Goal: Task Accomplishment & Management: Manage account settings

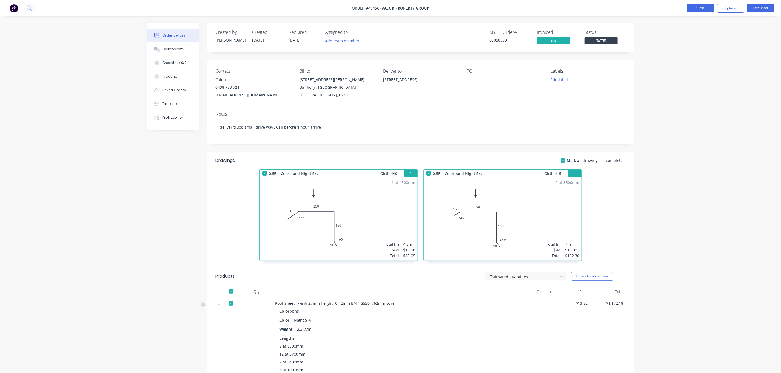
click at [703, 6] on button "Close" at bounding box center [700, 8] width 27 height 8
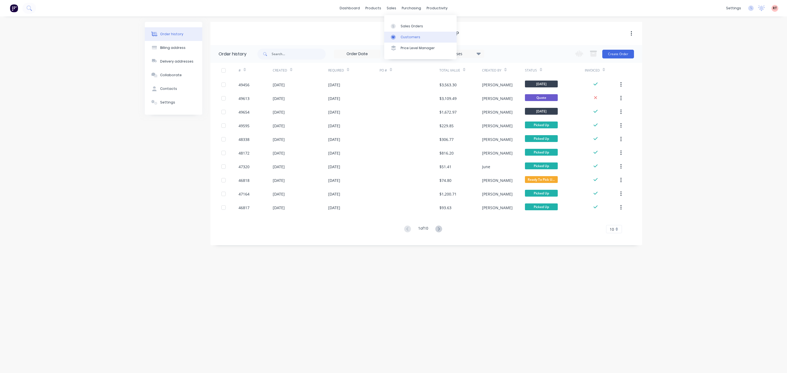
click at [402, 35] on div "Customers" at bounding box center [411, 37] width 20 height 5
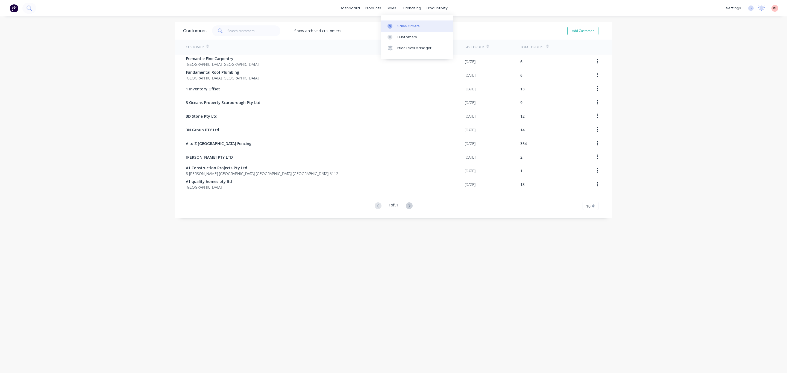
click at [403, 27] on div "Sales Orders" at bounding box center [408, 26] width 22 height 5
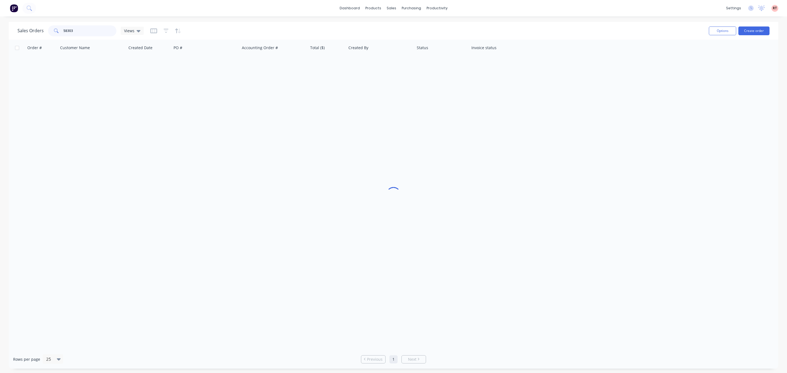
drag, startPoint x: 86, startPoint y: 27, endPoint x: 51, endPoint y: 31, distance: 35.2
click at [52, 31] on div "58303" at bounding box center [82, 30] width 68 height 11
type input "49695"
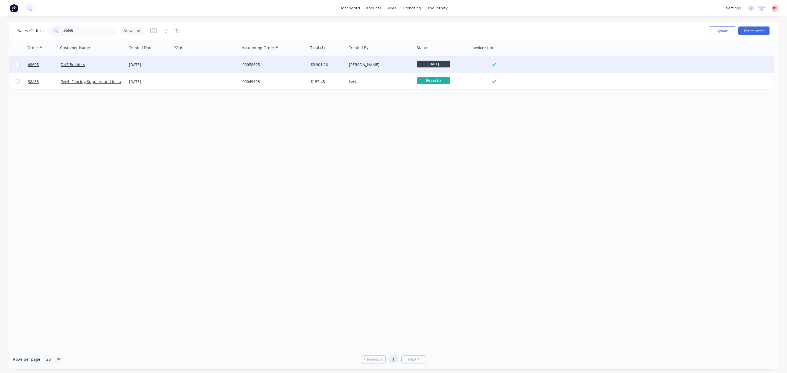
click at [176, 68] on div at bounding box center [206, 65] width 68 height 16
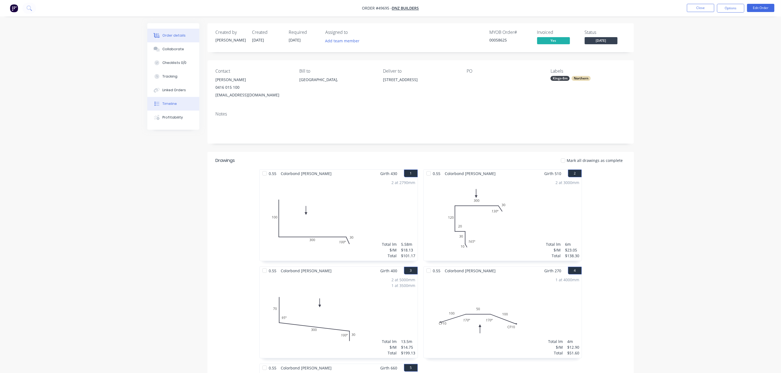
click at [177, 103] on button "Timeline" at bounding box center [173, 104] width 52 height 14
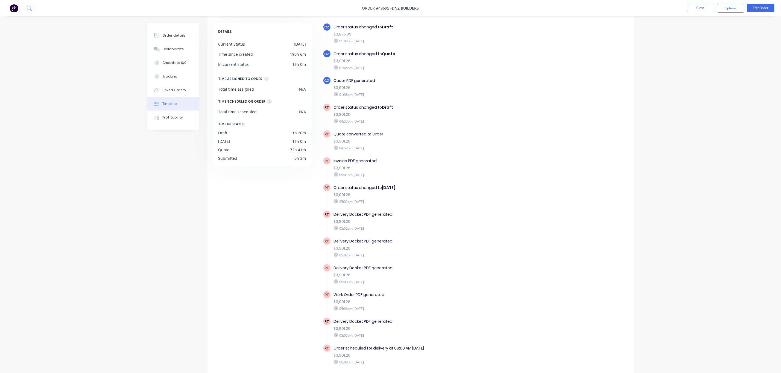
scroll to position [36, 0]
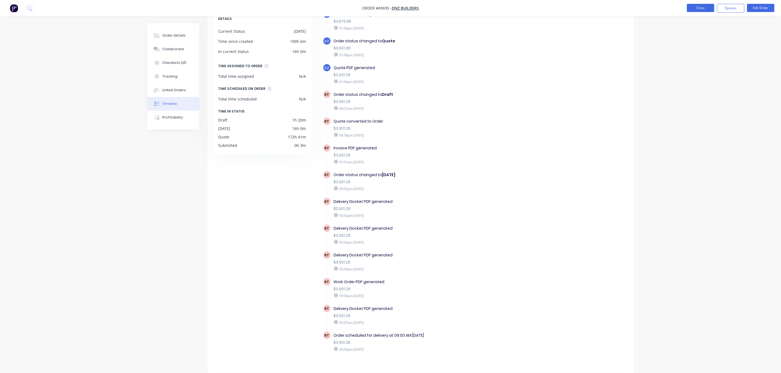
click at [696, 8] on button "Close" at bounding box center [700, 8] width 27 height 8
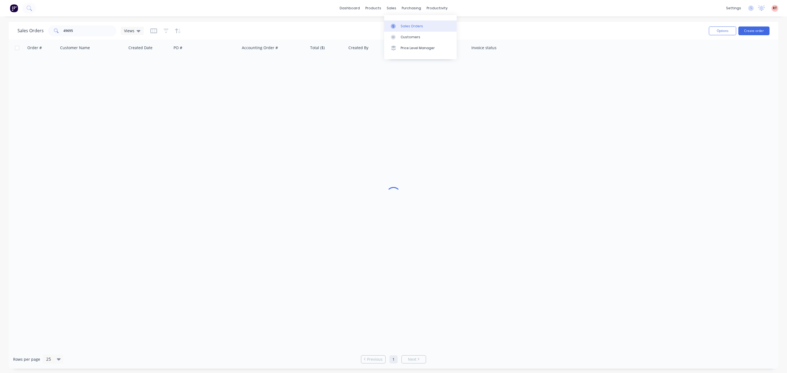
click at [402, 28] on div "Sales Orders" at bounding box center [412, 26] width 22 height 5
drag, startPoint x: 90, startPoint y: 30, endPoint x: 36, endPoint y: 37, distance: 55.3
click at [48, 34] on div "49695" at bounding box center [82, 30] width 68 height 11
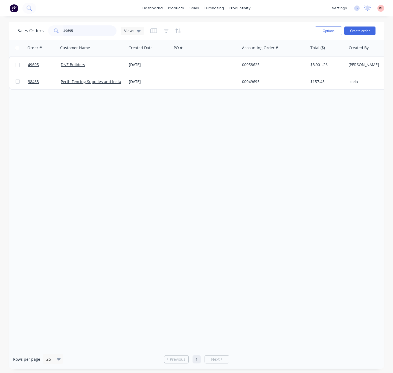
click at [77, 28] on input "49695" at bounding box center [89, 30] width 53 height 11
drag, startPoint x: 77, startPoint y: 28, endPoint x: 58, endPoint y: 32, distance: 19.8
click at [58, 32] on div "49695" at bounding box center [82, 30] width 68 height 11
type input "9181"
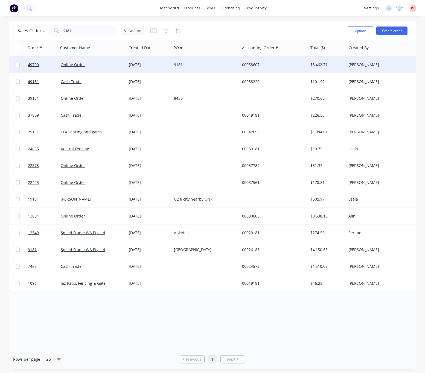
click at [210, 66] on div "9181" at bounding box center [204, 64] width 61 height 5
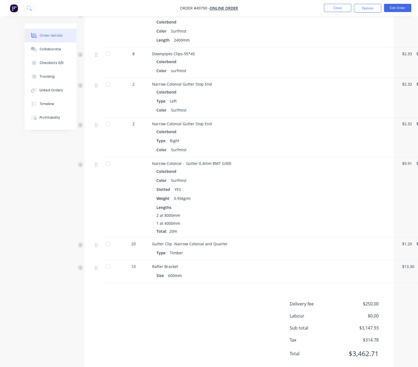
scroll to position [348, 0]
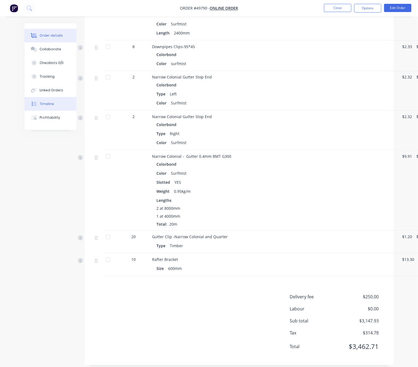
click at [50, 109] on button "Timeline" at bounding box center [51, 104] width 52 height 14
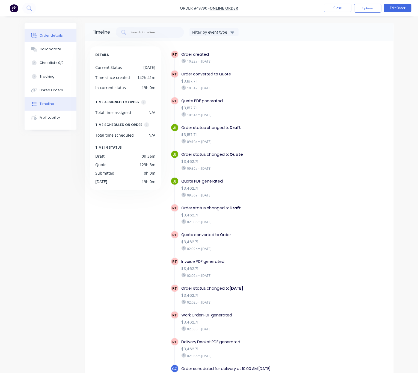
click at [53, 36] on div "Order details" at bounding box center [51, 35] width 23 height 5
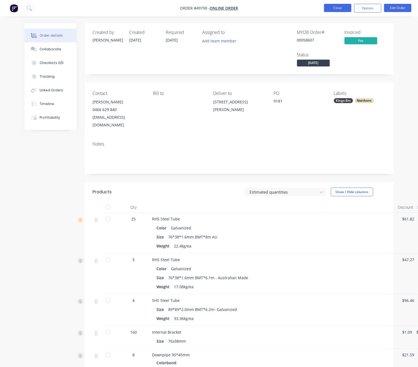
click at [330, 8] on button "Close" at bounding box center [337, 8] width 27 height 8
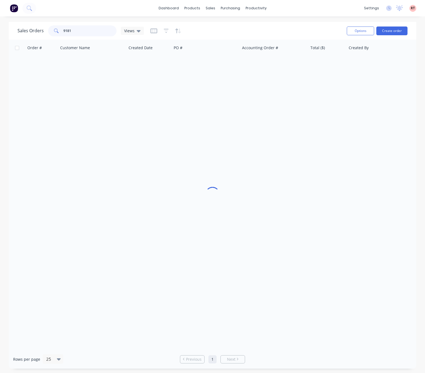
drag, startPoint x: 92, startPoint y: 31, endPoint x: 28, endPoint y: 33, distance: 64.0
click at [28, 34] on div "Sales Orders 9181 Views" at bounding box center [80, 30] width 126 height 11
type input "49776"
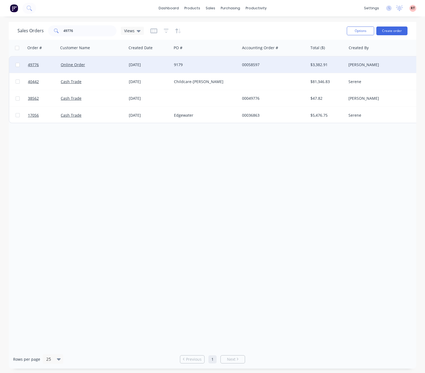
click at [215, 63] on div "9179" at bounding box center [204, 64] width 61 height 5
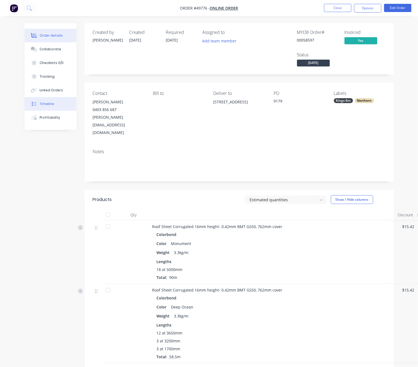
click at [58, 105] on button "Timeline" at bounding box center [51, 104] width 52 height 14
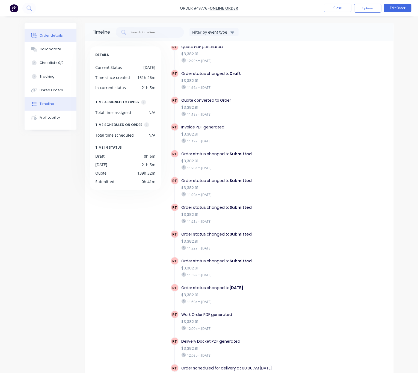
click at [55, 36] on div "Order details" at bounding box center [51, 35] width 23 height 5
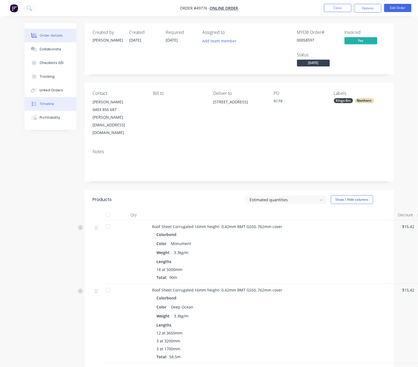
click at [43, 103] on div "Timeline" at bounding box center [47, 103] width 14 height 5
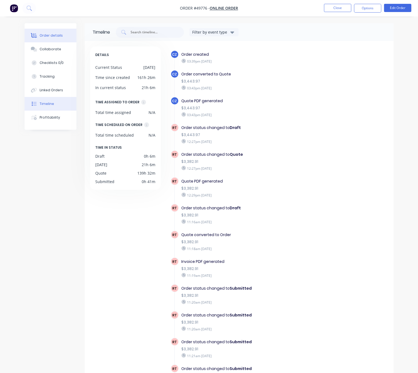
click at [55, 39] on button "Order details" at bounding box center [51, 36] width 52 height 14
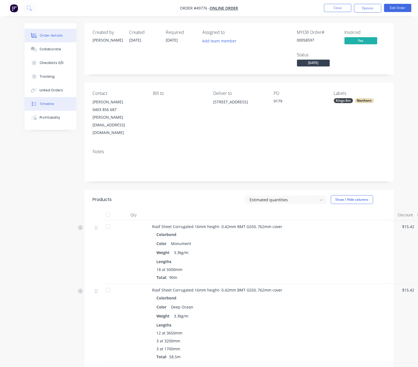
click at [45, 107] on button "Timeline" at bounding box center [51, 104] width 52 height 14
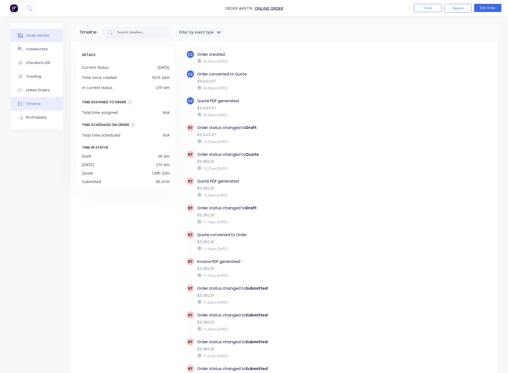
click at [37, 33] on div "Order details" at bounding box center [37, 35] width 23 height 5
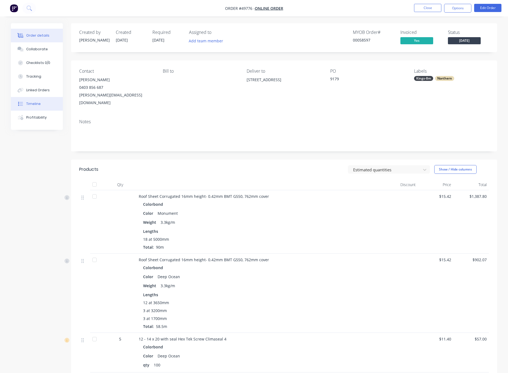
click at [39, 105] on div "Timeline" at bounding box center [33, 103] width 14 height 5
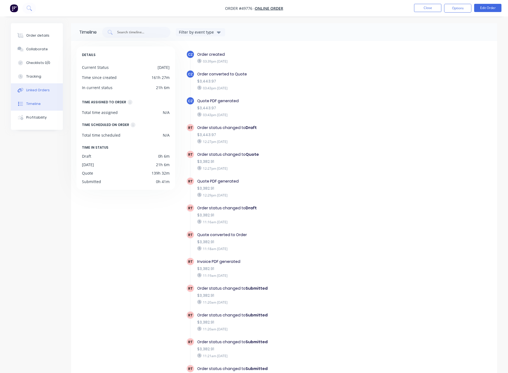
click at [42, 94] on button "Linked Orders" at bounding box center [37, 90] width 52 height 14
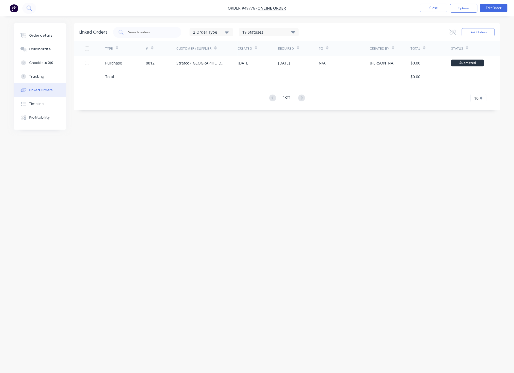
drag, startPoint x: 197, startPoint y: 143, endPoint x: 197, endPoint y: 171, distance: 27.3
click at [197, 144] on div "Linked Orders 2 Order Type 19 Statuses Sales Order Status All Archived Draft Qu…" at bounding box center [257, 176] width 486 height 306
click at [49, 36] on div "Order details" at bounding box center [40, 35] width 23 height 5
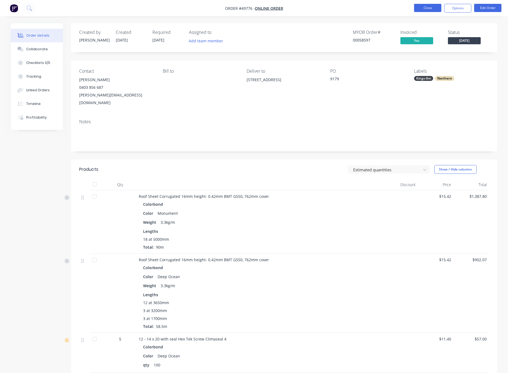
click at [426, 8] on button "Close" at bounding box center [427, 8] width 27 height 8
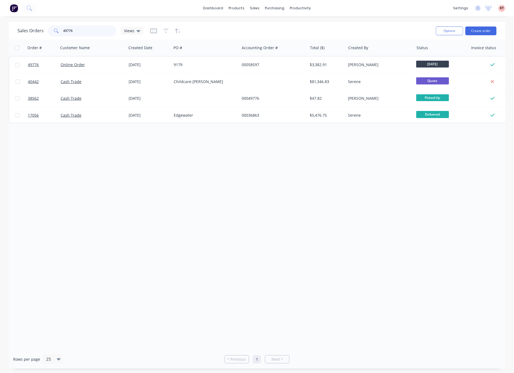
drag, startPoint x: 97, startPoint y: 27, endPoint x: 84, endPoint y: 37, distance: 16.5
click at [85, 37] on div "Sales Orders 49776 Views" at bounding box center [224, 30] width 414 height 13
click at [84, 35] on input "49776" at bounding box center [89, 30] width 53 height 11
drag, startPoint x: 88, startPoint y: 28, endPoint x: -25, endPoint y: 38, distance: 112.8
click at [0, 38] on html "dashboard products sales purchasing productivity dashboard products Product Cat…" at bounding box center [257, 186] width 514 height 373
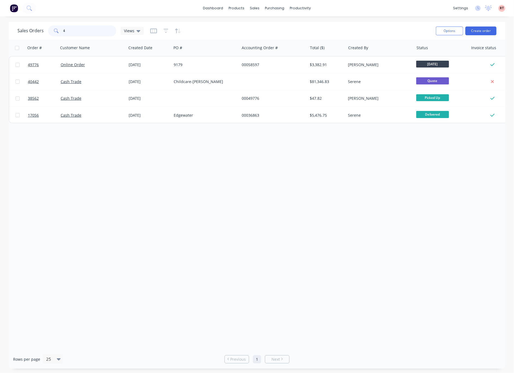
type input "49"
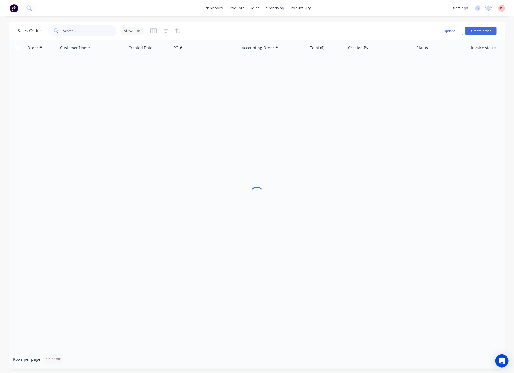
click at [90, 32] on input "text" at bounding box center [89, 30] width 53 height 11
type input "49556"
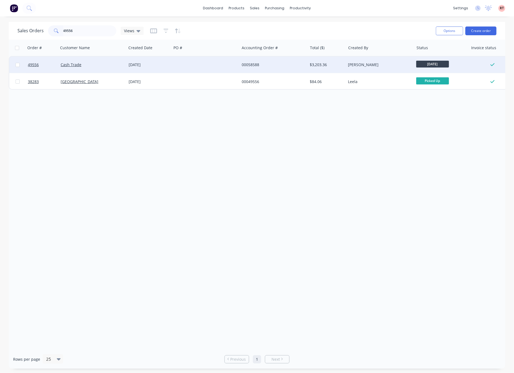
click at [199, 66] on div at bounding box center [206, 65] width 68 height 16
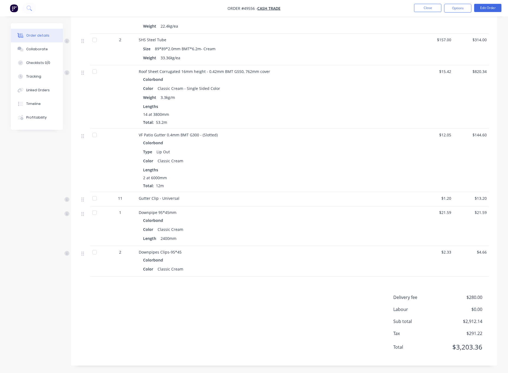
scroll to position [232, 0]
click at [38, 108] on button "Timeline" at bounding box center [37, 104] width 52 height 14
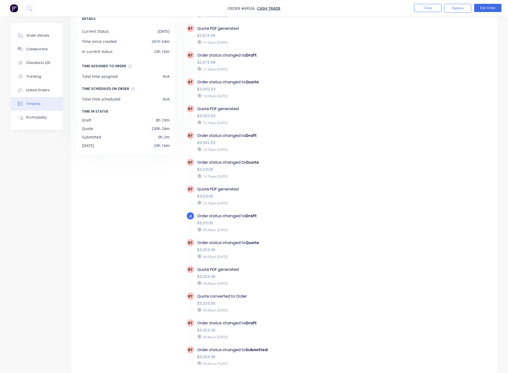
scroll to position [100, 0]
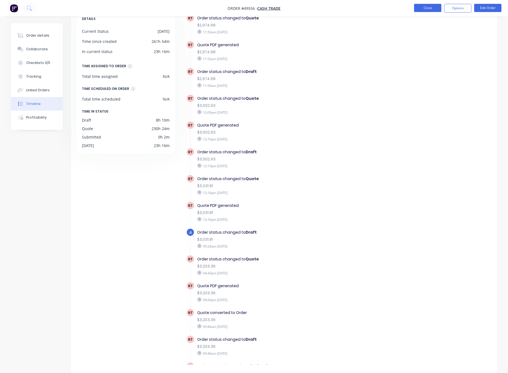
click at [424, 7] on button "Close" at bounding box center [427, 8] width 27 height 8
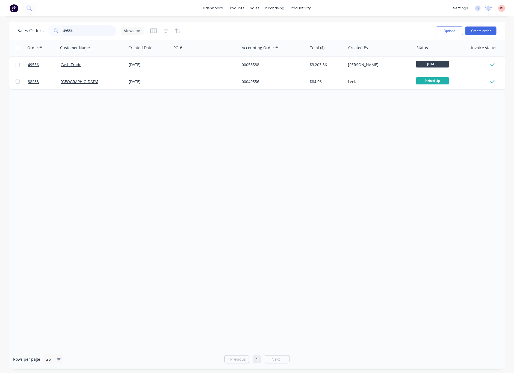
drag, startPoint x: 82, startPoint y: 34, endPoint x: 10, endPoint y: 43, distance: 72.9
click at [14, 43] on div "Sales Orders 49556 Views Options Create order Order # Customer Name Created Dat…" at bounding box center [257, 195] width 497 height 347
type input "49696"
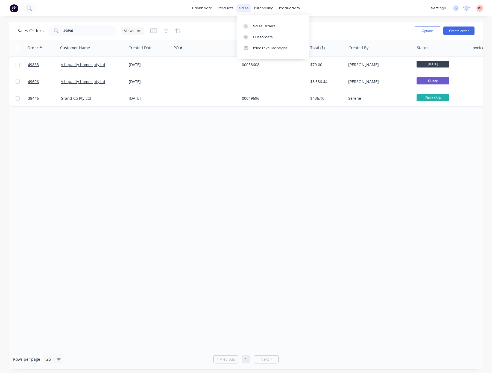
click at [246, 5] on div "sales" at bounding box center [243, 8] width 15 height 8
drag, startPoint x: 0, startPoint y: 143, endPoint x: 26, endPoint y: 142, distance: 25.7
click at [26, 142] on div "Sales Orders 49696 Views Options Create order Order # Customer Name Created Dat…" at bounding box center [246, 195] width 492 height 347
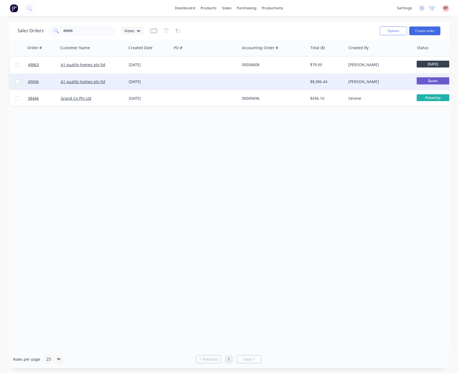
click at [221, 82] on div at bounding box center [206, 82] width 68 height 16
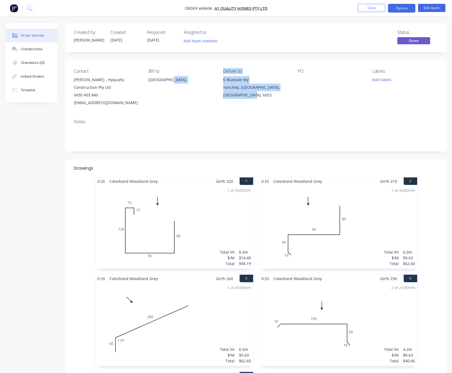
drag, startPoint x: 254, startPoint y: 93, endPoint x: 217, endPoint y: 79, distance: 39.2
click at [217, 79] on div "Contact Garry - Hyqualty Construction Pty Ltd 0430 403 840 admin@hyqualty.com.a…" at bounding box center [256, 87] width 381 height 54
click at [318, 106] on div "PO" at bounding box center [331, 88] width 66 height 38
drag, startPoint x: 259, startPoint y: 95, endPoint x: 219, endPoint y: 77, distance: 43.0
click at [219, 77] on div "Contact Garry - Hyqualty Construction Pty Ltd 0430 403 840 admin@hyqualty.com.a…" at bounding box center [256, 87] width 381 height 54
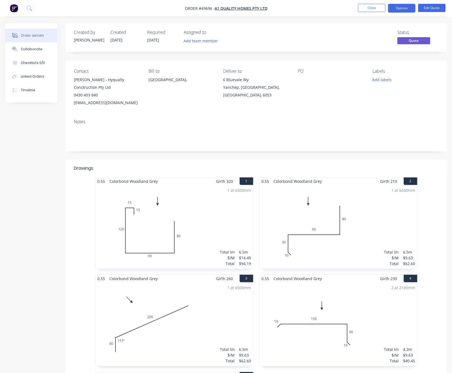
click at [303, 108] on div "Contact Garry - Hyqualty Construction Pty Ltd 0430 403 840 admin@hyqualty.com.a…" at bounding box center [256, 87] width 381 height 54
drag, startPoint x: 261, startPoint y: 99, endPoint x: 218, endPoint y: 77, distance: 48.6
click at [218, 77] on div "Contact Garry - Hyqualty Construction Pty Ltd 0430 403 840 admin@hyqualty.com.a…" at bounding box center [256, 87] width 381 height 54
click at [295, 100] on div "Contact Garry - Hyqualty Construction Pty Ltd 0430 403 840 admin@hyqualty.com.a…" at bounding box center [256, 87] width 381 height 54
click at [431, 7] on button "Edit Quote" at bounding box center [431, 8] width 27 height 8
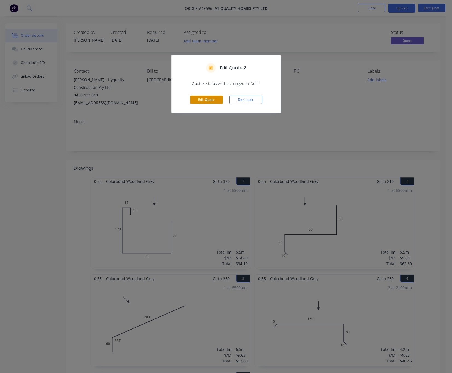
click at [198, 102] on button "Edit Quote" at bounding box center [206, 100] width 33 height 8
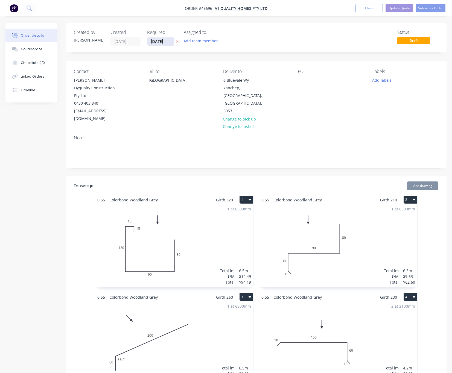
click at [164, 43] on input "25/09/25" at bounding box center [160, 41] width 27 height 8
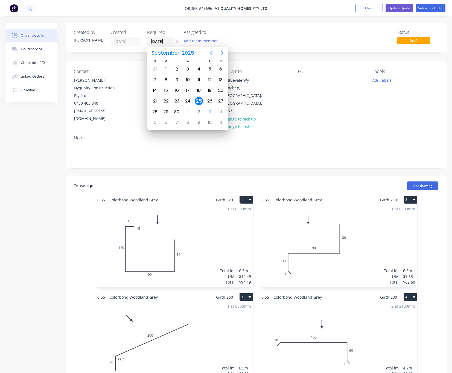
click at [221, 54] on icon "Next page" at bounding box center [222, 53] width 7 height 7
click at [211, 71] on div "3" at bounding box center [210, 69] width 8 height 8
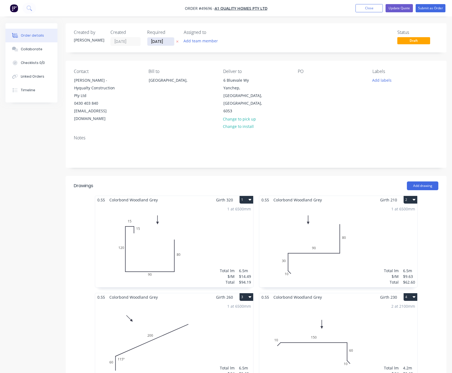
click at [163, 40] on input "[DATE]" at bounding box center [160, 41] width 27 height 8
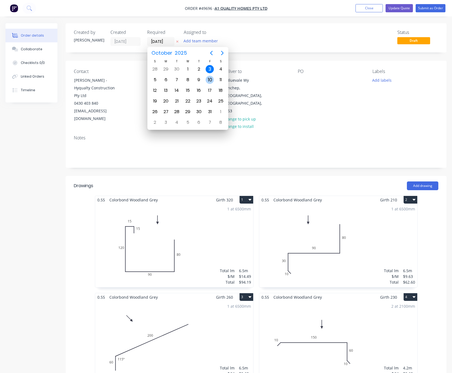
click at [207, 79] on div "10" at bounding box center [210, 80] width 8 height 8
type input "10/10/25"
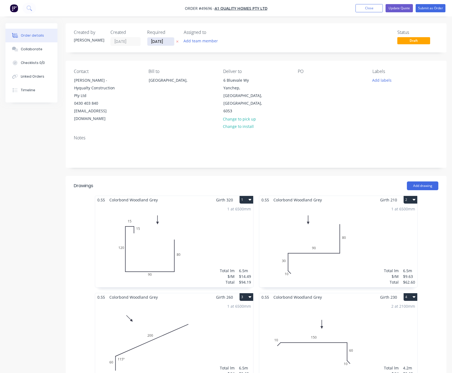
click at [163, 41] on input "10/10/25" at bounding box center [160, 41] width 27 height 8
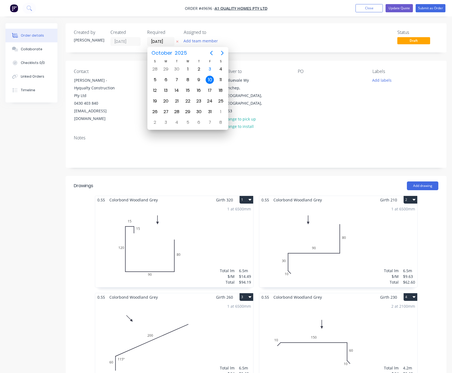
click at [208, 79] on div "10" at bounding box center [210, 80] width 8 height 8
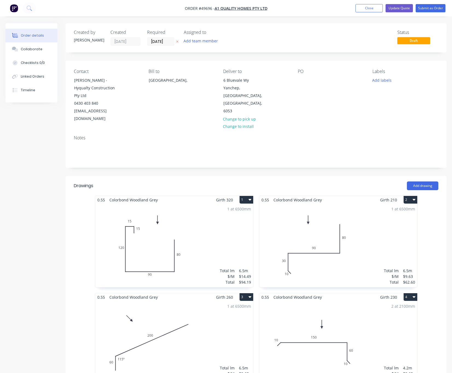
click at [306, 40] on div "Status Draft" at bounding box center [338, 38] width 200 height 16
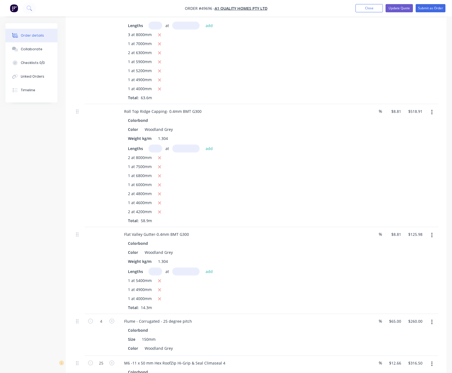
scroll to position [356, 0]
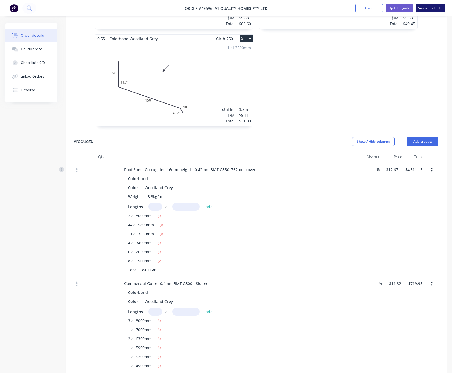
click at [432, 7] on button "Submit as Order" at bounding box center [430, 8] width 30 height 8
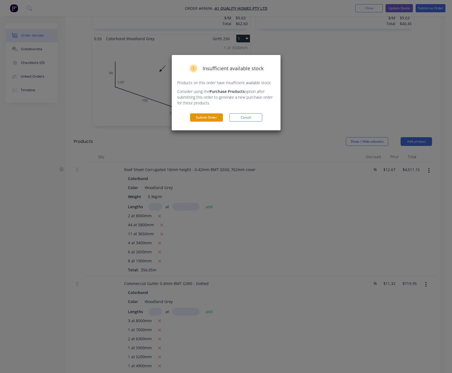
click at [209, 119] on button "Submit Order" at bounding box center [206, 117] width 33 height 8
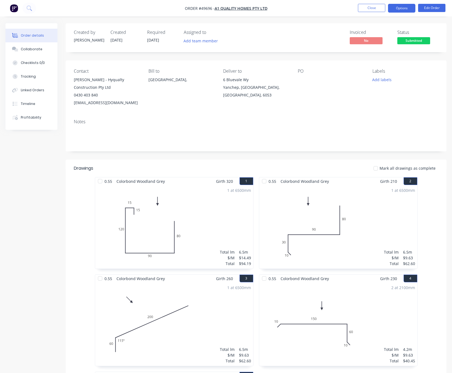
click at [407, 6] on button "Options" at bounding box center [401, 8] width 27 height 9
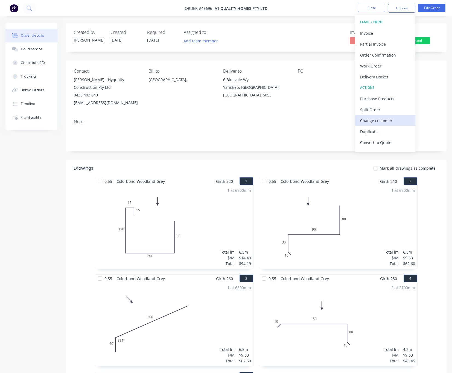
click at [386, 120] on div "Change customer" at bounding box center [385, 121] width 50 height 8
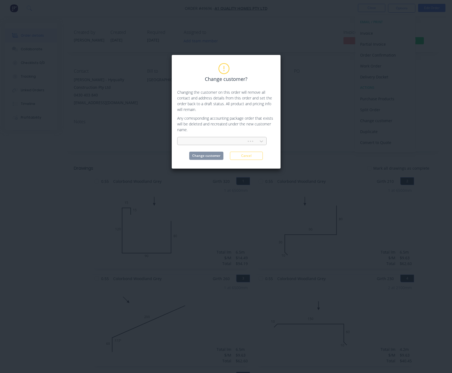
click at [237, 141] on div at bounding box center [213, 141] width 62 height 7
type input "hyqu"
click at [236, 152] on div "Hyqualty Group" at bounding box center [221, 153] width 89 height 10
click at [209, 155] on button "Change customer" at bounding box center [206, 156] width 34 height 8
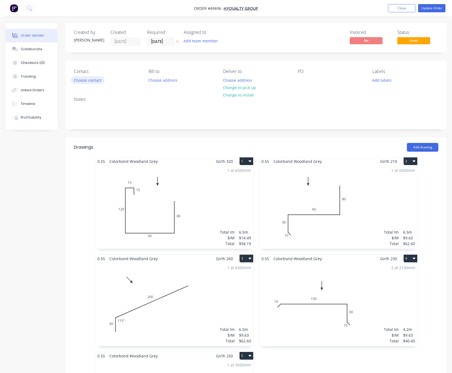
click at [93, 80] on button "Choose contact" at bounding box center [88, 79] width 34 height 7
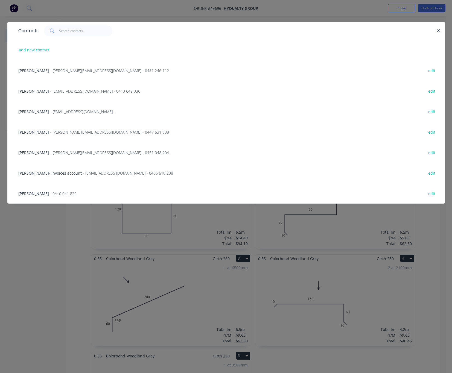
click at [57, 112] on span "- ivy@hyqualty.com.au -" at bounding box center [82, 111] width 65 height 5
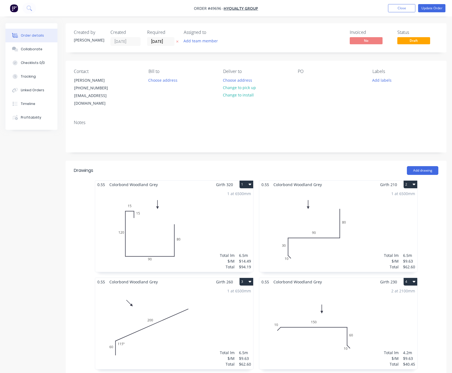
click at [189, 116] on div "Notes" at bounding box center [256, 134] width 381 height 37
click at [44, 117] on button "Profitability" at bounding box center [31, 118] width 52 height 14
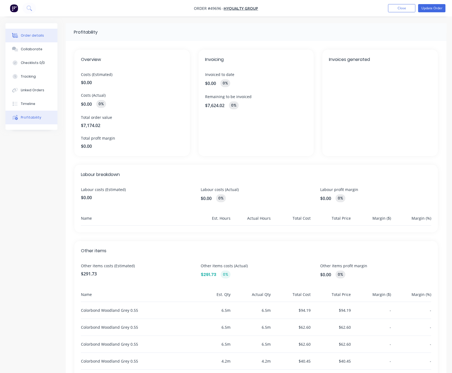
click at [45, 35] on button "Order details" at bounding box center [31, 36] width 52 height 14
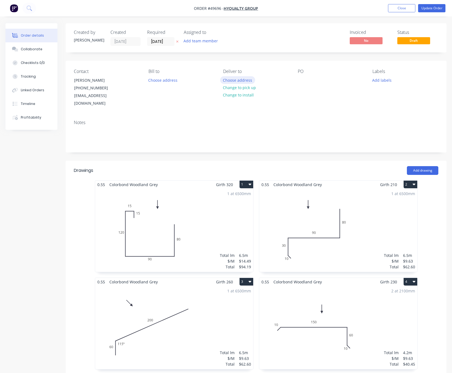
click at [236, 81] on button "Choose address" at bounding box center [237, 79] width 35 height 7
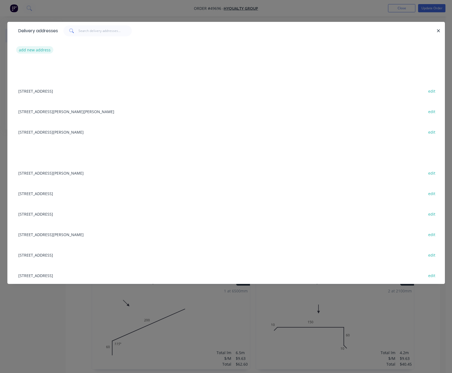
click at [37, 52] on button "add new address" at bounding box center [34, 49] width 37 height 7
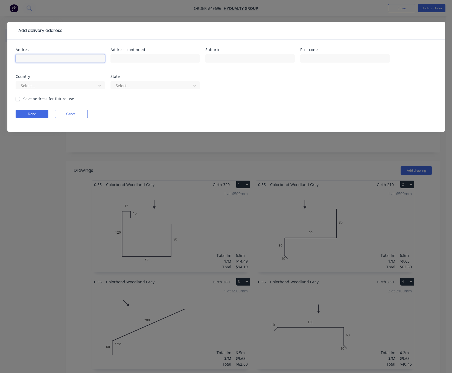
click at [91, 59] on input "text" at bounding box center [60, 58] width 89 height 8
paste input "6 Bluevale Wy"
type input "6 Bluevale Wy"
click at [233, 60] on input "text" at bounding box center [249, 58] width 89 height 8
type input "Yanchep"
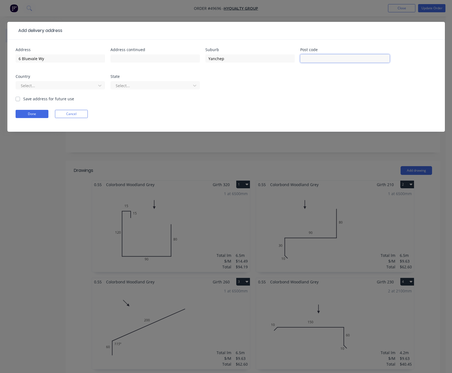
click at [312, 60] on input "text" at bounding box center [344, 58] width 89 height 8
type input "6035"
click at [36, 86] on div at bounding box center [56, 85] width 73 height 7
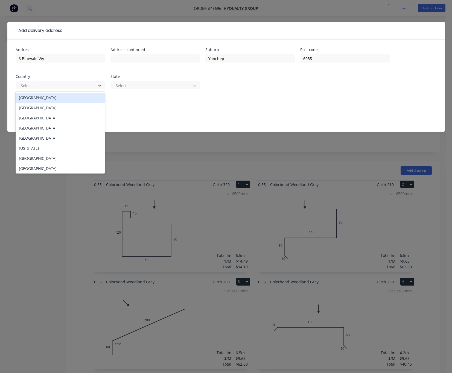
click at [43, 99] on div "Australia" at bounding box center [60, 98] width 89 height 10
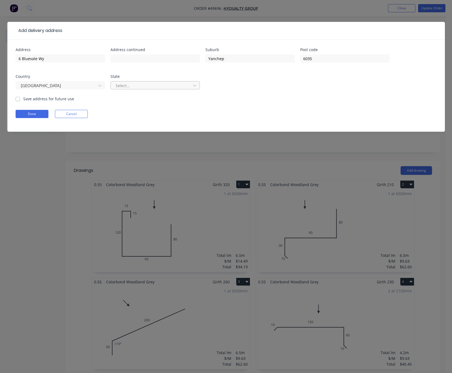
click at [165, 84] on div at bounding box center [151, 85] width 73 height 7
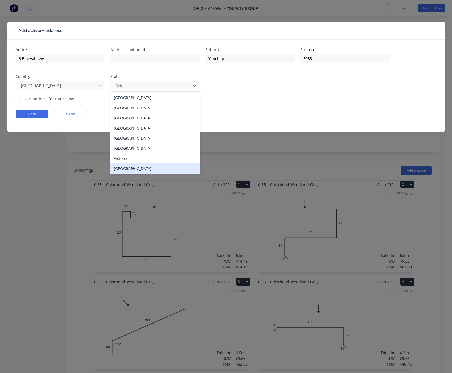
click at [157, 168] on div "Western Australia" at bounding box center [154, 168] width 89 height 10
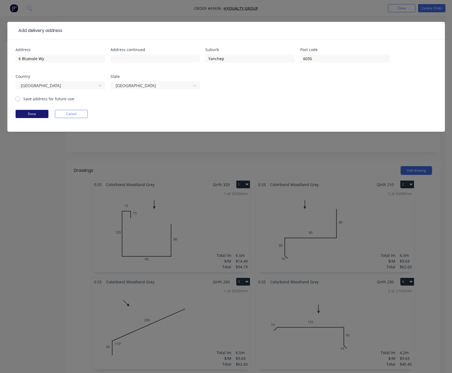
click at [39, 114] on button "Done" at bounding box center [32, 114] width 33 height 8
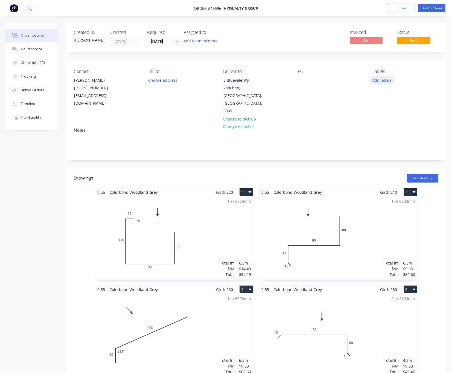
click at [384, 79] on button "Add labels" at bounding box center [381, 79] width 25 height 7
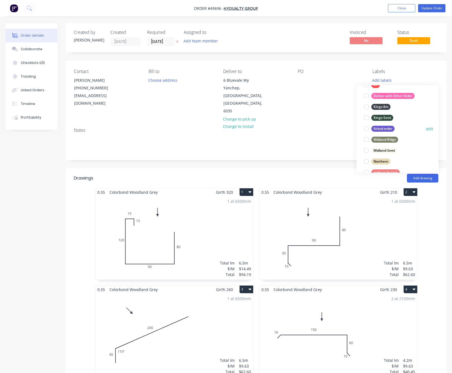
scroll to position [41, 0]
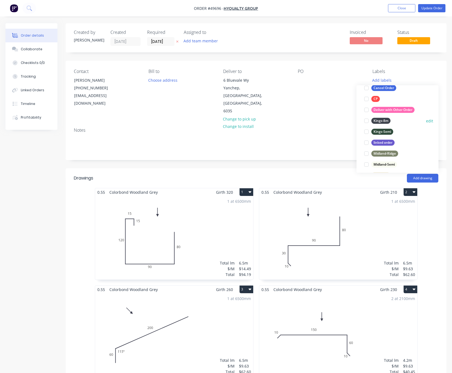
click at [367, 121] on div at bounding box center [366, 120] width 11 height 11
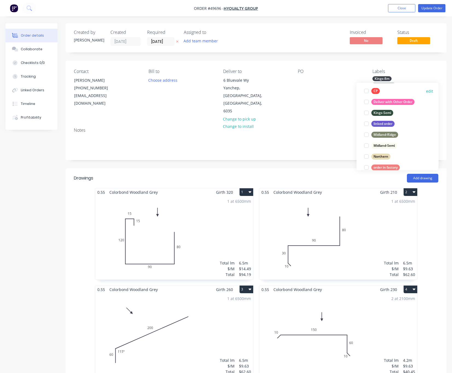
scroll to position [71, 0]
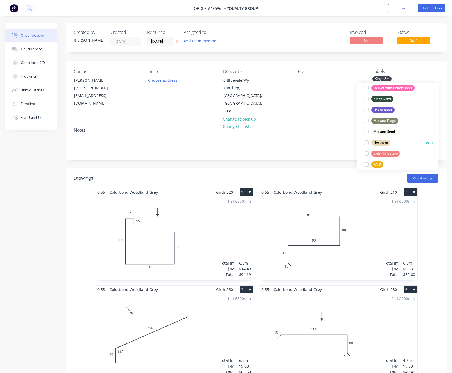
click at [366, 141] on div at bounding box center [366, 142] width 11 height 11
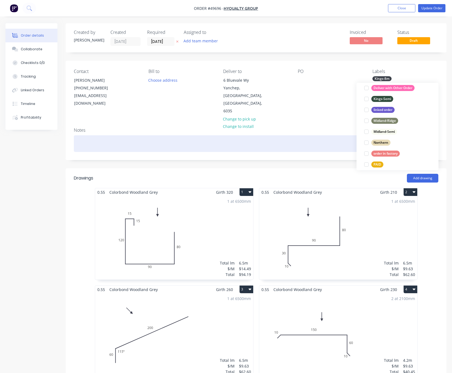
scroll to position [0, 0]
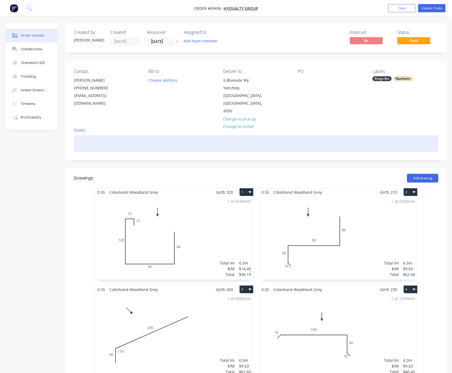
click at [335, 135] on div at bounding box center [256, 143] width 364 height 17
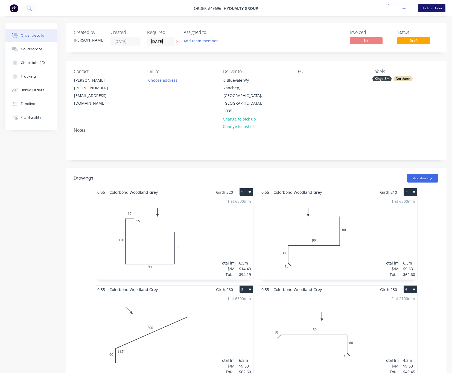
click at [434, 6] on button "Update Order" at bounding box center [431, 8] width 27 height 8
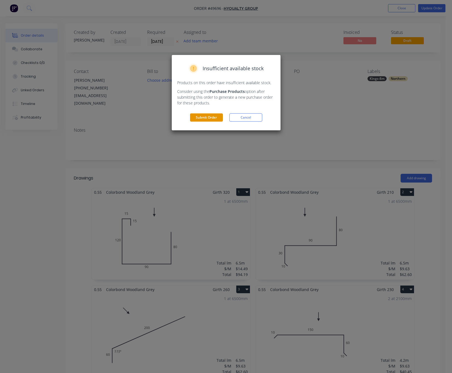
click at [205, 116] on button "Submit Order" at bounding box center [206, 117] width 33 height 8
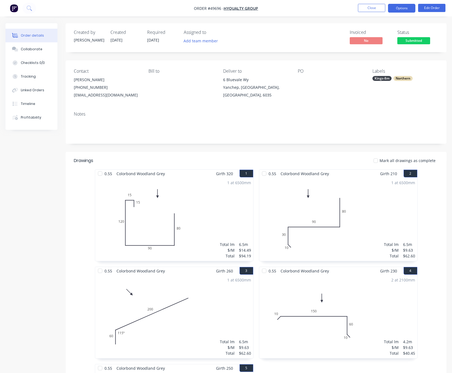
click at [401, 9] on button "Options" at bounding box center [401, 8] width 27 height 9
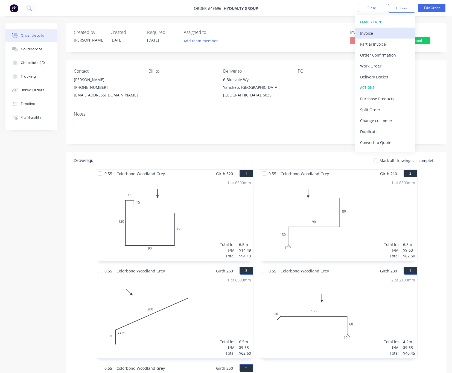
click at [392, 29] on div "Invoice" at bounding box center [385, 33] width 50 height 8
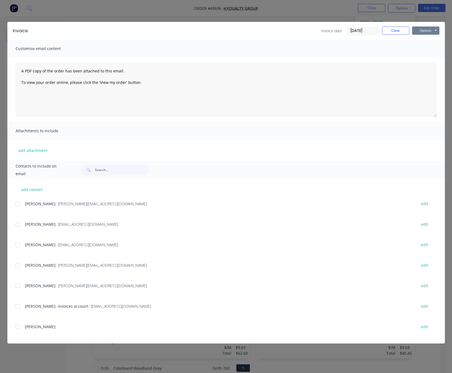
click at [434, 31] on button "Options" at bounding box center [425, 31] width 27 height 8
click at [428, 48] on button "Print" at bounding box center [429, 49] width 35 height 9
click at [166, 12] on div "Invoice Invoice date 03/10/25 Close Options Preview Print Email Customise email…" at bounding box center [226, 186] width 452 height 373
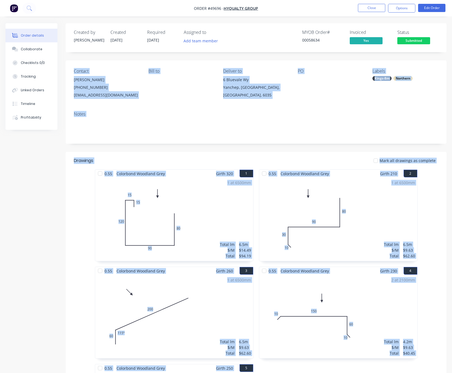
click at [407, 40] on span "Submitted" at bounding box center [413, 40] width 33 height 7
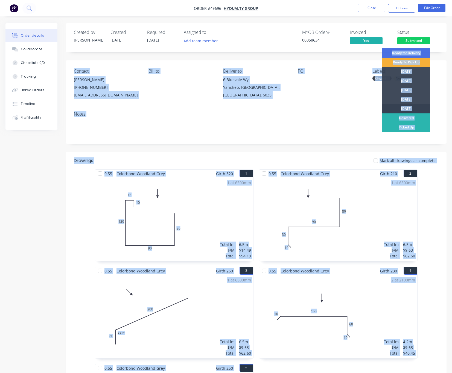
click at [410, 109] on div "[DATE]" at bounding box center [406, 108] width 48 height 9
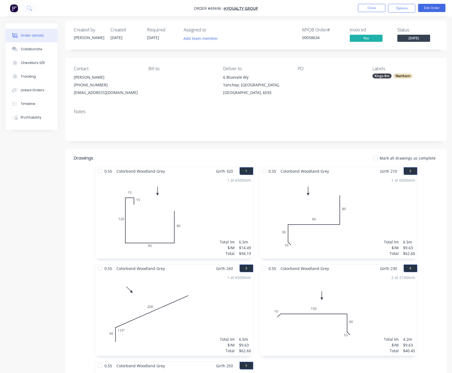
scroll to position [41, 0]
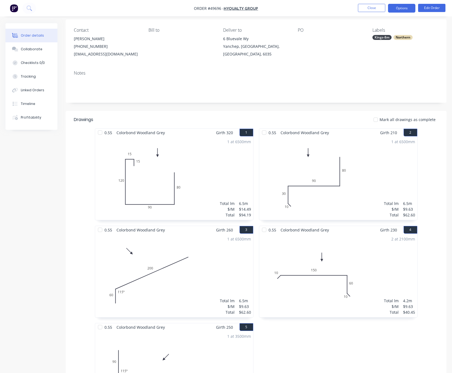
click at [399, 4] on button "Options" at bounding box center [401, 8] width 27 height 9
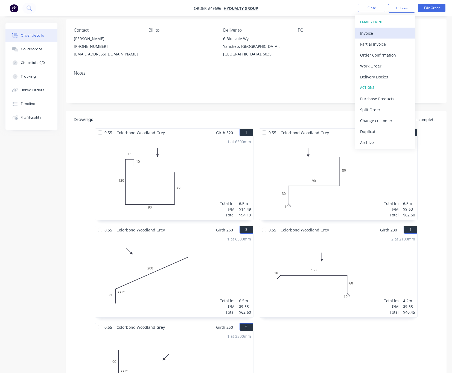
click at [379, 34] on div "Invoice" at bounding box center [385, 33] width 50 height 8
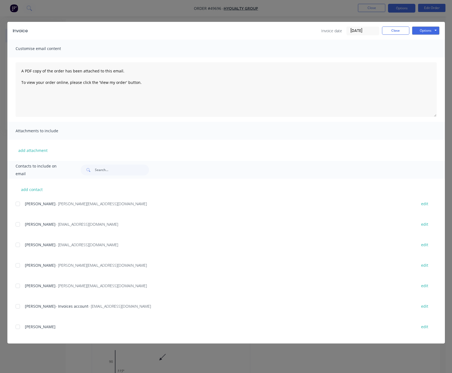
drag, startPoint x: 341, startPoint y: 16, endPoint x: 400, endPoint y: 6, distance: 59.8
click at [345, 16] on div "Invoice Invoice date 03/10/25 Close Options Preview Print Email Customise email…" at bounding box center [226, 186] width 452 height 373
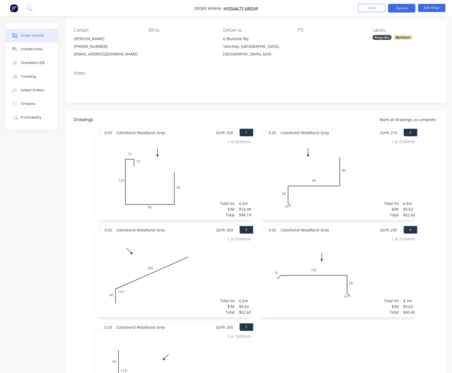
click at [399, 7] on button "Options" at bounding box center [401, 8] width 27 height 9
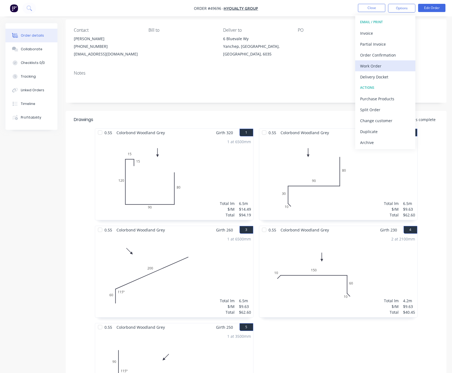
click at [400, 66] on div "Work Order" at bounding box center [385, 66] width 50 height 8
click at [391, 66] on div "Custom" at bounding box center [385, 66] width 50 height 8
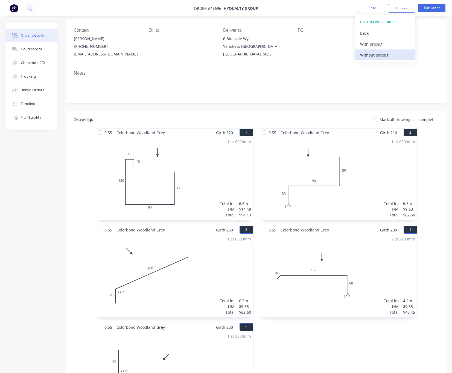
click at [390, 58] on div "Without pricing" at bounding box center [385, 55] width 50 height 8
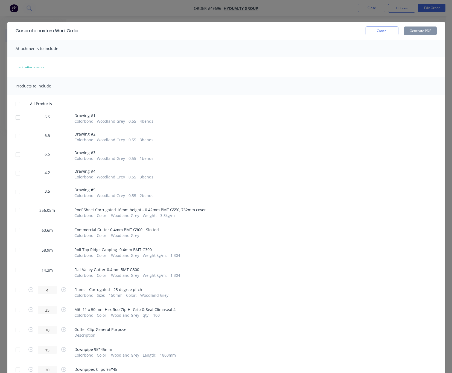
click at [14, 117] on div at bounding box center [17, 117] width 11 height 11
click at [16, 137] on div at bounding box center [17, 136] width 11 height 11
click at [15, 157] on div at bounding box center [17, 154] width 11 height 11
click at [14, 179] on div at bounding box center [17, 173] width 11 height 11
click at [16, 191] on div at bounding box center [17, 191] width 11 height 11
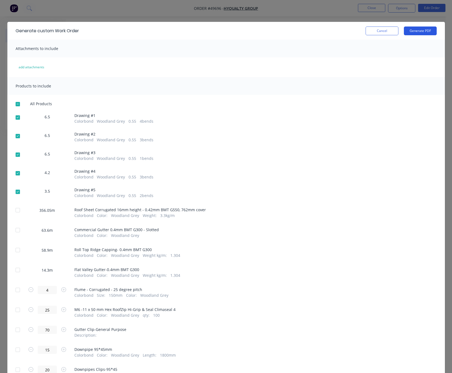
click at [413, 31] on button "Generate PDF" at bounding box center [420, 31] width 33 height 9
click at [17, 209] on div at bounding box center [17, 210] width 11 height 11
click at [421, 31] on button "Generate PDF" at bounding box center [420, 31] width 33 height 9
click at [15, 231] on div at bounding box center [17, 230] width 11 height 11
click at [415, 30] on button "Generate PDF" at bounding box center [420, 31] width 33 height 9
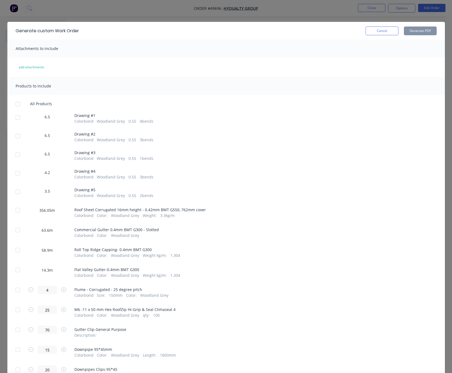
click at [16, 271] on div at bounding box center [17, 270] width 11 height 11
click at [412, 30] on button "Generate PDF" at bounding box center [420, 31] width 33 height 9
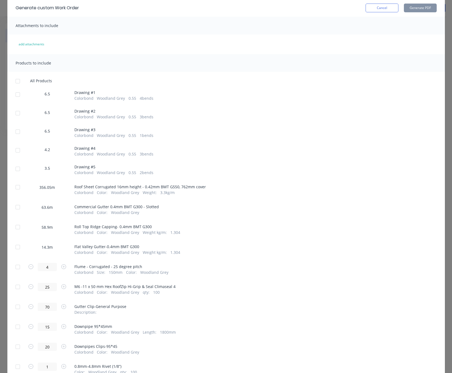
scroll to position [0, 0]
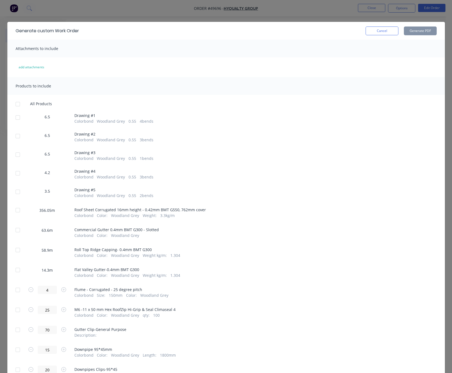
click at [281, 8] on div "Generate custom Work Order Cancel Generate PDF Attachments to include add attac…" at bounding box center [226, 186] width 452 height 373
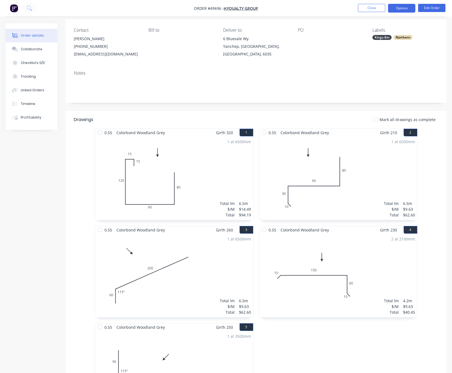
click at [397, 8] on button "Options" at bounding box center [401, 8] width 27 height 9
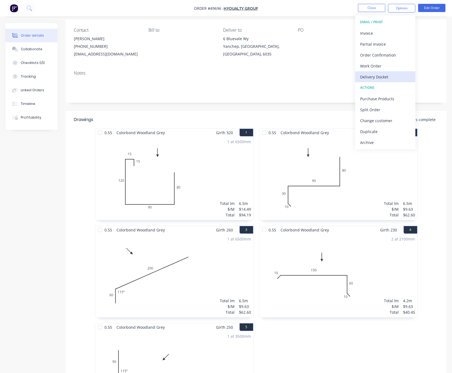
click at [400, 78] on div "Delivery Docket" at bounding box center [385, 77] width 50 height 8
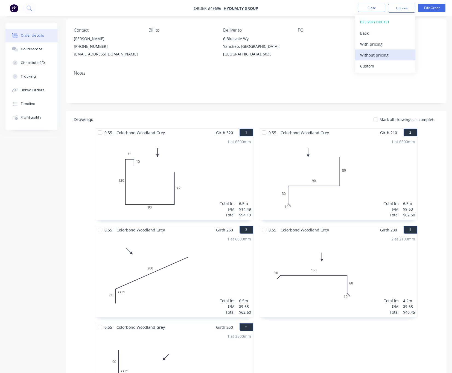
click at [394, 56] on div "Without pricing" at bounding box center [385, 55] width 50 height 8
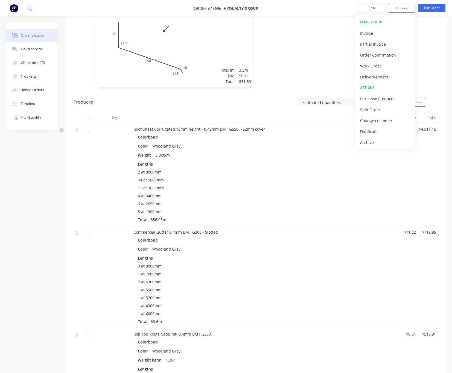
scroll to position [451, 0]
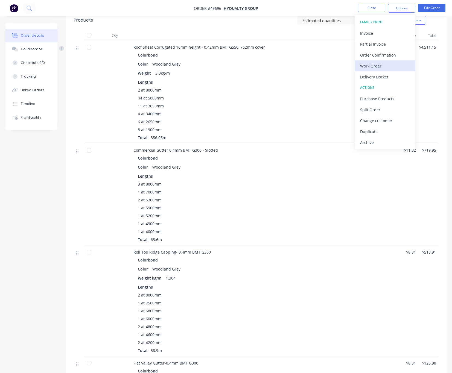
click at [382, 68] on div "Work Order" at bounding box center [385, 66] width 50 height 8
click at [382, 64] on div "Custom" at bounding box center [385, 66] width 50 height 8
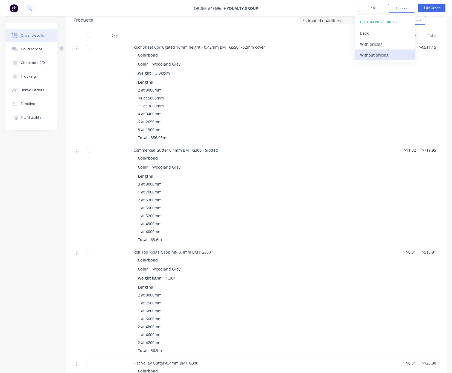
click at [385, 57] on div "Without pricing" at bounding box center [385, 55] width 50 height 8
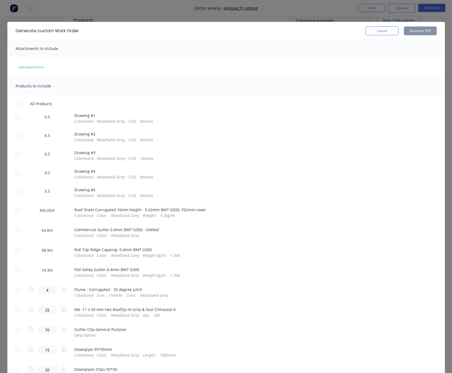
click at [15, 248] on div at bounding box center [17, 250] width 11 height 11
click at [414, 31] on button "Generate PDF" at bounding box center [420, 31] width 33 height 9
click at [157, 14] on div "Generate custom Work Order Cancel Generate PDF Attachments to include add attac…" at bounding box center [226, 186] width 452 height 373
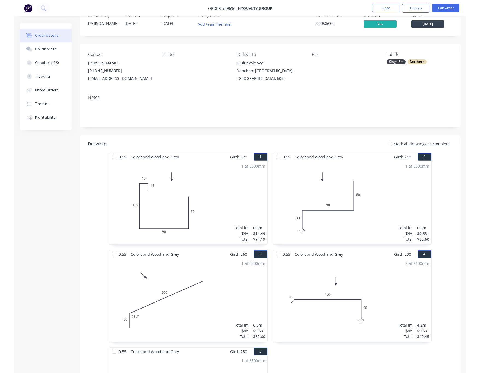
scroll to position [0, 0]
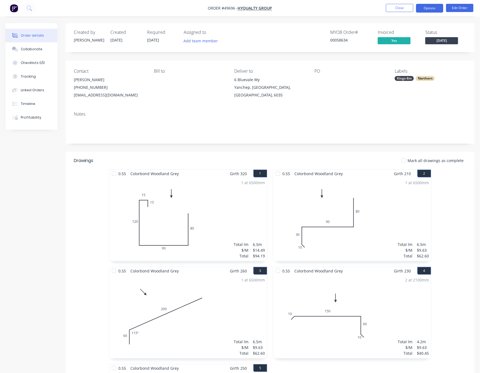
click at [426, 10] on button "Options" at bounding box center [429, 8] width 27 height 9
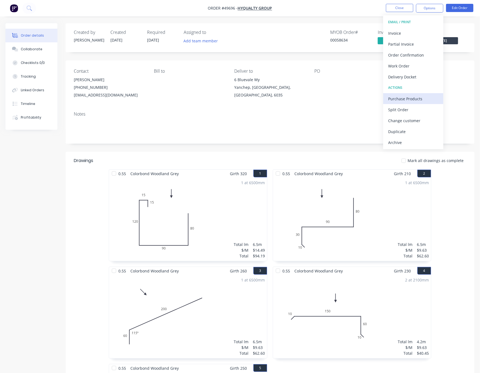
click at [418, 96] on div "Purchase Products" at bounding box center [413, 99] width 50 height 8
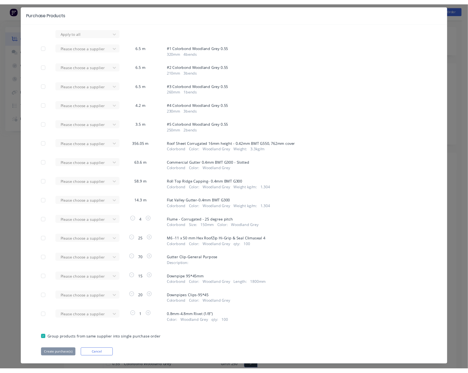
scroll to position [29, 0]
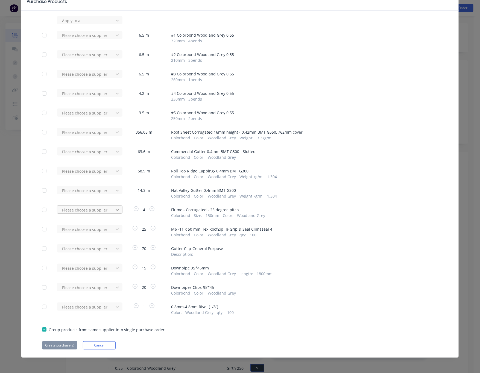
click at [118, 209] on div at bounding box center [117, 210] width 10 height 9
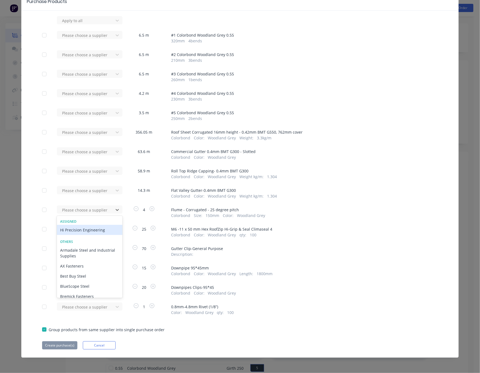
click at [85, 230] on div "Hi Precision Engineering" at bounding box center [90, 230] width 66 height 10
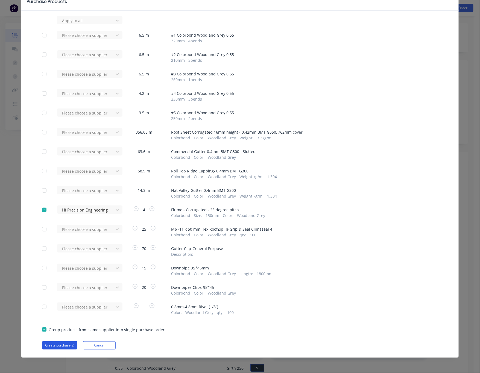
click at [63, 346] on button "Create purchase(s)" at bounding box center [59, 345] width 35 height 8
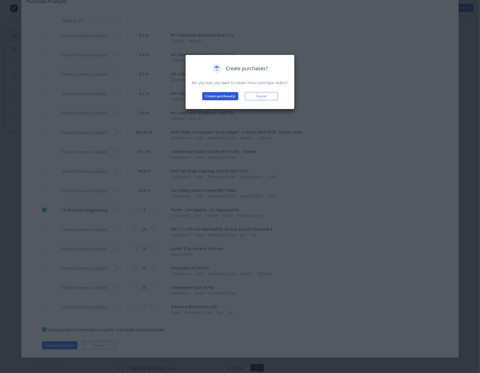
click at [216, 94] on button "Create purchase(s)" at bounding box center [220, 96] width 36 height 8
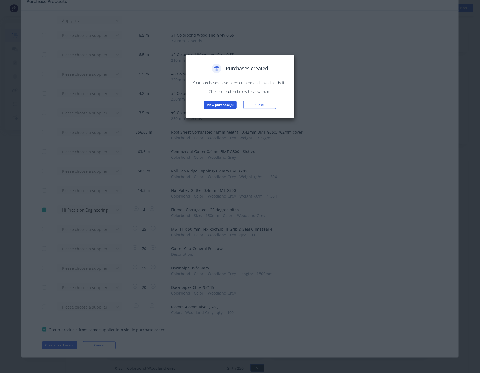
click at [226, 107] on button "View purchase(s)" at bounding box center [220, 105] width 33 height 8
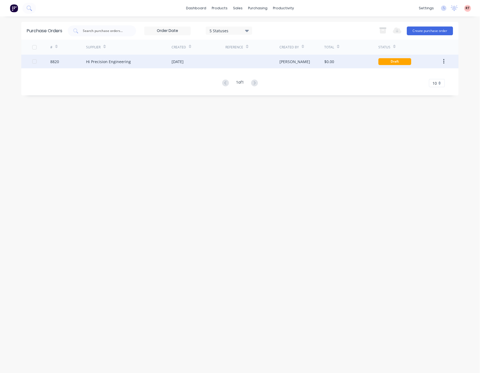
click at [254, 64] on div at bounding box center [252, 62] width 54 height 14
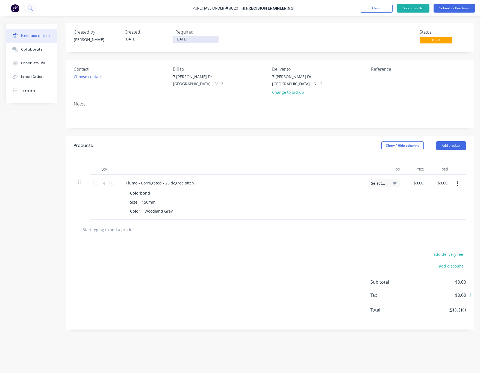
click at [198, 36] on label "[DATE]" at bounding box center [195, 39] width 46 height 7
click at [198, 36] on input "[DATE]" at bounding box center [196, 39] width 46 height 7
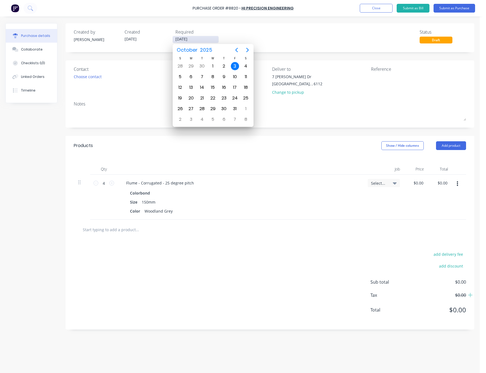
click at [198, 40] on input "[DATE]" at bounding box center [196, 39] width 46 height 7
click at [213, 77] on div "8" at bounding box center [213, 77] width 8 height 8
type input "08/10/25"
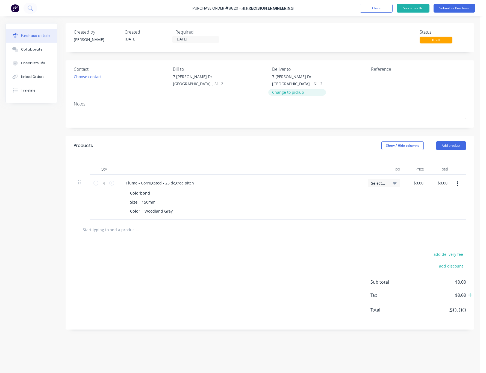
click at [291, 90] on div "Change to pickup" at bounding box center [297, 92] width 50 height 6
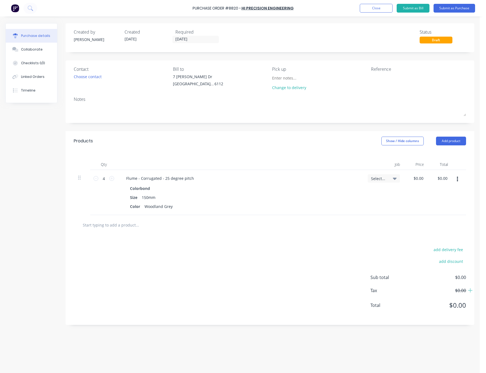
click at [325, 97] on div "Notes" at bounding box center [270, 99] width 392 height 7
click at [448, 145] on button "Add product" at bounding box center [451, 141] width 30 height 9
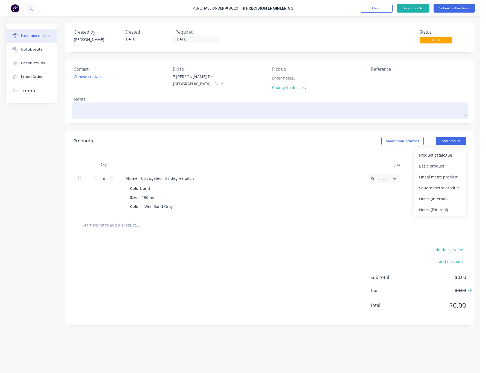
click at [431, 109] on textarea at bounding box center [270, 110] width 392 height 12
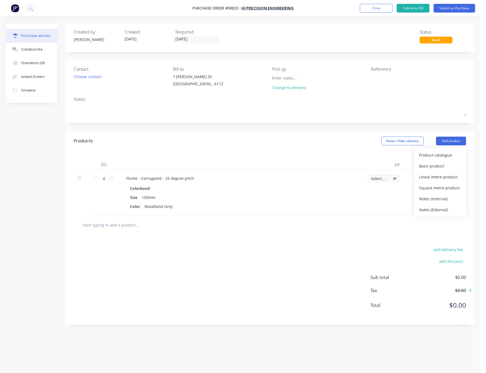
click at [330, 87] on div "Change to delivery" at bounding box center [319, 83] width 95 height 19
click at [448, 7] on button "Submit as Purchase" at bounding box center [455, 8] width 42 height 9
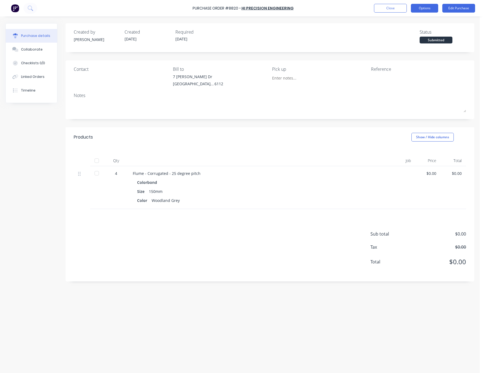
click at [418, 9] on button "Options" at bounding box center [424, 8] width 27 height 9
click at [409, 22] on div "Print / Email" at bounding box center [412, 22] width 42 height 8
click at [406, 45] on div "Without pricing" at bounding box center [412, 44] width 42 height 8
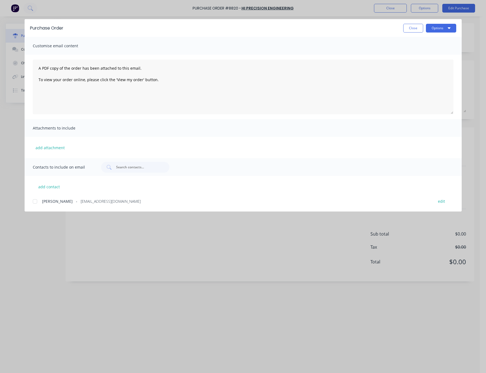
click at [38, 203] on div at bounding box center [35, 201] width 11 height 11
click at [444, 27] on button "Options" at bounding box center [441, 28] width 30 height 9
click at [447, 62] on div "Email" at bounding box center [430, 64] width 42 height 8
click at [209, 302] on div "Purchase Order Close Options Customise email content A PDF copy of the order ha…" at bounding box center [243, 186] width 486 height 373
drag, startPoint x: 173, startPoint y: 327, endPoint x: 260, endPoint y: 144, distance: 201.9
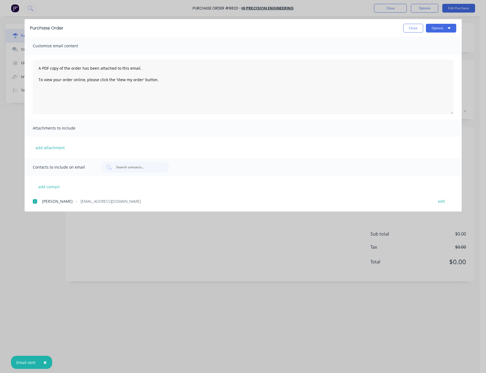
click at [176, 316] on div "Purchase Order Close Options Customise email content A PDF copy of the order ha…" at bounding box center [243, 186] width 486 height 373
click at [412, 24] on button "Close" at bounding box center [413, 28] width 20 height 9
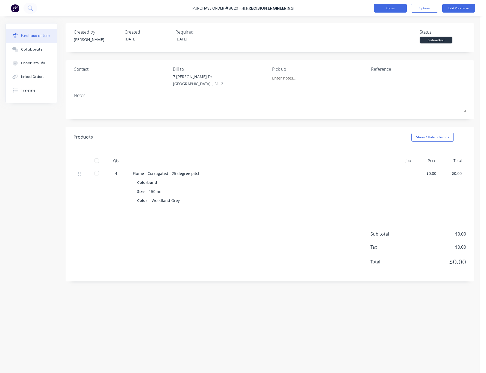
click at [389, 9] on button "Close" at bounding box center [390, 8] width 33 height 9
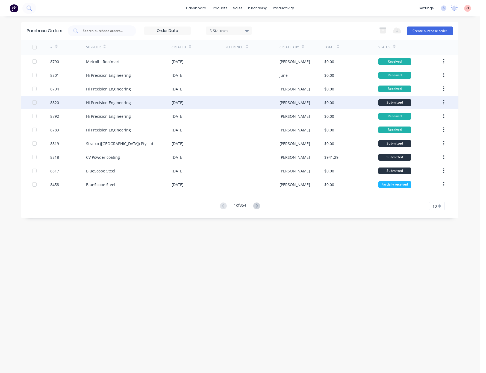
click at [216, 99] on div "[DATE]" at bounding box center [199, 103] width 54 height 14
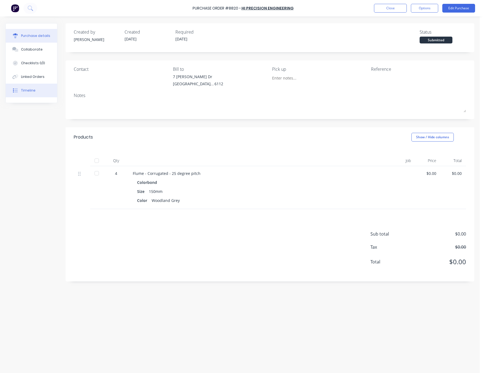
click at [42, 93] on button "Timeline" at bounding box center [31, 91] width 51 height 14
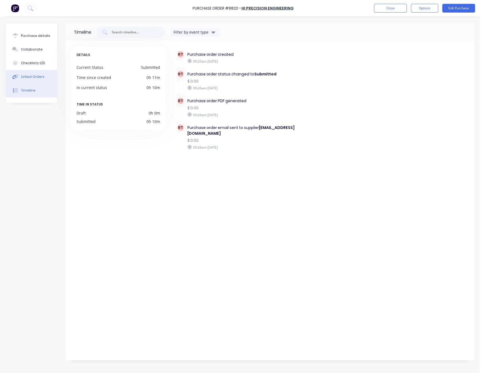
click at [38, 81] on button "Linked Orders" at bounding box center [31, 77] width 51 height 14
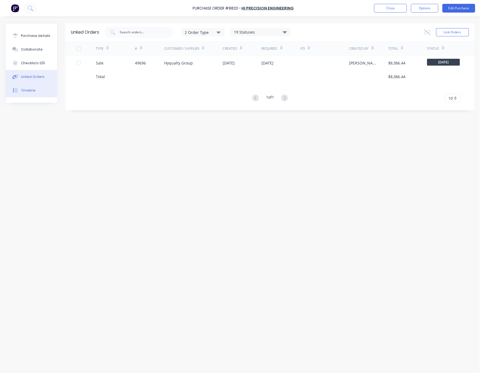
click at [38, 93] on button "Timeline" at bounding box center [31, 91] width 51 height 14
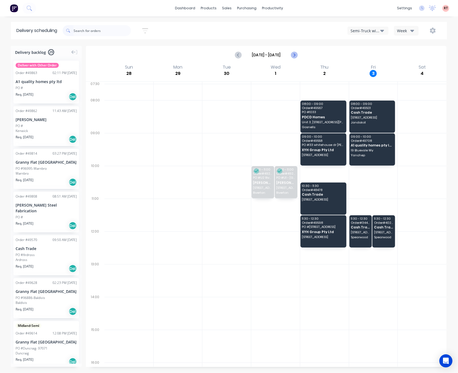
click at [293, 56] on icon "Next page" at bounding box center [294, 55] width 7 height 7
type input "Oct 5 - Oct 11"
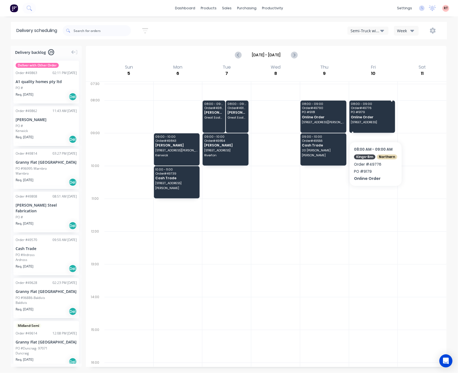
click at [375, 125] on div "08:00 - 09:00 Order # 49776 PO # 9179 Online Order 14 Trenton Way, Duncraig WA …" at bounding box center [372, 117] width 46 height 32
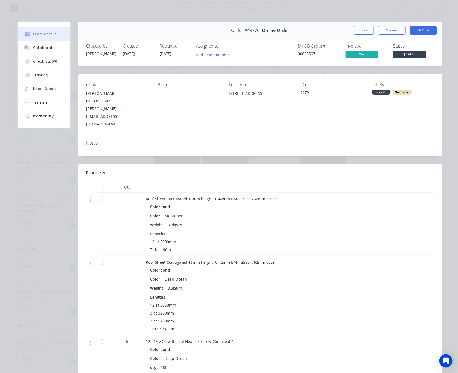
drag, startPoint x: 225, startPoint y: 93, endPoint x: 288, endPoint y: 95, distance: 63.2
click at [288, 95] on div "Contact Andrew Davis 0403 856 687 andrew@maltagroup.com.au Bill to Deliver to 1…" at bounding box center [260, 105] width 364 height 62
copy div "[STREET_ADDRESS]"
click at [357, 30] on button "Close" at bounding box center [364, 30] width 20 height 9
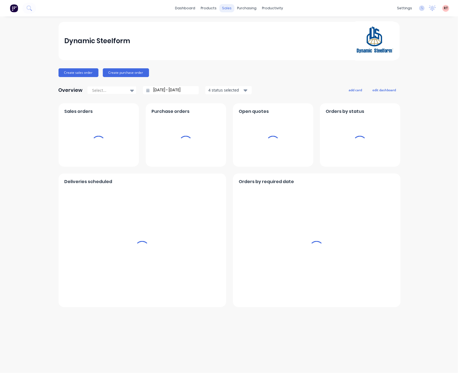
click at [227, 8] on div "sales" at bounding box center [226, 8] width 15 height 8
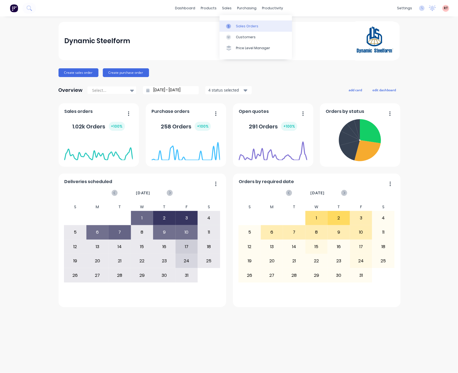
click at [236, 25] on div "Sales Orders" at bounding box center [247, 26] width 22 height 5
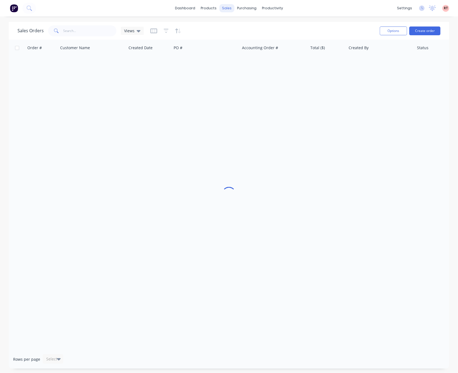
click at [227, 8] on div "sales" at bounding box center [226, 8] width 15 height 8
click at [238, 37] on div "Customers" at bounding box center [246, 37] width 20 height 5
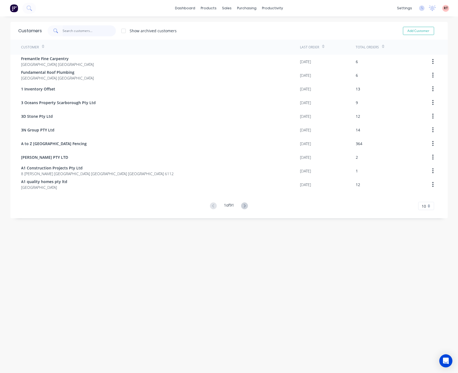
click at [71, 34] on input "text" at bounding box center [89, 30] width 53 height 11
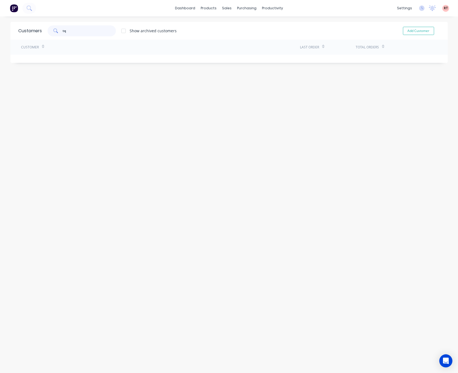
type input "t"
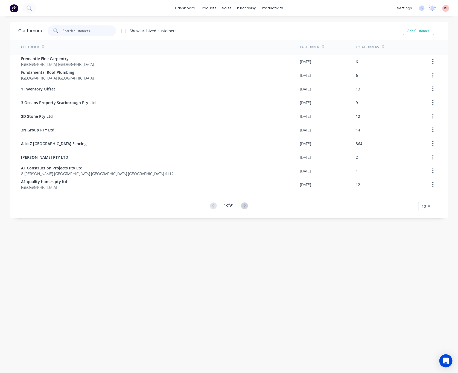
type input "T"
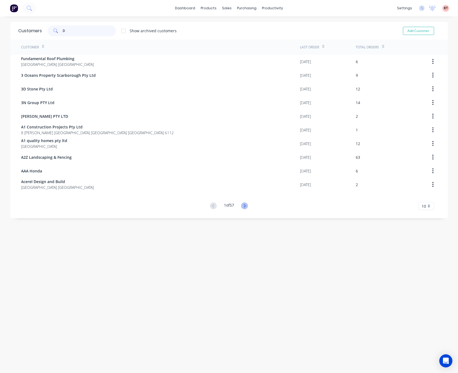
type input "D"
click at [243, 207] on icon at bounding box center [244, 206] width 7 height 7
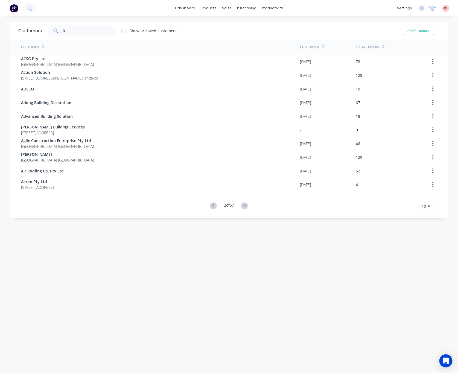
click at [243, 207] on icon at bounding box center [244, 206] width 7 height 7
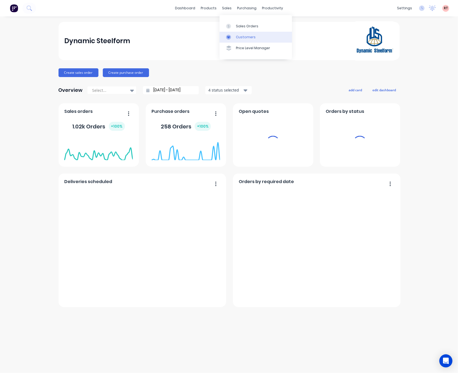
click at [237, 28] on div "Sales Orders" at bounding box center [247, 26] width 22 height 5
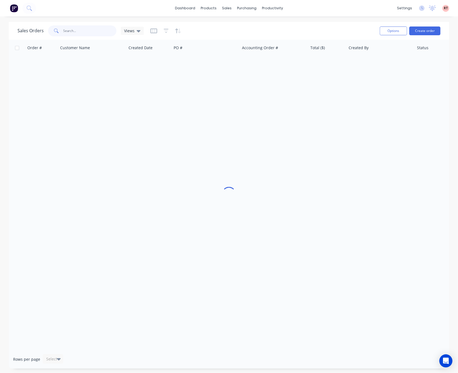
click at [99, 34] on input "text" at bounding box center [89, 30] width 53 height 11
type input "435854476"
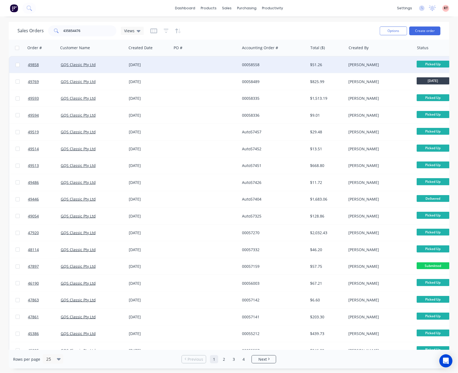
click at [173, 65] on div at bounding box center [206, 65] width 68 height 16
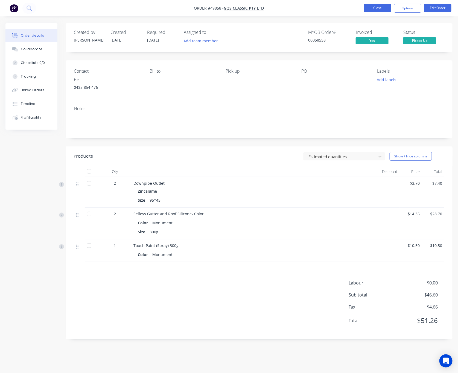
click at [366, 9] on button "Close" at bounding box center [377, 8] width 27 height 8
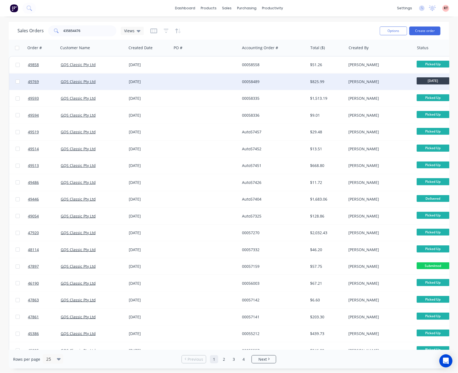
click at [189, 86] on div at bounding box center [206, 82] width 68 height 16
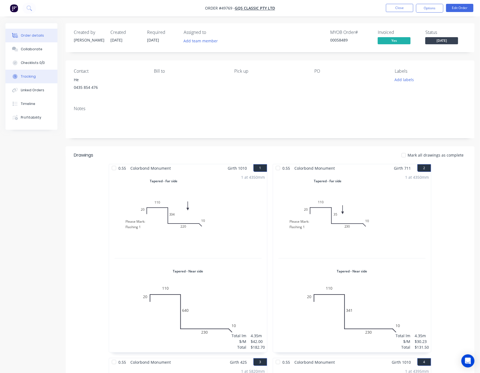
click at [36, 79] on button "Tracking" at bounding box center [31, 77] width 52 height 14
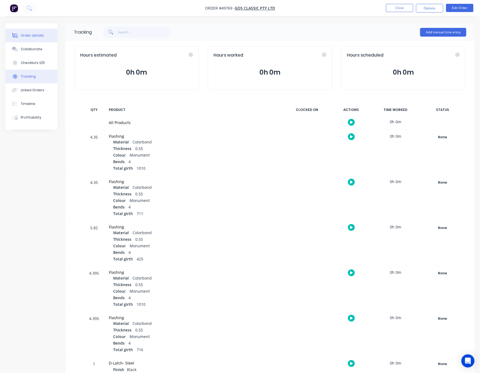
click at [39, 39] on button "Order details" at bounding box center [31, 36] width 52 height 14
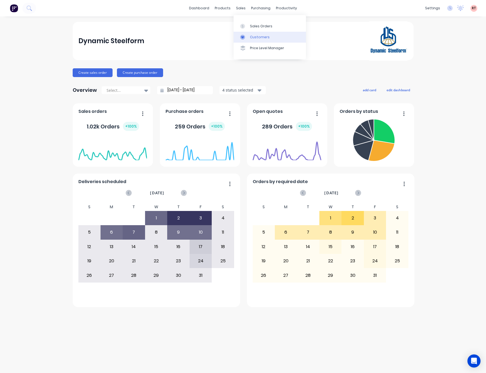
click at [245, 37] on div at bounding box center [244, 37] width 8 height 5
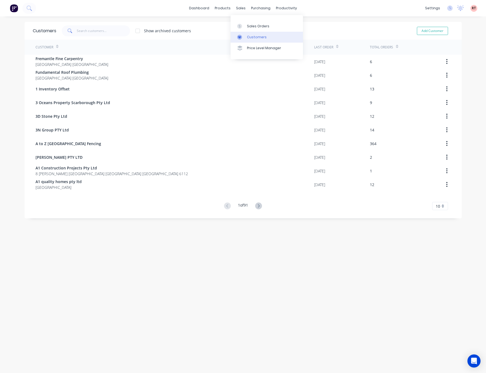
click at [250, 39] on div "Customers" at bounding box center [257, 37] width 20 height 5
click at [95, 31] on input "text" at bounding box center [103, 30] width 53 height 11
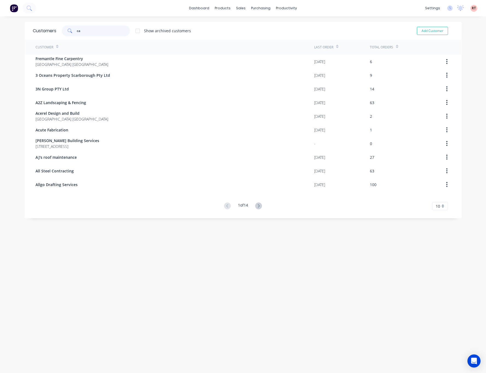
type input "c"
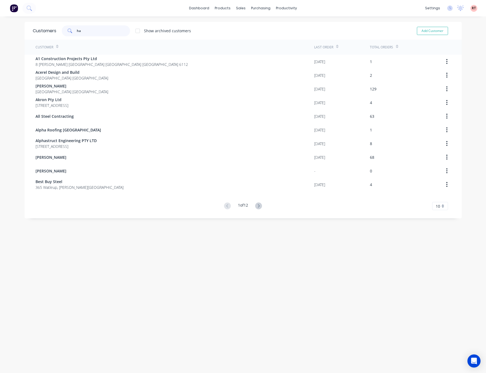
type input "h"
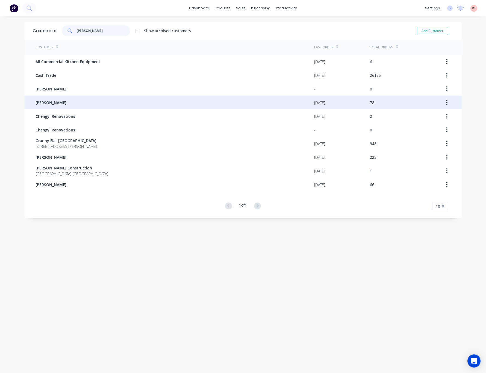
type input "chen"
click at [67, 99] on div "[PERSON_NAME]" at bounding box center [175, 103] width 279 height 14
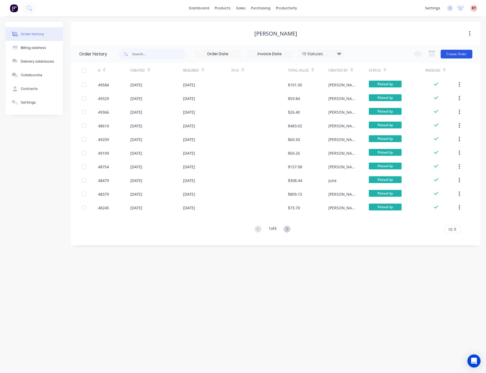
click at [453, 57] on button "Create Order" at bounding box center [457, 54] width 32 height 9
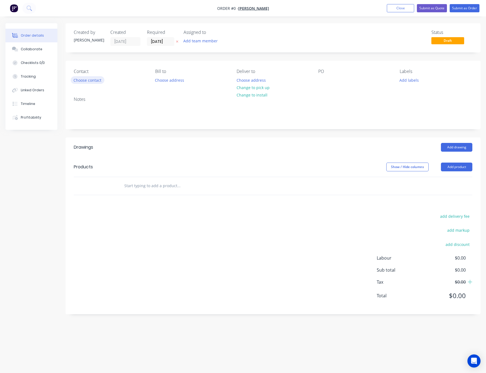
click at [98, 81] on button "Choose contact" at bounding box center [88, 79] width 34 height 7
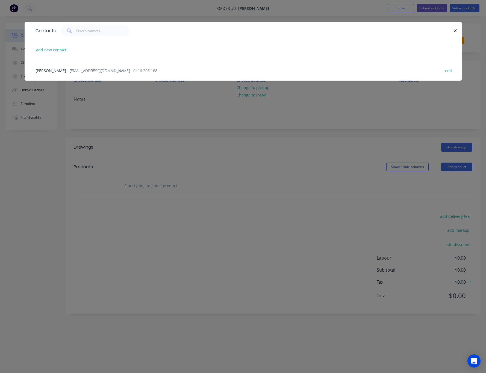
click at [67, 68] on span "- oceanlin8168@gmail.com - 0416 208 168" at bounding box center [112, 70] width 90 height 5
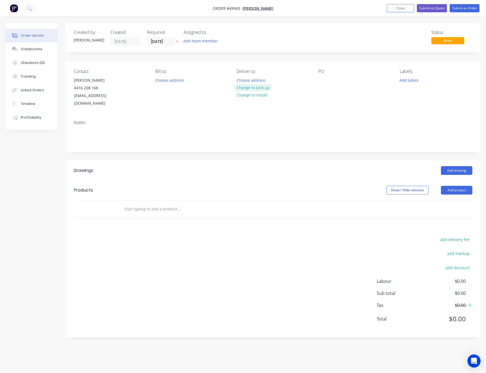
click at [257, 87] on button "Change to pick up" at bounding box center [253, 87] width 39 height 7
click at [463, 186] on button "Add product" at bounding box center [456, 190] width 31 height 9
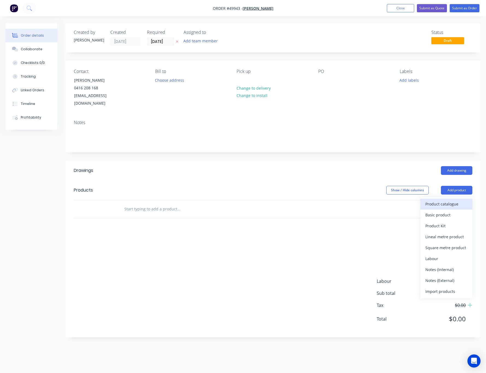
click at [456, 202] on button "Product catalogue" at bounding box center [447, 204] width 52 height 11
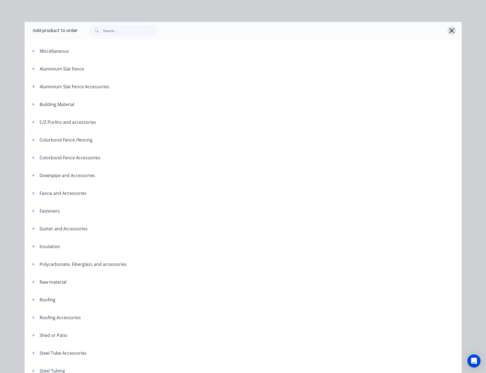
click at [448, 30] on button "button" at bounding box center [452, 30] width 9 height 9
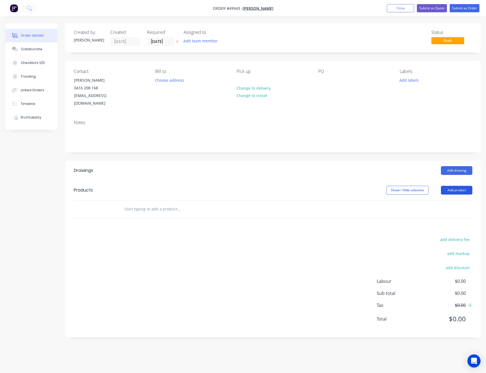
click at [459, 186] on button "Add product" at bounding box center [456, 190] width 31 height 9
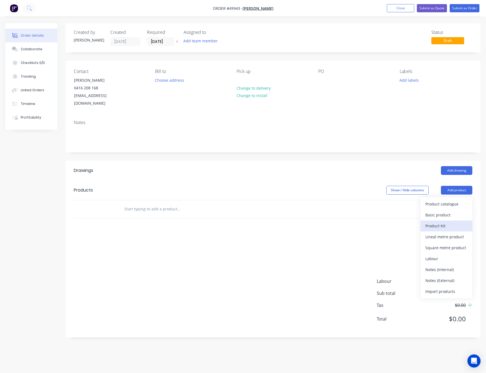
click at [455, 222] on div "Product Kit" at bounding box center [447, 226] width 42 height 8
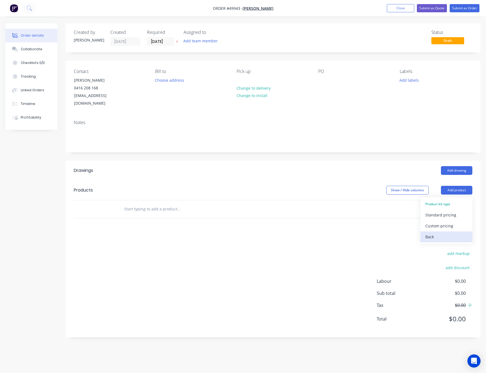
click at [449, 233] on div "Back" at bounding box center [447, 237] width 42 height 8
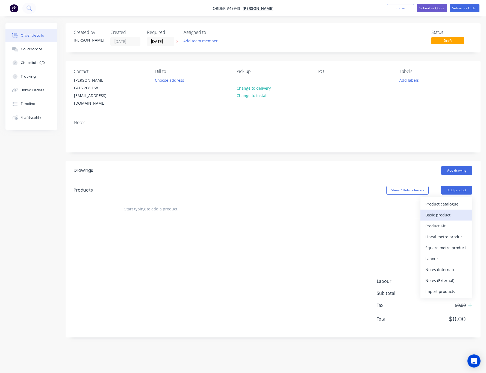
click at [454, 211] on div "Basic product" at bounding box center [447, 215] width 42 height 8
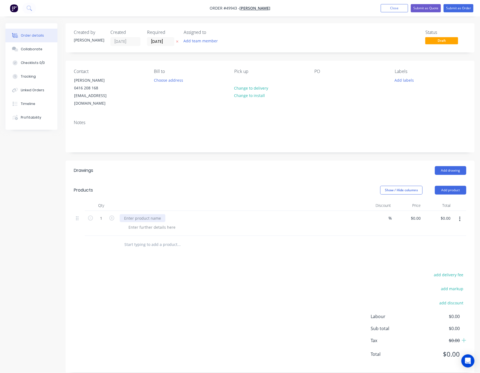
click at [149, 214] on div at bounding box center [143, 218] width 46 height 8
click at [166, 223] on div at bounding box center [152, 227] width 56 height 8
click at [165, 223] on div at bounding box center [152, 227] width 56 height 8
click at [415, 214] on div "0 $0.00" at bounding box center [415, 218] width 15 height 8
type input "$10.00"
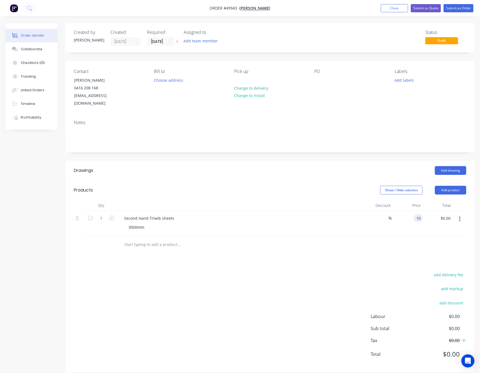
type input "$10.00"
click at [331, 259] on div "Drawings Add drawing Products Show / Hide columns Add product Qty Discount Pric…" at bounding box center [270, 267] width 409 height 212
click at [109, 216] on icon "button" at bounding box center [111, 218] width 5 height 5
type input "2"
type input "$20.00"
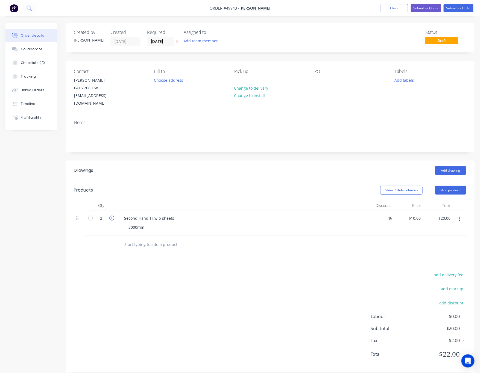
click at [109, 216] on icon "button" at bounding box center [111, 218] width 5 height 5
type input "3"
type input "$30.00"
click at [109, 216] on icon "button" at bounding box center [111, 218] width 5 height 5
type input "4"
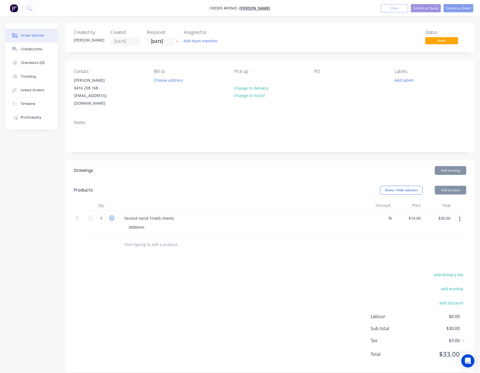
type input "$40.00"
click at [225, 291] on div "add delivery fee add markup add discount Labour $0.00 Sub total $40.00 Tax $4.0…" at bounding box center [270, 317] width 392 height 93
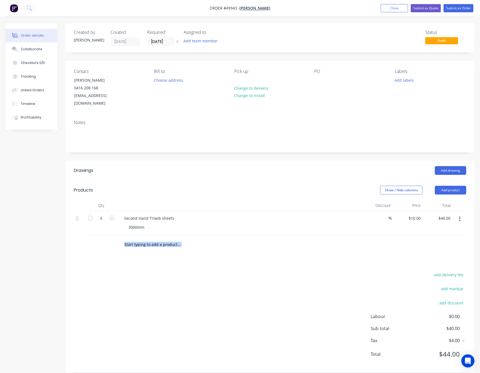
click at [400, 242] on div "Drawings Add drawing Products Show / Hide columns Add product Qty Discount Pric…" at bounding box center [270, 267] width 409 height 212
click at [468, 9] on button "Submit as Order" at bounding box center [459, 8] width 30 height 8
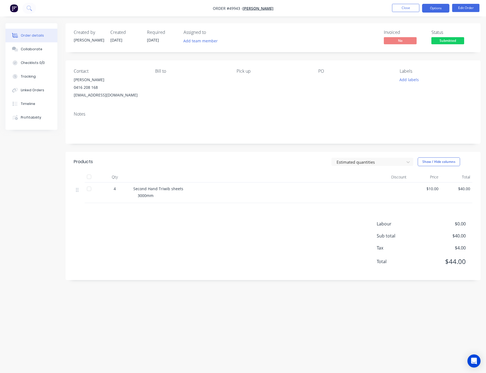
click at [439, 8] on button "Options" at bounding box center [435, 8] width 27 height 9
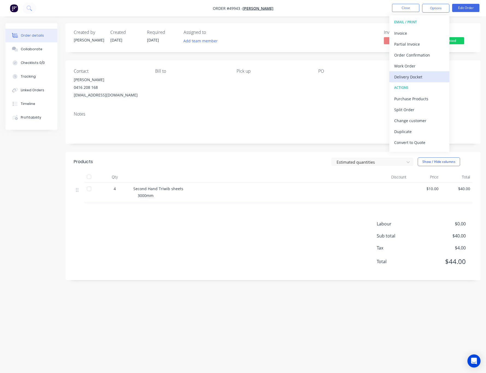
click at [423, 78] on div "Delivery Docket" at bounding box center [419, 77] width 50 height 8
click at [427, 58] on div "Without pricing" at bounding box center [419, 55] width 50 height 8
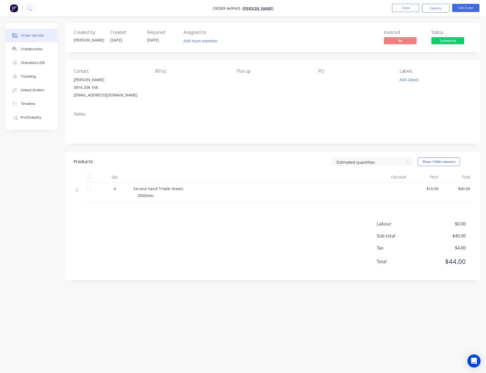
click at [345, 31] on div "Invoiced No Status Submitted" at bounding box center [355, 38] width 234 height 16
click at [441, 11] on button "Options" at bounding box center [435, 8] width 27 height 9
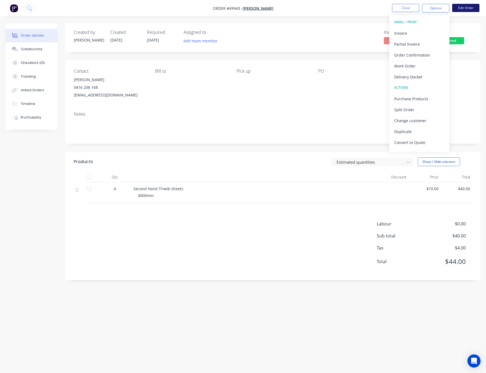
click at [466, 7] on button "Edit Order" at bounding box center [465, 8] width 27 height 8
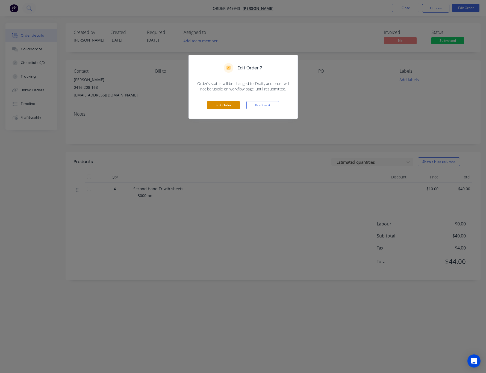
click at [231, 105] on button "Edit Order" at bounding box center [223, 105] width 33 height 8
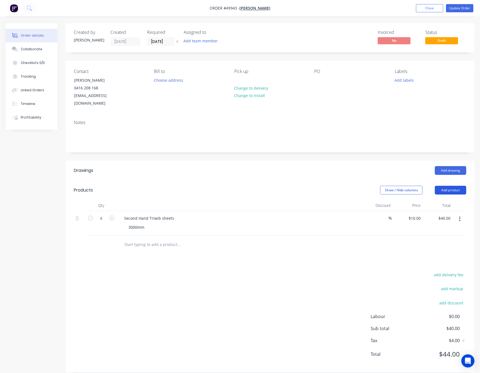
click at [450, 186] on button "Add product" at bounding box center [450, 190] width 31 height 9
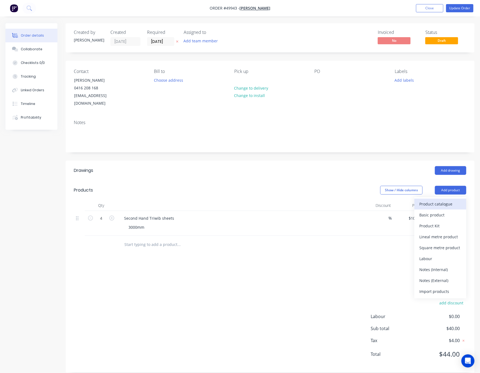
click at [430, 200] on div "Product catalogue" at bounding box center [440, 204] width 42 height 8
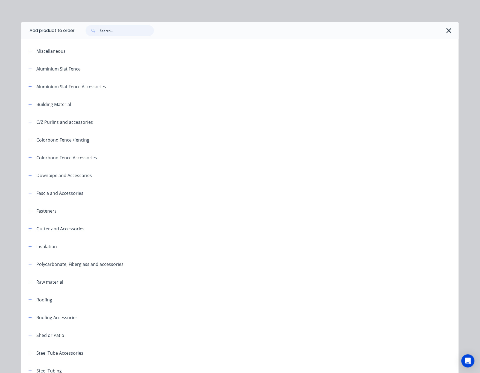
click at [122, 34] on input "text" at bounding box center [127, 30] width 54 height 11
type input "silicone"
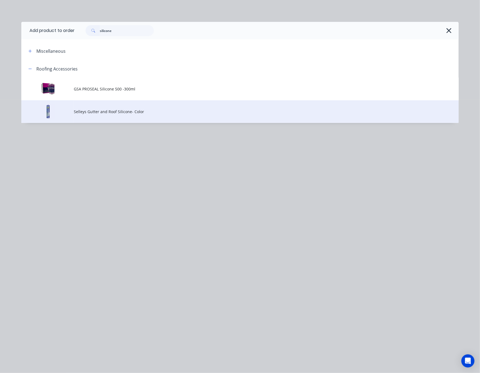
click at [151, 116] on td "Selleys Gutter and Roof Silicone- Color" at bounding box center [266, 111] width 385 height 23
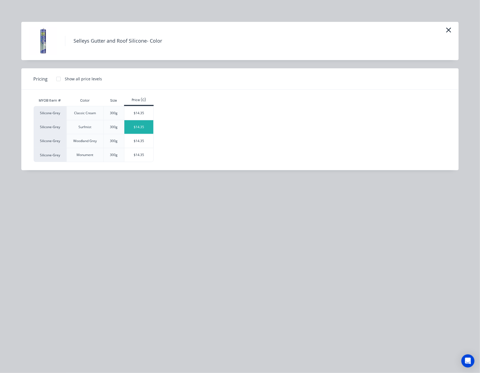
click at [143, 131] on div "$14.35" at bounding box center [138, 127] width 29 height 14
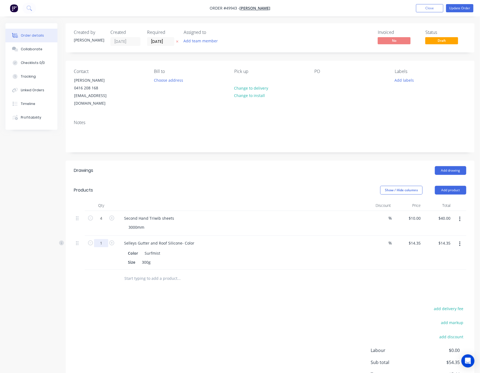
click at [103, 239] on input "1" at bounding box center [101, 243] width 14 height 8
type input "6"
type input "$86.10"
click at [246, 307] on div "add delivery fee add markup add discount Labour $0.00 Sub total $126.10 Tax $12…" at bounding box center [270, 351] width 392 height 93
click at [451, 9] on button "Update Order" at bounding box center [459, 8] width 27 height 8
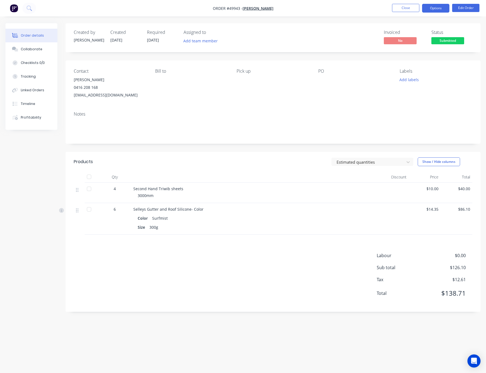
click at [441, 7] on button "Options" at bounding box center [435, 8] width 27 height 9
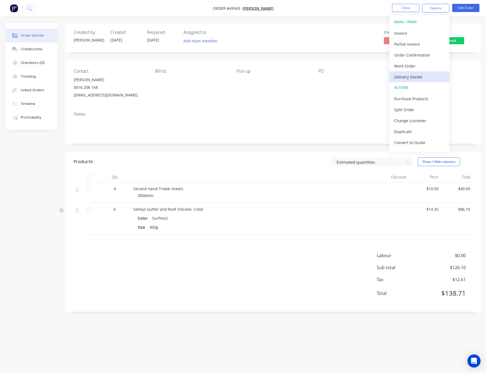
click at [427, 76] on div "Delivery Docket" at bounding box center [419, 77] width 50 height 8
click at [422, 53] on div "Without pricing" at bounding box center [419, 55] width 50 height 8
click at [408, 8] on button "Close" at bounding box center [405, 8] width 27 height 8
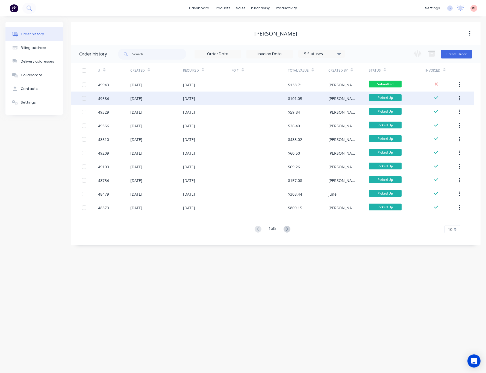
click at [252, 101] on div at bounding box center [259, 99] width 57 height 14
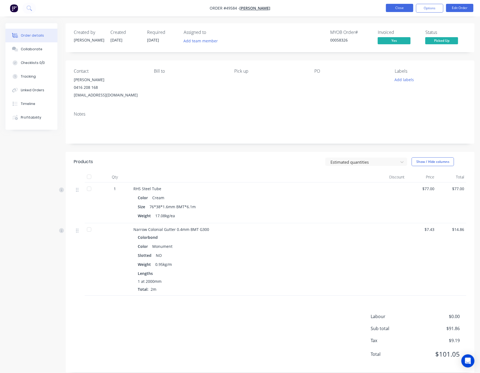
click at [402, 6] on button "Close" at bounding box center [399, 8] width 27 height 8
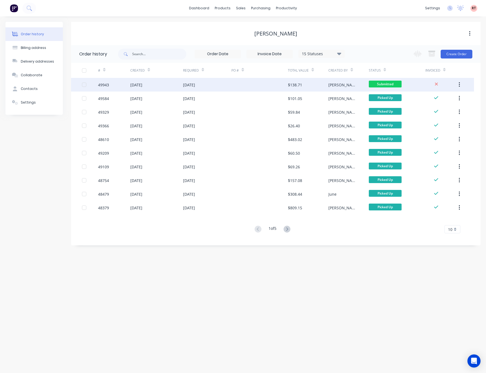
click at [313, 86] on div "$138.71" at bounding box center [308, 85] width 40 height 14
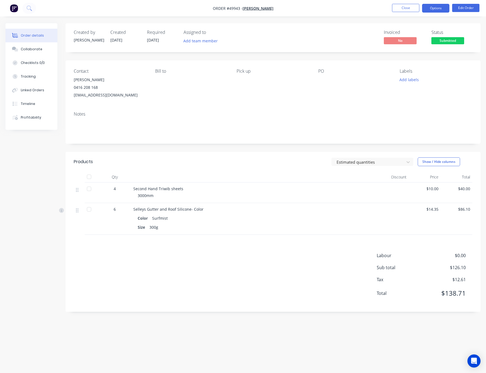
click at [441, 8] on button "Options" at bounding box center [435, 8] width 27 height 9
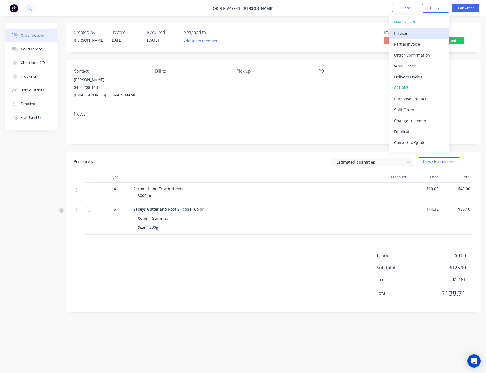
click at [418, 30] on div "Invoice" at bounding box center [419, 33] width 50 height 8
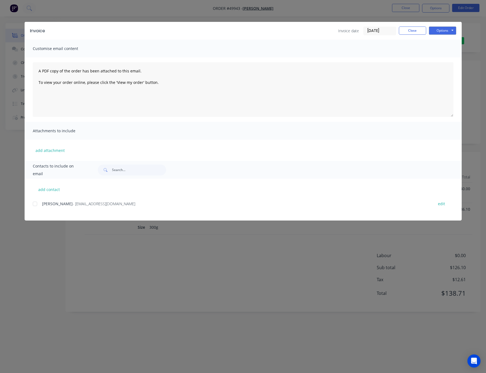
click at [35, 206] on div at bounding box center [35, 203] width 11 height 11
click at [443, 30] on button "Options" at bounding box center [442, 31] width 27 height 8
click at [451, 57] on button "Email" at bounding box center [446, 58] width 35 height 9
click at [284, 297] on div "Invoice Invoice date 03/10/25 Close Options Preview Print Email Customise email…" at bounding box center [243, 186] width 486 height 373
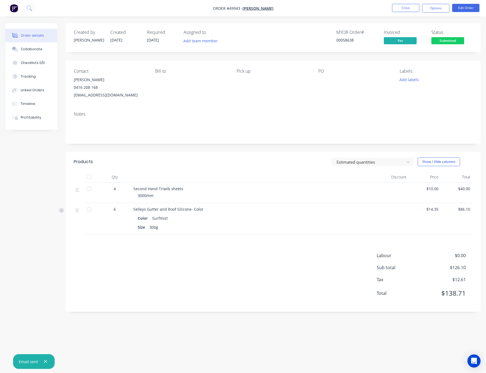
click at [447, 36] on span at bounding box center [448, 36] width 4 height 2
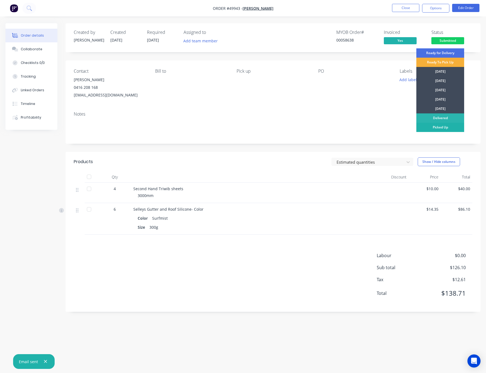
click at [449, 127] on div "Picked Up" at bounding box center [440, 127] width 48 height 9
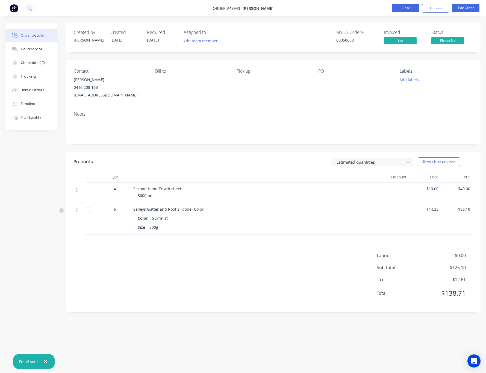
click at [404, 11] on button "Close" at bounding box center [405, 8] width 27 height 8
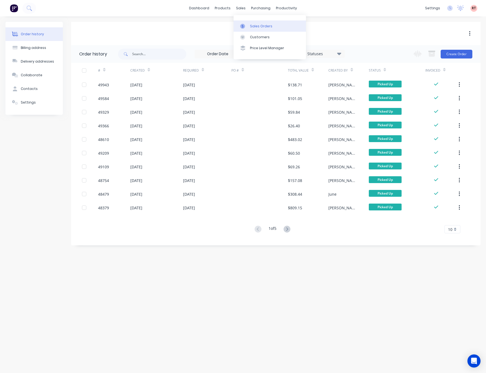
click at [242, 24] on icon at bounding box center [242, 26] width 5 height 5
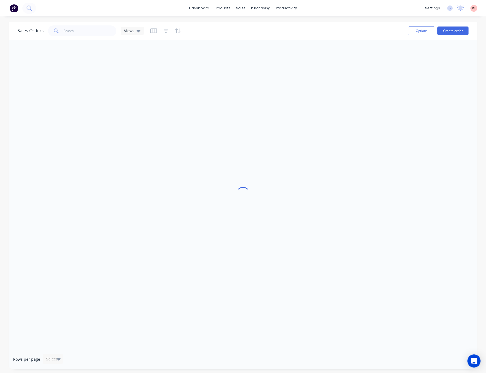
click at [243, 24] on div "Sales Orders Views Options Create order" at bounding box center [243, 31] width 469 height 18
click at [98, 36] on div "Sales Orders Views" at bounding box center [210, 30] width 386 height 13
click at [98, 34] on input "text" at bounding box center [89, 30] width 53 height 11
type input "49644"
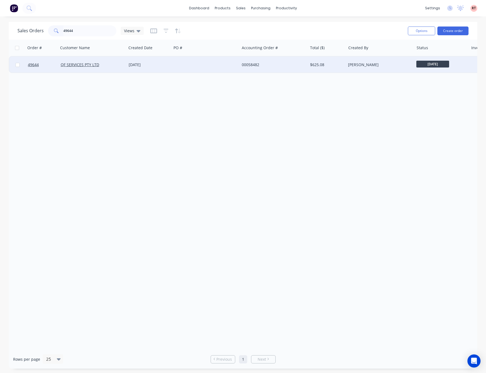
click at [306, 66] on div "00058482" at bounding box center [274, 65] width 68 height 16
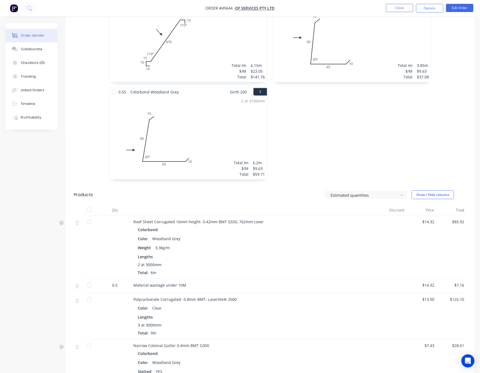
scroll to position [177, 0]
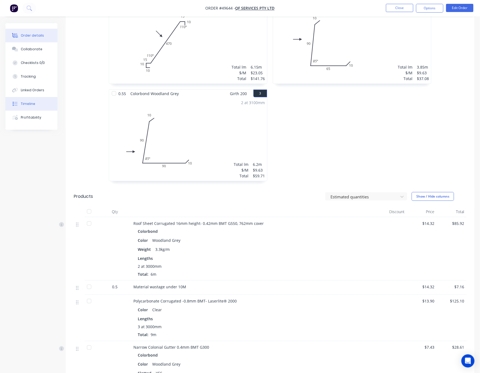
click at [28, 101] on div "Timeline" at bounding box center [28, 103] width 14 height 5
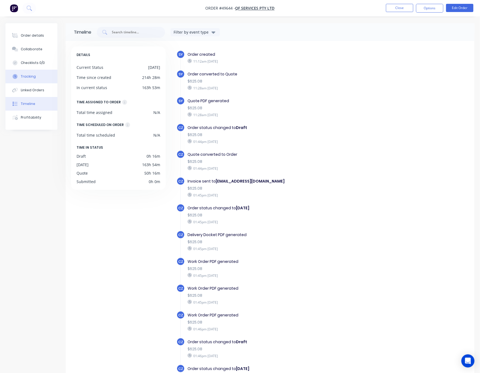
click at [32, 77] on div "Tracking" at bounding box center [28, 76] width 15 height 5
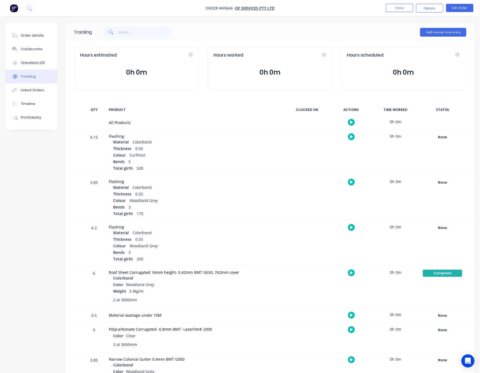
scroll to position [41, 0]
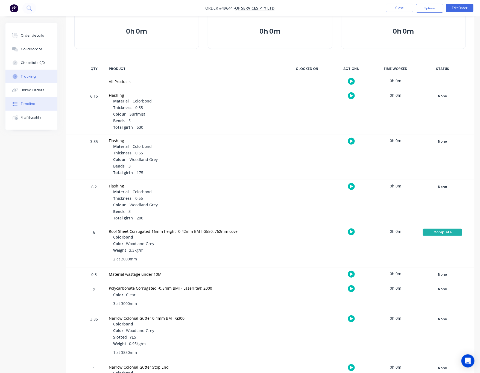
click at [39, 102] on button "Timeline" at bounding box center [31, 104] width 52 height 14
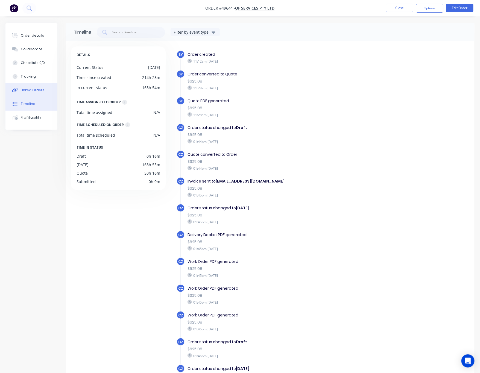
click at [40, 88] on div "Linked Orders" at bounding box center [33, 90] width 24 height 5
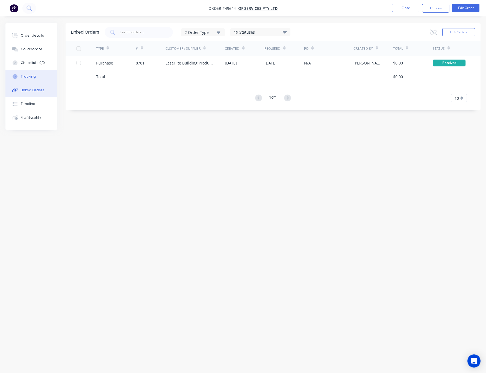
click at [41, 76] on button "Tracking" at bounding box center [31, 77] width 52 height 14
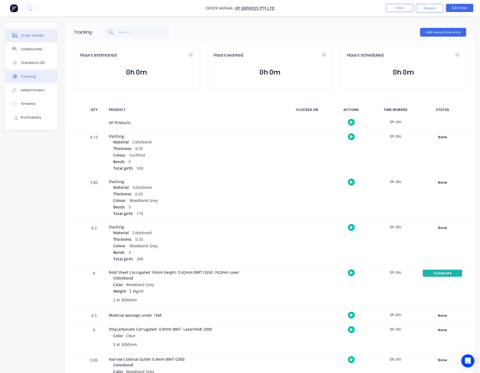
click at [34, 38] on div "Order details" at bounding box center [32, 35] width 23 height 5
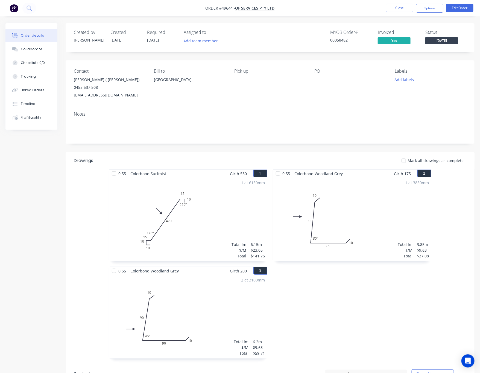
drag, startPoint x: 0, startPoint y: 231, endPoint x: 67, endPoint y: 230, distance: 67.2
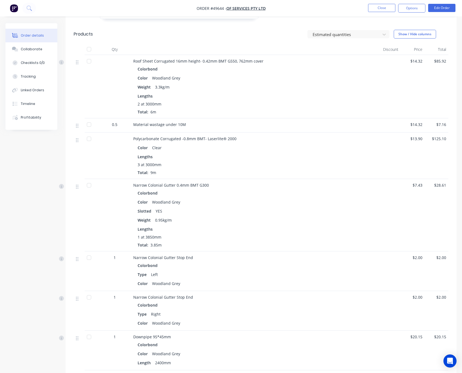
scroll to position [300, 0]
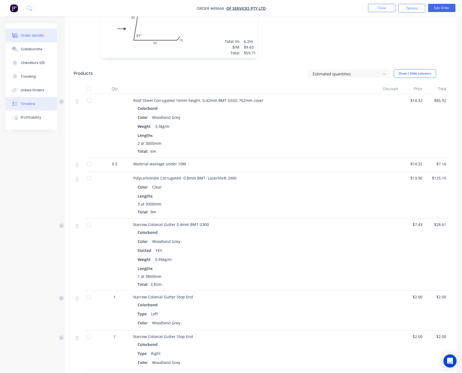
click at [30, 107] on button "Timeline" at bounding box center [31, 104] width 52 height 14
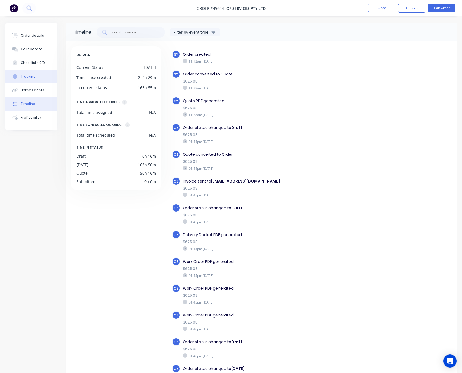
click at [31, 75] on div "Tracking" at bounding box center [28, 76] width 15 height 5
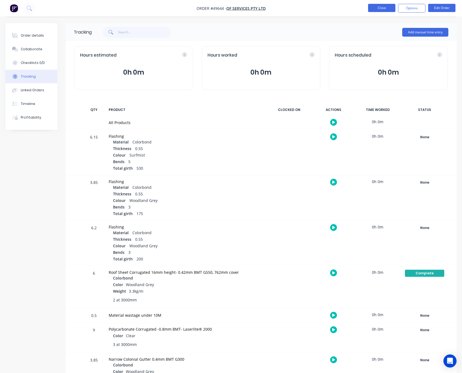
click at [387, 6] on button "Close" at bounding box center [381, 8] width 27 height 8
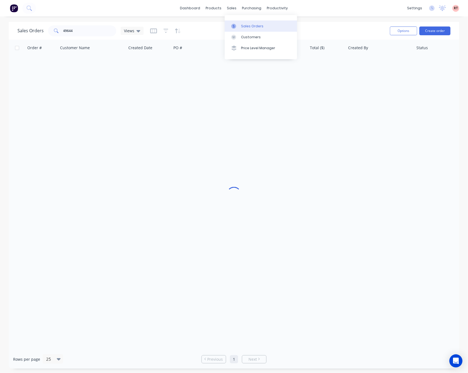
click at [247, 27] on div "Sales Orders" at bounding box center [252, 26] width 22 height 5
click at [232, 7] on div "sales" at bounding box center [232, 8] width 15 height 8
click at [243, 35] on div "Customers" at bounding box center [251, 37] width 20 height 5
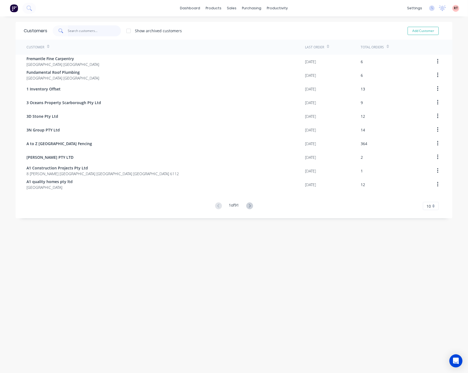
click at [102, 27] on input "text" at bounding box center [94, 30] width 53 height 11
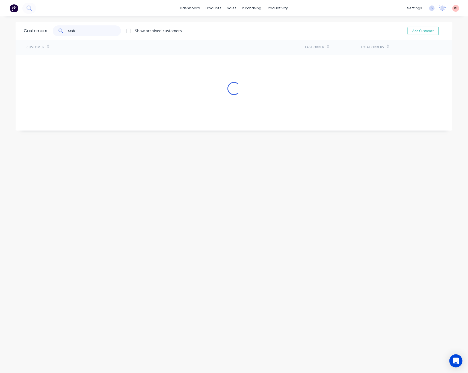
type input "cash"
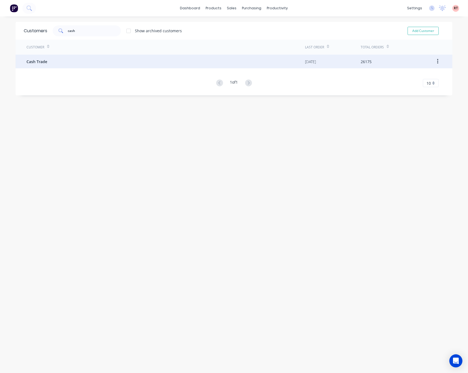
click at [78, 60] on div "Cash Trade" at bounding box center [166, 62] width 279 height 14
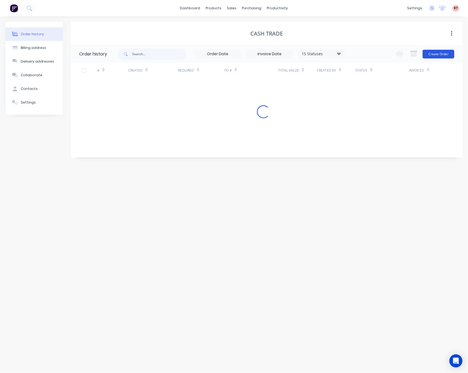
click at [436, 54] on button "Create Order" at bounding box center [439, 54] width 32 height 9
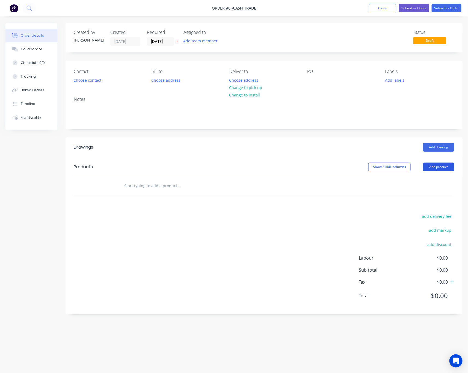
click at [424, 167] on button "Add product" at bounding box center [438, 167] width 31 height 9
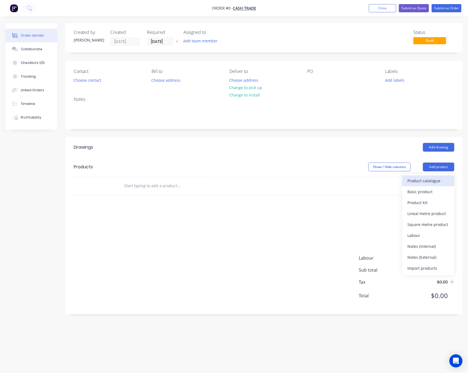
click at [424, 181] on div "Product catalogue" at bounding box center [429, 181] width 42 height 8
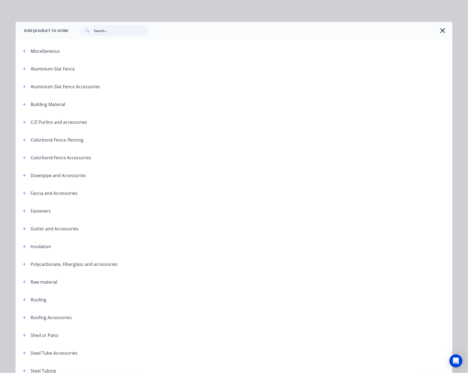
click at [116, 31] on input "text" at bounding box center [121, 30] width 54 height 11
type input "tube"
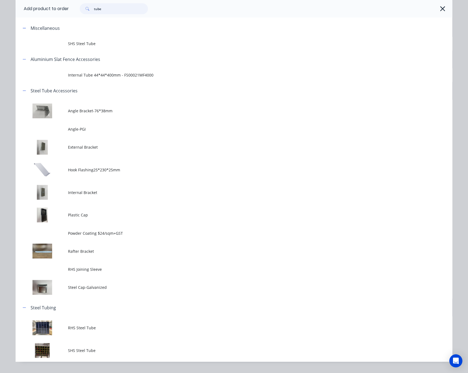
scroll to position [36, 0]
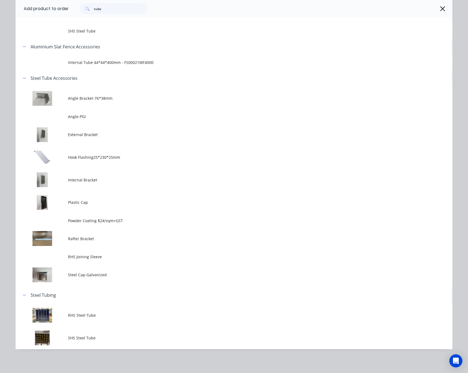
drag, startPoint x: 87, startPoint y: 337, endPoint x: 89, endPoint y: 335, distance: 3.1
click at [88, 339] on span "SHS Steel Tube" at bounding box center [222, 338] width 308 height 6
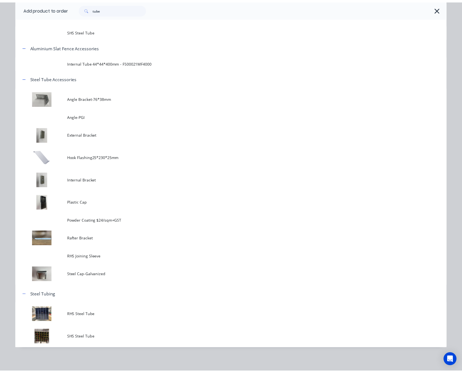
scroll to position [0, 0]
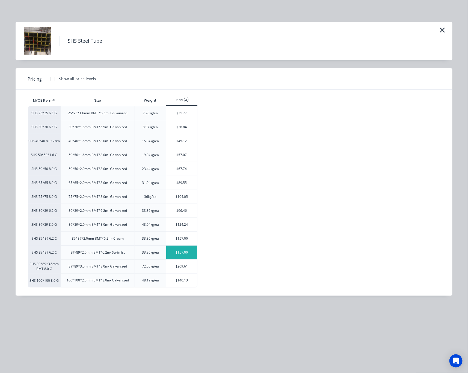
click at [183, 255] on div "$157.00" at bounding box center [181, 253] width 31 height 14
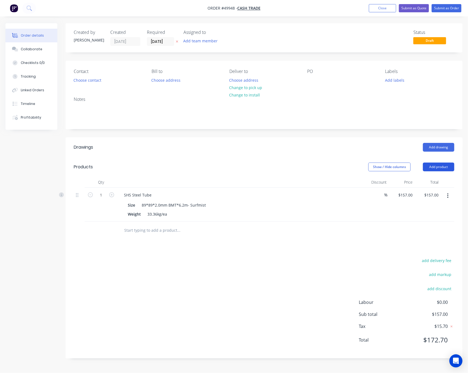
click at [441, 165] on button "Add product" at bounding box center [438, 167] width 31 height 9
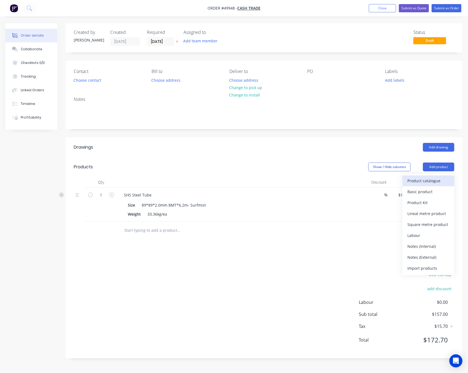
click at [432, 183] on div "Product catalogue" at bounding box center [429, 181] width 42 height 8
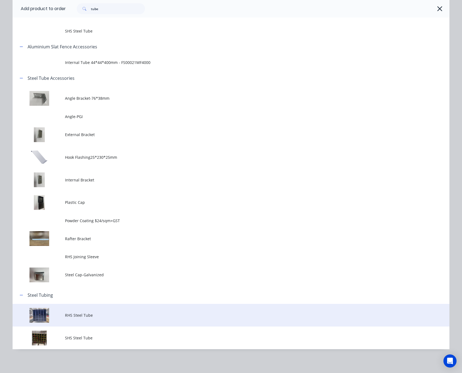
scroll to position [2, 0]
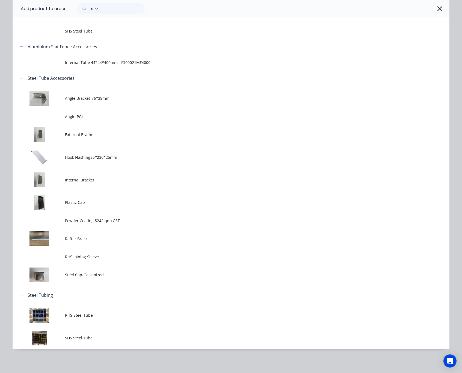
click at [109, 318] on span "RHS Steel Tube" at bounding box center [219, 315] width 308 height 6
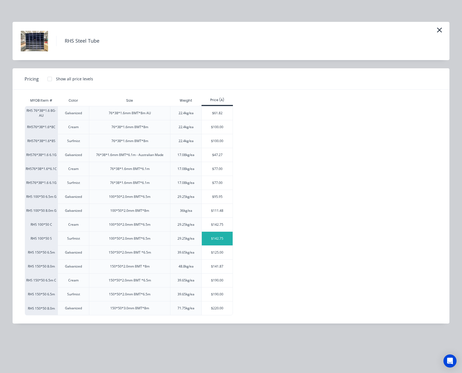
click at [225, 238] on div "$142.75" at bounding box center [217, 239] width 31 height 14
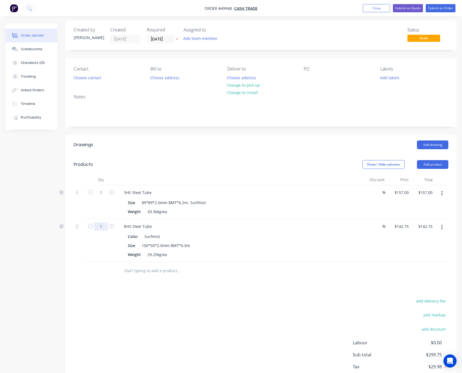
click at [104, 230] on input "1" at bounding box center [101, 226] width 14 height 8
type input "2"
type input "$285.50"
drag, startPoint x: 253, startPoint y: 290, endPoint x: 250, endPoint y: 284, distance: 6.5
click at [252, 290] on div "Drawings Add drawing Products Show / Hide columns Add product Qty Discount Pric…" at bounding box center [261, 267] width 391 height 264
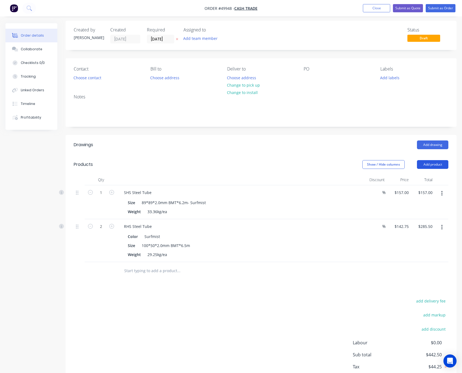
click at [436, 161] on button "Add product" at bounding box center [432, 164] width 31 height 9
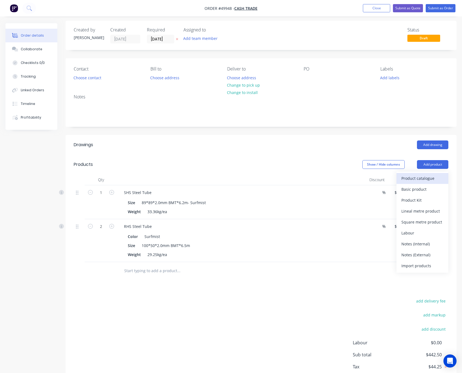
click at [427, 179] on div "Product catalogue" at bounding box center [423, 178] width 42 height 8
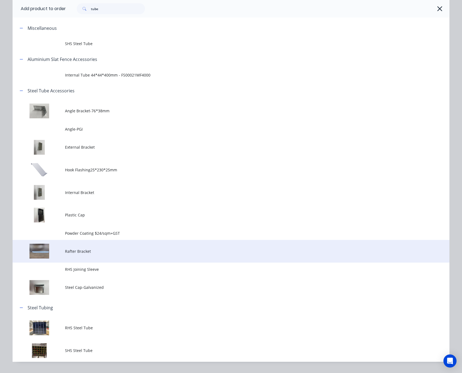
scroll to position [36, 0]
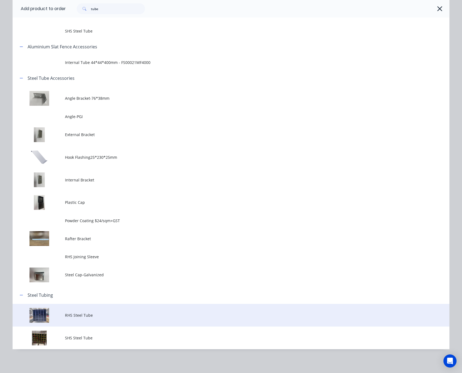
click at [88, 311] on td "RHS Steel Tube" at bounding box center [257, 315] width 385 height 23
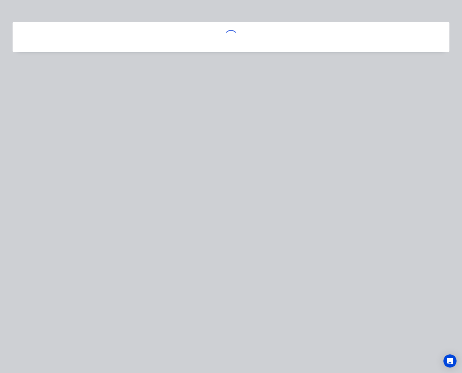
scroll to position [0, 0]
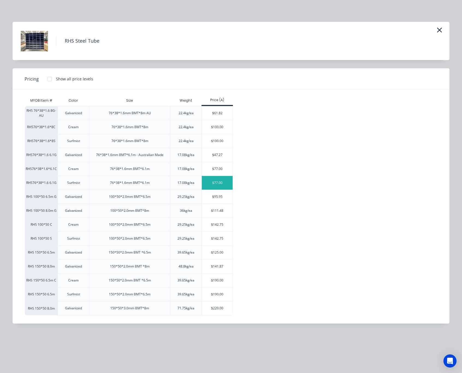
click at [224, 181] on div "$77.00" at bounding box center [217, 183] width 31 height 14
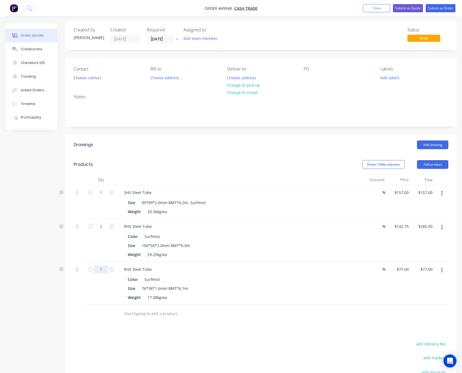
click at [105, 271] on input "1" at bounding box center [101, 269] width 14 height 8
type input "2"
type input "$154.00"
click at [219, 321] on div at bounding box center [216, 314] width 197 height 18
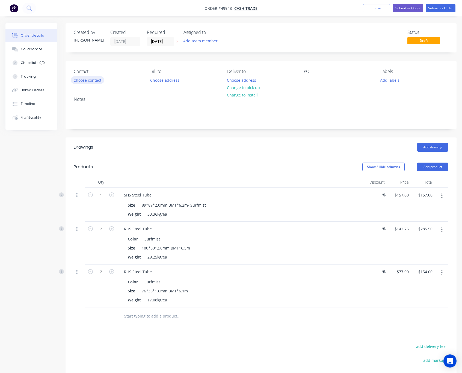
click at [86, 80] on button "Choose contact" at bounding box center [88, 79] width 34 height 7
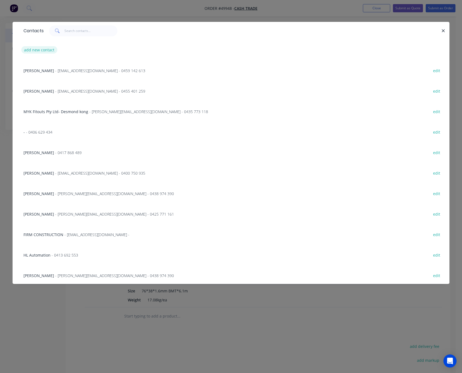
click at [38, 52] on button "add new contact" at bounding box center [39, 49] width 36 height 7
select select "AU"
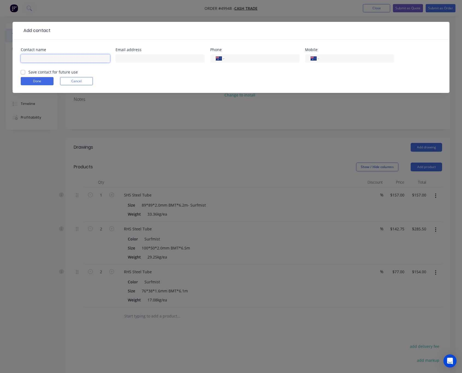
click at [89, 60] on input "text" at bounding box center [65, 58] width 89 height 8
type input "S"
click at [254, 130] on div "Add contact Contact name S Email address Phone International Afghanistan Åland …" at bounding box center [231, 186] width 462 height 373
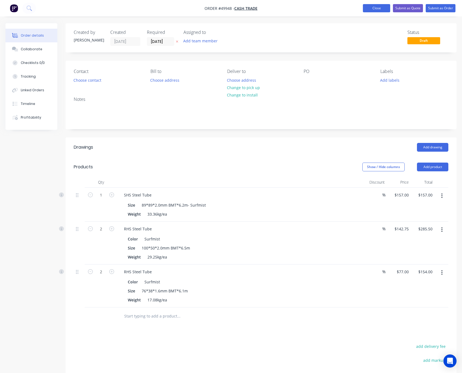
click at [369, 9] on button "Close" at bounding box center [376, 8] width 27 height 8
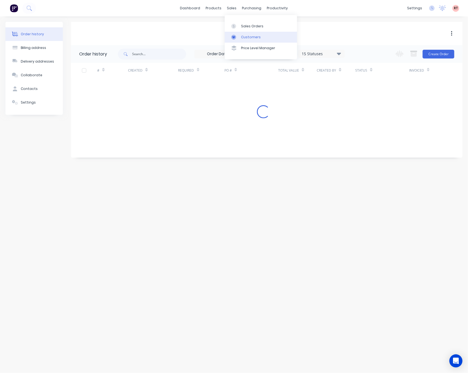
click at [250, 37] on div "Customers" at bounding box center [251, 37] width 20 height 5
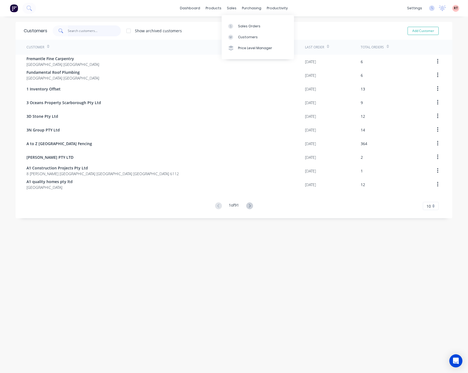
click at [86, 27] on input "text" at bounding box center [94, 30] width 53 height 11
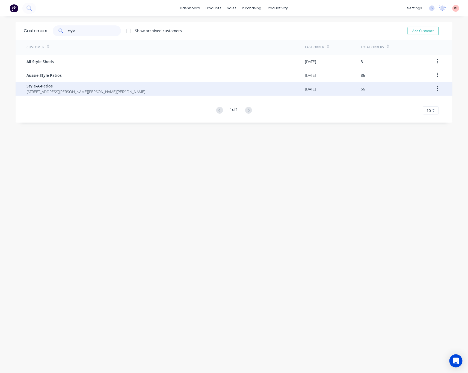
type input "style"
click at [170, 88] on div "Style-A-Patios 28 Bruns Dr Darling Downs Western Australia Australia 6122" at bounding box center [166, 89] width 279 height 14
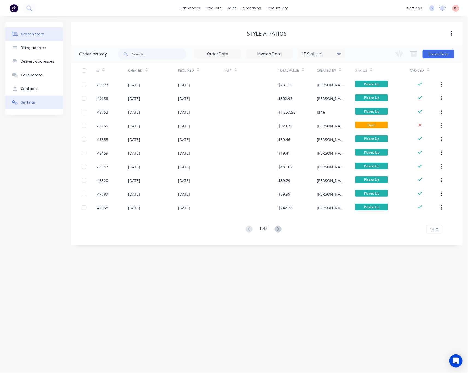
click at [38, 101] on button "Settings" at bounding box center [33, 103] width 57 height 14
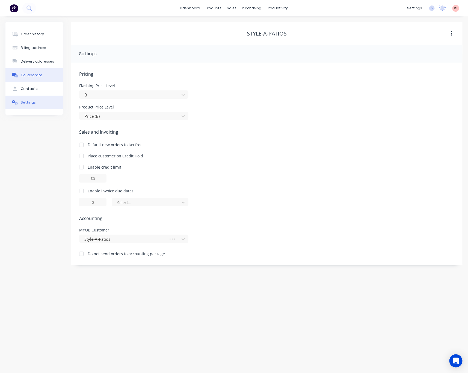
click at [36, 70] on button "Collaborate" at bounding box center [33, 75] width 57 height 14
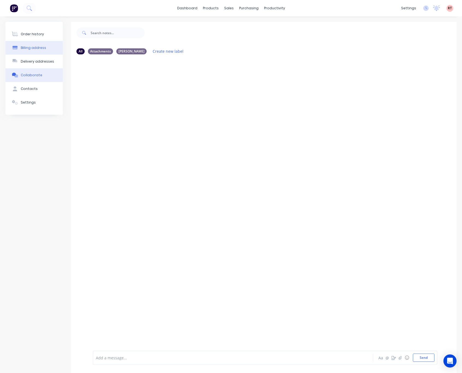
click at [40, 48] on div "Billing address" at bounding box center [33, 47] width 25 height 5
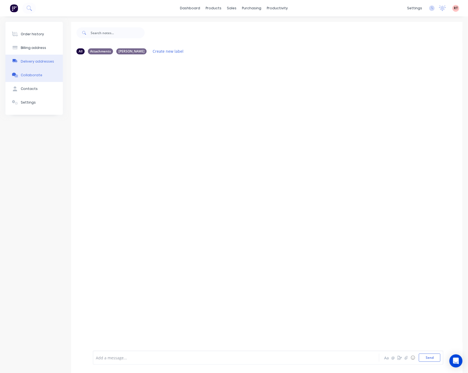
select select "AU"
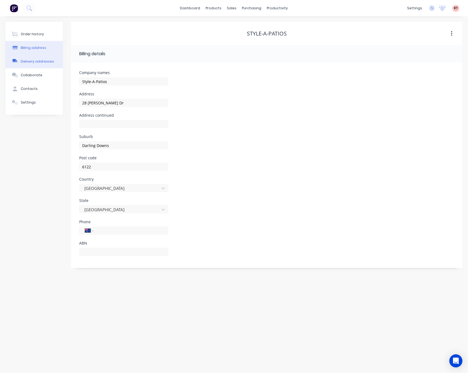
click at [52, 61] on button "Delivery addresses" at bounding box center [33, 62] width 57 height 14
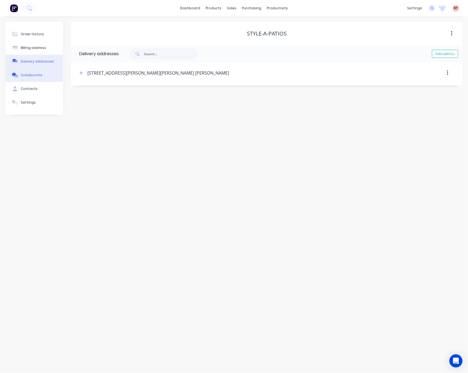
click at [48, 79] on button "Collaborate" at bounding box center [33, 75] width 57 height 14
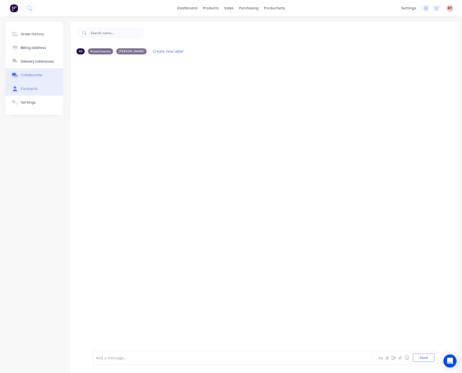
click at [52, 93] on button "Contacts" at bounding box center [33, 89] width 57 height 14
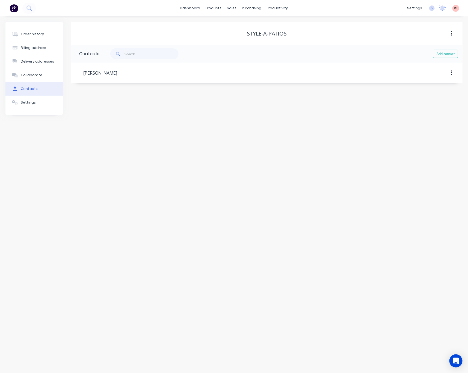
click at [92, 73] on div "Bernie" at bounding box center [100, 73] width 34 height 7
click at [39, 33] on div "Order history" at bounding box center [32, 34] width 23 height 5
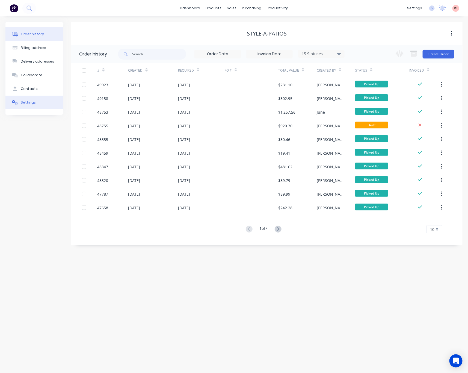
click at [31, 102] on div "Settings" at bounding box center [28, 102] width 15 height 5
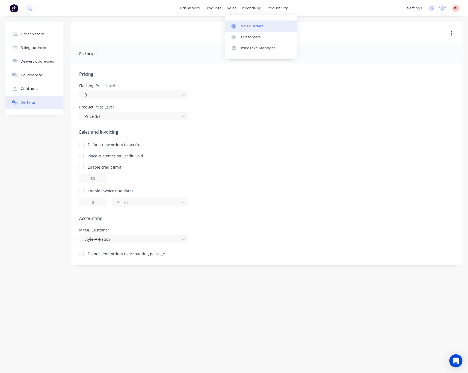
click at [247, 23] on link "Sales Orders" at bounding box center [261, 25] width 72 height 11
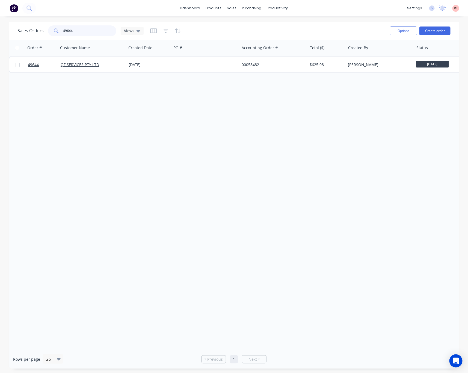
drag, startPoint x: 81, startPoint y: 29, endPoint x: 61, endPoint y: 29, distance: 19.7
click at [62, 29] on div "49644" at bounding box center [82, 30] width 68 height 11
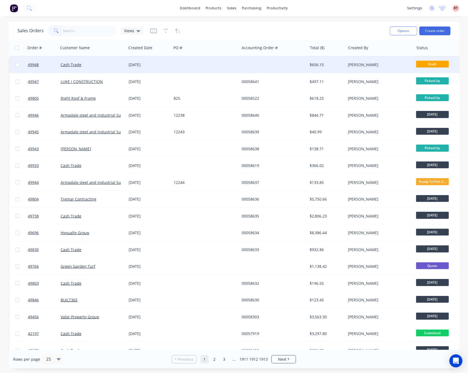
click at [254, 68] on div at bounding box center [274, 65] width 68 height 16
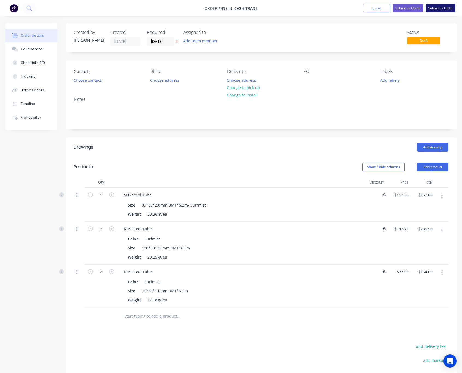
click at [449, 8] on button "Submit as Order" at bounding box center [441, 8] width 30 height 8
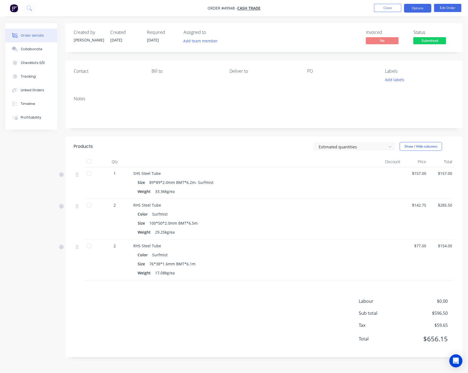
click at [418, 5] on button "Options" at bounding box center [417, 8] width 27 height 9
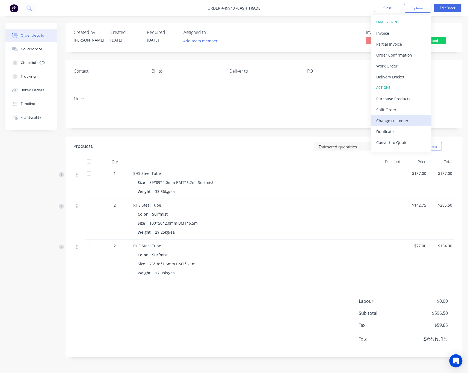
click at [400, 118] on div "Change customer" at bounding box center [402, 121] width 50 height 8
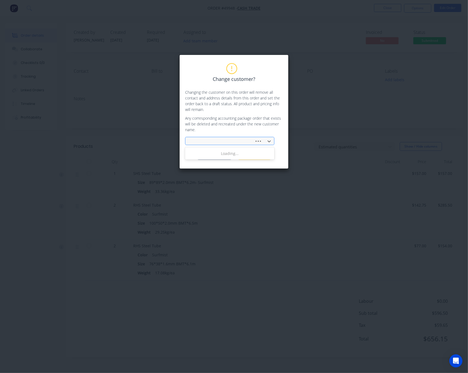
click at [225, 143] on div at bounding box center [221, 141] width 62 height 7
type input "style"
click at [231, 175] on div "Style-A-Patios" at bounding box center [229, 174] width 89 height 10
click at [216, 157] on button "Change customer" at bounding box center [215, 156] width 34 height 8
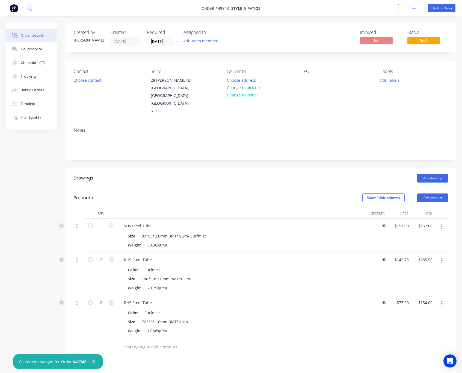
click at [442, 224] on icon "button" at bounding box center [442, 226] width 1 height 5
click at [426, 237] on div "Edit" at bounding box center [423, 241] width 42 height 8
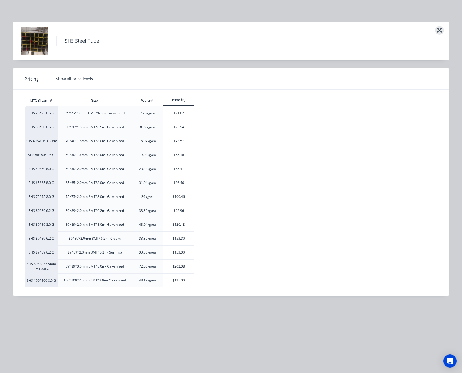
click at [439, 28] on icon "button" at bounding box center [440, 30] width 6 height 8
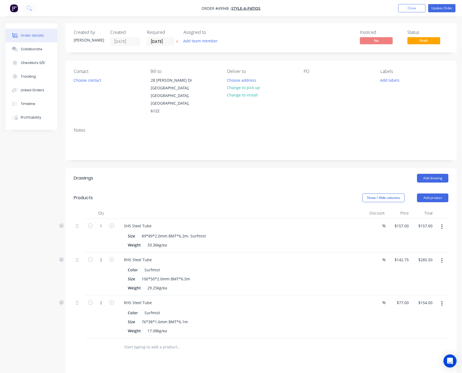
click at [444, 222] on button "button" at bounding box center [442, 227] width 13 height 10
click at [429, 237] on div "Edit" at bounding box center [423, 241] width 42 height 8
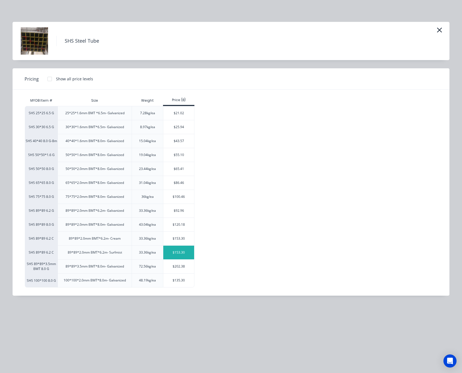
click at [175, 256] on div "$153.30" at bounding box center [178, 253] width 31 height 14
type input "$153.30"
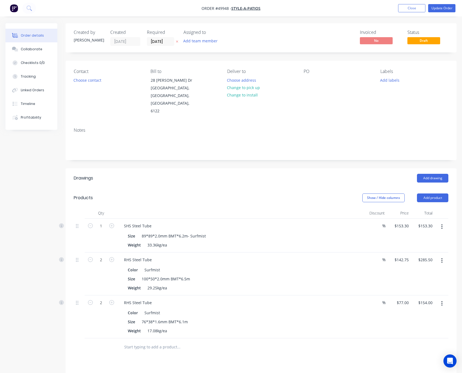
click at [442, 258] on icon "button" at bounding box center [442, 261] width 1 height 6
click at [436, 271] on div "Edit" at bounding box center [423, 275] width 42 height 8
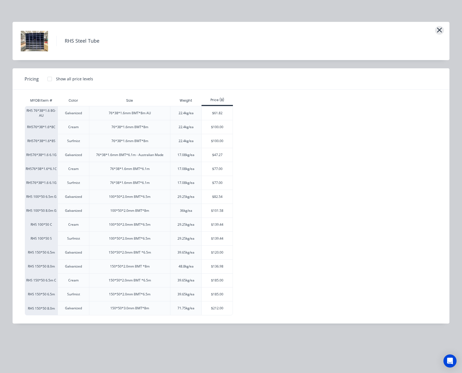
click at [441, 27] on icon "button" at bounding box center [440, 30] width 6 height 8
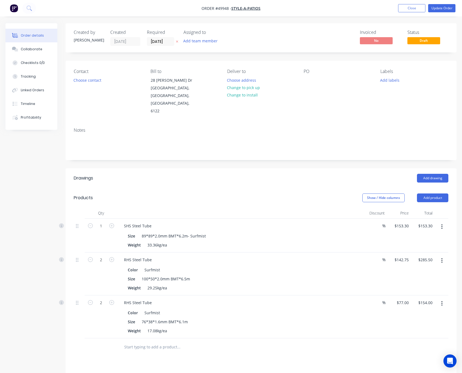
click at [443, 258] on icon "button" at bounding box center [442, 261] width 1 height 6
click at [435, 271] on div "Edit" at bounding box center [423, 275] width 42 height 8
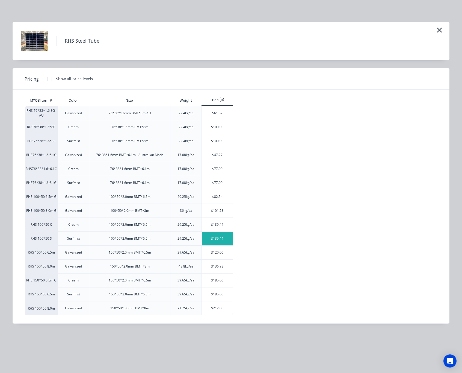
click at [218, 240] on div "$139.44" at bounding box center [217, 239] width 31 height 14
type input "$139.44"
type input "$278.88"
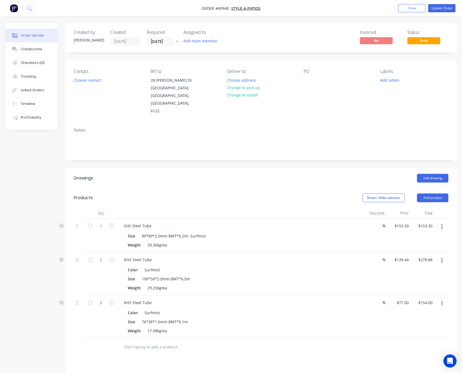
click at [444, 299] on button "button" at bounding box center [442, 304] width 13 height 10
click at [422, 314] on div "Edit" at bounding box center [423, 318] width 42 height 8
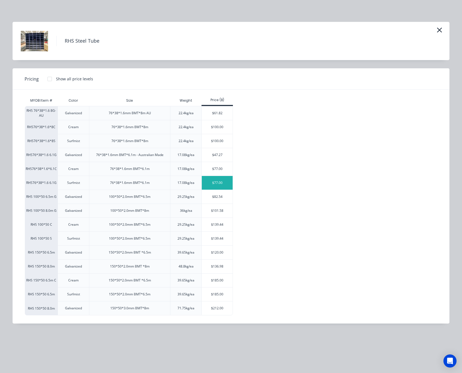
click at [218, 184] on div "$77.00" at bounding box center [217, 183] width 31 height 14
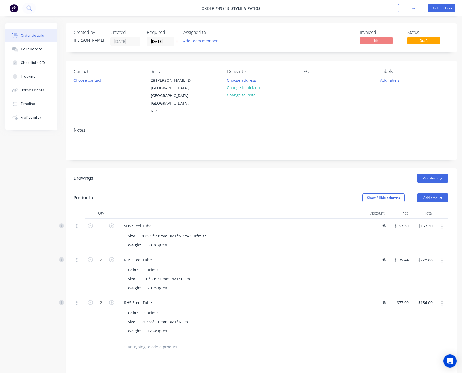
click at [219, 342] on input "text" at bounding box center [178, 347] width 109 height 11
click at [89, 79] on button "Choose contact" at bounding box center [88, 79] width 34 height 7
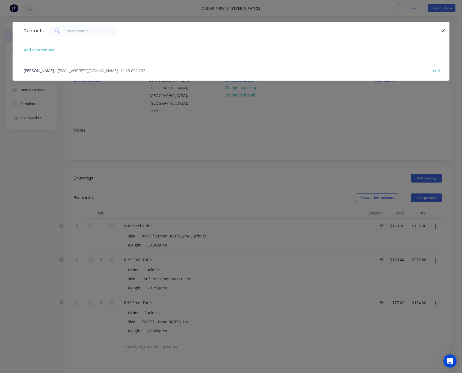
click at [82, 71] on span "- info@style-a-patios.com.au - 0423 092 292" at bounding box center [100, 70] width 90 height 5
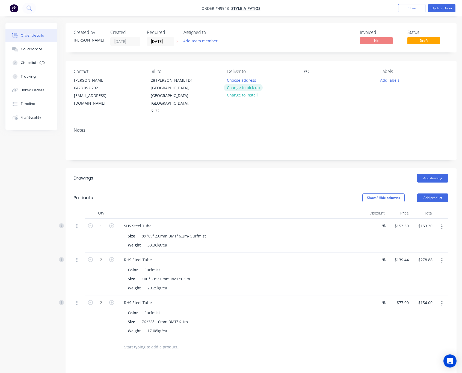
click at [237, 86] on button "Change to pick up" at bounding box center [243, 87] width 39 height 7
click at [446, 7] on button "Update Order" at bounding box center [442, 8] width 27 height 8
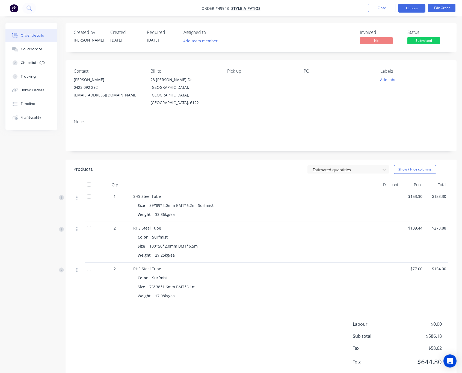
click at [415, 8] on button "Options" at bounding box center [411, 8] width 27 height 9
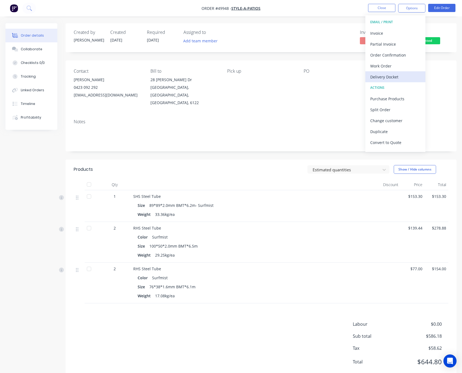
click at [385, 79] on div "Delivery Docket" at bounding box center [396, 77] width 50 height 8
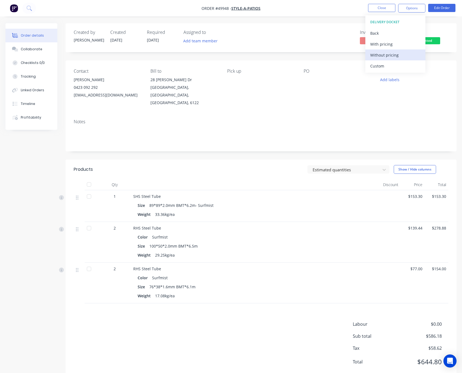
click at [396, 57] on div "Without pricing" at bounding box center [396, 55] width 50 height 8
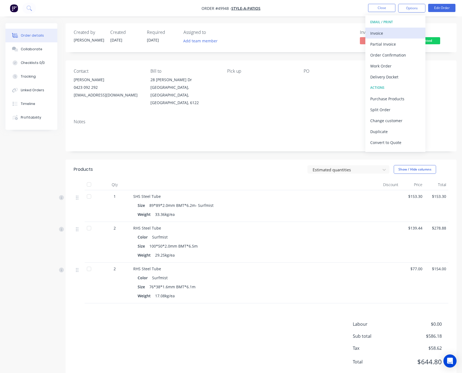
click at [397, 31] on div "Invoice" at bounding box center [396, 33] width 50 height 8
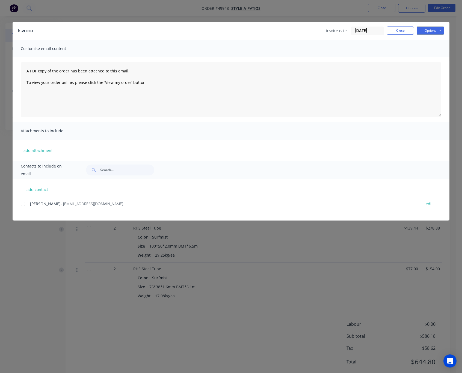
click at [25, 203] on div at bounding box center [22, 203] width 11 height 11
click at [432, 27] on button "Options" at bounding box center [430, 31] width 27 height 8
click at [436, 59] on button "Email" at bounding box center [434, 58] width 35 height 9
click at [341, 16] on div "Invoice Invoice date 03/10/25 Close Options Preview Print Email Customise email…" at bounding box center [231, 186] width 462 height 373
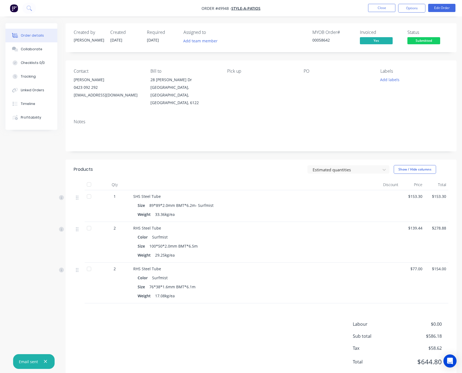
click at [412, 41] on span "Submitted" at bounding box center [424, 40] width 33 height 7
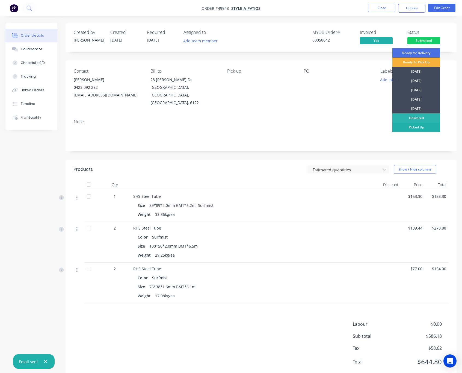
click at [409, 127] on div "Picked Up" at bounding box center [417, 127] width 48 height 9
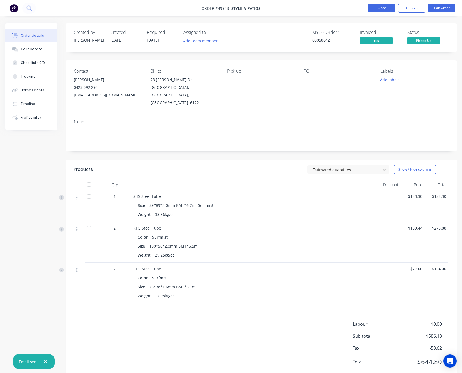
click at [376, 7] on button "Close" at bounding box center [381, 8] width 27 height 8
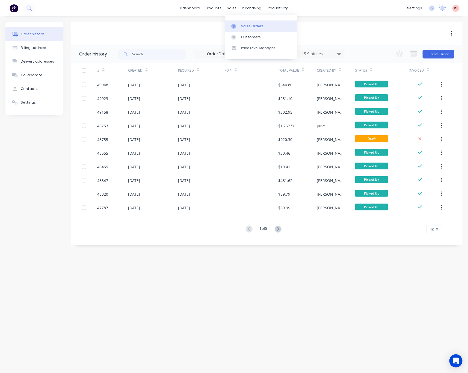
click at [242, 24] on div "Sales Orders" at bounding box center [252, 26] width 22 height 5
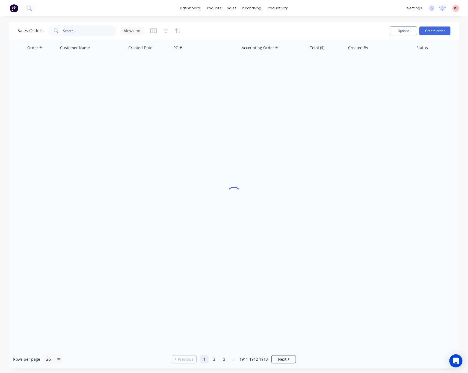
click at [86, 32] on input "text" at bounding box center [89, 30] width 53 height 11
type input "451060502"
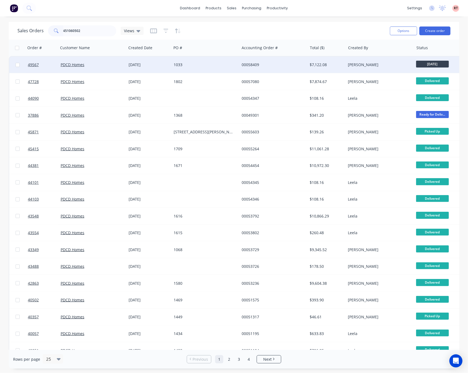
click at [196, 68] on div "1033" at bounding box center [206, 65] width 68 height 16
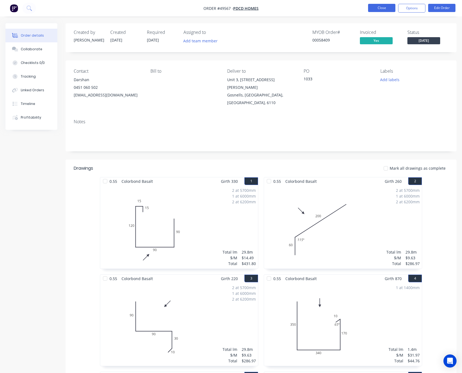
click at [382, 8] on button "Close" at bounding box center [381, 8] width 27 height 8
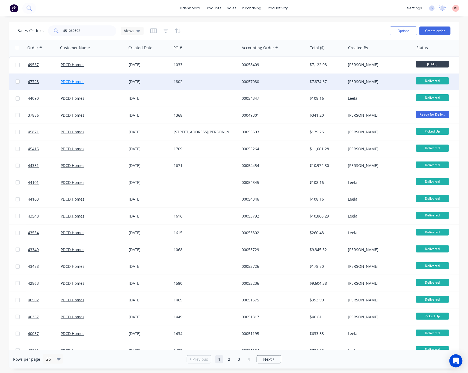
click at [81, 83] on link "PDCD Homes" at bounding box center [73, 81] width 24 height 5
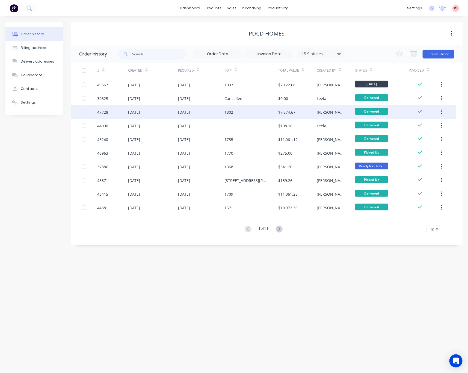
drag, startPoint x: 247, startPoint y: 113, endPoint x: 248, endPoint y: 117, distance: 3.9
click at [248, 117] on div "1802" at bounding box center [252, 112] width 54 height 14
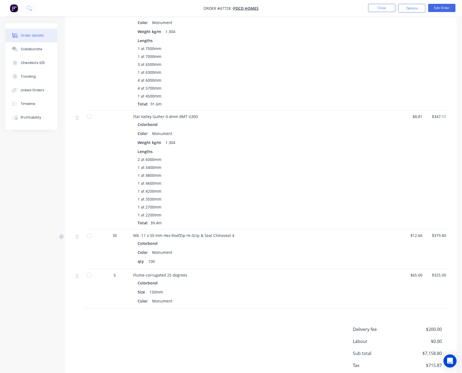
scroll to position [587, 0]
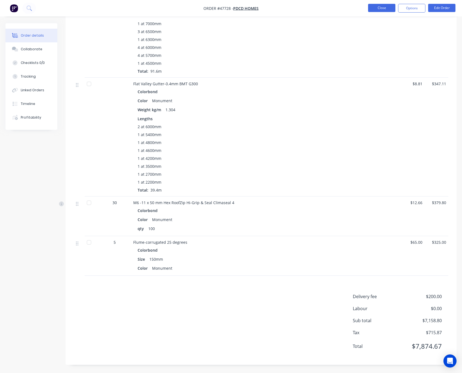
click at [374, 8] on button "Close" at bounding box center [381, 8] width 27 height 8
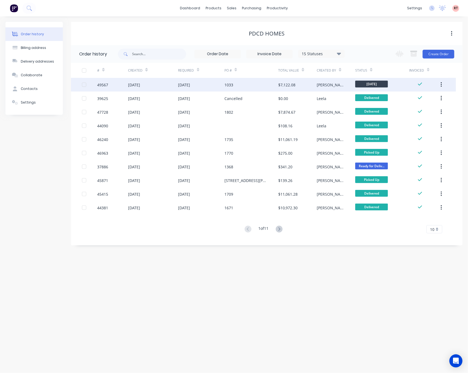
click at [181, 89] on div "[DATE]" at bounding box center [201, 85] width 46 height 14
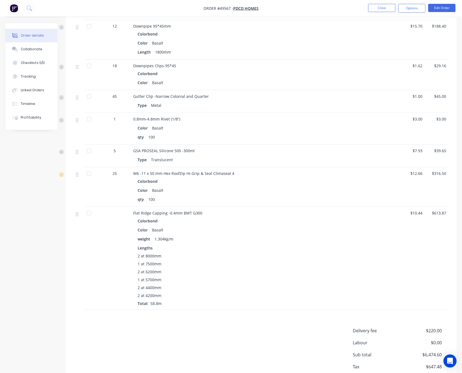
scroll to position [1021, 0]
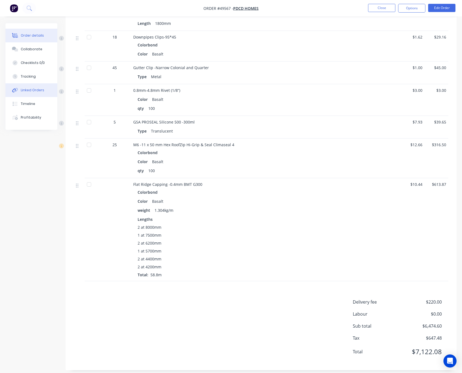
click at [28, 90] on div "Linked Orders" at bounding box center [33, 90] width 24 height 5
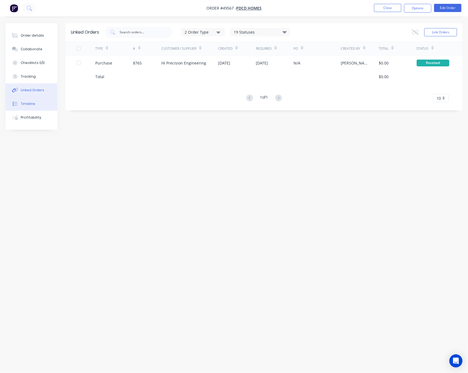
click at [42, 104] on button "Timeline" at bounding box center [31, 104] width 52 height 14
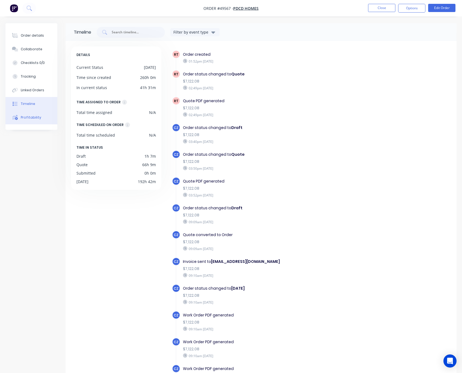
click at [45, 120] on button "Profitability" at bounding box center [31, 118] width 52 height 14
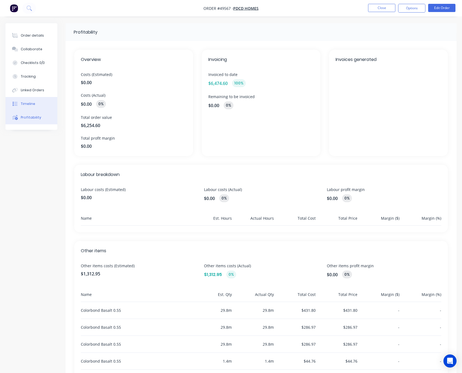
click at [36, 106] on button "Timeline" at bounding box center [31, 104] width 52 height 14
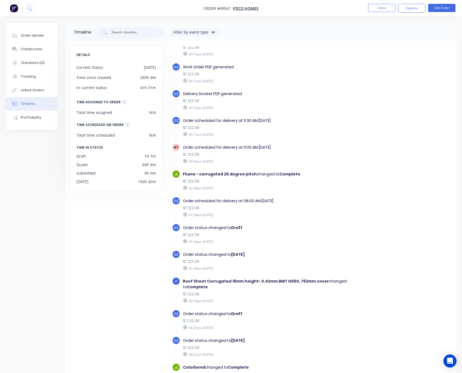
scroll to position [287, 0]
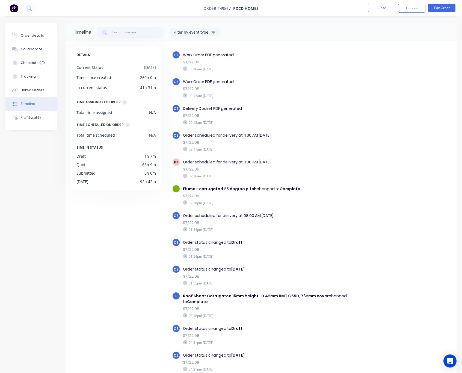
click at [317, 6] on nav "Order #49567 - PDCD Homes Close Options Edit Order" at bounding box center [231, 8] width 462 height 16
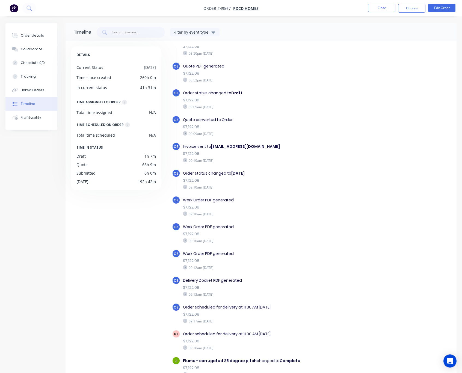
scroll to position [0, 0]
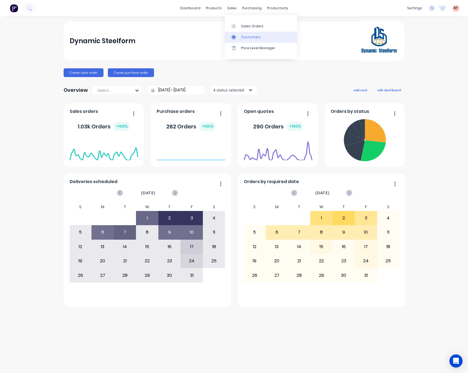
drag, startPoint x: 0, startPoint y: 0, endPoint x: 245, endPoint y: 37, distance: 247.4
click at [245, 37] on div "Customers" at bounding box center [251, 37] width 20 height 5
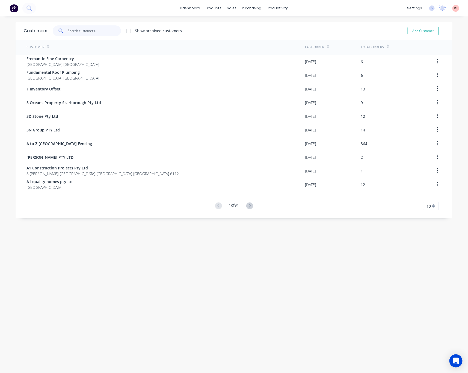
click at [94, 31] on input "text" at bounding box center [94, 30] width 53 height 11
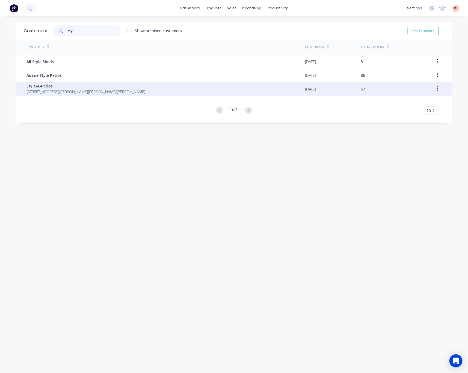
type input "sty"
click at [131, 90] on div "Style-A-Patios 28 Bruns Dr Darling Downs Western Australia Australia 6122" at bounding box center [166, 89] width 279 height 14
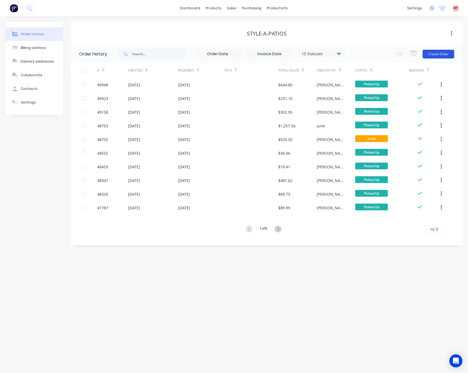
click at [440, 54] on button "Create Order" at bounding box center [439, 54] width 32 height 9
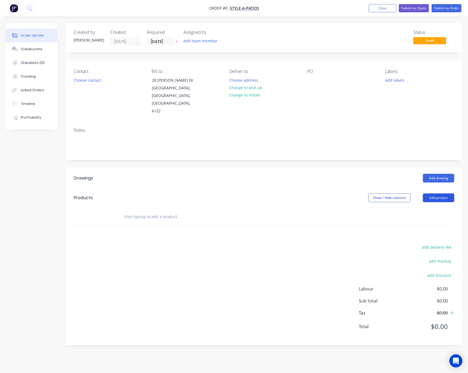
click at [435, 193] on button "Add product" at bounding box center [438, 197] width 31 height 9
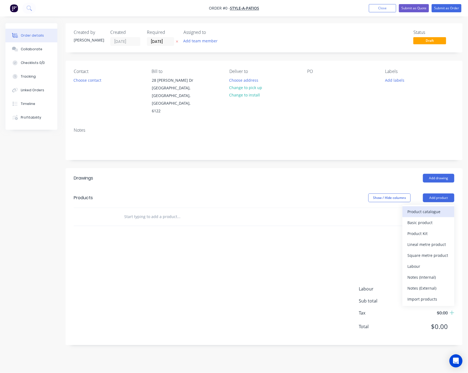
click at [430, 208] on div "Product catalogue" at bounding box center [429, 212] width 42 height 8
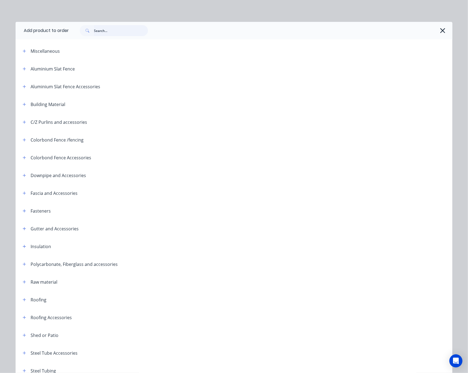
click at [124, 32] on input "text" at bounding box center [121, 30] width 54 height 11
type input "slat"
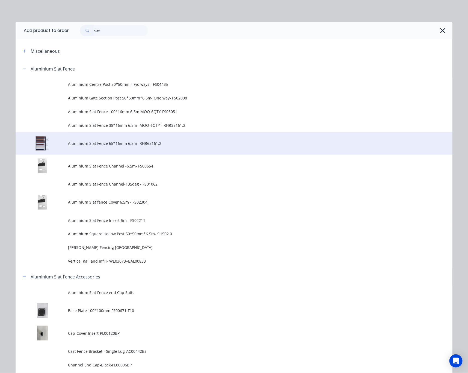
click at [132, 146] on td "Aluminium Slat Fence 65*16mm 6.5m- RHR65161.2" at bounding box center [260, 143] width 385 height 23
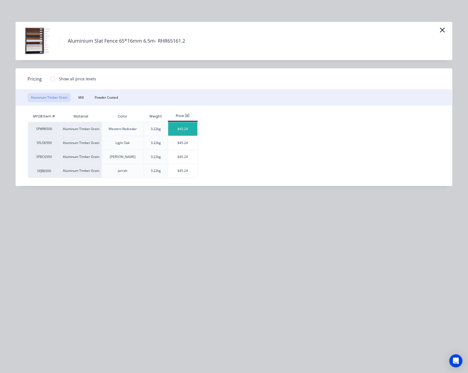
click at [184, 129] on div "$45.24" at bounding box center [182, 129] width 29 height 14
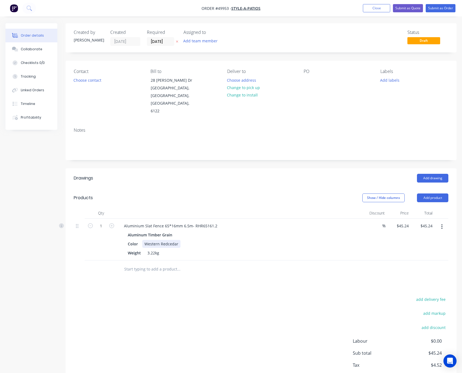
click at [177, 240] on div "Western Redcedar" at bounding box center [161, 244] width 38 height 8
click at [445, 222] on button "button" at bounding box center [442, 227] width 13 height 10
click at [428, 237] on div "Edit" at bounding box center [423, 241] width 42 height 8
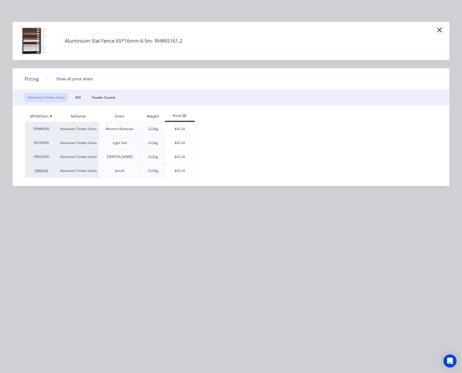
click at [440, 31] on icon "button" at bounding box center [440, 30] width 6 height 8
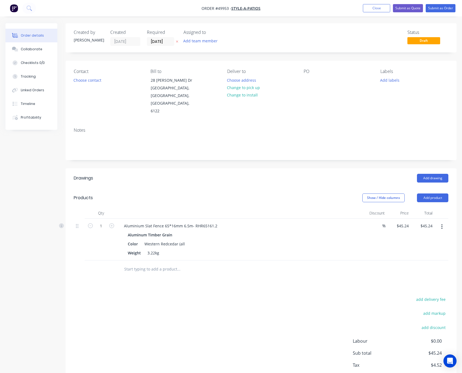
click at [188, 240] on div "Color Western Redcedar (all" at bounding box center [239, 244] width 227 height 8
click at [185, 240] on div "Western Redcedar (all" at bounding box center [164, 244] width 45 height 8
click at [431, 193] on button "Add product" at bounding box center [432, 197] width 31 height 9
click at [412, 217] on button "Basic product" at bounding box center [423, 222] width 52 height 11
click at [442, 266] on icon "button" at bounding box center [442, 268] width 1 height 5
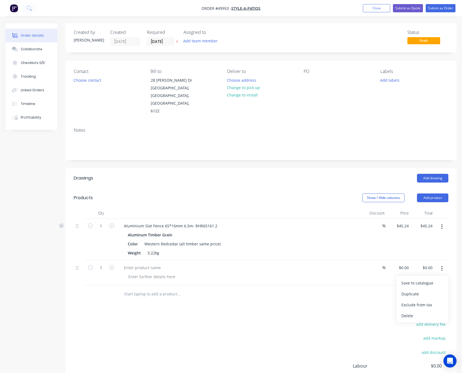
drag, startPoint x: 419, startPoint y: 303, endPoint x: 420, endPoint y: 298, distance: 4.7
click at [419, 312] on div "Delete" at bounding box center [423, 316] width 42 height 8
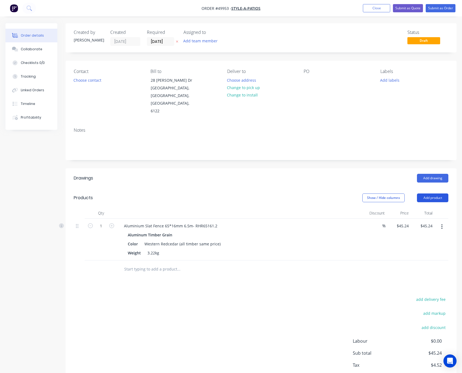
click at [430, 193] on button "Add product" at bounding box center [432, 197] width 31 height 9
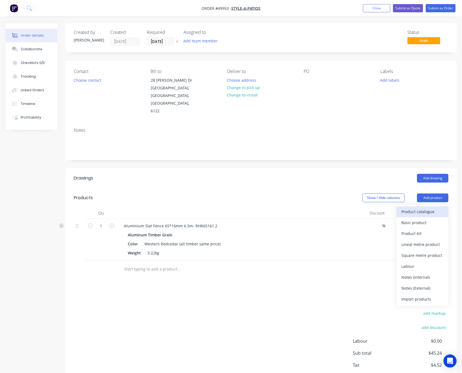
click at [428, 208] on div "Product catalogue" at bounding box center [423, 212] width 42 height 8
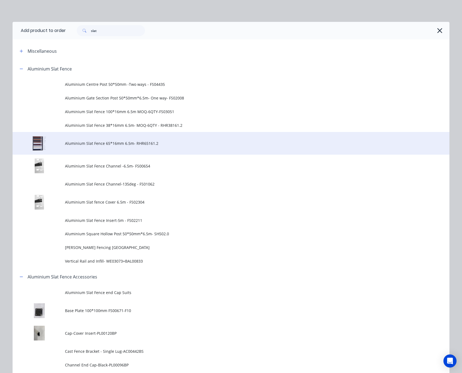
click at [154, 145] on span "Aluminium Slat Fence 65*16mm 6.5m- RHR65161.2" at bounding box center [219, 143] width 308 height 6
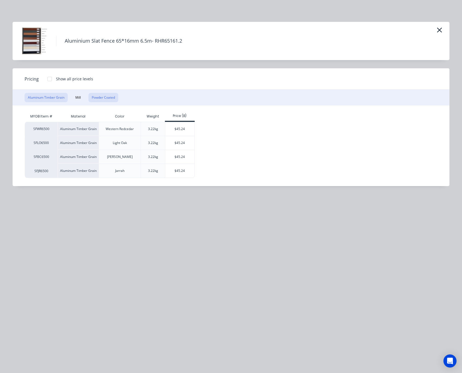
click at [107, 100] on button "Powder Coated" at bounding box center [104, 97] width 30 height 9
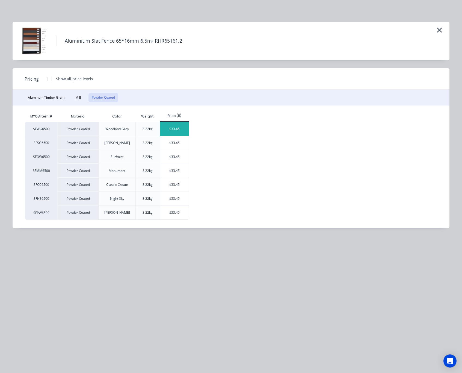
click at [176, 129] on div "$33.45" at bounding box center [174, 129] width 29 height 14
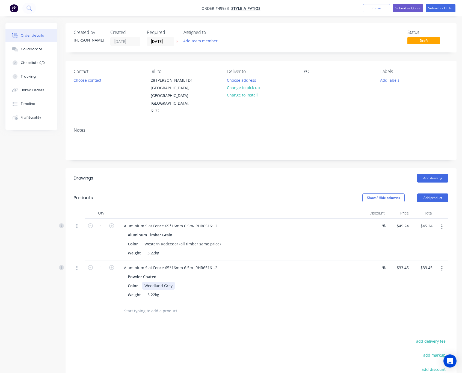
click at [173, 282] on div "Woodland Grey" at bounding box center [158, 286] width 33 height 8
click at [428, 193] on button "Add product" at bounding box center [432, 197] width 31 height 9
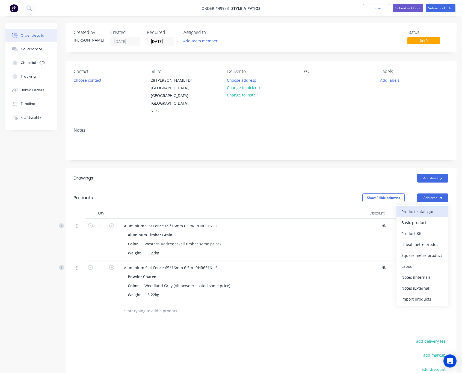
click at [427, 208] on div "Product catalogue" at bounding box center [423, 212] width 42 height 8
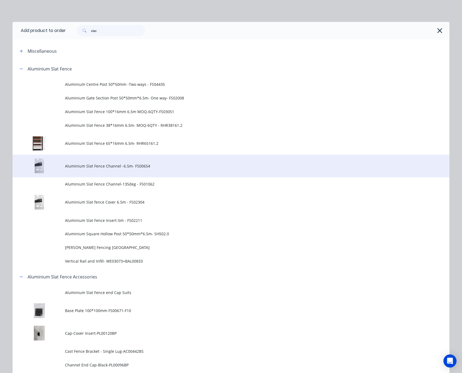
click at [151, 167] on span "Aluminium Slat Fence Channel -6.5m- FS00654" at bounding box center [219, 166] width 308 height 6
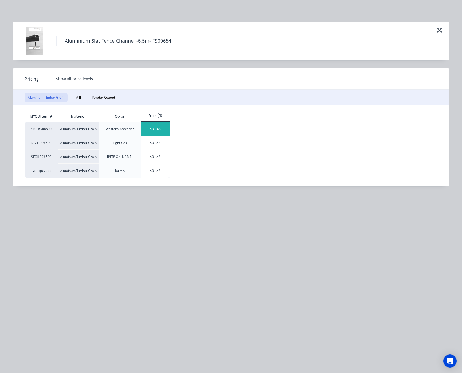
click at [160, 131] on div "$31.43" at bounding box center [155, 129] width 29 height 14
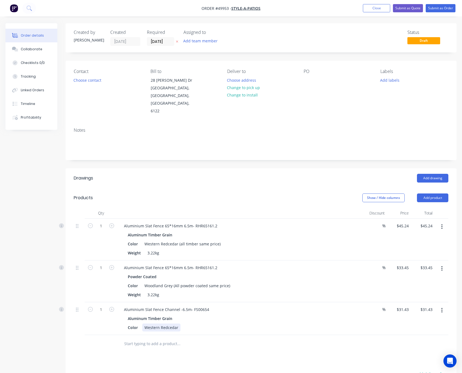
click at [178, 324] on div "Western Redcedar" at bounding box center [161, 328] width 38 height 8
click at [428, 189] on header "Products Show / Hide columns Add product" at bounding box center [261, 198] width 391 height 20
click at [429, 193] on button "Add product" at bounding box center [432, 197] width 31 height 9
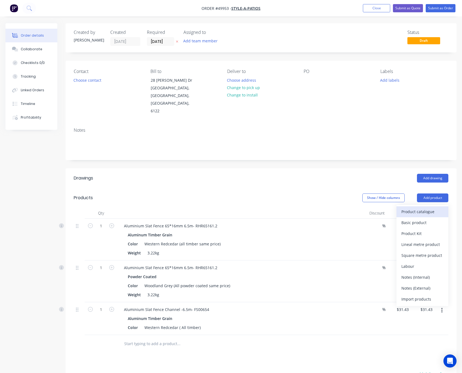
click at [418, 208] on div "Product catalogue" at bounding box center [423, 212] width 42 height 8
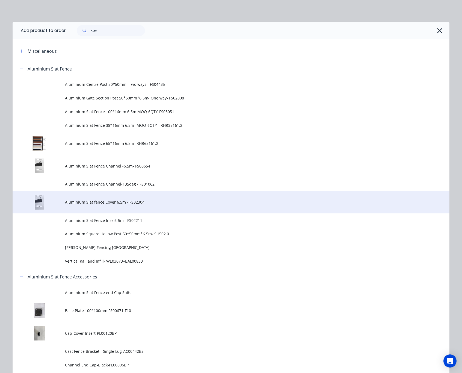
click at [186, 201] on span "Aluminium Slat fence Cover 6.5m - FS02304" at bounding box center [219, 202] width 308 height 6
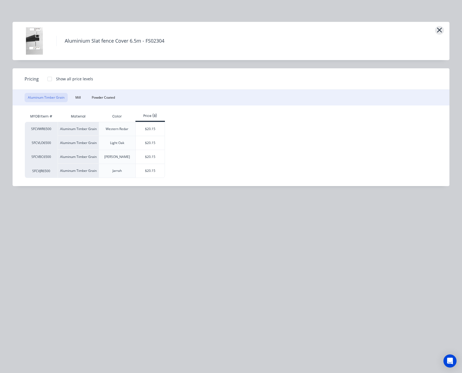
click at [437, 32] on icon "button" at bounding box center [440, 30] width 6 height 8
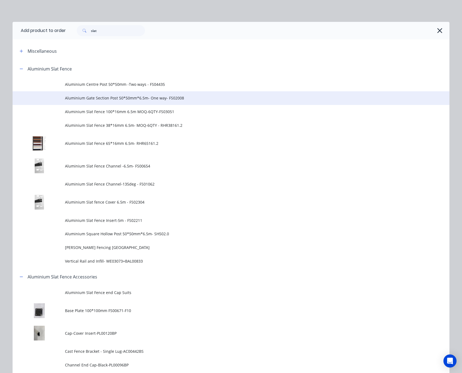
scroll to position [60, 0]
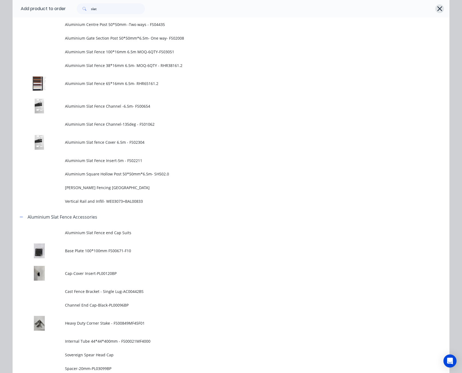
click at [438, 9] on icon "button" at bounding box center [440, 9] width 6 height 8
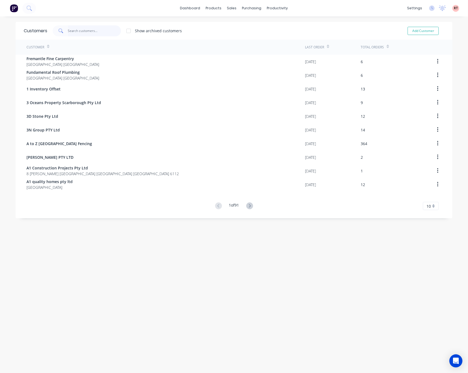
click at [79, 29] on input "text" at bounding box center [94, 30] width 53 height 11
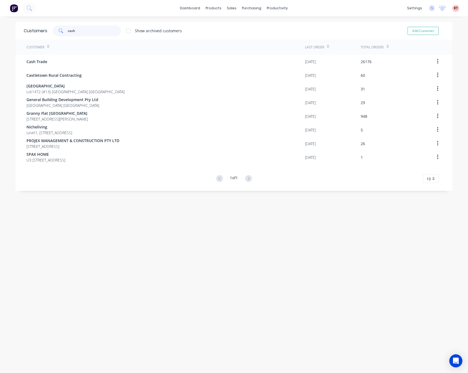
type input "cash"
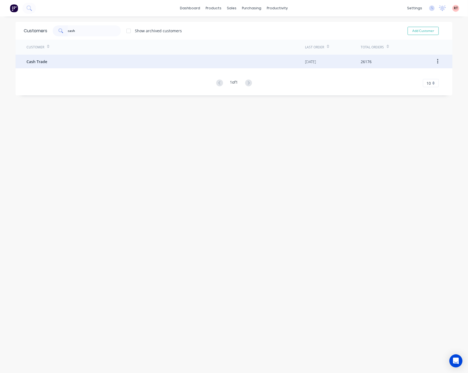
click at [94, 61] on div "Cash Trade" at bounding box center [166, 62] width 279 height 14
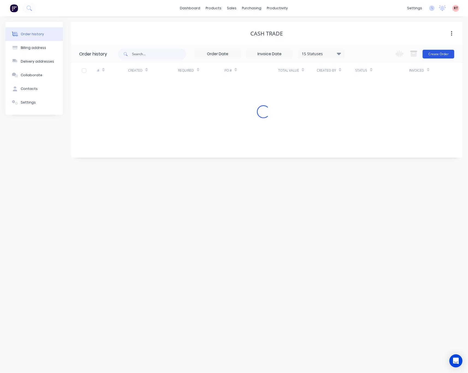
click at [442, 54] on button "Create Order" at bounding box center [439, 54] width 32 height 9
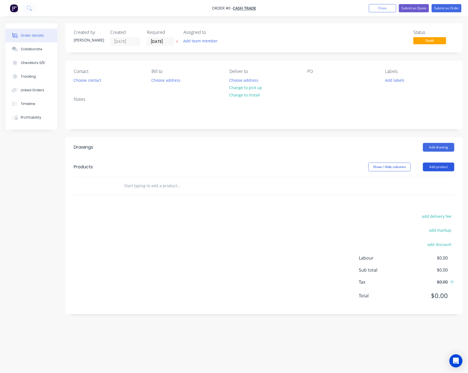
click at [437, 167] on button "Add product" at bounding box center [438, 167] width 31 height 9
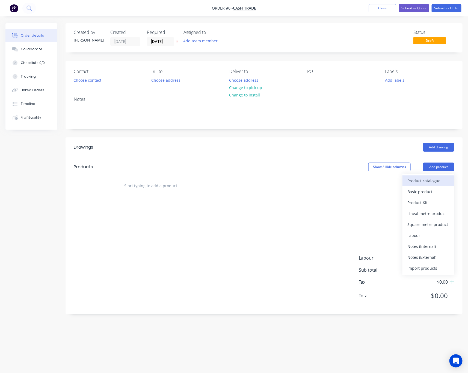
click at [436, 180] on div "Product catalogue" at bounding box center [429, 181] width 42 height 8
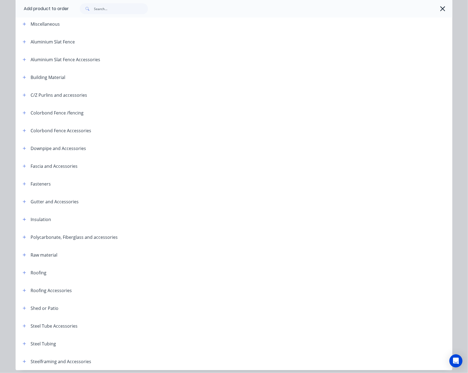
scroll to position [48, 0]
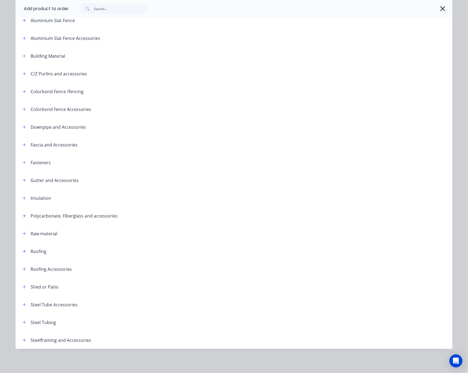
click at [77, 341] on div "Steelframing and Accessories" at bounding box center [61, 340] width 61 height 7
click at [24, 321] on button "button" at bounding box center [24, 322] width 7 height 7
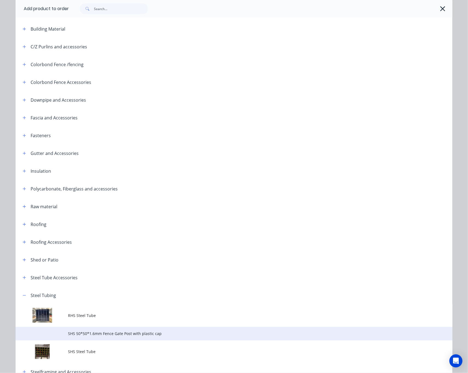
scroll to position [107, 0]
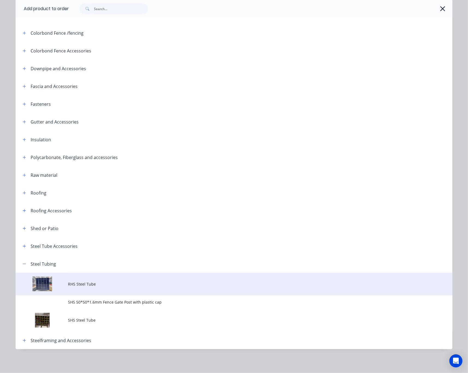
click at [90, 283] on span "RHS Steel Tube" at bounding box center [222, 284] width 308 height 6
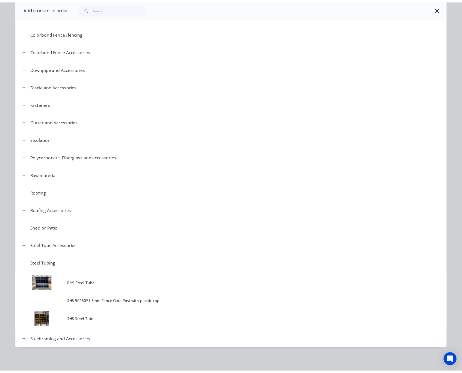
scroll to position [0, 0]
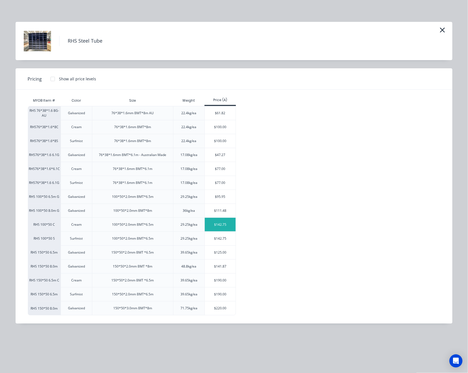
click at [228, 227] on div "$142.75" at bounding box center [220, 225] width 31 height 14
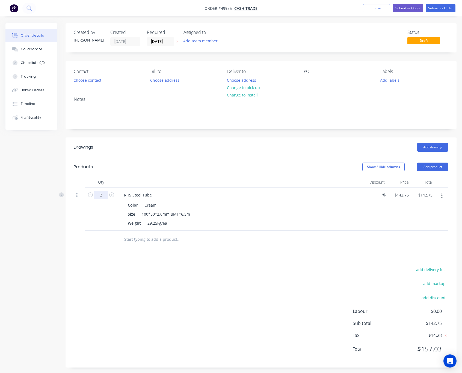
type input "2"
type input "$285.50"
click at [257, 291] on div "add delivery fee add markup add discount Labour $0.00 Sub total $142.75 Tax $14…" at bounding box center [261, 312] width 375 height 93
click at [423, 166] on button "Add product" at bounding box center [432, 167] width 31 height 9
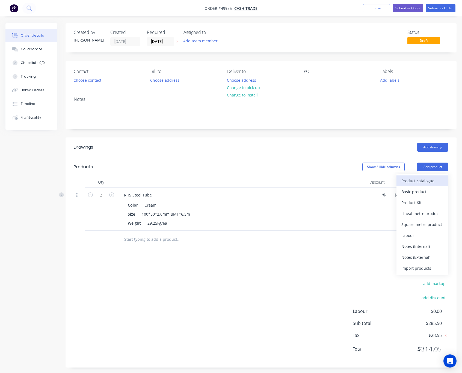
click at [416, 183] on div "Product catalogue" at bounding box center [423, 181] width 42 height 8
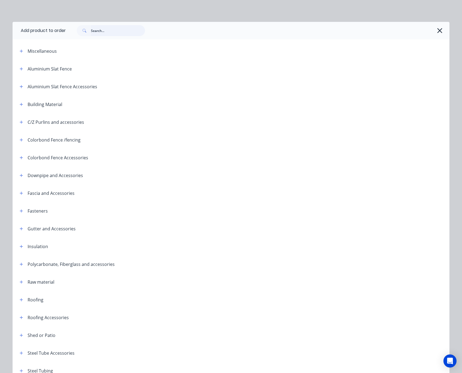
click at [93, 33] on input "text" at bounding box center [118, 30] width 54 height 11
type input "tube"
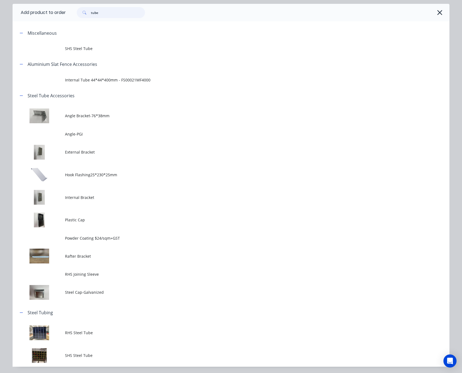
scroll to position [36, 0]
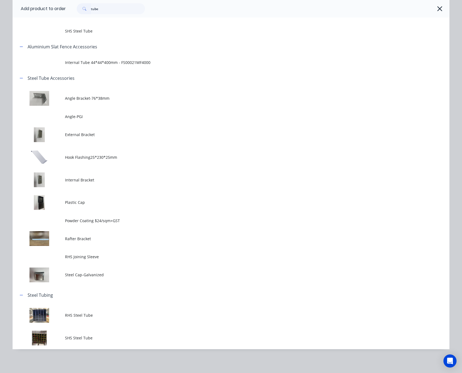
click at [107, 336] on span "SHS Steel Tube" at bounding box center [219, 338] width 308 height 6
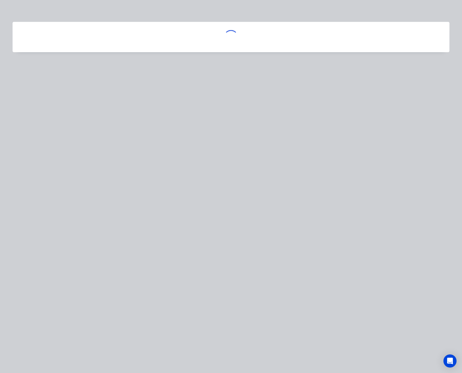
scroll to position [0, 0]
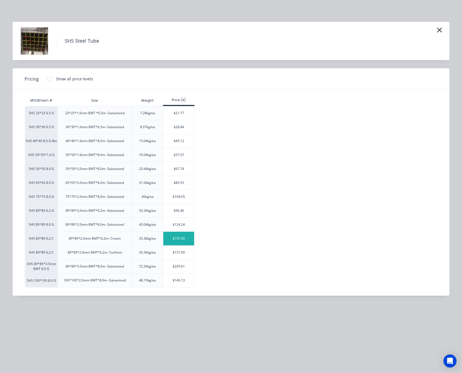
click at [181, 241] on div "$157.00" at bounding box center [178, 239] width 31 height 14
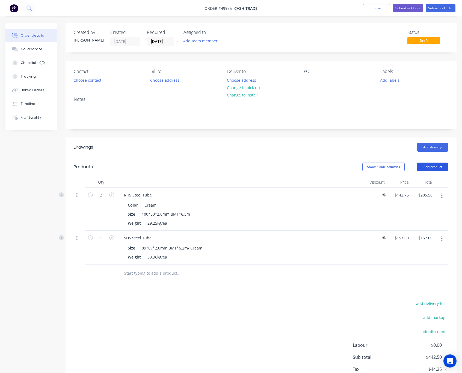
click at [427, 168] on button "Add product" at bounding box center [432, 167] width 31 height 9
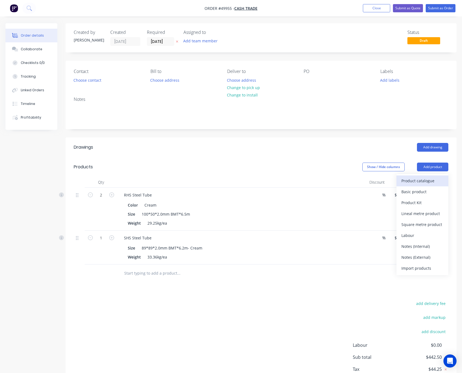
click at [420, 183] on div "Product catalogue" at bounding box center [423, 181] width 42 height 8
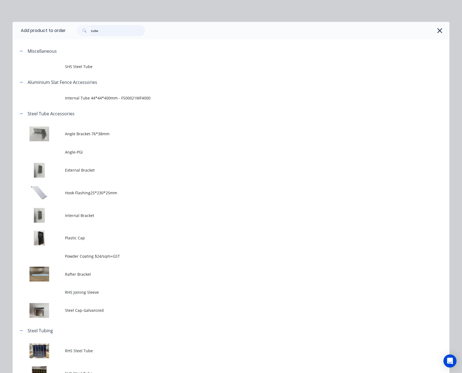
click at [40, 36] on header "Add product to order tube" at bounding box center [231, 30] width 437 height 17
type input "plastic"
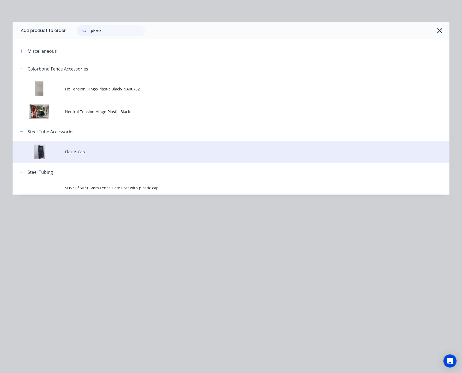
click at [117, 147] on td "Plastic Cap" at bounding box center [257, 152] width 385 height 23
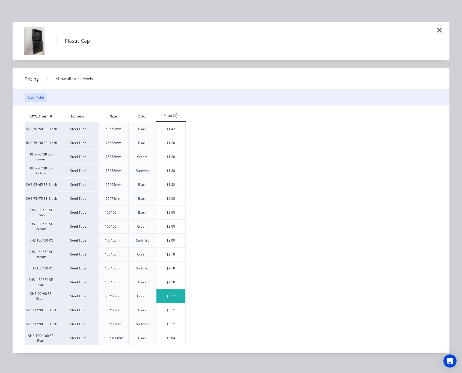
click at [172, 301] on div "$3.27" at bounding box center [171, 296] width 29 height 14
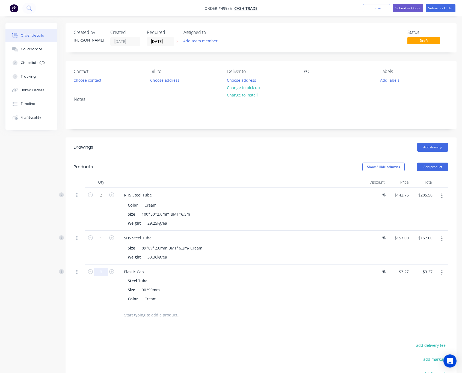
click at [107, 275] on input "1" at bounding box center [101, 272] width 14 height 8
type input "4"
type input "$13.08"
click at [278, 341] on div "Drawings Add drawing Products Show / Hide columns Add product Qty Discount Pric…" at bounding box center [261, 290] width 391 height 306
click at [424, 165] on button "Add product" at bounding box center [432, 167] width 31 height 9
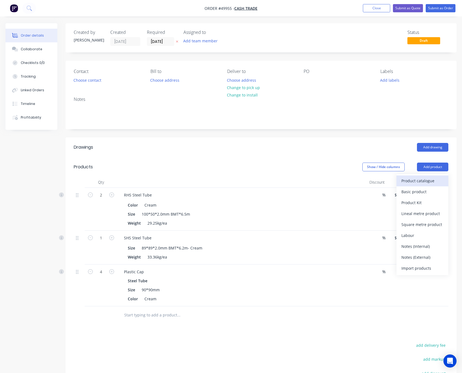
click at [421, 184] on div "Product catalogue" at bounding box center [423, 181] width 42 height 8
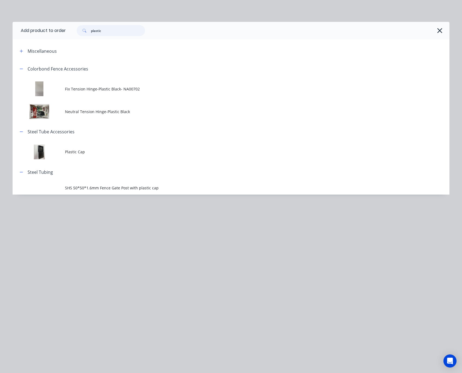
drag, startPoint x: 113, startPoint y: 32, endPoint x: 66, endPoint y: 33, distance: 47.8
click at [66, 33] on header "Add product to order plastic" at bounding box center [231, 30] width 437 height 17
type input "external"
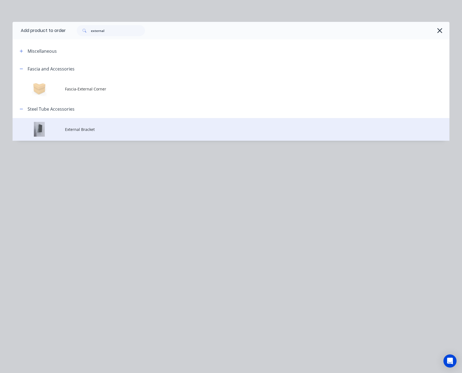
click at [137, 130] on span "External Bracket" at bounding box center [219, 130] width 308 height 6
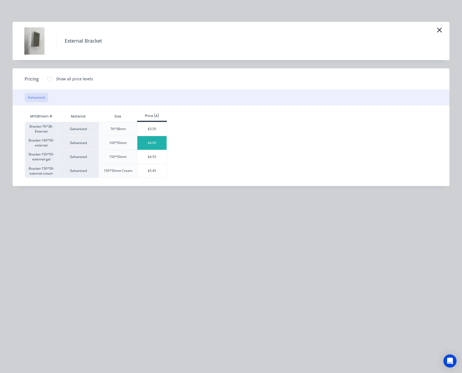
click at [148, 140] on div "$4.00" at bounding box center [151, 143] width 29 height 14
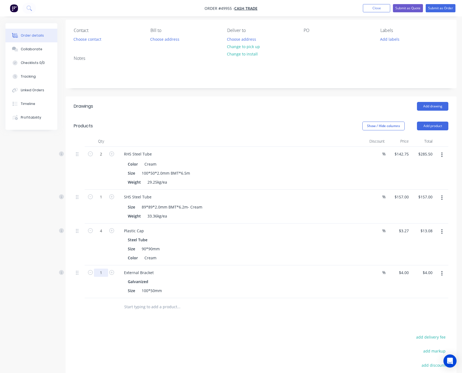
click at [103, 275] on input "1" at bounding box center [101, 273] width 14 height 8
type input "4"
type input "$16.00"
drag, startPoint x: 45, startPoint y: 321, endPoint x: 53, endPoint y: 321, distance: 7.9
click at [45, 321] on div "Created by [PERSON_NAME] Created [DATE] Required [DATE] Assigned to Add team me…" at bounding box center [230, 212] width 451 height 461
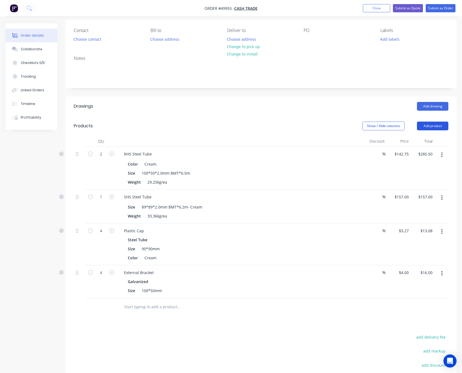
click at [426, 125] on button "Add product" at bounding box center [432, 126] width 31 height 9
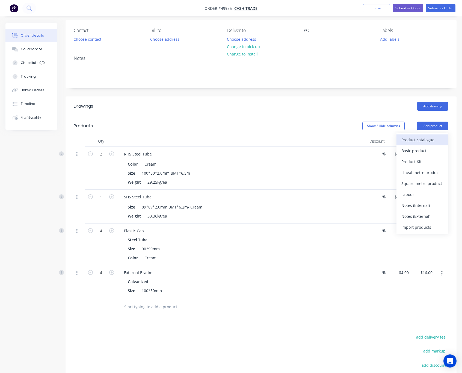
click at [421, 135] on button "Product catalogue" at bounding box center [423, 139] width 52 height 11
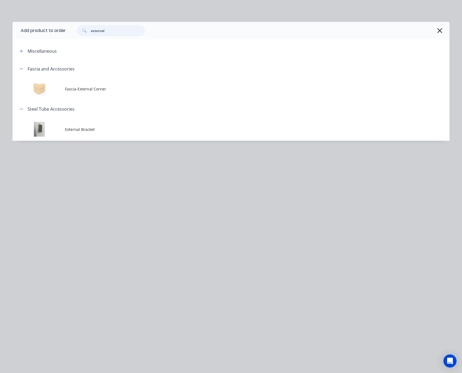
drag, startPoint x: 112, startPoint y: 27, endPoint x: 7, endPoint y: 47, distance: 107.5
click at [43, 39] on div "Add product to order external Miscellaneous Fascia and Accessories Fascia-Exter…" at bounding box center [231, 81] width 437 height 119
type input "plastic"
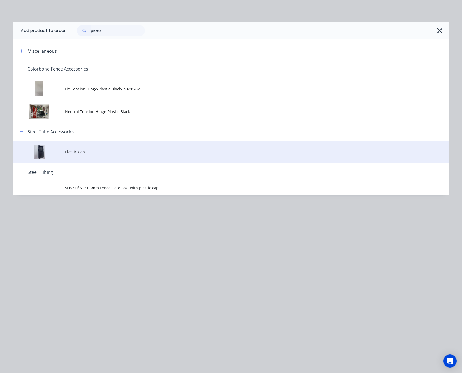
click at [127, 148] on td "Plastic Cap" at bounding box center [257, 152] width 385 height 23
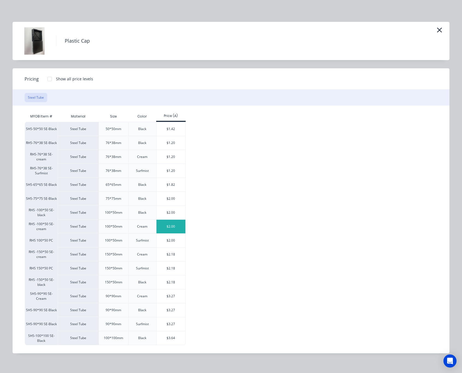
click at [171, 229] on div "$2.00" at bounding box center [171, 227] width 29 height 14
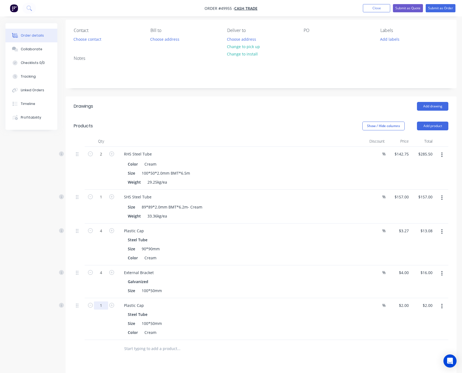
click at [99, 306] on input "1" at bounding box center [101, 305] width 14 height 8
type input "4"
type input "$8.00"
click at [97, 339] on div "4" at bounding box center [101, 319] width 33 height 42
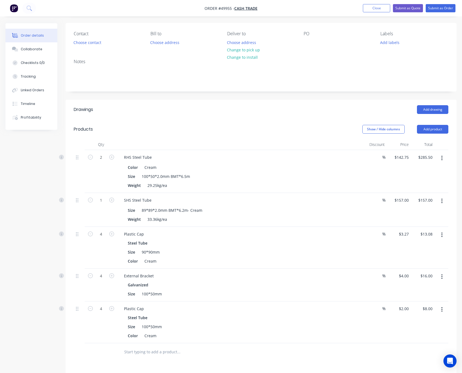
scroll to position [0, 0]
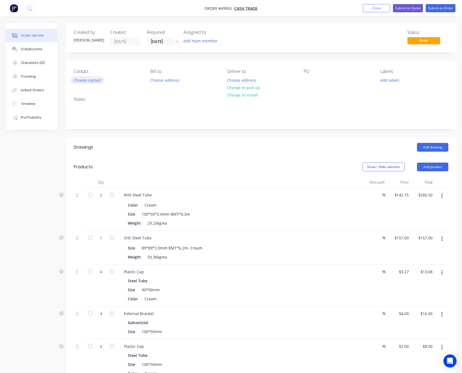
click at [97, 77] on button "Choose contact" at bounding box center [88, 79] width 34 height 7
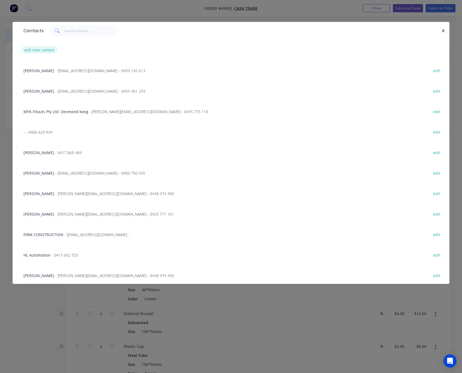
click at [37, 49] on button "add new contact" at bounding box center [39, 49] width 36 height 7
select select "AU"
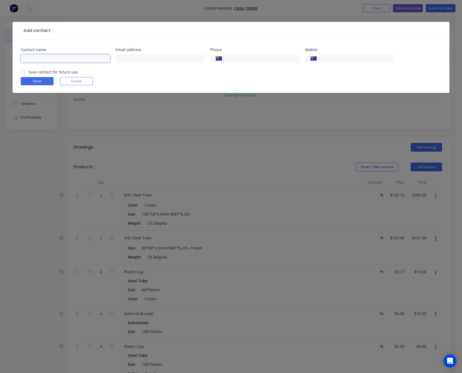
click at [37, 57] on input "text" at bounding box center [65, 58] width 89 height 8
type input "t"
type input "[PERSON_NAME]"
click at [368, 57] on input "tel" at bounding box center [356, 58] width 66 height 6
type input "0408 816 581"
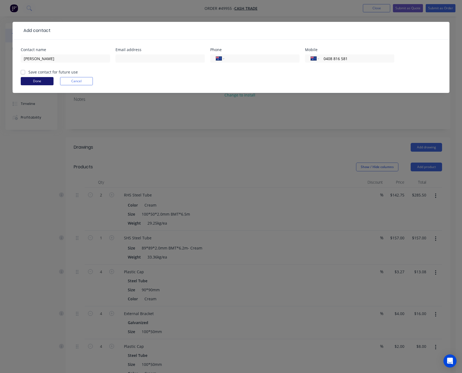
click at [22, 82] on button "Done" at bounding box center [37, 81] width 33 height 8
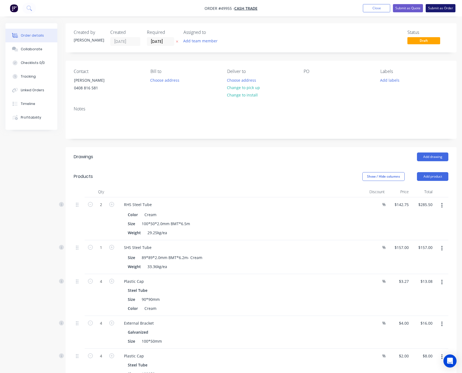
click at [437, 7] on button "Submit as Order" at bounding box center [441, 8] width 30 height 8
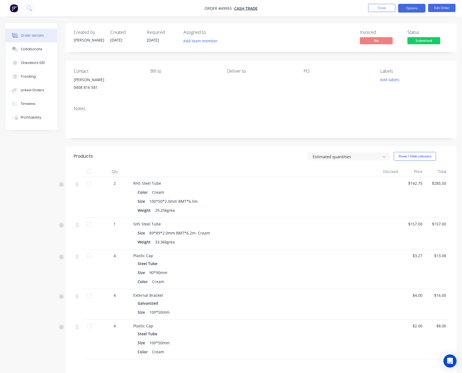
click at [415, 9] on button "Options" at bounding box center [411, 8] width 27 height 9
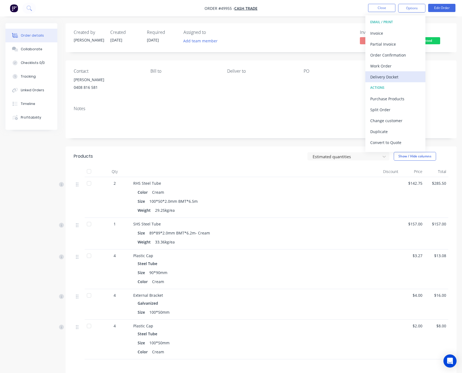
click at [403, 76] on div "Delivery Docket" at bounding box center [396, 77] width 50 height 8
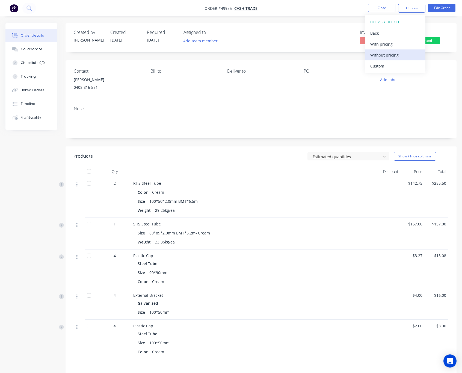
click at [398, 58] on div "Without pricing" at bounding box center [396, 55] width 50 height 8
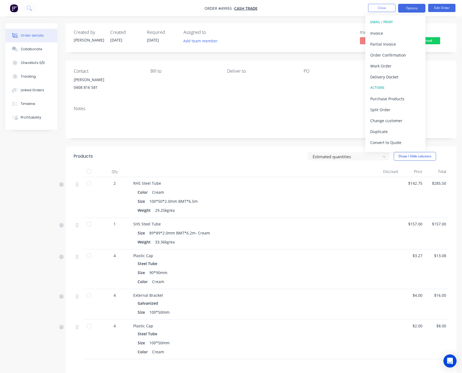
click at [410, 8] on button "Options" at bounding box center [411, 8] width 27 height 9
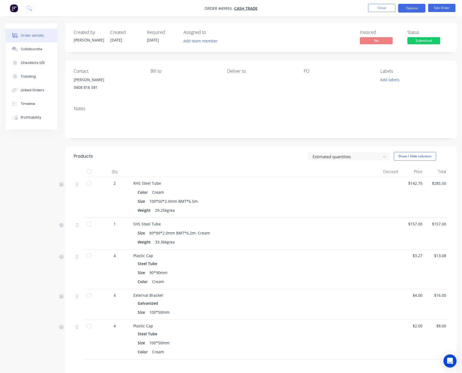
click at [410, 8] on button "Options" at bounding box center [411, 8] width 27 height 9
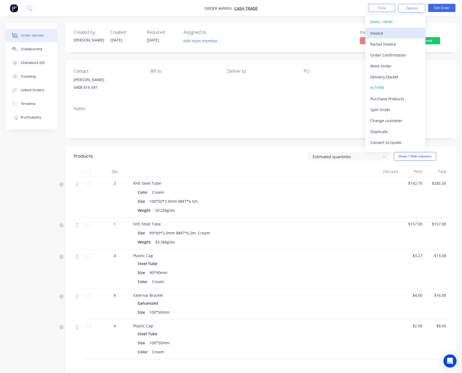
click at [397, 31] on div "Invoice" at bounding box center [396, 33] width 50 height 8
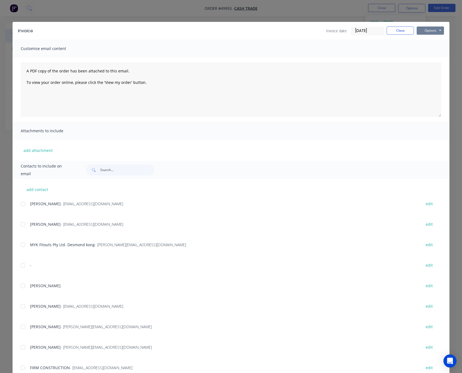
click at [435, 30] on button "Options" at bounding box center [430, 31] width 27 height 8
click at [317, 20] on div "Invoice Invoice date [DATE] Close Options Preview Print Email Customise email c…" at bounding box center [231, 186] width 462 height 373
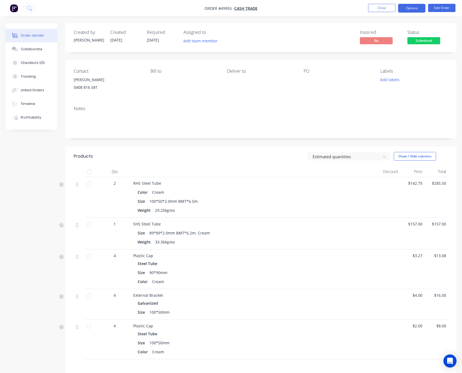
click at [410, 8] on button "Options" at bounding box center [411, 8] width 27 height 9
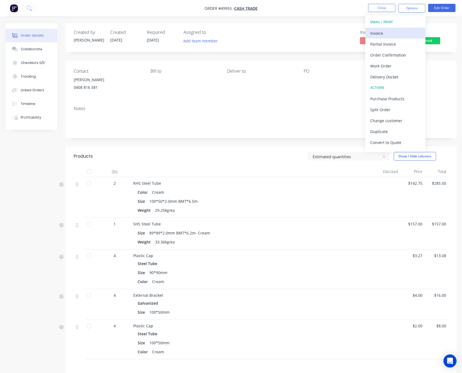
click at [406, 31] on div "Invoice" at bounding box center [396, 33] width 50 height 8
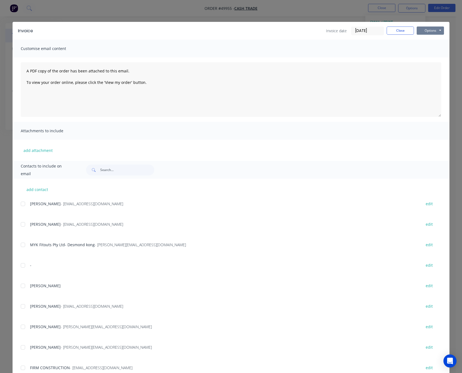
click at [421, 29] on button "Options" at bounding box center [430, 31] width 27 height 8
click at [433, 48] on button "Print" at bounding box center [434, 49] width 35 height 9
click at [290, 21] on div "Invoice Invoice date [DATE] Close Options Preview Print Email Customise email c…" at bounding box center [231, 186] width 462 height 373
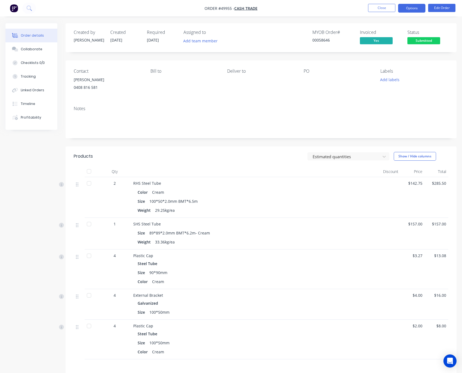
click at [410, 6] on button "Options" at bounding box center [411, 8] width 27 height 9
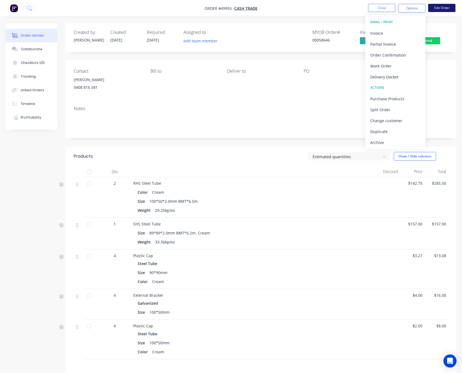
click at [438, 11] on button "Edit Order" at bounding box center [442, 8] width 27 height 8
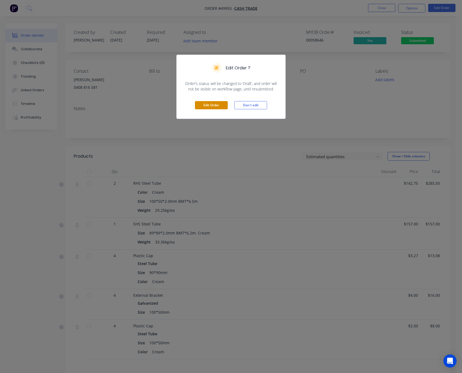
click at [222, 103] on button "Edit Order" at bounding box center [211, 105] width 33 height 8
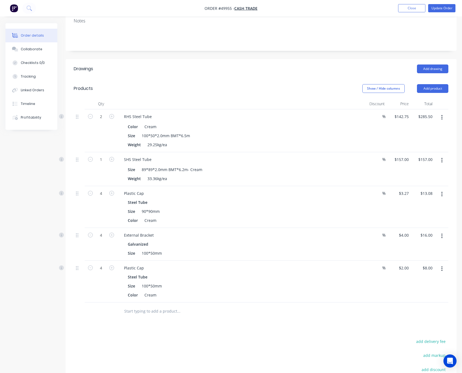
scroll to position [81, 0]
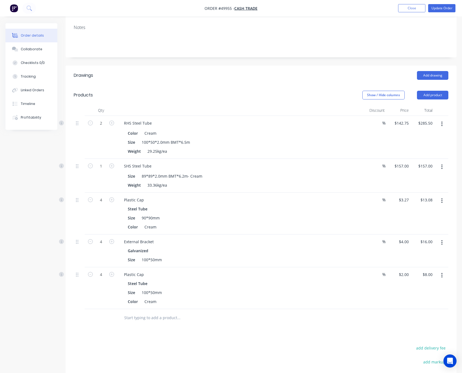
click at [442, 276] on icon "button" at bounding box center [442, 275] width 1 height 5
click at [442, 199] on icon "button" at bounding box center [442, 200] width 1 height 5
click at [422, 215] on div "Edit" at bounding box center [423, 215] width 42 height 8
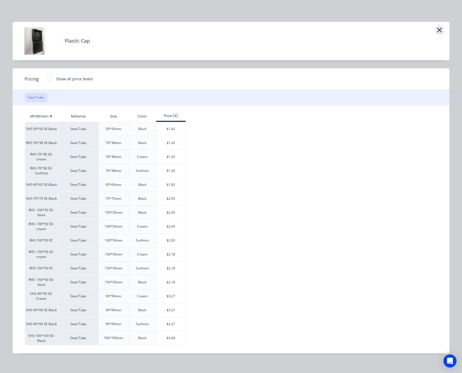
click at [439, 28] on icon "button" at bounding box center [440, 30] width 6 height 8
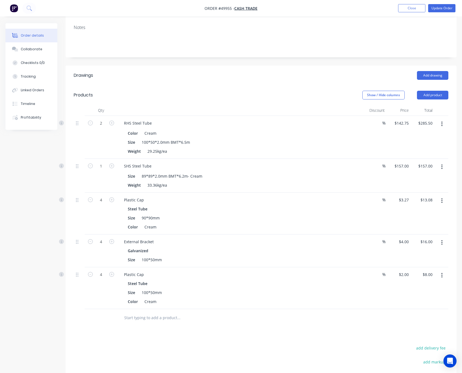
click at [442, 245] on icon "button" at bounding box center [442, 242] width 1 height 5
click at [382, 330] on div "Drawings Add drawing Products Show / Hide columns Add product Qty Discount Pric…" at bounding box center [261, 256] width 391 height 380
click at [444, 200] on button "button" at bounding box center [442, 201] width 13 height 10
click at [426, 249] on div "Delete" at bounding box center [423, 248] width 42 height 8
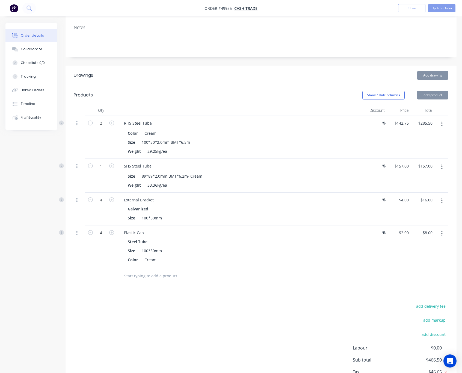
click at [435, 99] on button "Add product" at bounding box center [432, 95] width 31 height 9
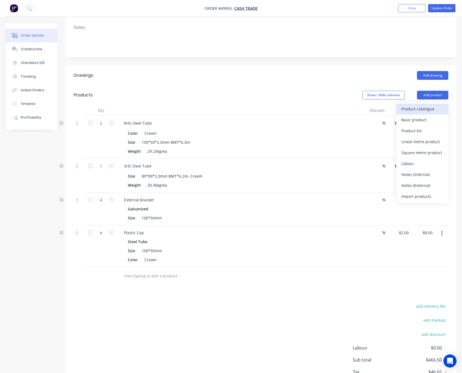
click at [431, 107] on div "Product catalogue" at bounding box center [423, 109] width 42 height 8
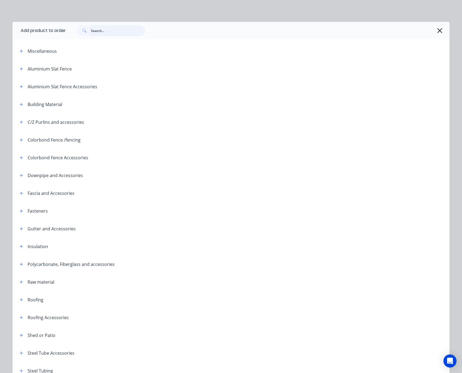
click at [104, 32] on input "text" at bounding box center [118, 30] width 54 height 11
type input "tube"
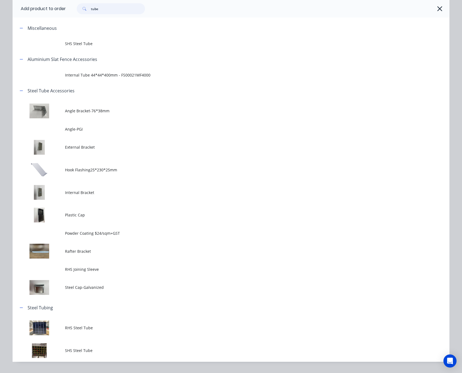
scroll to position [36, 0]
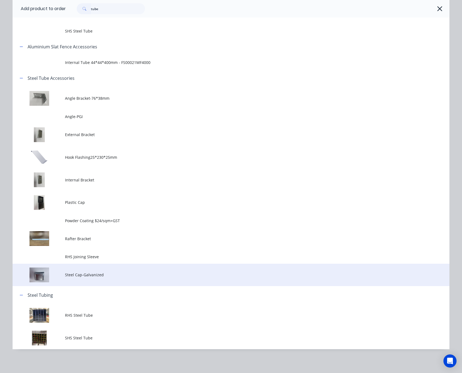
click at [114, 278] on td "Steel Cap-Galvanized" at bounding box center [257, 275] width 385 height 23
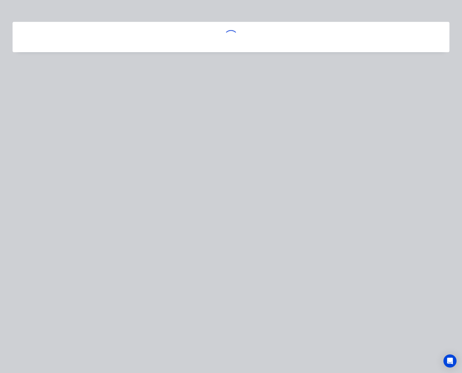
scroll to position [0, 0]
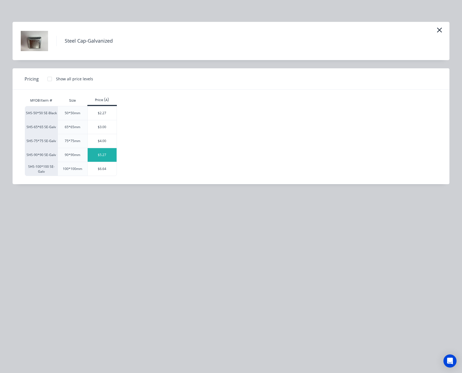
click at [103, 157] on div "$5.27" at bounding box center [102, 155] width 29 height 14
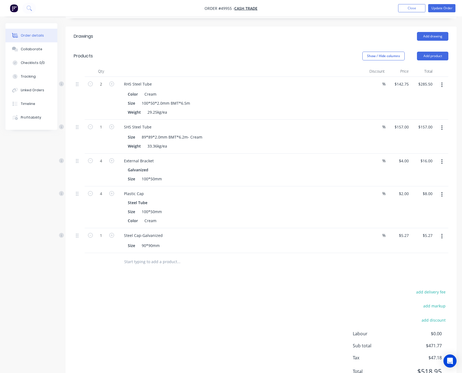
scroll to position [106, 0]
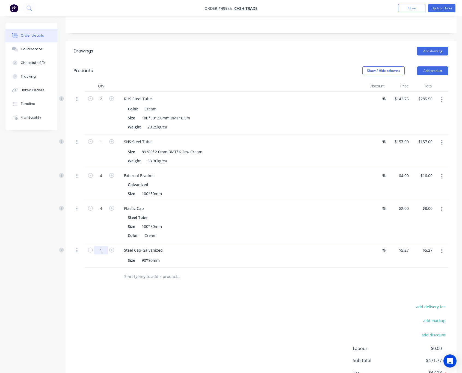
click at [102, 252] on input "1" at bounding box center [101, 250] width 14 height 8
type input "4"
type input "$21.08"
click at [238, 329] on div "add delivery fee add markup add discount Labour $0.00 Sub total $471.77 Tax $47…" at bounding box center [261, 349] width 375 height 93
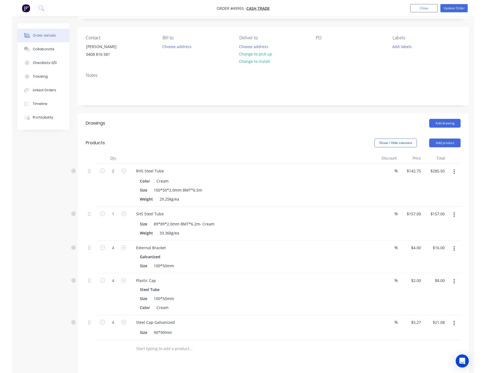
scroll to position [0, 0]
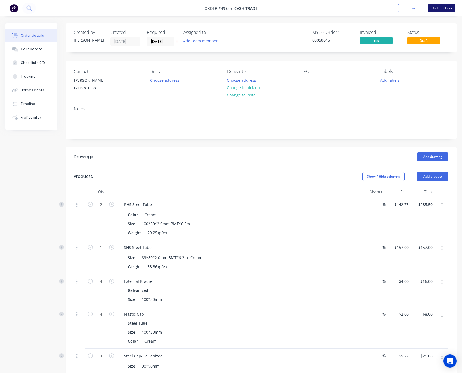
click at [442, 10] on button "Update Order" at bounding box center [442, 8] width 27 height 8
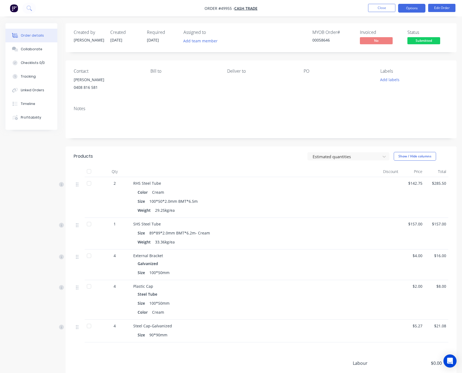
click at [416, 9] on button "Options" at bounding box center [411, 8] width 27 height 9
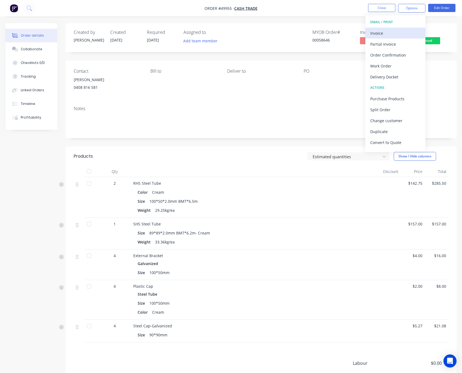
click at [400, 34] on div "Invoice" at bounding box center [396, 33] width 50 height 8
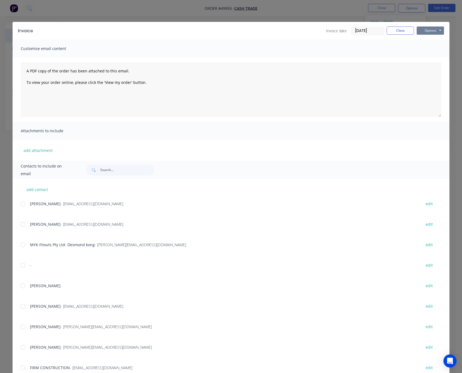
click at [435, 30] on button "Options" at bounding box center [430, 31] width 27 height 8
click at [426, 49] on button "Print" at bounding box center [434, 49] width 35 height 9
click at [407, 11] on div "Invoice Invoice date [DATE] Close Options Preview Print Email Customise email c…" at bounding box center [231, 186] width 462 height 373
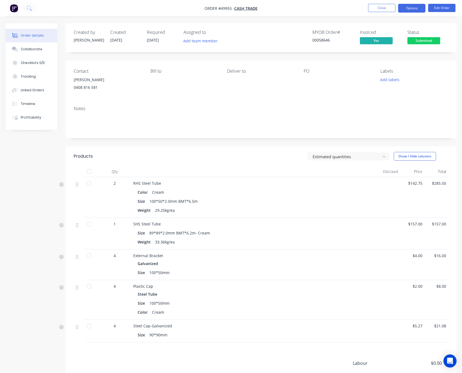
click at [410, 9] on button "Options" at bounding box center [411, 8] width 27 height 9
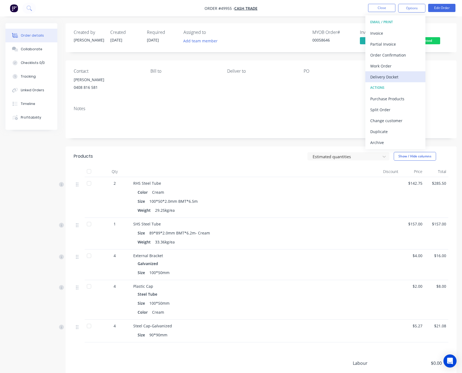
click at [406, 78] on div "Delivery Docket" at bounding box center [396, 77] width 50 height 8
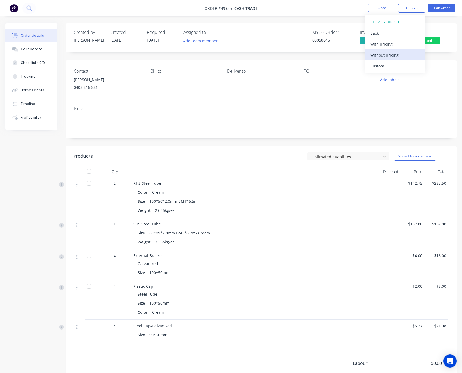
click at [405, 56] on div "Without pricing" at bounding box center [396, 55] width 50 height 8
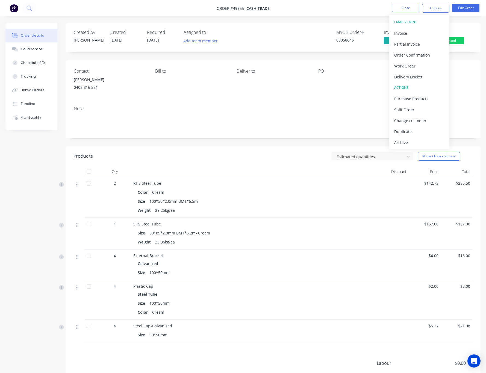
click at [468, 70] on div "Contact Terry 0408 816 581 Bill to Deliver to PO Labels Add labels" at bounding box center [273, 80] width 415 height 41
click at [450, 37] on span at bounding box center [448, 36] width 4 height 2
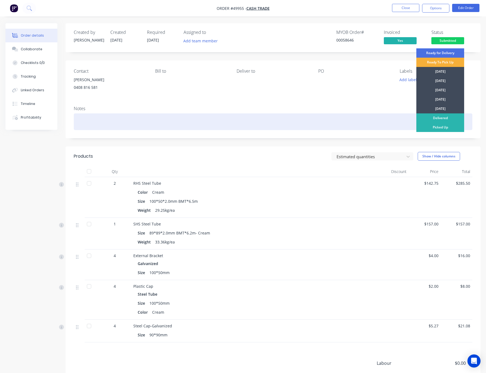
click at [442, 125] on div "Picked Up" at bounding box center [440, 127] width 48 height 9
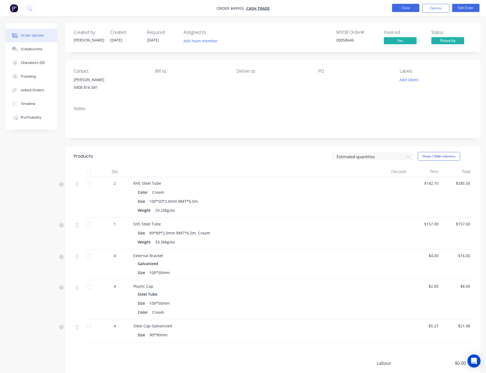
click at [402, 9] on button "Close" at bounding box center [405, 8] width 27 height 8
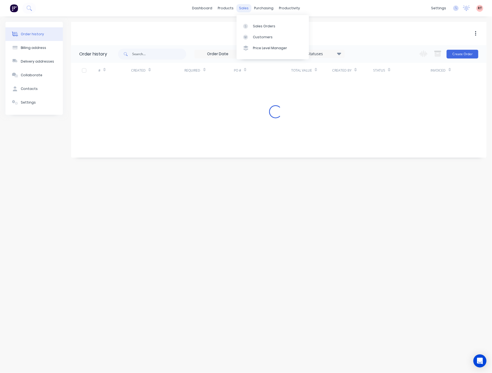
click at [244, 7] on div "sales" at bounding box center [243, 8] width 15 height 8
click at [266, 27] on div "Sales Orders" at bounding box center [264, 26] width 22 height 5
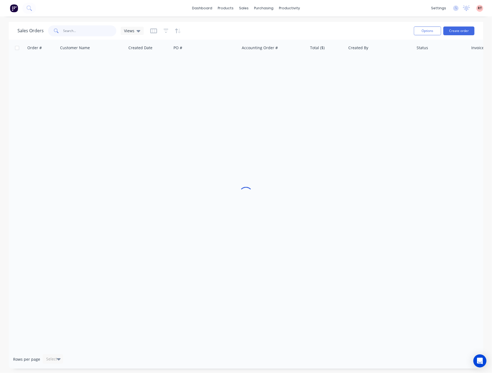
click at [92, 27] on input "text" at bounding box center [89, 30] width 53 height 11
type input "404834614"
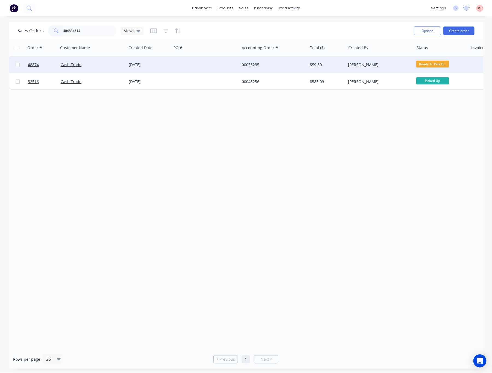
click at [213, 66] on div at bounding box center [206, 65] width 68 height 16
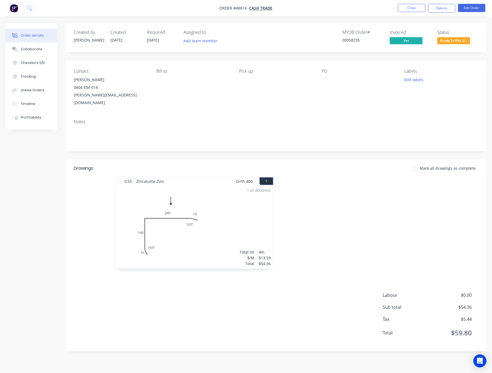
click at [454, 43] on button "Ready To Pick U..." at bounding box center [454, 41] width 33 height 8
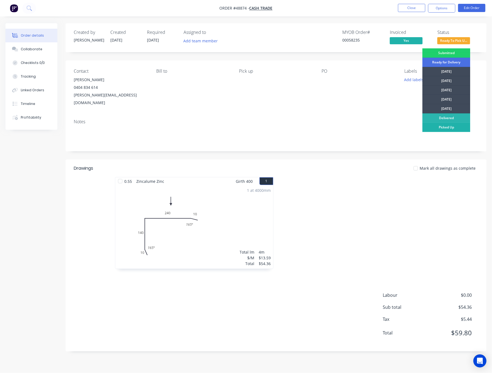
click at [460, 127] on div "Picked Up" at bounding box center [447, 127] width 48 height 9
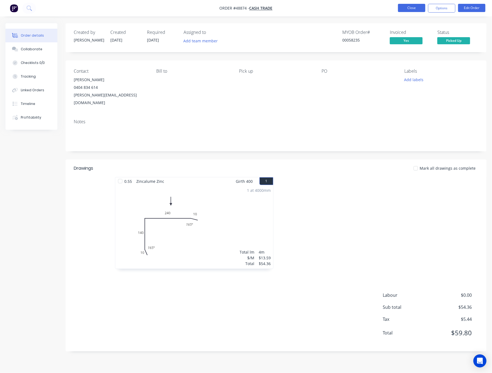
click at [405, 8] on button "Close" at bounding box center [411, 8] width 27 height 8
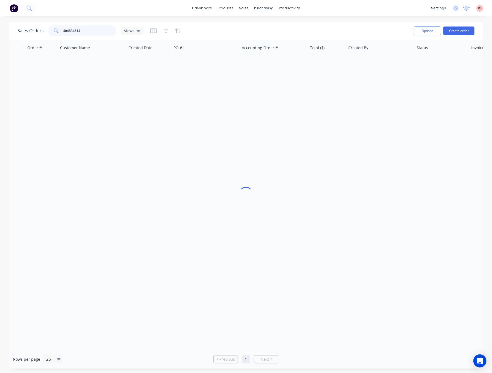
drag, startPoint x: 99, startPoint y: 28, endPoint x: 21, endPoint y: 32, distance: 78.5
click at [23, 36] on div "Sales Orders 404834614 Views" at bounding box center [80, 30] width 126 height 11
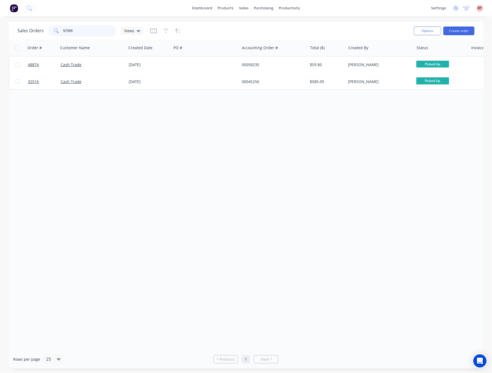
type input "57359"
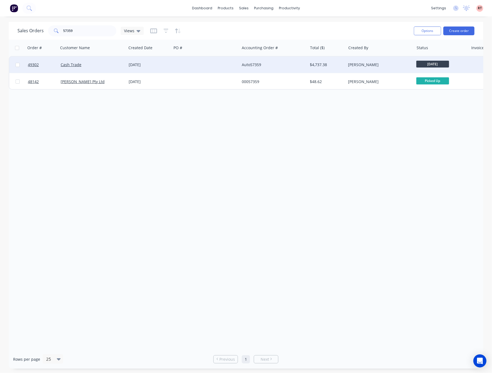
click at [253, 61] on div "Auto57359" at bounding box center [274, 65] width 68 height 16
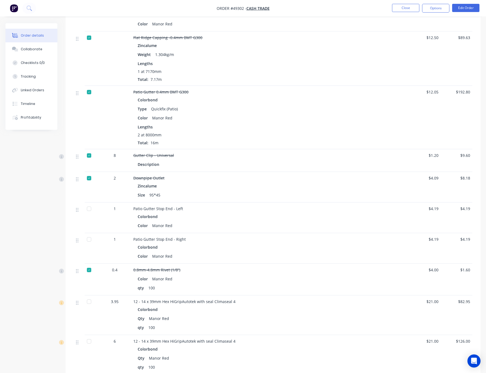
scroll to position [454, 0]
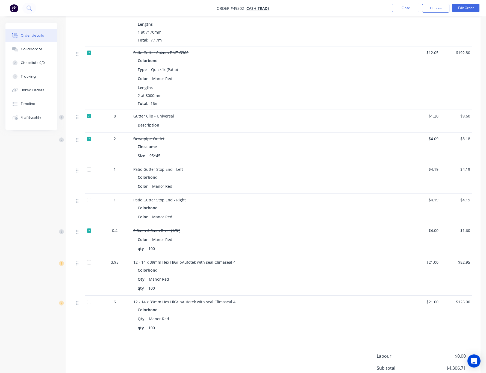
click at [86, 257] on div at bounding box center [89, 262] width 11 height 11
click at [46, 104] on button "Timeline" at bounding box center [31, 104] width 52 height 14
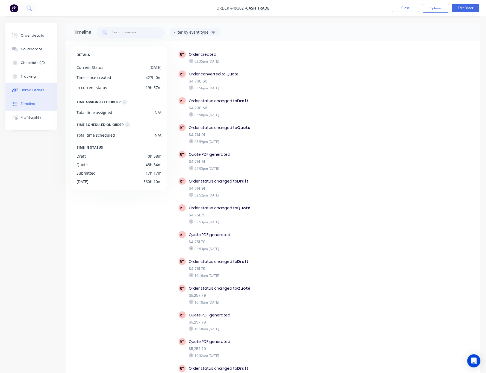
click at [41, 89] on div "Linked Orders" at bounding box center [33, 90] width 24 height 5
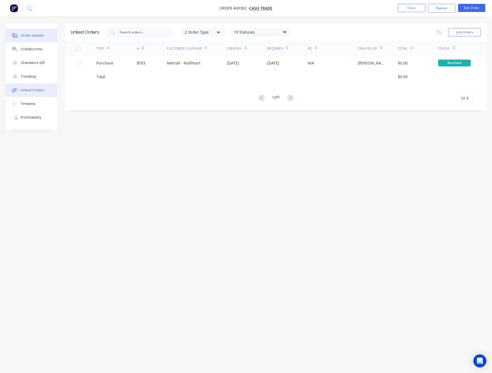
click at [39, 37] on div "Order details" at bounding box center [32, 35] width 23 height 5
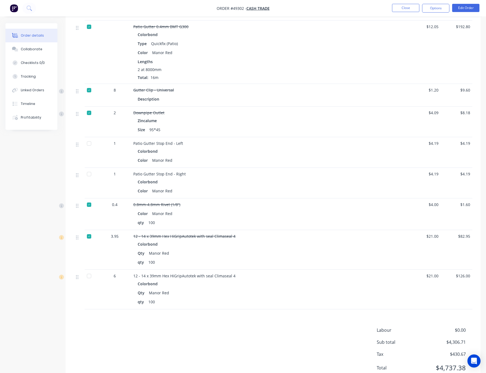
scroll to position [495, 0]
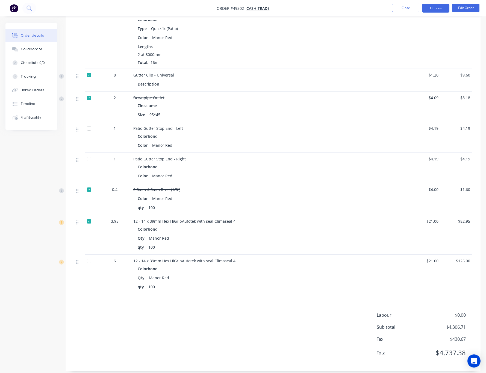
click at [434, 9] on button "Options" at bounding box center [435, 8] width 27 height 9
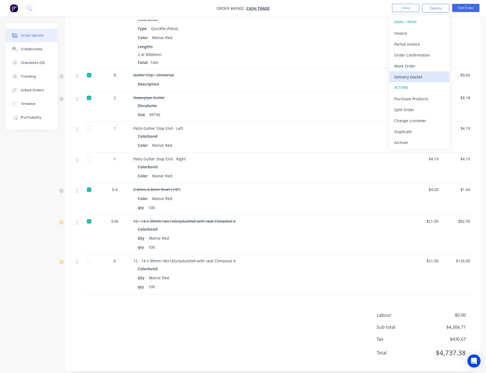
click at [421, 75] on div "Delivery Docket" at bounding box center [419, 77] width 50 height 8
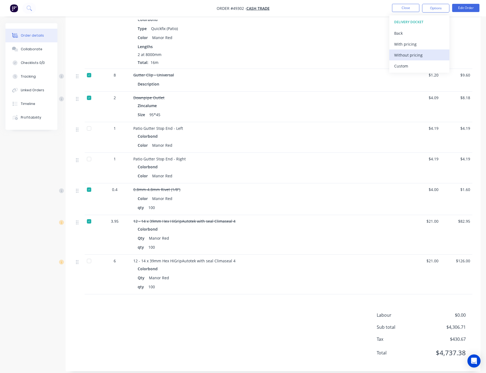
click at [421, 57] on div "Without pricing" at bounding box center [419, 55] width 50 height 8
click at [412, 69] on div "Custom" at bounding box center [419, 66] width 50 height 8
click at [423, 54] on div "Without pricing" at bounding box center [419, 55] width 50 height 8
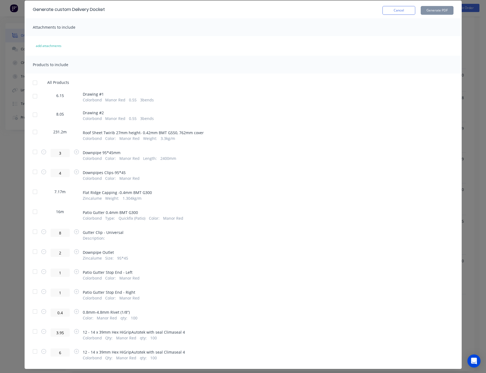
scroll to position [33, 0]
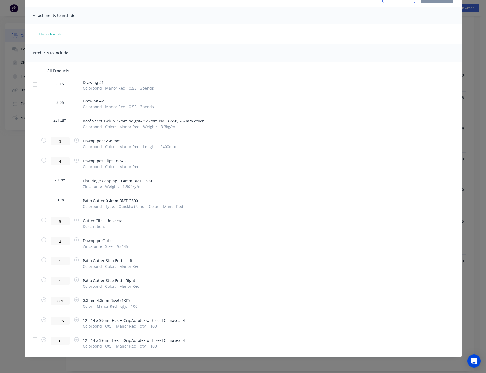
click at [34, 340] on div at bounding box center [35, 339] width 11 height 11
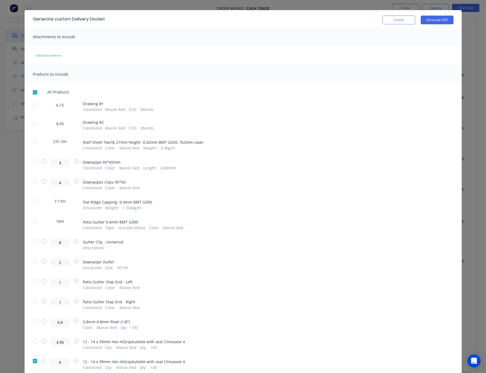
scroll to position [0, 0]
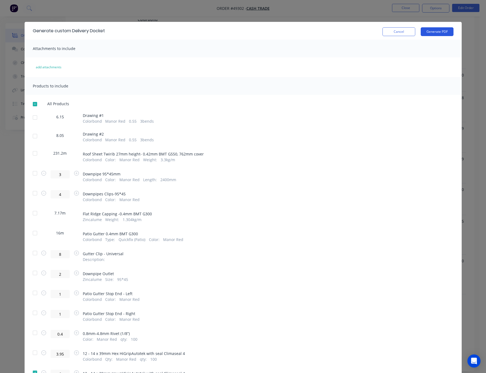
click at [445, 30] on button "Generate PDF" at bounding box center [437, 31] width 33 height 9
click at [192, 14] on div "Generate custom Delivery Docket Cancel Generate PDF Attachments to include add …" at bounding box center [243, 186] width 486 height 373
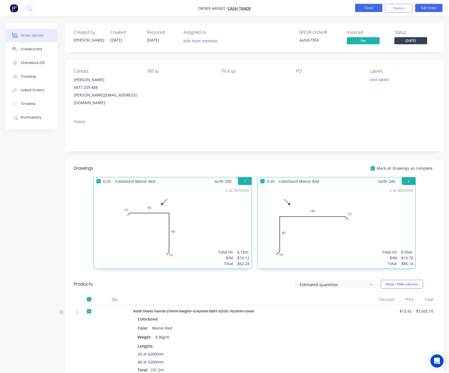
click at [372, 11] on button "Close" at bounding box center [368, 8] width 27 height 8
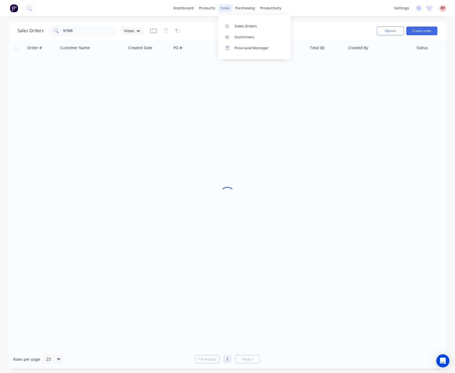
click at [227, 8] on div "sales" at bounding box center [225, 8] width 15 height 8
drag, startPoint x: 92, startPoint y: 31, endPoint x: 49, endPoint y: 34, distance: 43.3
click at [49, 34] on div "57359" at bounding box center [82, 30] width 68 height 11
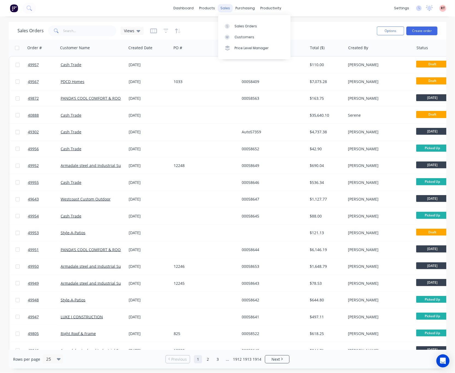
click at [223, 11] on div "sales" at bounding box center [225, 8] width 15 height 8
click at [224, 10] on div "sales" at bounding box center [225, 8] width 15 height 8
click at [237, 35] on div "Customers" at bounding box center [245, 37] width 20 height 5
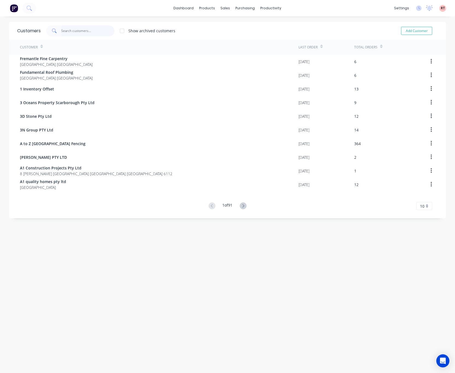
click at [73, 30] on input "text" at bounding box center [87, 30] width 53 height 11
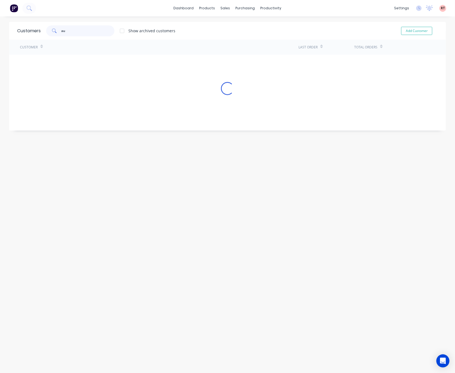
type input "a"
type input "west"
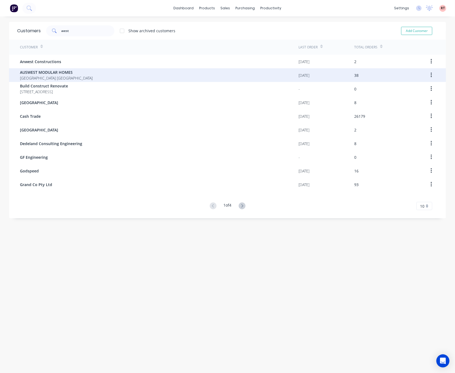
click at [88, 72] on div "AUSWEST MODULAR HOMES Western Australia Australia" at bounding box center [159, 75] width 279 height 14
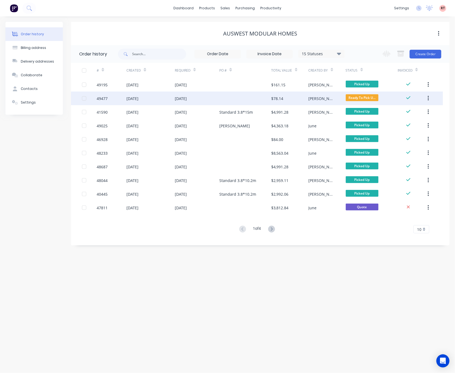
click at [165, 100] on div "19 Sep 2025" at bounding box center [151, 99] width 48 height 14
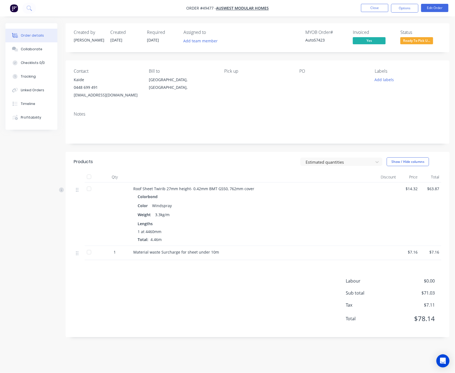
click at [421, 43] on span "Ready To Pick U..." at bounding box center [417, 40] width 33 height 7
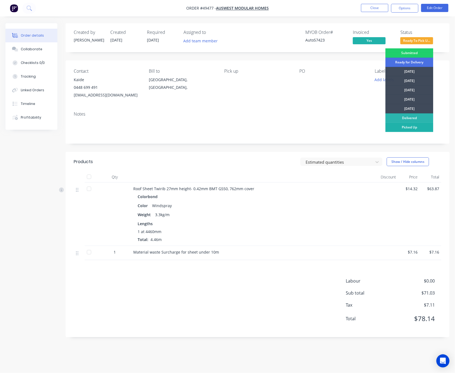
click at [413, 125] on div "Picked Up" at bounding box center [410, 127] width 48 height 9
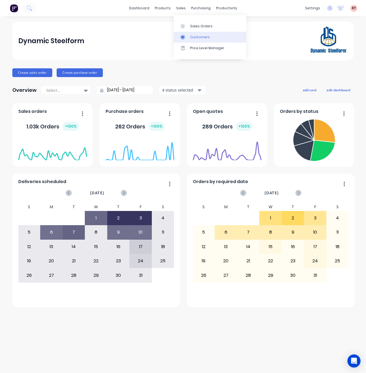
click at [202, 43] on link "Price Level Manager" at bounding box center [210, 48] width 72 height 11
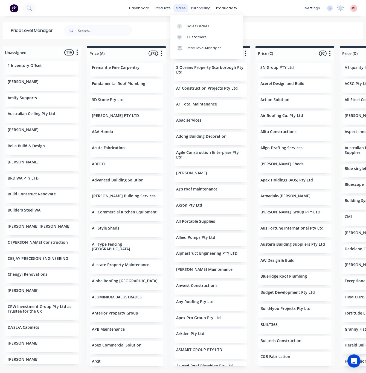
click at [177, 6] on div "sales" at bounding box center [180, 8] width 15 height 8
click at [192, 35] on div "Customers" at bounding box center [197, 37] width 20 height 5
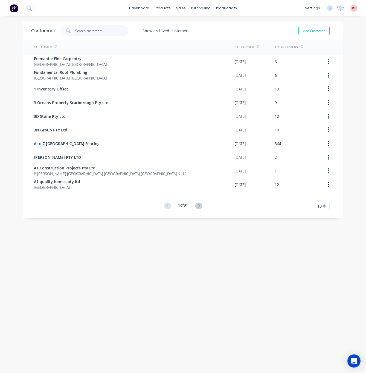
click at [93, 30] on input "text" at bounding box center [101, 30] width 53 height 11
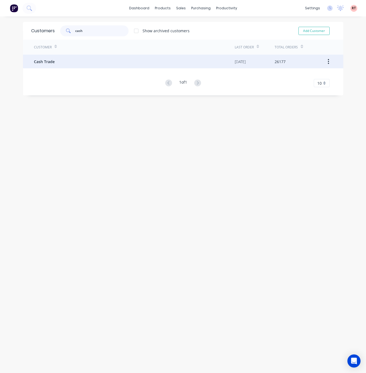
type input "cash"
click at [112, 65] on div "Cash Trade" at bounding box center [134, 62] width 201 height 14
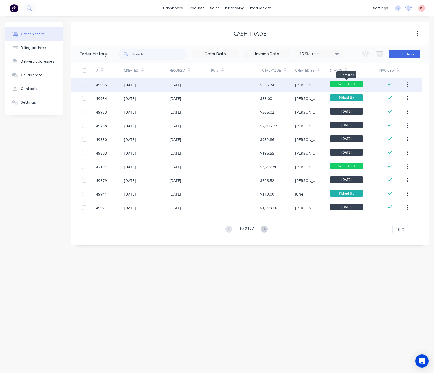
click at [336, 84] on span "Submitted" at bounding box center [346, 84] width 33 height 7
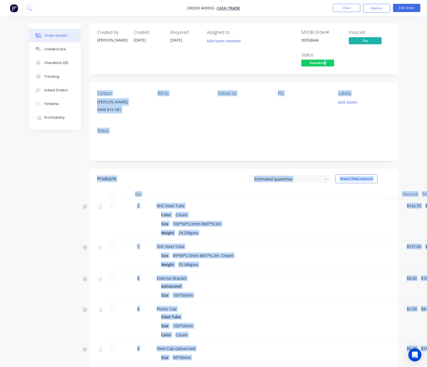
click at [325, 62] on body "Order #49955 - Cash Trade Close Options Edit Order Order details Collaborate Ch…" at bounding box center [213, 225] width 427 height 450
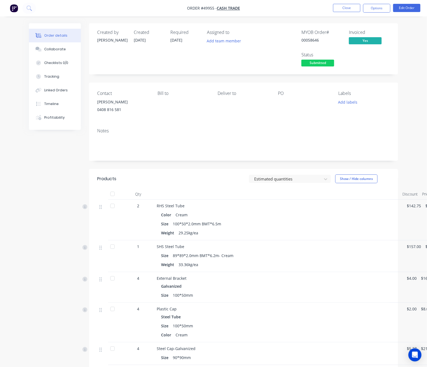
click at [365, 58] on div "Order details Collaborate Checklists 0/0 Tracking Linked Orders Timeline Profit…" at bounding box center [214, 236] width 380 height 427
click at [330, 63] on span "Submitted" at bounding box center [318, 63] width 33 height 7
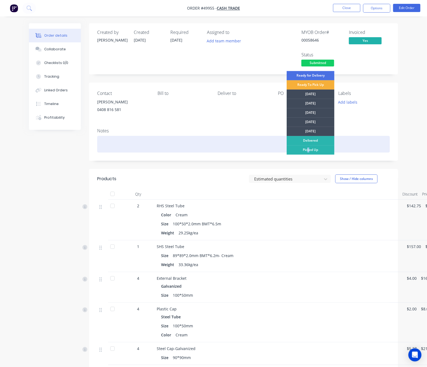
click at [309, 151] on div "Picked Up" at bounding box center [311, 149] width 48 height 9
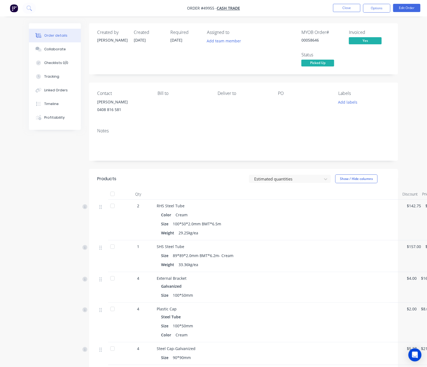
click at [347, 13] on nav "Order #49955 - Cash Trade Close Options Edit Order" at bounding box center [213, 8] width 427 height 16
click at [347, 7] on button "Close" at bounding box center [346, 8] width 27 height 8
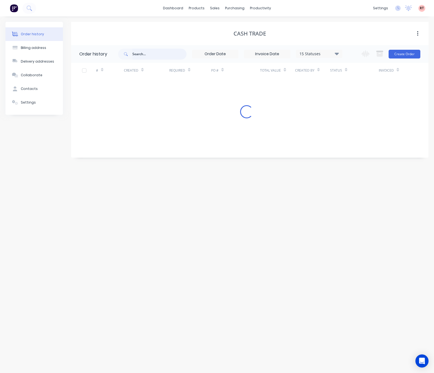
click at [145, 55] on input "text" at bounding box center [159, 54] width 54 height 11
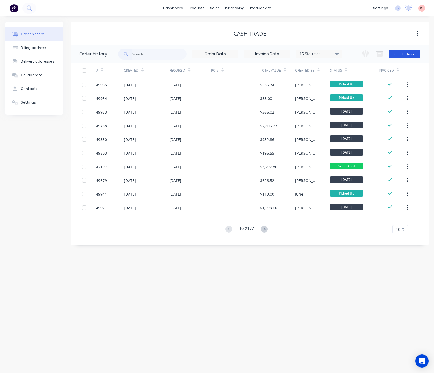
click at [365, 54] on button "Create Order" at bounding box center [404, 54] width 32 height 9
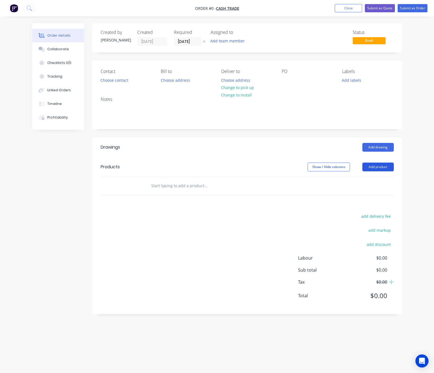
click at [365, 171] on button "Add product" at bounding box center [377, 167] width 31 height 9
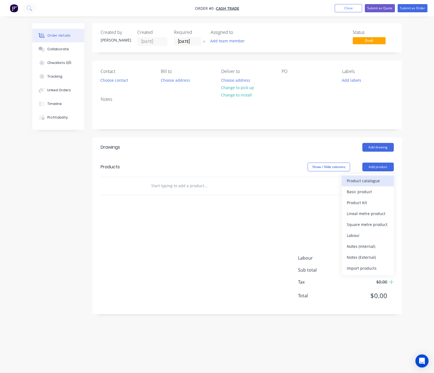
click at [365, 182] on div "Product catalogue" at bounding box center [368, 181] width 42 height 8
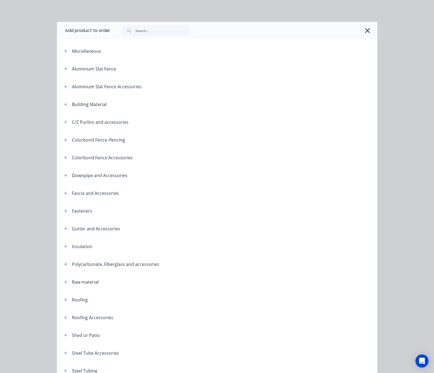
click at [365, 74] on div "Add product to order Miscellaneous Aluminium Slat Fence Aluminium Slat Fence Ac…" at bounding box center [217, 186] width 434 height 373
click at [364, 31] on icon "button" at bounding box center [367, 31] width 6 height 8
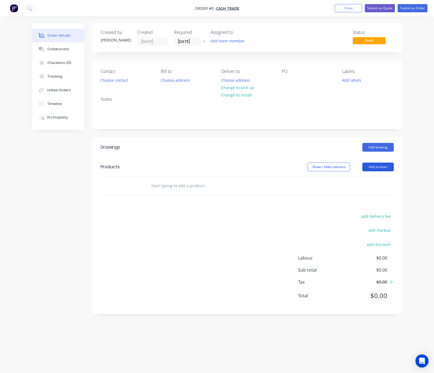
click at [365, 169] on button "Add product" at bounding box center [377, 167] width 31 height 9
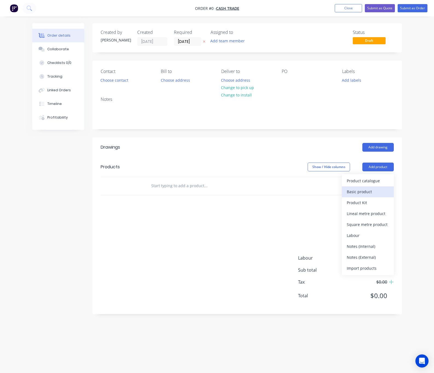
click at [365, 193] on div "Basic product" at bounding box center [368, 192] width 42 height 8
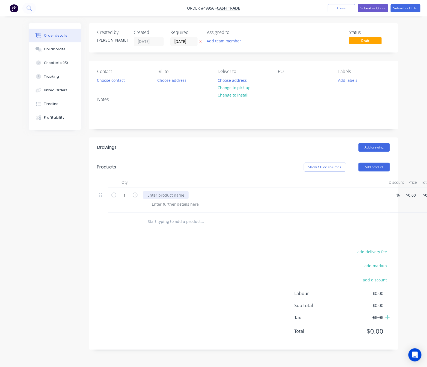
click at [161, 196] on div at bounding box center [166, 195] width 46 height 8
click at [129, 198] on input "1" at bounding box center [125, 195] width 14 height 8
drag, startPoint x: 216, startPoint y: 191, endPoint x: 193, endPoint y: 200, distance: 24.9
click at [216, 191] on div "Second Hand [PERSON_NAME]" at bounding box center [264, 195] width 242 height 8
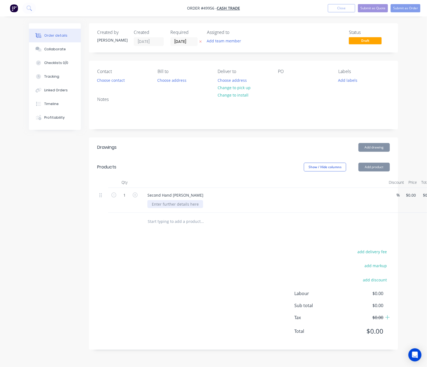
click at [191, 202] on div at bounding box center [176, 204] width 56 height 8
click at [127, 198] on input "1" at bounding box center [125, 195] width 14 height 8
type input "3"
click at [255, 247] on div "Drawings Add drawing Products Show / Hide columns Add product Qty Discount Pric…" at bounding box center [243, 243] width 309 height 212
click at [365, 195] on input "0" at bounding box center [409, 195] width 6 height 8
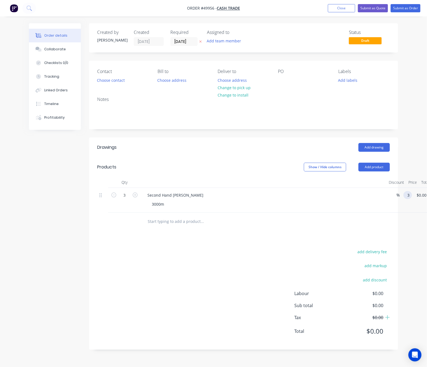
type input "$3.00"
type input "$9.00"
click at [364, 228] on div at bounding box center [243, 222] width 293 height 18
click at [365, 195] on input "3" at bounding box center [412, 195] width 13 height 8
type input "1"
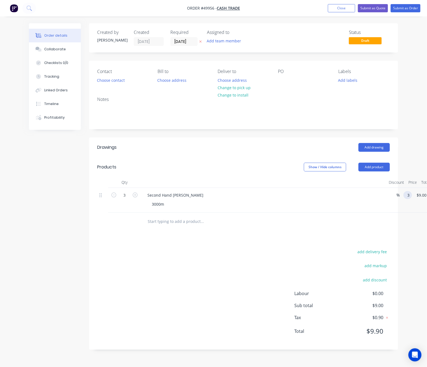
type input "$3.00"
click at [314, 239] on div "Drawings Add drawing Products Show / Hide columns Add product Qty Discount Pric…" at bounding box center [243, 243] width 309 height 212
click at [365, 165] on button "Add product" at bounding box center [374, 167] width 31 height 9
click at [365, 192] on div "Basic product" at bounding box center [364, 192] width 42 height 8
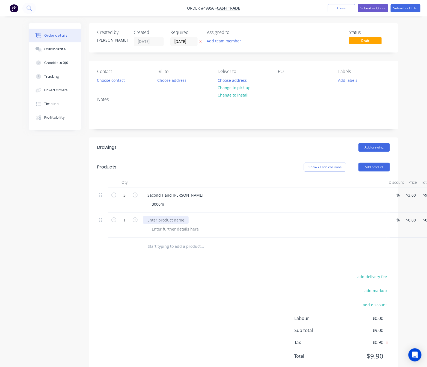
click at [166, 221] on div at bounding box center [166, 220] width 46 height 8
click at [182, 230] on div at bounding box center [176, 229] width 56 height 8
click at [129, 220] on input "1" at bounding box center [125, 220] width 14 height 8
type input "6"
click at [265, 257] on div "Drawings Add drawing Products Show / Hide columns Add product Qty Discount Pric…" at bounding box center [243, 255] width 309 height 237
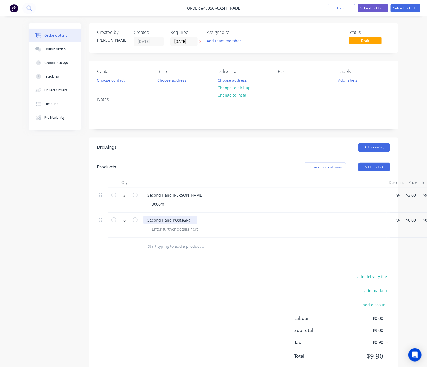
click at [181, 221] on div "Second Hand POsts&Rail" at bounding box center [170, 220] width 54 height 8
click at [298, 260] on div "Drawings Add drawing Products Show / Hide columns Add product Qty Discount Pric…" at bounding box center [243, 255] width 309 height 237
click at [365, 221] on input "0" at bounding box center [409, 220] width 6 height 8
type input "6"
type input "$5.00"
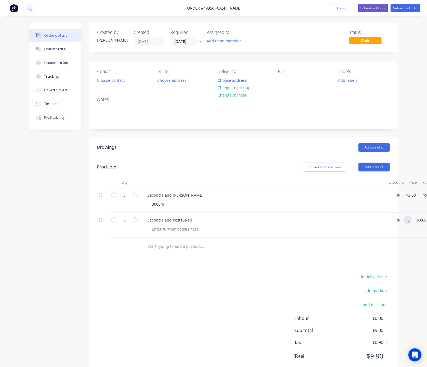
type input "$30.00"
click at [284, 277] on div "add delivery fee add markup add discount Labour $0.00 Sub total $9.00 Tax $0.90…" at bounding box center [243, 319] width 293 height 93
click at [234, 87] on button "Change to pick up" at bounding box center [234, 87] width 39 height 7
click at [365, 8] on button "Submit as Quote" at bounding box center [373, 8] width 30 height 8
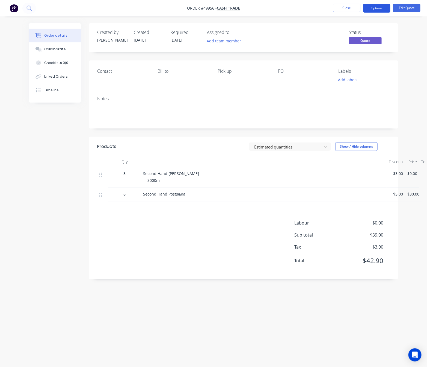
click at [365, 6] on button "Options" at bounding box center [376, 8] width 27 height 9
click at [365, 61] on div "Order details Collaborate Checklists 0/0 Linked Orders Timeline Order details C…" at bounding box center [213, 183] width 427 height 367
click at [365, 8] on button "Options" at bounding box center [376, 8] width 27 height 9
click at [365, 37] on div "Order details Collaborate Checklists 0/0 Linked Orders Timeline Order details C…" at bounding box center [213, 183] width 427 height 367
click at [365, 9] on button "Options" at bounding box center [376, 8] width 27 height 9
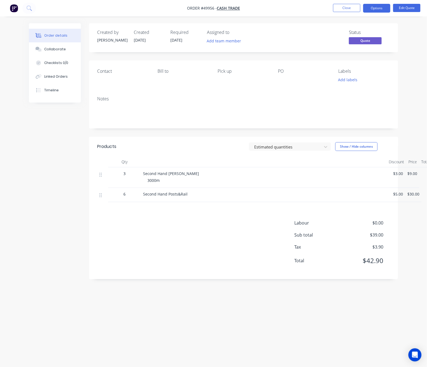
click at [365, 34] on div "Order details Collaborate Checklists 0/0 Linked Orders Timeline Order details C…" at bounding box center [213, 183] width 427 height 367
click at [365, 7] on button "Options" at bounding box center [376, 8] width 27 height 9
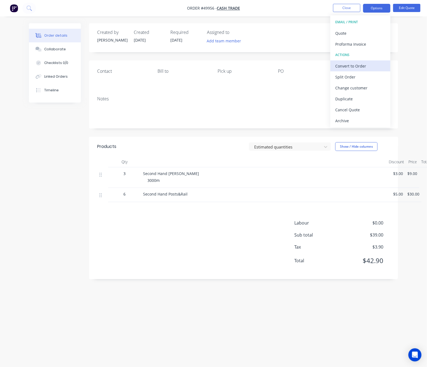
click at [365, 64] on div "Convert to Order" at bounding box center [361, 66] width 50 height 8
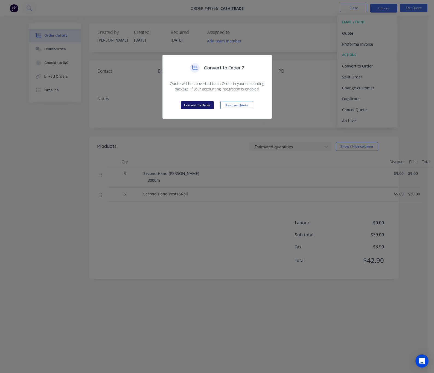
click at [190, 106] on button "Convert to Order" at bounding box center [197, 105] width 33 height 8
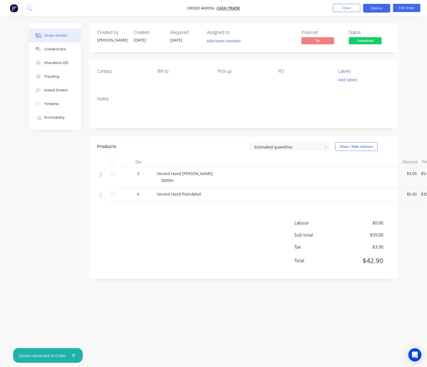
click at [365, 7] on button "Options" at bounding box center [376, 8] width 27 height 9
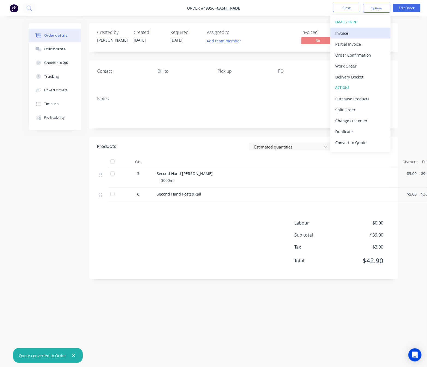
click at [365, 31] on div "Invoice" at bounding box center [361, 33] width 50 height 8
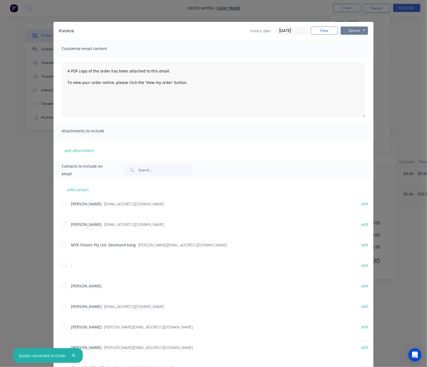
click at [347, 28] on button "Options" at bounding box center [354, 31] width 27 height 8
click at [362, 49] on button "Print" at bounding box center [358, 49] width 35 height 9
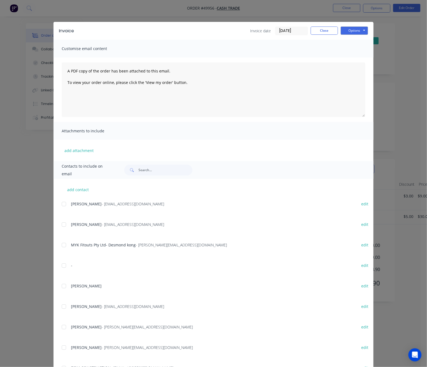
click at [365, 55] on div "Invoice Invoice date [DATE] Close Options Preview Print Email Customise email c…" at bounding box center [213, 183] width 427 height 367
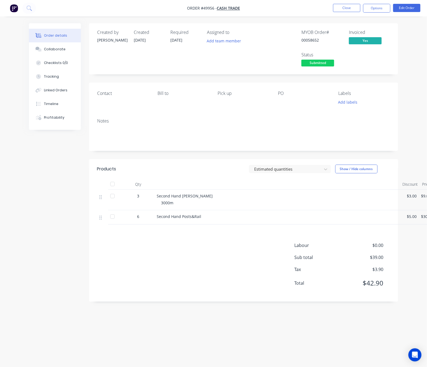
click at [330, 64] on span "Submitted" at bounding box center [318, 63] width 33 height 7
click at [365, 118] on div "Order details Collaborate Checklists 0/0 Tracking Linked Orders Timeline Profit…" at bounding box center [214, 173] width 380 height 300
click at [319, 64] on span "Submitted" at bounding box center [318, 63] width 33 height 7
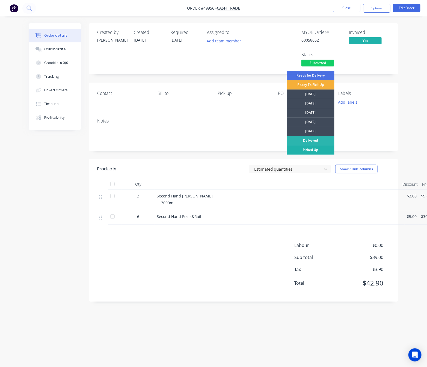
click at [327, 149] on div "Picked Up" at bounding box center [311, 149] width 48 height 9
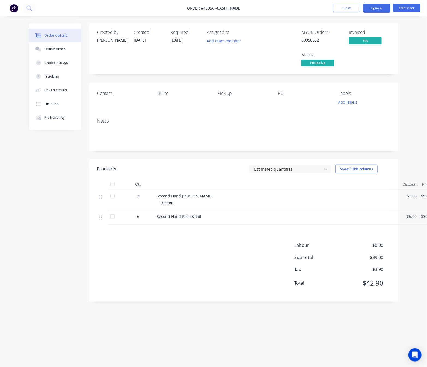
click at [365, 9] on button "Options" at bounding box center [376, 8] width 27 height 9
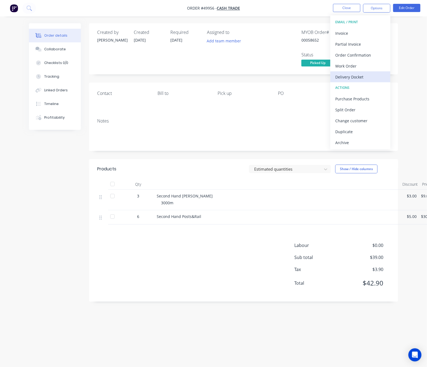
click at [365, 75] on div "Delivery Docket" at bounding box center [361, 77] width 50 height 8
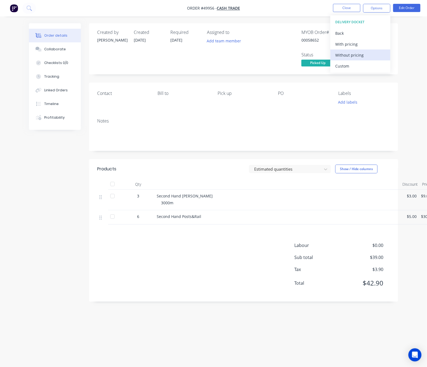
click at [364, 56] on div "Without pricing" at bounding box center [361, 55] width 50 height 8
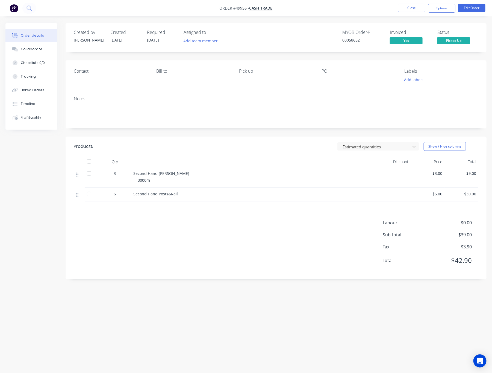
click at [308, 25] on div "Created by [PERSON_NAME] Created [DATE] Required [DATE] Assigned to Add team me…" at bounding box center [276, 37] width 421 height 29
click at [365, 8] on button "Close" at bounding box center [411, 8] width 27 height 8
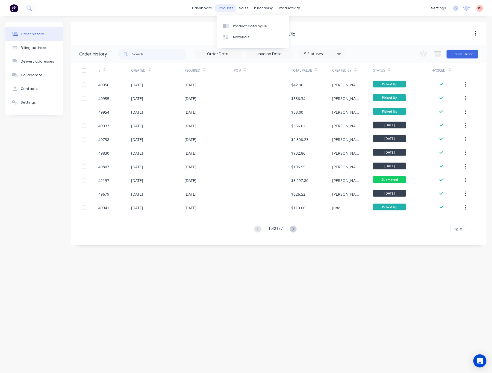
drag, startPoint x: 227, startPoint y: 8, endPoint x: 230, endPoint y: 11, distance: 5.0
click at [227, 7] on div "products" at bounding box center [225, 8] width 21 height 8
click at [242, 26] on div "Product Catalogue" at bounding box center [250, 26] width 34 height 5
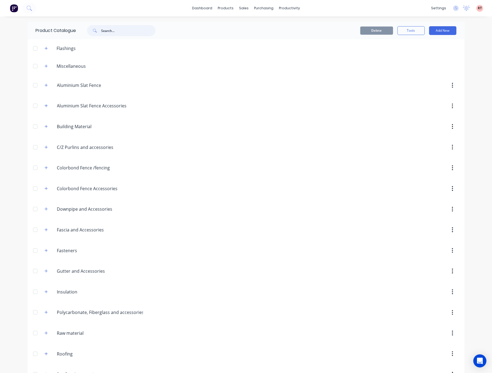
click at [135, 34] on input "text" at bounding box center [128, 30] width 54 height 11
click at [104, 29] on input "text" at bounding box center [128, 30] width 54 height 11
type input "5"
click at [267, 31] on link "Purchase Orders" at bounding box center [284, 25] width 72 height 11
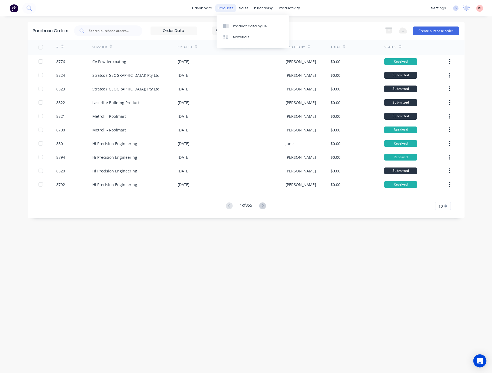
click at [228, 7] on div "products" at bounding box center [225, 8] width 21 height 8
click at [264, 8] on div "purchasing" at bounding box center [263, 8] width 25 height 8
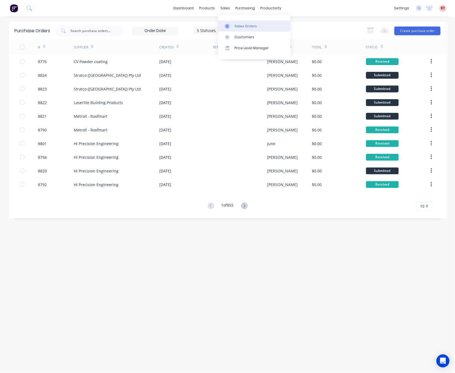
click at [236, 25] on div "Sales Orders" at bounding box center [246, 26] width 22 height 5
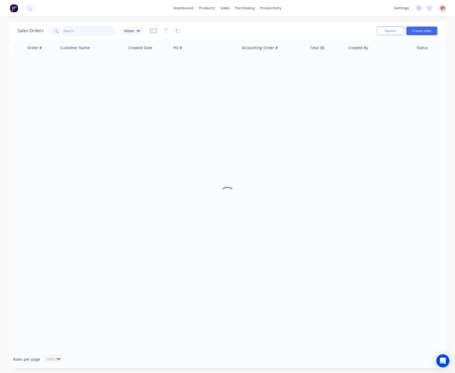
click at [93, 32] on input "text" at bounding box center [89, 30] width 53 height 11
click at [68, 31] on input "200412" at bounding box center [89, 30] width 53 height 11
drag, startPoint x: 98, startPoint y: 30, endPoint x: -20, endPoint y: 37, distance: 118.3
click at [0, 37] on html "dashboard products sales purchasing productivity dashboard products Product Cat…" at bounding box center [227, 186] width 455 height 373
type input "49754"
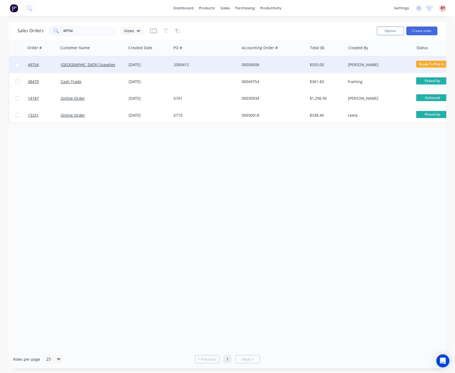
click at [212, 64] on div "2000412" at bounding box center [204, 64] width 61 height 5
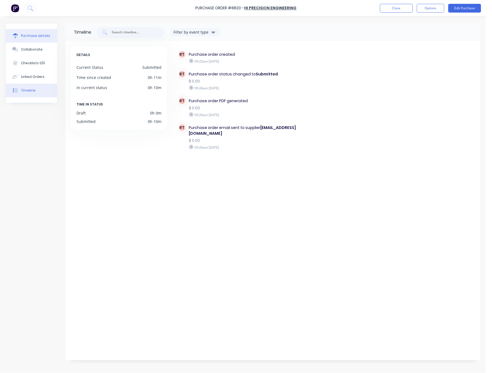
click at [41, 37] on div "Purchase details" at bounding box center [35, 35] width 29 height 5
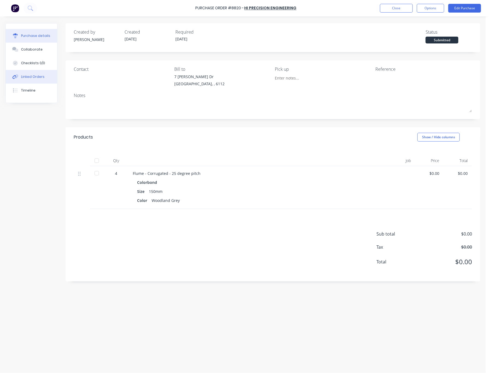
click at [34, 77] on div "Linked Orders" at bounding box center [33, 76] width 24 height 5
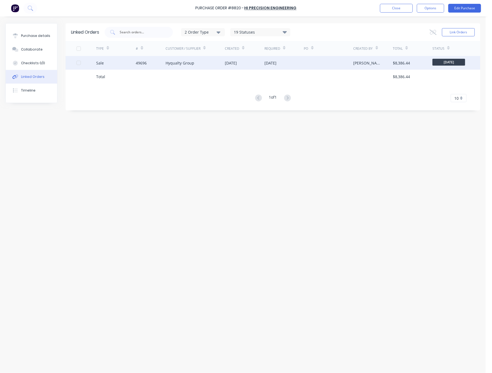
click at [169, 63] on div "Hyqualty Group" at bounding box center [180, 63] width 29 height 6
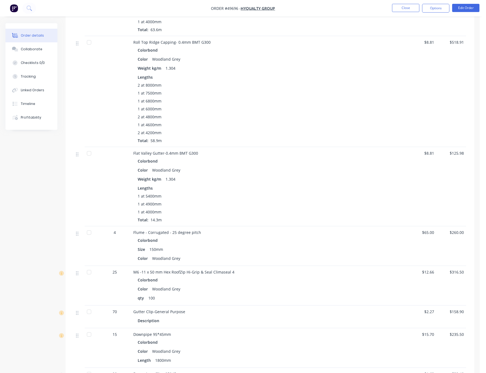
scroll to position [779, 0]
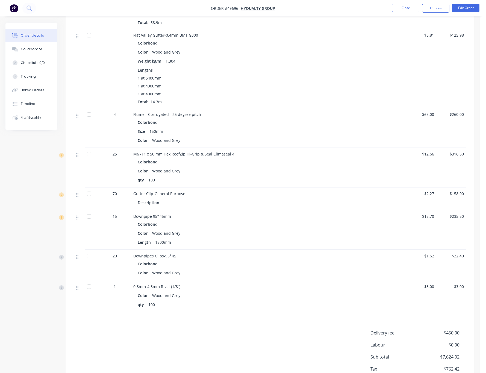
click at [302, 93] on div "1 at 5400mm 1 at 4900mm 1 at 4000mm Total: 14.3m" at bounding box center [254, 90] width 233 height 30
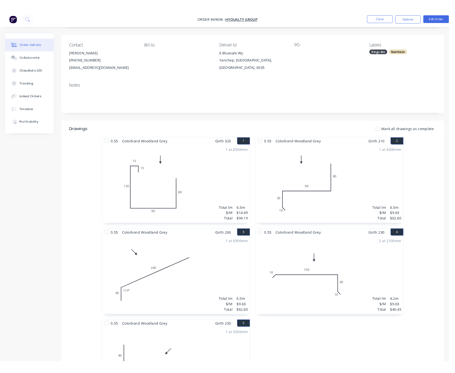
scroll to position [0, 0]
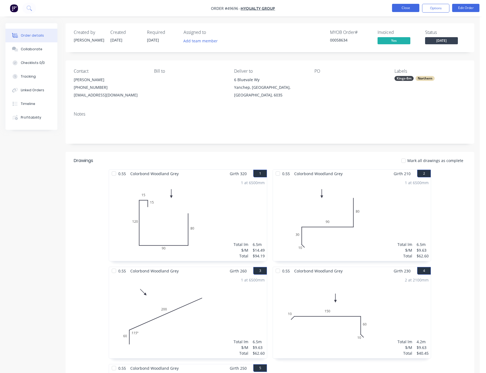
click at [407, 8] on button "Close" at bounding box center [405, 8] width 27 height 8
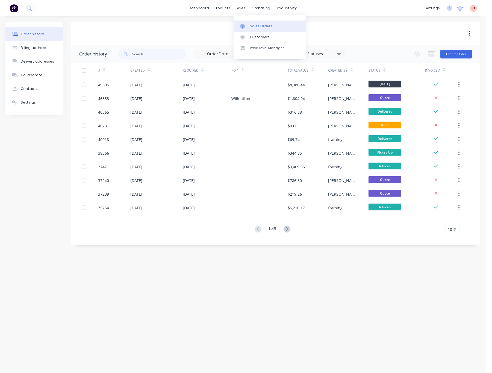
click at [257, 30] on link "Sales Orders" at bounding box center [270, 25] width 72 height 11
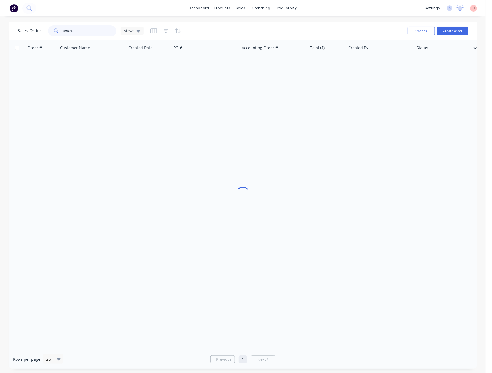
click at [85, 34] on input "49696" at bounding box center [89, 30] width 53 height 11
drag, startPoint x: 85, startPoint y: 34, endPoint x: 50, endPoint y: 35, distance: 34.7
click at [50, 35] on div "49696" at bounding box center [82, 30] width 68 height 11
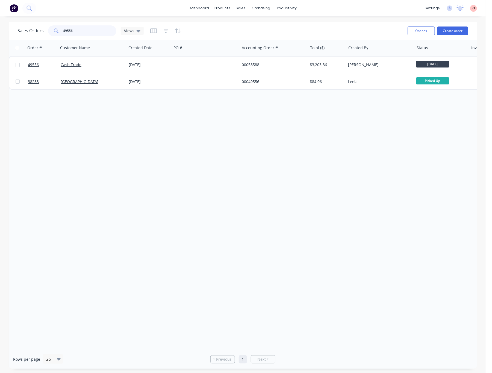
drag, startPoint x: 84, startPoint y: 34, endPoint x: 39, endPoint y: 35, distance: 45.9
click at [54, 33] on div "49556" at bounding box center [82, 30] width 68 height 11
drag, startPoint x: 80, startPoint y: 26, endPoint x: 54, endPoint y: 30, distance: 25.4
click at [54, 30] on div "49692" at bounding box center [82, 30] width 68 height 11
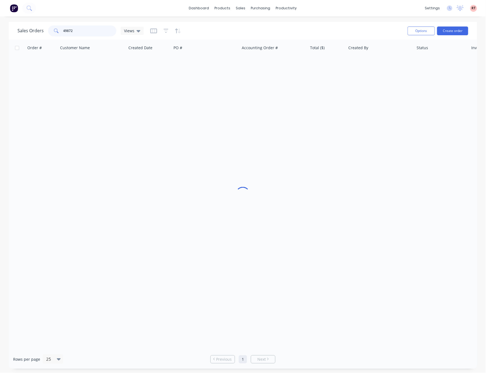
type input "49872"
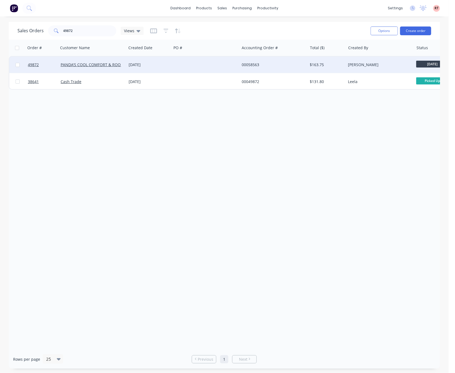
click at [291, 57] on div "00058563" at bounding box center [274, 65] width 68 height 16
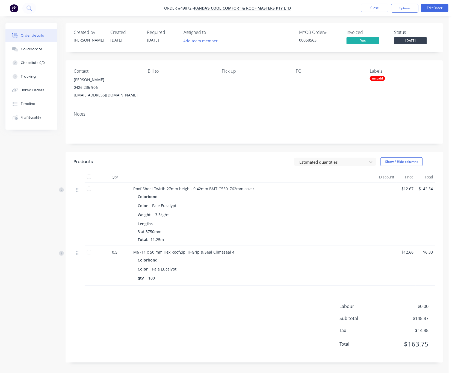
click at [380, 80] on div "unpaid" at bounding box center [377, 78] width 15 height 5
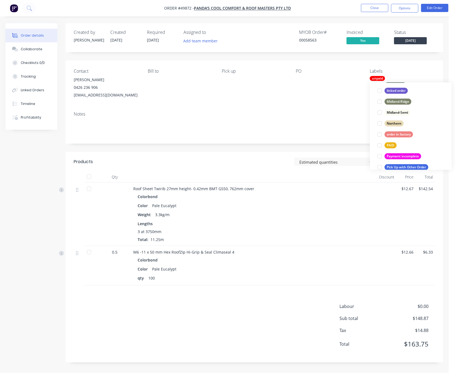
scroll to position [153, 0]
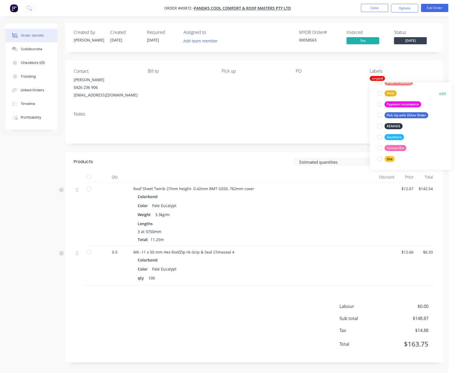
click at [379, 93] on div at bounding box center [380, 93] width 11 height 11
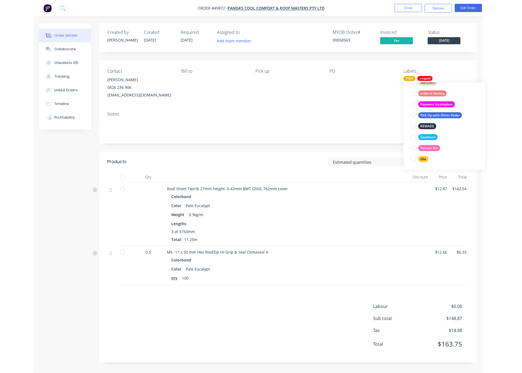
scroll to position [33, 0]
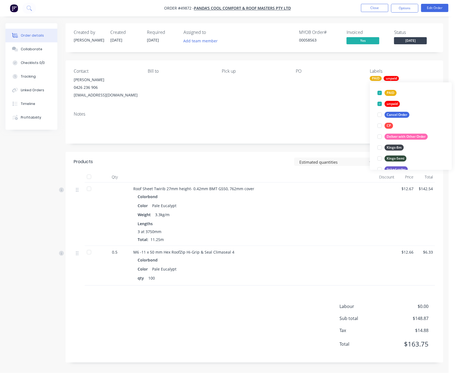
click at [318, 107] on div "Notes" at bounding box center [255, 125] width 378 height 37
click at [267, 27] on div "Created by Cathy Created 01/10/25 Required 08/10/25 Assigned to Add team member…" at bounding box center [255, 37] width 378 height 29
click at [397, 78] on div "unpaid" at bounding box center [391, 78] width 15 height 5
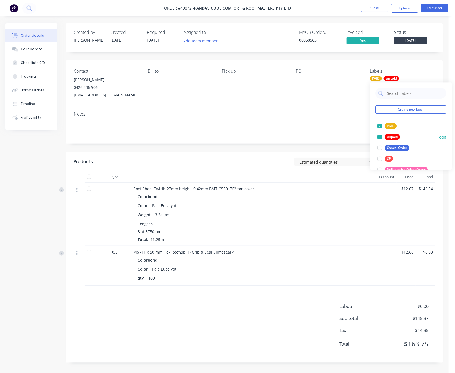
click at [379, 136] on div at bounding box center [380, 137] width 11 height 11
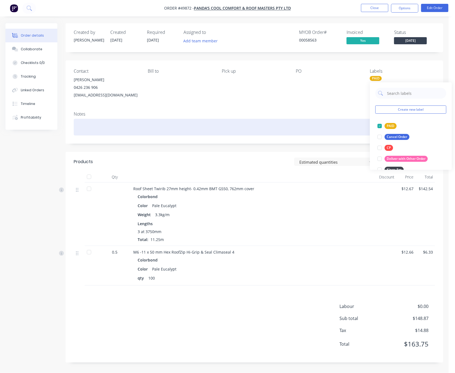
click at [335, 121] on div at bounding box center [255, 127] width 362 height 17
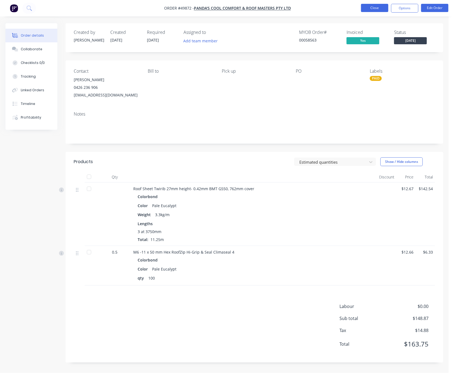
click at [376, 8] on button "Close" at bounding box center [374, 8] width 27 height 8
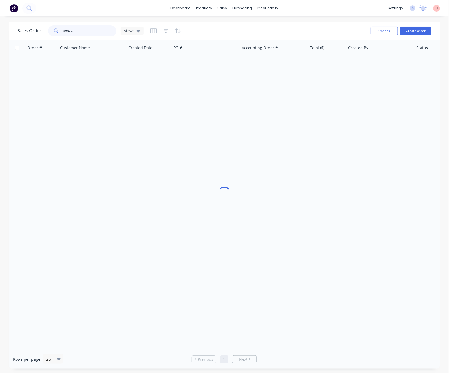
drag, startPoint x: 92, startPoint y: 34, endPoint x: 39, endPoint y: 32, distance: 53.0
click at [39, 32] on div "Sales Orders 49872 Views" at bounding box center [80, 30] width 126 height 11
type input "49826"
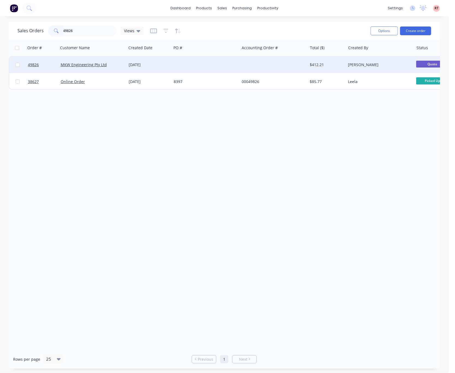
click at [236, 65] on div at bounding box center [206, 65] width 68 height 16
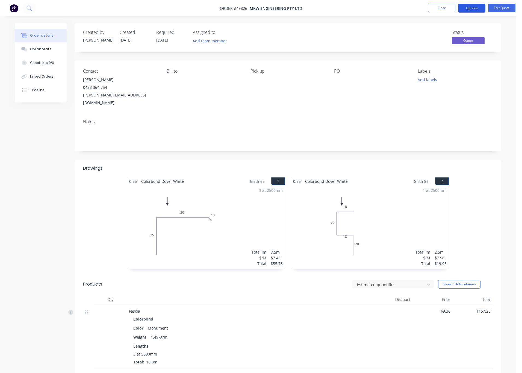
click at [471, 10] on button "Options" at bounding box center [471, 8] width 27 height 9
click at [463, 66] on div "Convert to Order" at bounding box center [455, 66] width 50 height 8
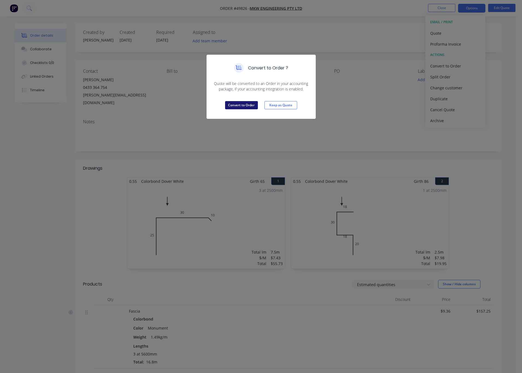
click at [240, 101] on button "Convert to Order" at bounding box center [241, 105] width 33 height 8
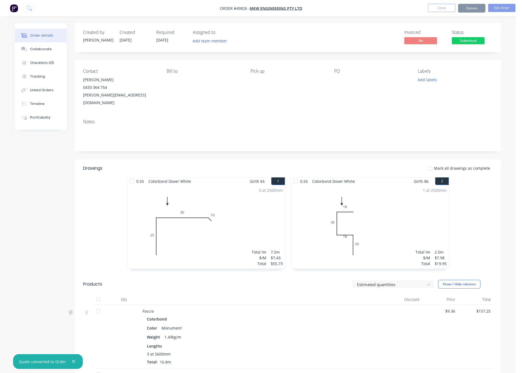
click at [466, 7] on button "Options" at bounding box center [471, 8] width 27 height 9
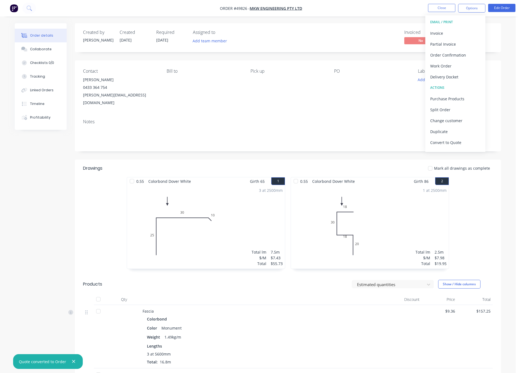
click at [345, 73] on div "PO" at bounding box center [371, 71] width 75 height 5
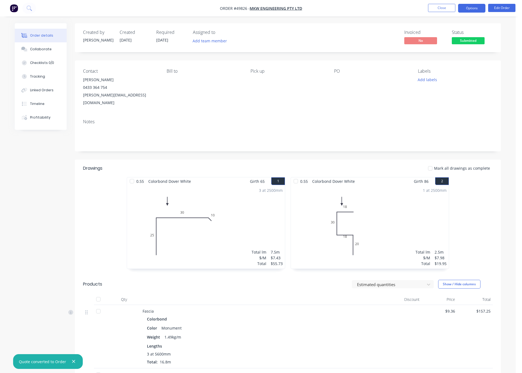
click at [480, 7] on button "Options" at bounding box center [471, 8] width 27 height 9
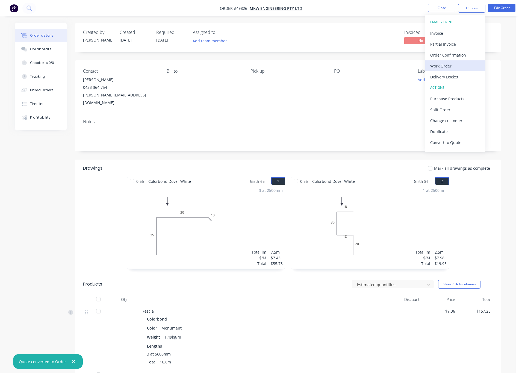
click at [459, 67] on div "Work Order" at bounding box center [455, 66] width 50 height 8
click at [465, 66] on div "Custom" at bounding box center [455, 66] width 50 height 8
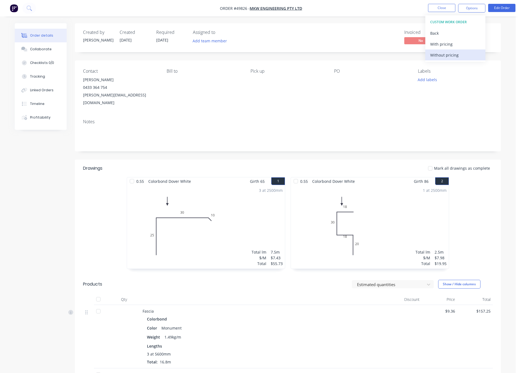
click at [462, 55] on div "Without pricing" at bounding box center [455, 55] width 50 height 8
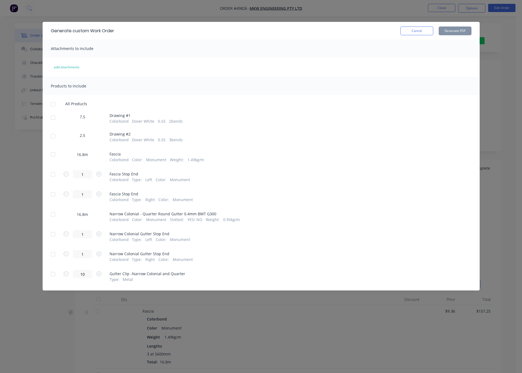
click at [56, 116] on div at bounding box center [53, 117] width 11 height 11
click at [55, 135] on div at bounding box center [53, 136] width 11 height 11
click at [450, 30] on button "Generate PDF" at bounding box center [455, 31] width 33 height 9
click at [358, 12] on div "Generate custom Work Order Cancel Generate PDF Attachments to include add attac…" at bounding box center [261, 186] width 522 height 373
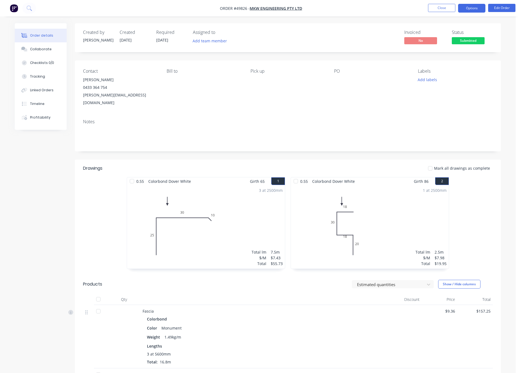
click at [467, 11] on button "Options" at bounding box center [471, 8] width 27 height 9
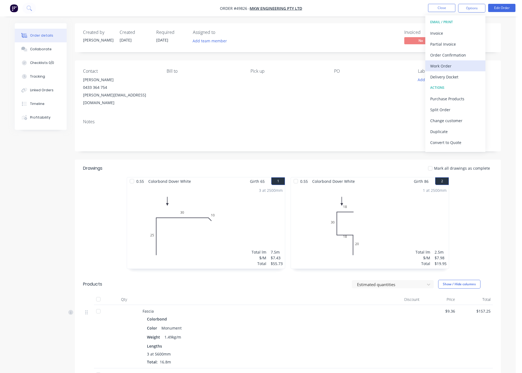
click at [448, 64] on div "Work Order" at bounding box center [455, 66] width 50 height 8
click at [449, 67] on div "Custom" at bounding box center [455, 66] width 50 height 8
click at [450, 57] on div "Without pricing" at bounding box center [455, 55] width 50 height 8
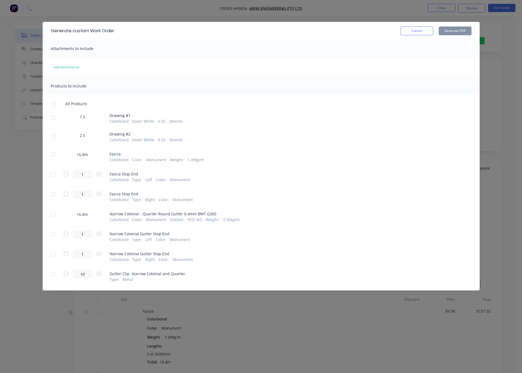
click at [54, 155] on div at bounding box center [53, 154] width 11 height 11
click at [454, 32] on button "Generate PDF" at bounding box center [455, 31] width 33 height 9
click at [367, 15] on div "Generate custom Work Order Cancel Generate PDF Attachments to include add attac…" at bounding box center [261, 186] width 522 height 373
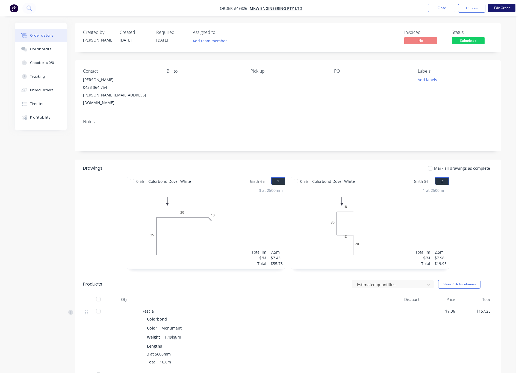
click at [492, 4] on button "Edit Order" at bounding box center [501, 8] width 27 height 8
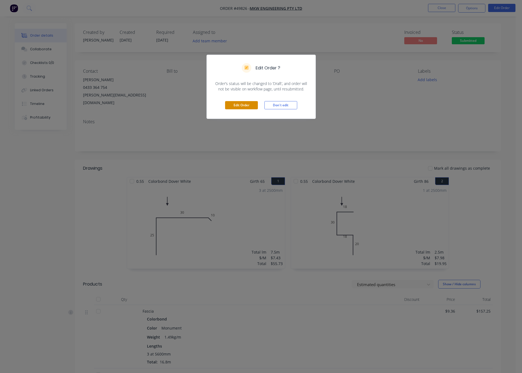
click at [242, 106] on button "Edit Order" at bounding box center [241, 105] width 33 height 8
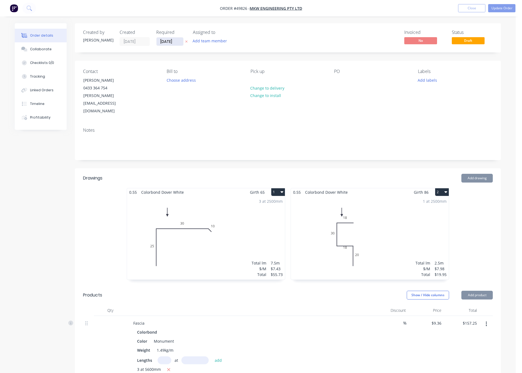
click at [175, 41] on input "30/09/25" at bounding box center [170, 41] width 27 height 8
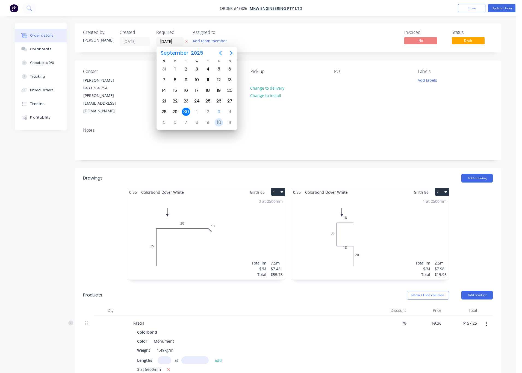
click at [221, 124] on div "10" at bounding box center [219, 122] width 8 height 8
type input "10/10/25"
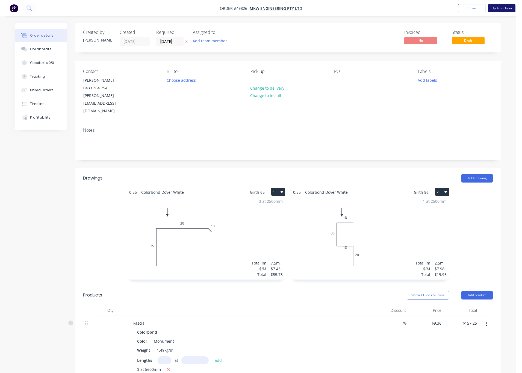
click at [492, 7] on button "Update Order" at bounding box center [501, 8] width 27 height 8
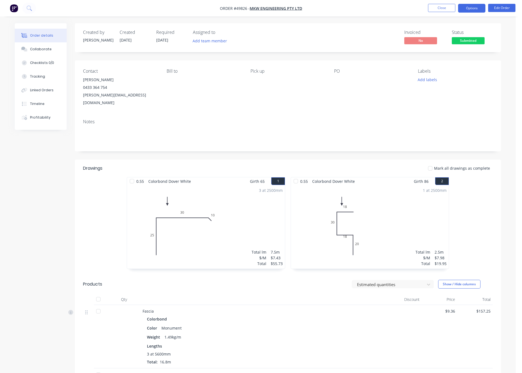
click at [472, 7] on button "Options" at bounding box center [471, 8] width 27 height 9
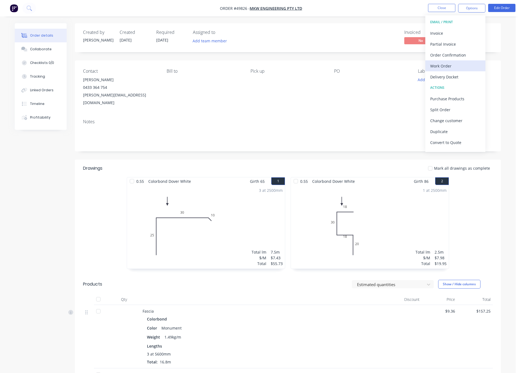
click at [449, 65] on div "Work Order" at bounding box center [455, 66] width 50 height 8
click at [452, 67] on div "Custom" at bounding box center [455, 66] width 50 height 8
click at [455, 54] on div "Without pricing" at bounding box center [455, 55] width 50 height 8
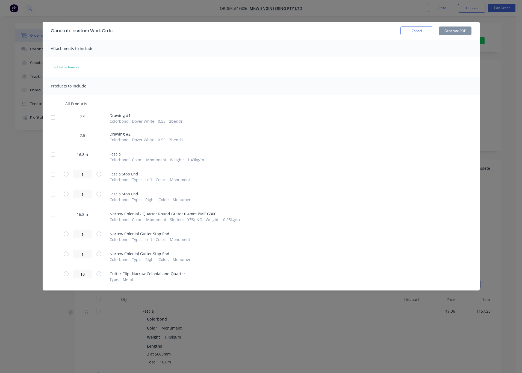
click at [57, 117] on div at bounding box center [53, 117] width 11 height 11
click at [57, 140] on div at bounding box center [53, 136] width 11 height 11
click at [450, 30] on button "Generate PDF" at bounding box center [455, 31] width 33 height 9
click at [57, 157] on div at bounding box center [53, 154] width 11 height 11
click at [451, 31] on button "Generate PDF" at bounding box center [455, 31] width 33 height 9
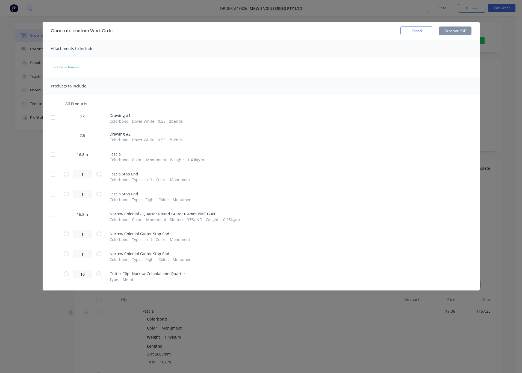
click at [289, 15] on div "Generate custom Work Order Cancel Generate PDF Attachments to include add attac…" at bounding box center [261, 186] width 522 height 373
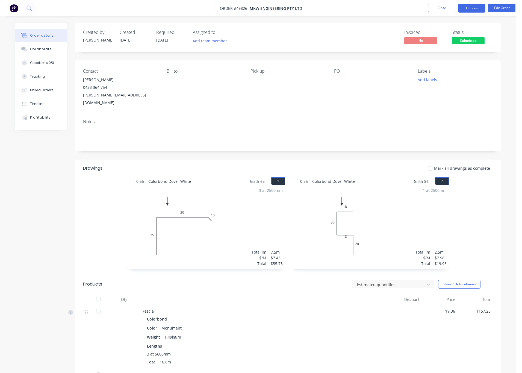
click at [468, 8] on button "Options" at bounding box center [471, 8] width 27 height 9
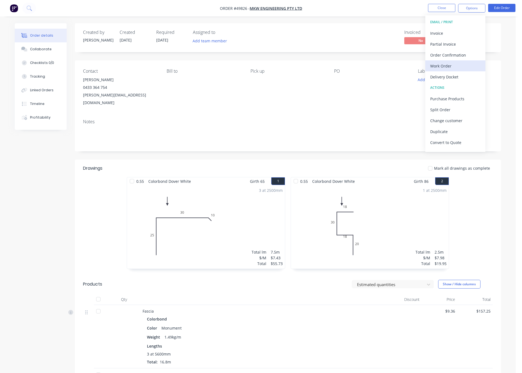
click at [450, 64] on div "Work Order" at bounding box center [455, 66] width 50 height 8
click at [452, 62] on div "Custom" at bounding box center [455, 66] width 50 height 8
click at [453, 54] on div "Without pricing" at bounding box center [455, 55] width 50 height 8
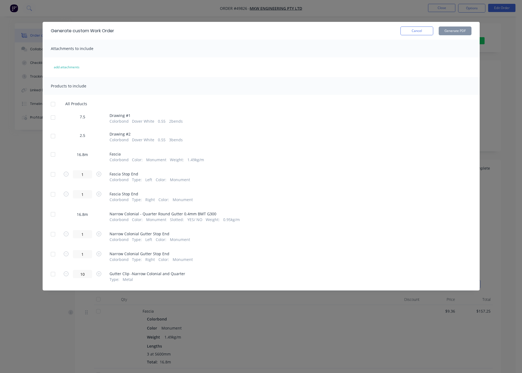
click at [40, 307] on div "Generate custom Work Order Cancel Generate PDF Attachments to include add attac…" at bounding box center [261, 186] width 522 height 373
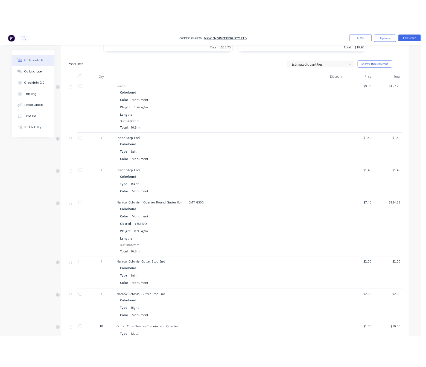
scroll to position [246, 0]
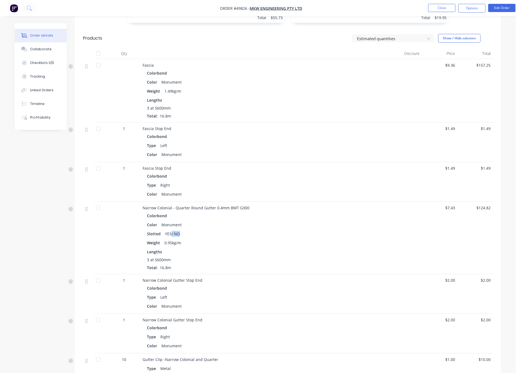
drag, startPoint x: 171, startPoint y: 228, endPoint x: 182, endPoint y: 229, distance: 11.8
click at [182, 230] on div "Slotted YES/ NO" at bounding box center [263, 234] width 233 height 8
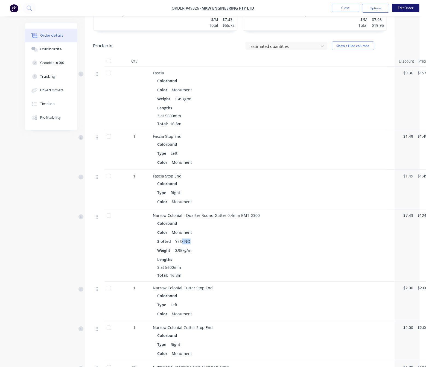
click at [410, 7] on button "Edit Order" at bounding box center [405, 8] width 27 height 8
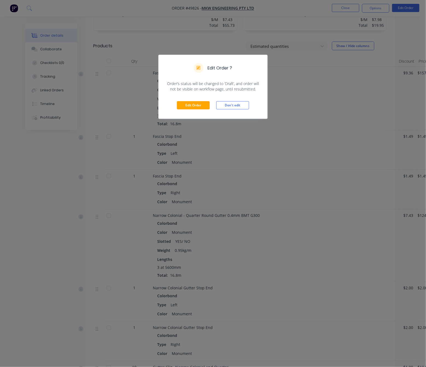
click at [196, 99] on div "Edit Order Don't edit" at bounding box center [213, 105] width 109 height 27
click at [196, 104] on button "Edit Order" at bounding box center [193, 105] width 33 height 8
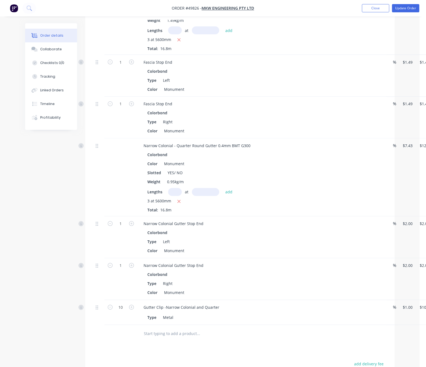
scroll to position [369, 0]
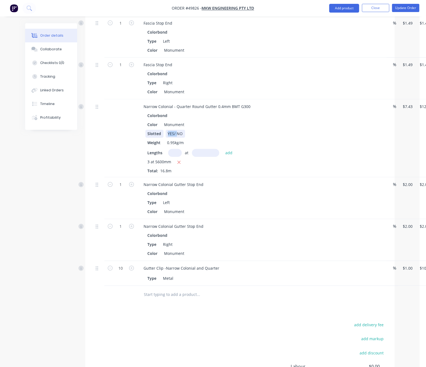
drag, startPoint x: 176, startPoint y: 118, endPoint x: 160, endPoint y: 121, distance: 15.7
click at [160, 130] on div "Slotted YES/ NO" at bounding box center [258, 134] width 227 height 8
drag, startPoint x: 176, startPoint y: 91, endPoint x: 203, endPoint y: 95, distance: 26.7
click at [203, 103] on div "Narrow Colonial - Quarter Round Gutter 0.4mm BMT G300" at bounding box center [197, 107] width 116 height 8
click at [281, 121] on div "Color Monument" at bounding box center [258, 125] width 227 height 8
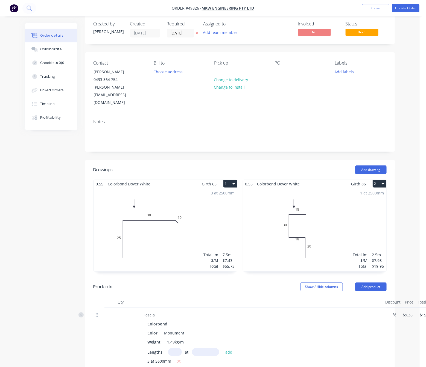
scroll to position [0, 0]
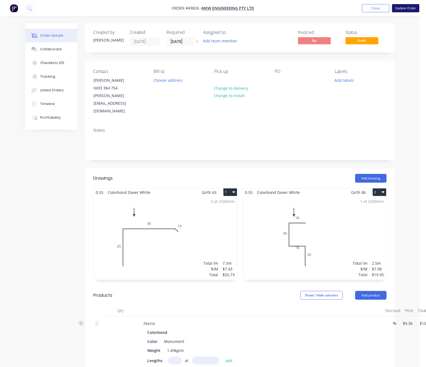
click at [398, 9] on button "Update Order" at bounding box center [405, 8] width 27 height 8
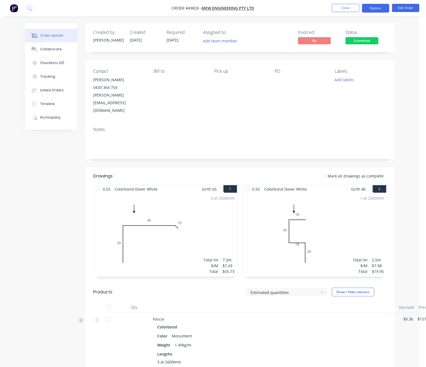
click at [381, 8] on button "Options" at bounding box center [375, 8] width 27 height 9
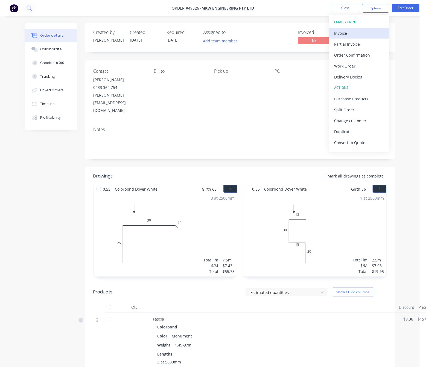
click at [363, 36] on div "Invoice" at bounding box center [359, 33] width 50 height 8
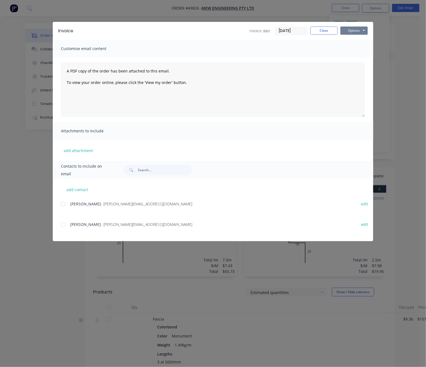
click at [358, 33] on button "Options" at bounding box center [353, 31] width 27 height 8
click at [364, 50] on button "Print" at bounding box center [357, 49] width 35 height 9
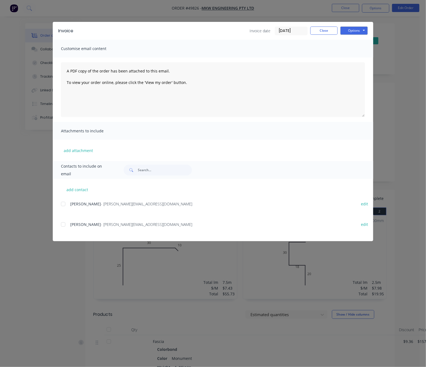
click at [414, 72] on div "Invoice Invoice date 03/10/25 Close Options Preview Print Email Customise email…" at bounding box center [213, 183] width 426 height 367
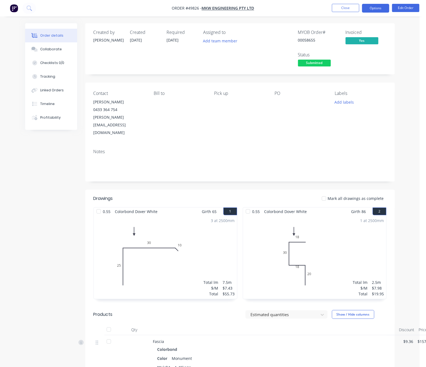
click at [376, 8] on button "Options" at bounding box center [375, 8] width 27 height 9
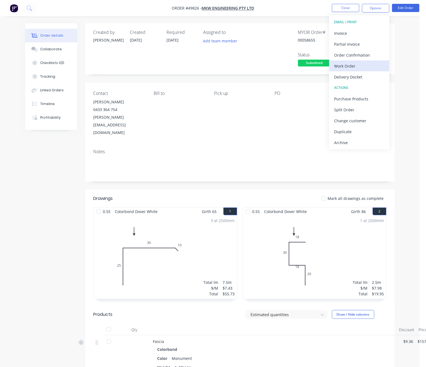
click at [357, 66] on div "Work Order" at bounding box center [359, 66] width 50 height 8
click at [342, 66] on div "Custom" at bounding box center [359, 66] width 50 height 8
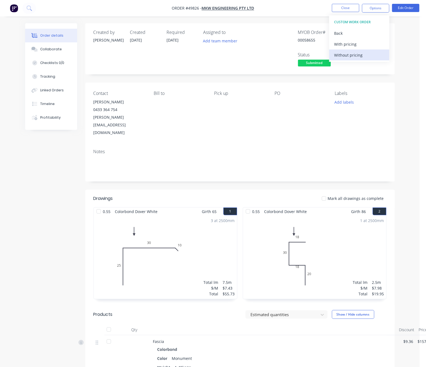
click at [348, 58] on div "Without pricing" at bounding box center [359, 55] width 50 height 8
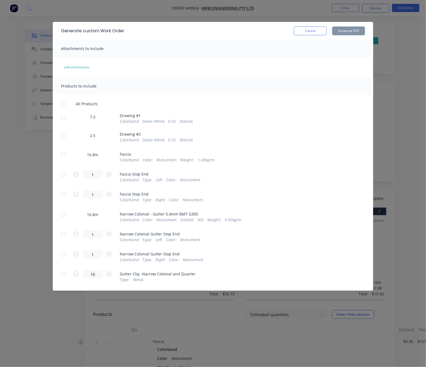
click at [63, 213] on div at bounding box center [63, 214] width 11 height 11
click at [351, 35] on div "Generate custom Work Order Cancel Generate PDF" at bounding box center [213, 31] width 320 height 18
click at [352, 31] on button "Generate PDF" at bounding box center [348, 31] width 33 height 9
click at [392, 77] on div "Generate custom Work Order Cancel Generate PDF Attachments to include add attac…" at bounding box center [213, 183] width 426 height 367
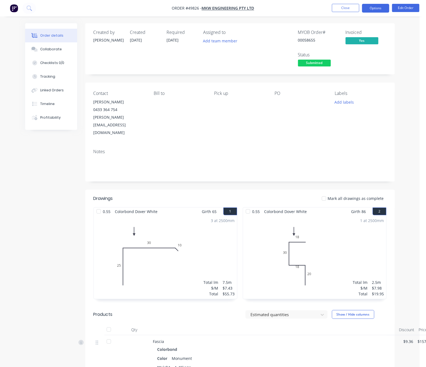
click at [375, 7] on button "Options" at bounding box center [375, 8] width 27 height 9
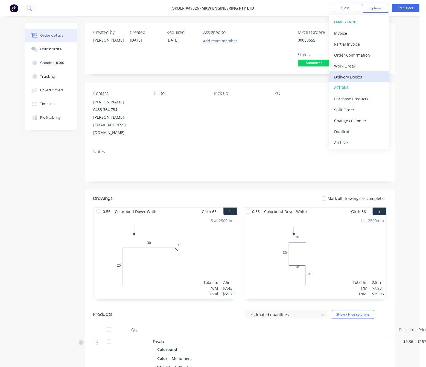
click at [371, 75] on div "Delivery Docket" at bounding box center [359, 77] width 50 height 8
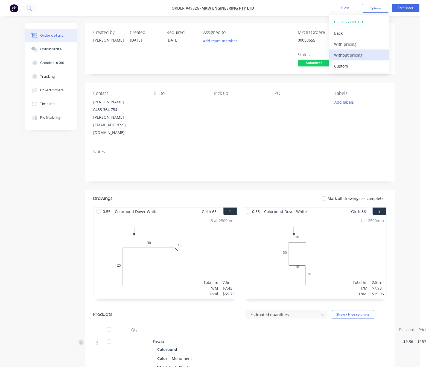
click at [369, 54] on div "Without pricing" at bounding box center [359, 55] width 50 height 8
click at [327, 61] on span "Submitted" at bounding box center [314, 63] width 33 height 7
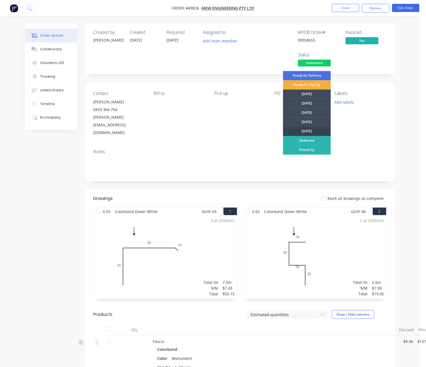
click at [311, 128] on div "[DATE]" at bounding box center [307, 131] width 48 height 9
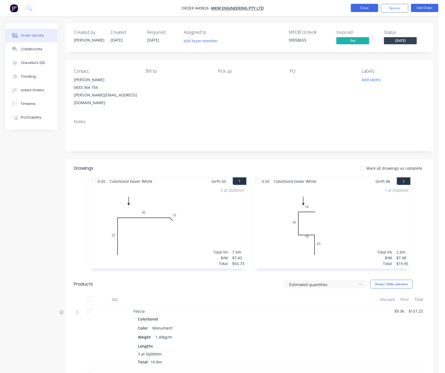
click at [359, 10] on button "Close" at bounding box center [364, 8] width 27 height 8
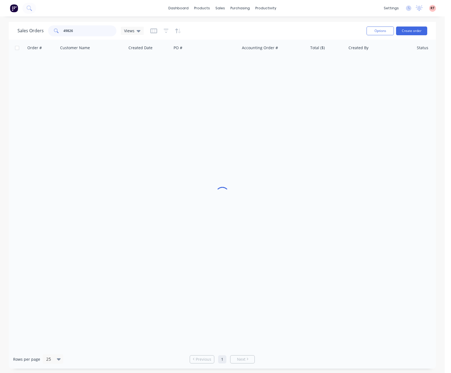
drag, startPoint x: 102, startPoint y: 32, endPoint x: 57, endPoint y: 33, distance: 44.8
click at [57, 33] on div "49826" at bounding box center [82, 30] width 68 height 11
type input "49925"
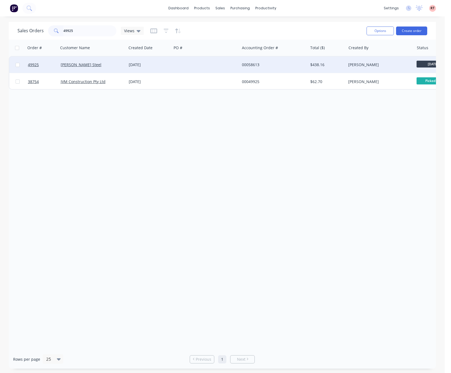
click at [211, 67] on div at bounding box center [206, 65] width 68 height 16
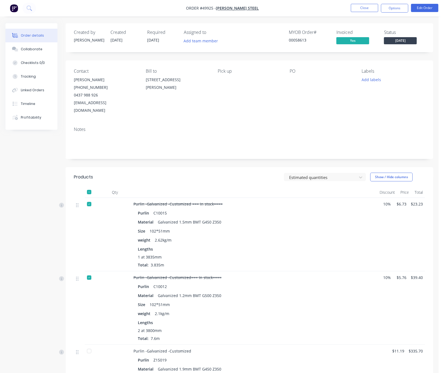
click at [315, 105] on div "PO" at bounding box center [321, 92] width 63 height 46
click at [358, 7] on button "Close" at bounding box center [364, 8] width 27 height 8
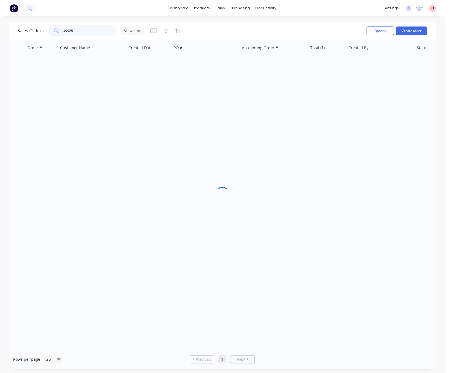
drag, startPoint x: 91, startPoint y: 30, endPoint x: 40, endPoint y: 35, distance: 50.8
click at [40, 34] on div "Sales Orders 49925 Views" at bounding box center [80, 30] width 126 height 11
type input "49402"
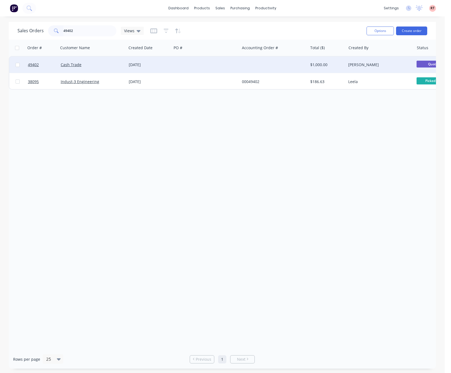
click at [212, 66] on div at bounding box center [206, 65] width 68 height 16
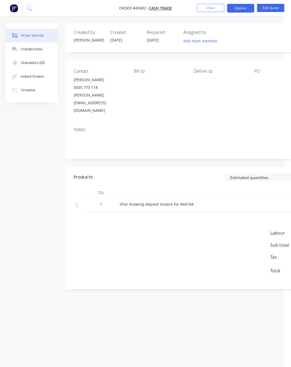
click at [89, 13] on nav "Order #49402 - Cash Trade Close Options Edit Quote" at bounding box center [145, 8] width 291 height 16
click at [211, 11] on button "Close" at bounding box center [210, 8] width 27 height 8
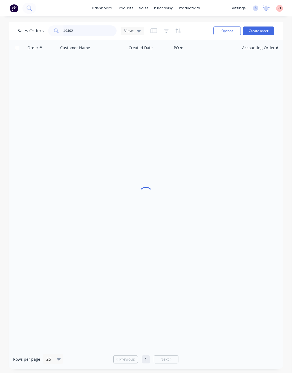
drag, startPoint x: 80, startPoint y: 32, endPoint x: -15, endPoint y: 46, distance: 95.6
click at [0, 46] on html "dashboard products sales purchasing productivity dashboard products Product Cat…" at bounding box center [149, 186] width 298 height 373
type input "49871"
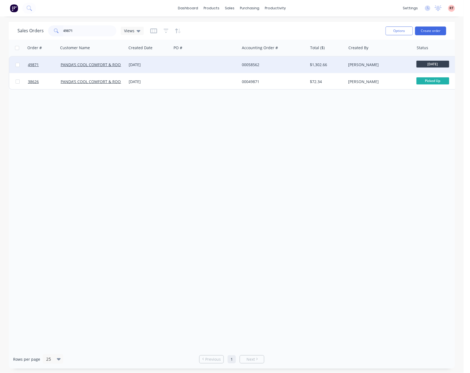
click at [297, 69] on div "00058562" at bounding box center [274, 65] width 68 height 16
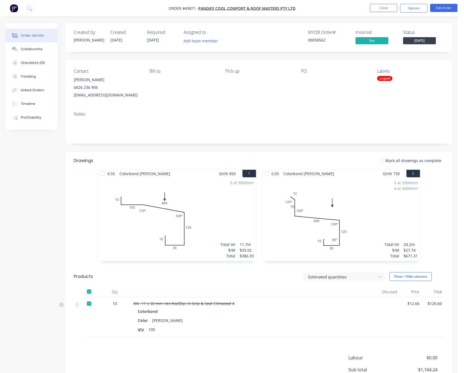
click at [391, 77] on div "unpaid" at bounding box center [384, 78] width 15 height 5
click at [386, 122] on div at bounding box center [387, 126] width 11 height 11
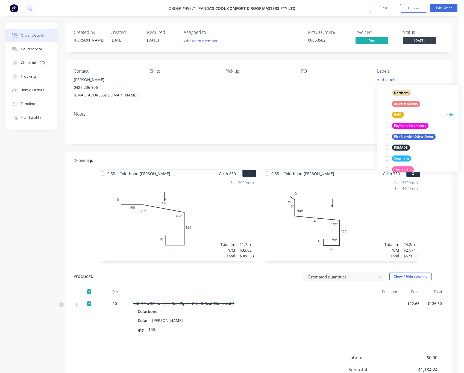
click at [389, 115] on div at bounding box center [387, 115] width 11 height 11
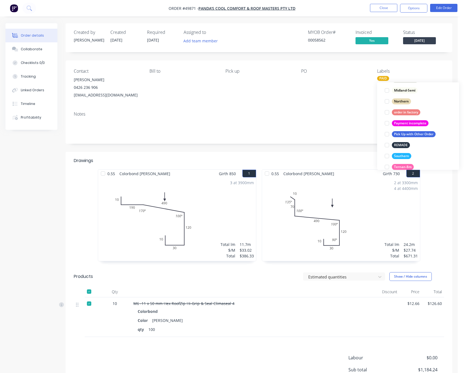
scroll to position [13, 0]
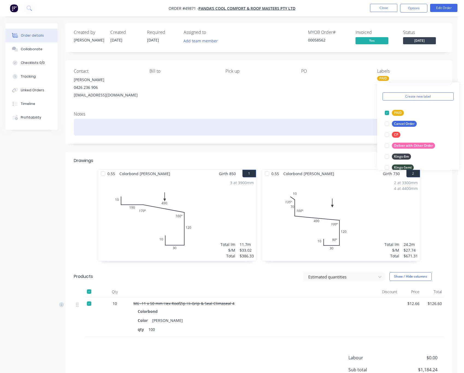
click at [279, 120] on div at bounding box center [259, 127] width 370 height 17
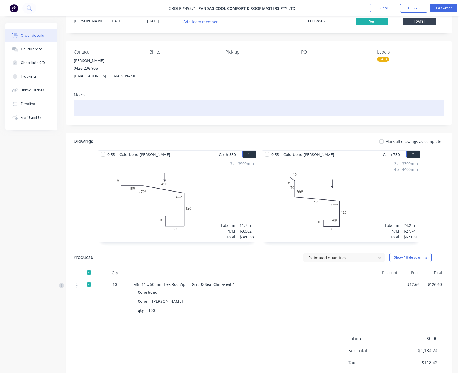
scroll to position [49, 0]
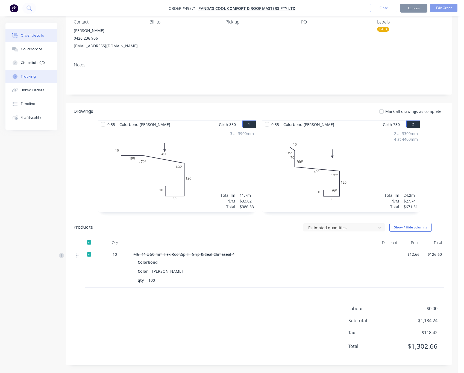
click at [36, 71] on button "Tracking" at bounding box center [31, 77] width 52 height 14
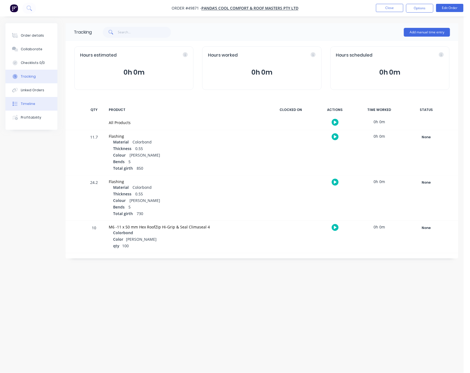
click at [40, 102] on button "Timeline" at bounding box center [31, 104] width 52 height 14
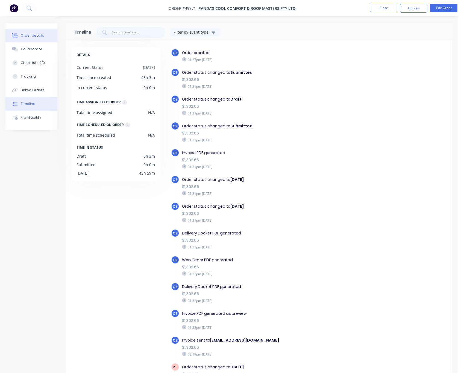
click at [37, 36] on div "Order details" at bounding box center [32, 35] width 23 height 5
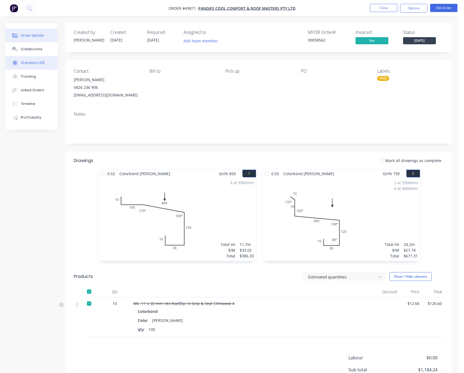
click at [26, 63] on div "Checklists 0/0" at bounding box center [33, 62] width 24 height 5
type textarea "x"
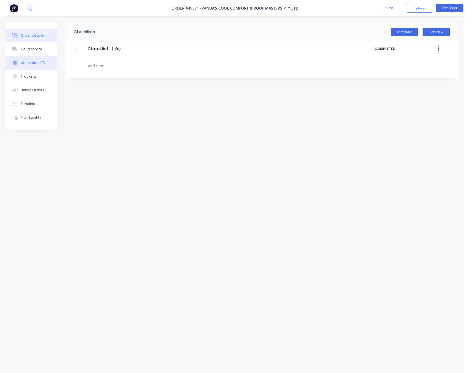
click at [37, 35] on div "Order details" at bounding box center [32, 35] width 23 height 5
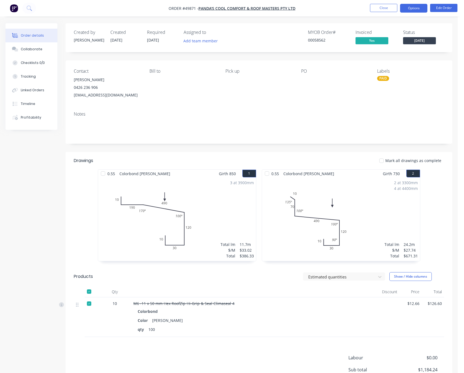
click at [412, 9] on button "Options" at bounding box center [413, 8] width 27 height 9
click at [444, 6] on button "Edit Order" at bounding box center [443, 8] width 27 height 8
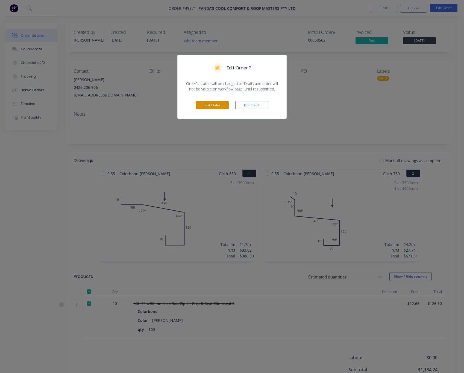
click at [214, 105] on button "Edit Order" at bounding box center [212, 105] width 33 height 8
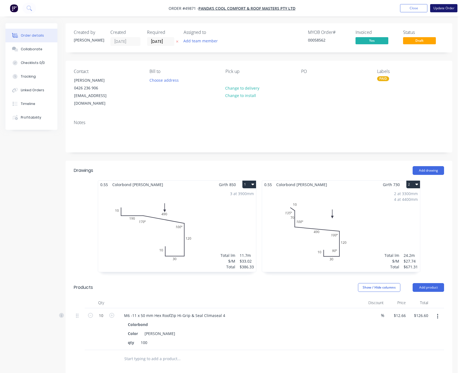
click at [448, 7] on button "Update Order" at bounding box center [443, 8] width 27 height 8
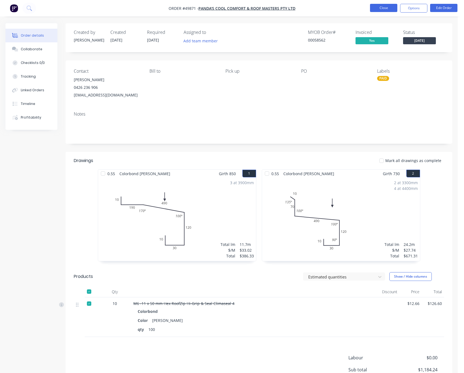
click at [385, 7] on button "Close" at bounding box center [383, 8] width 27 height 8
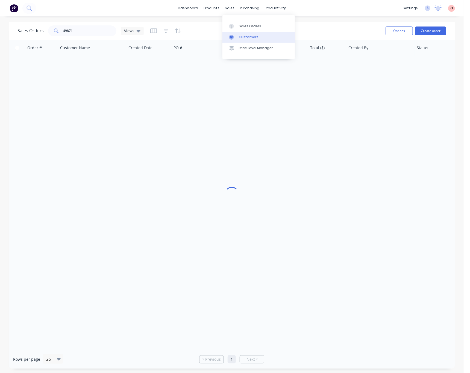
click at [236, 40] on link "Customers" at bounding box center [258, 37] width 72 height 11
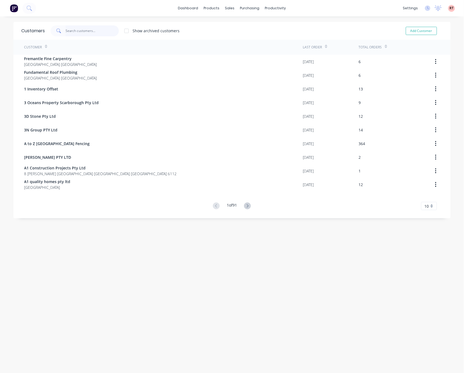
click at [90, 33] on input "text" at bounding box center [92, 30] width 53 height 11
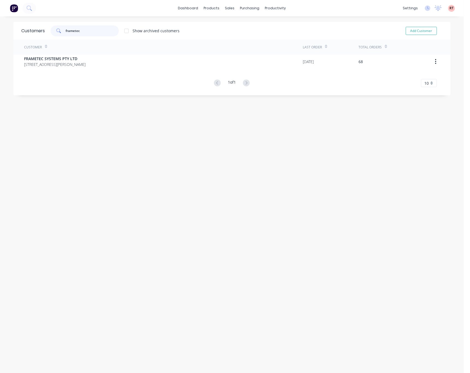
type input "frametec"
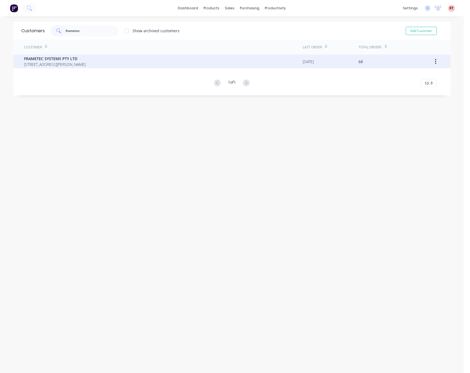
click at [126, 59] on div "FRAMETEC SYSTEMS PTY LTD 4 Browning Rd, Armadale Western Australia Australia 61…" at bounding box center [163, 62] width 279 height 14
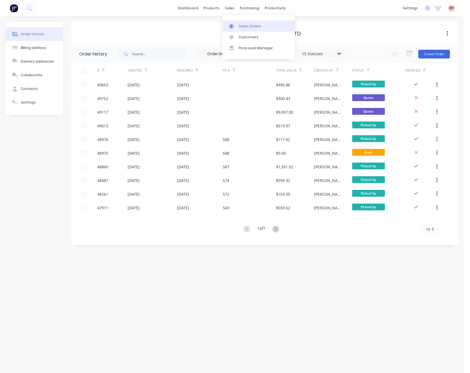
click at [240, 23] on link "Sales Orders" at bounding box center [258, 25] width 72 height 11
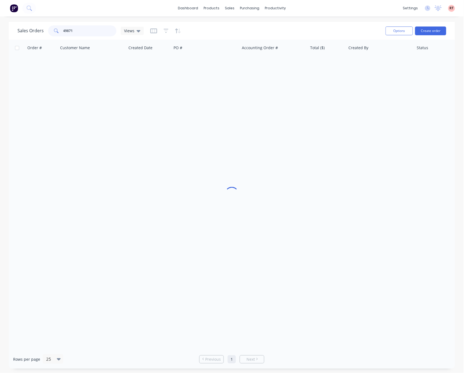
drag, startPoint x: 102, startPoint y: 34, endPoint x: 48, endPoint y: 22, distance: 55.0
click at [37, 27] on div "Sales Orders 49871 Views" at bounding box center [80, 30] width 126 height 11
drag, startPoint x: 75, startPoint y: 35, endPoint x: 1, endPoint y: 36, distance: 74.1
click at [27, 39] on div "Sales Orders 49842 Views Options Create order" at bounding box center [232, 31] width 446 height 18
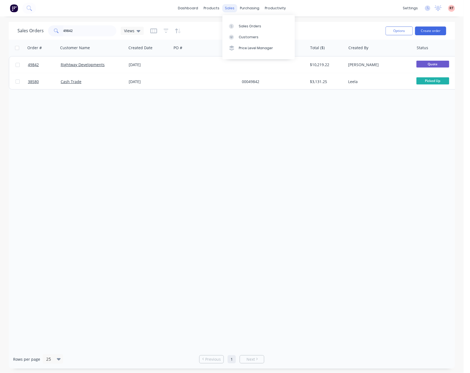
click at [227, 7] on div "sales" at bounding box center [229, 8] width 15 height 8
click at [251, 27] on div "Sales Orders" at bounding box center [250, 26] width 22 height 5
drag, startPoint x: 89, startPoint y: 33, endPoint x: 24, endPoint y: 33, distance: 65.0
click at [44, 33] on div "Sales Orders 49842 Views" at bounding box center [80, 30] width 126 height 11
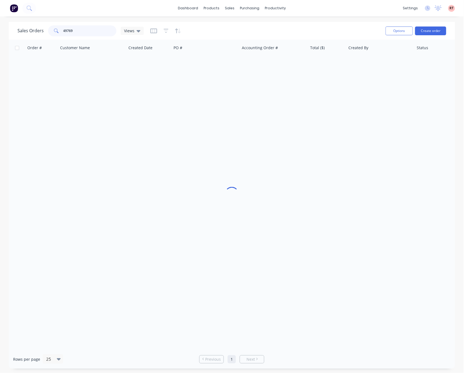
type input "49769"
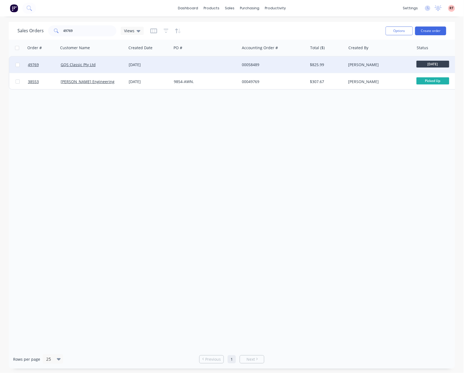
click at [169, 66] on div "26 Sep 2025" at bounding box center [149, 64] width 41 height 5
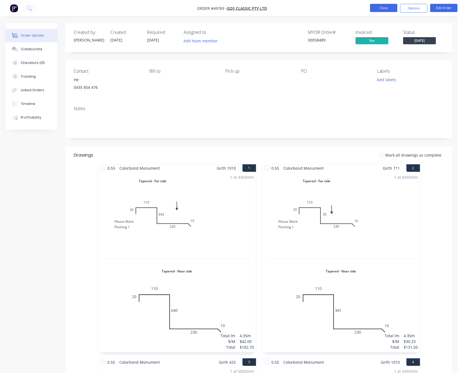
click at [381, 6] on button "Close" at bounding box center [383, 8] width 27 height 8
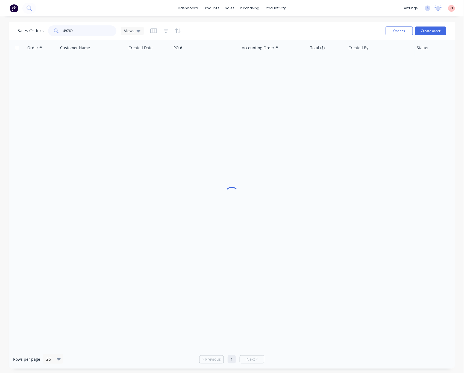
drag, startPoint x: 71, startPoint y: 32, endPoint x: 67, endPoint y: 32, distance: 4.7
click at [67, 32] on input "49769" at bounding box center [89, 30] width 53 height 11
drag, startPoint x: 75, startPoint y: 31, endPoint x: 66, endPoint y: 31, distance: 9.0
click at [66, 31] on input "49769" at bounding box center [89, 30] width 53 height 11
type input "49644"
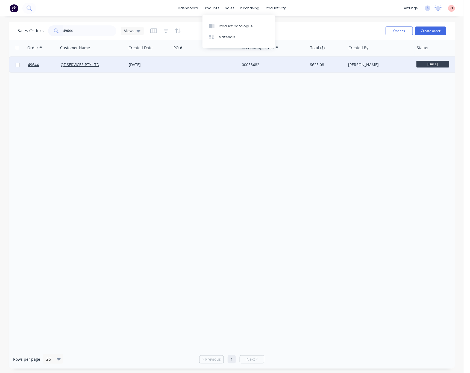
click at [207, 70] on div at bounding box center [206, 65] width 68 height 16
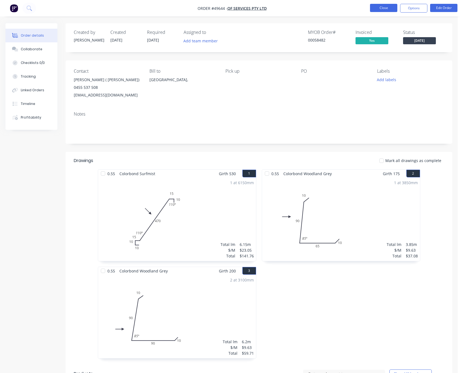
click at [386, 9] on button "Close" at bounding box center [383, 8] width 27 height 8
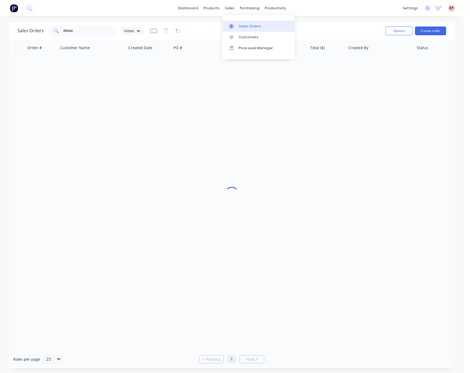
click at [241, 27] on div "Sales Orders" at bounding box center [250, 26] width 22 height 5
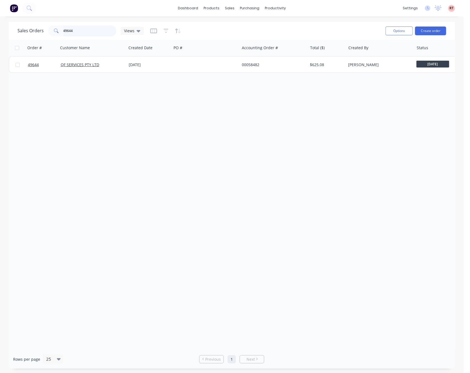
drag, startPoint x: 84, startPoint y: 31, endPoint x: 27, endPoint y: 31, distance: 57.4
click at [27, 31] on div "Sales Orders 49644 Views" at bounding box center [80, 30] width 126 height 11
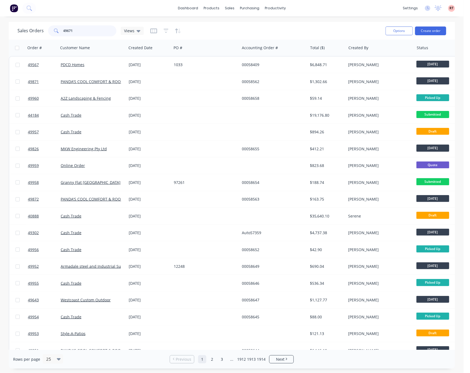
type input "49671"
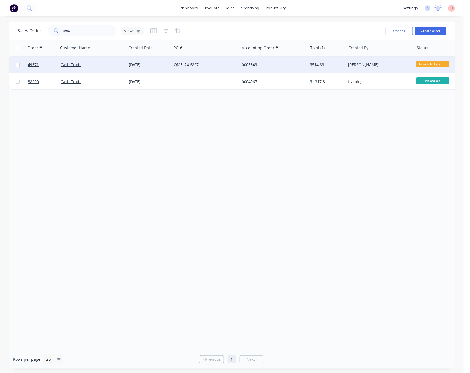
click at [215, 66] on div "QMEL24 6897" at bounding box center [204, 64] width 61 height 5
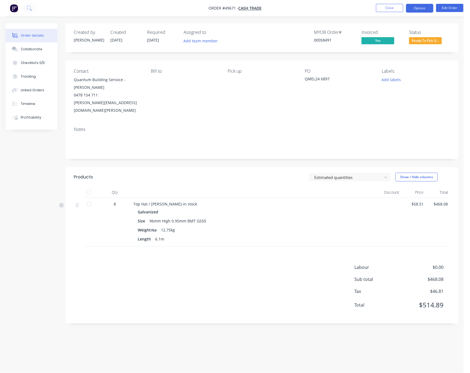
click at [421, 8] on button "Options" at bounding box center [419, 8] width 27 height 9
click at [41, 102] on button "Timeline" at bounding box center [31, 104] width 52 height 14
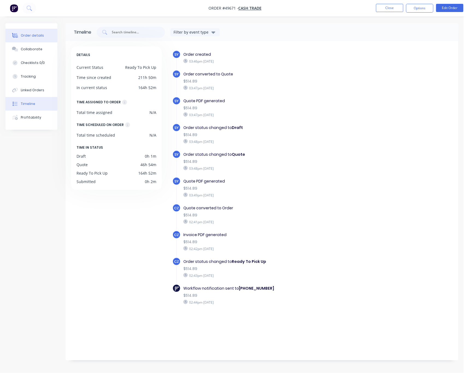
click at [36, 36] on div "Order details" at bounding box center [32, 35] width 23 height 5
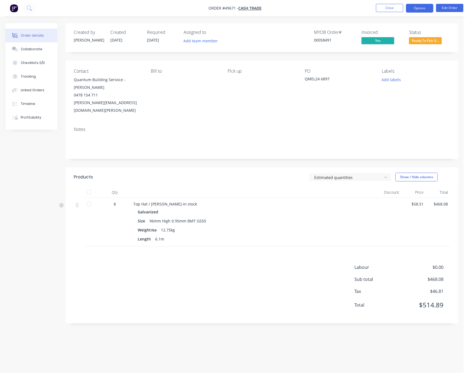
click at [418, 7] on button "Options" at bounding box center [419, 8] width 27 height 9
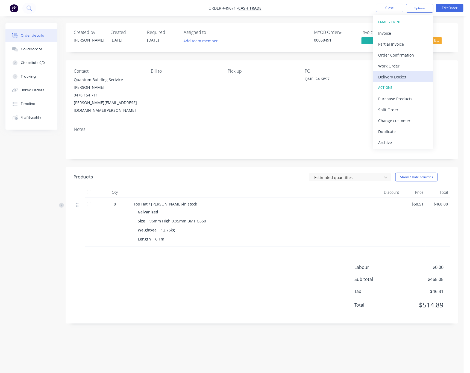
click at [403, 77] on div "Delivery Docket" at bounding box center [403, 77] width 50 height 8
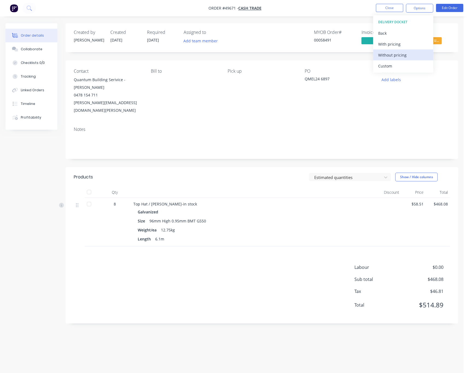
click at [405, 57] on div "Without pricing" at bounding box center [403, 55] width 50 height 8
drag, startPoint x: 327, startPoint y: 8, endPoint x: 362, endPoint y: 24, distance: 38.5
click at [327, 11] on nav "Order #49671 - Cash Trade Close Options Edit Order" at bounding box center [235, 8] width 470 height 16
click at [433, 40] on span "Ready To Pick U..." at bounding box center [425, 40] width 33 height 7
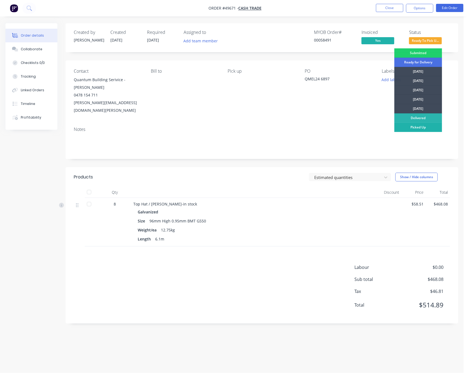
click at [428, 127] on div "Picked Up" at bounding box center [418, 127] width 48 height 9
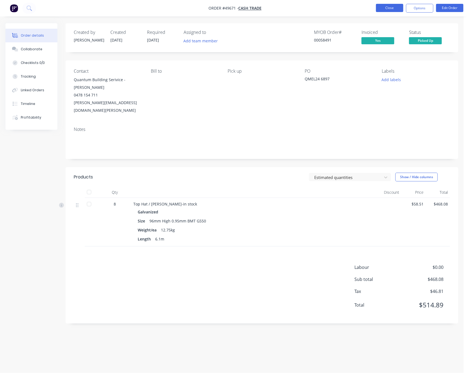
click at [389, 10] on button "Close" at bounding box center [389, 8] width 27 height 8
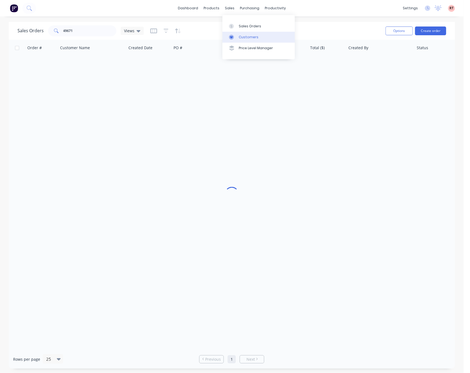
click at [238, 38] on link "Customers" at bounding box center [258, 37] width 72 height 11
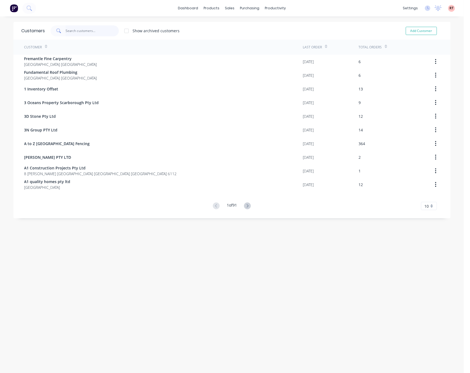
click at [90, 29] on input "text" at bounding box center [92, 30] width 53 height 11
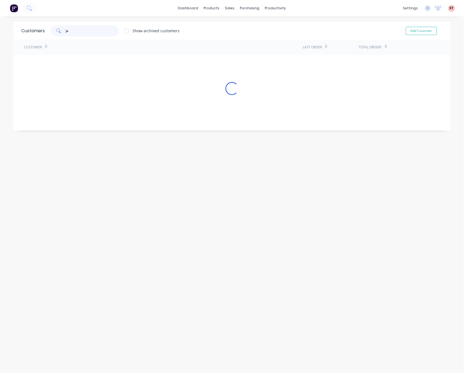
type input "j"
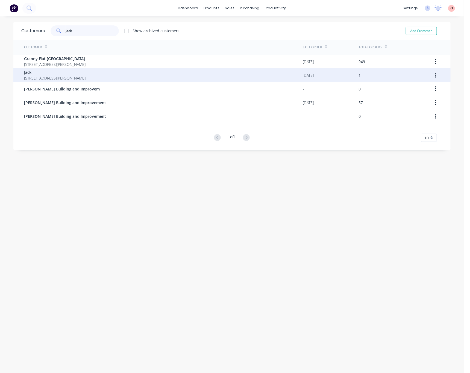
type input "jack"
click at [86, 78] on span "5 Turner Rd Kelmscott Western Australia Australia 6111" at bounding box center [54, 78] width 61 height 6
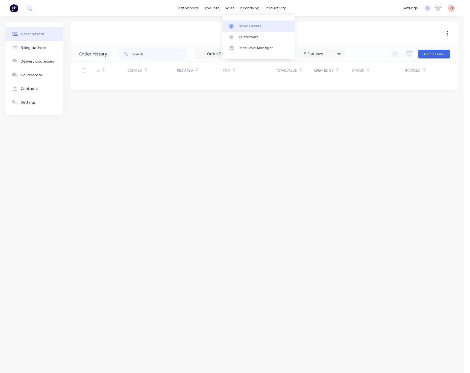
click at [246, 29] on link "Sales Orders" at bounding box center [258, 25] width 72 height 11
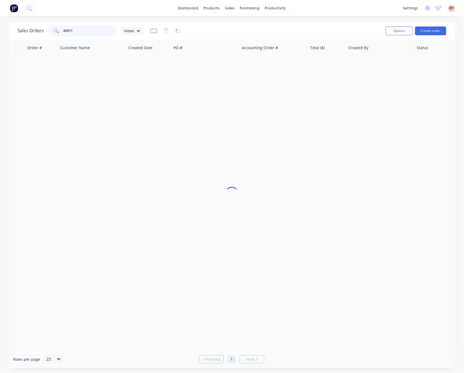
drag, startPoint x: 78, startPoint y: 33, endPoint x: 68, endPoint y: 32, distance: 10.4
click at [71, 32] on input "49671" at bounding box center [89, 30] width 53 height 11
click at [50, 33] on span at bounding box center [55, 30] width 15 height 11
drag, startPoint x: 35, startPoint y: 32, endPoint x: 25, endPoint y: 32, distance: 9.8
click at [25, 32] on div "Sales Orders 49671 Views" at bounding box center [80, 30] width 126 height 11
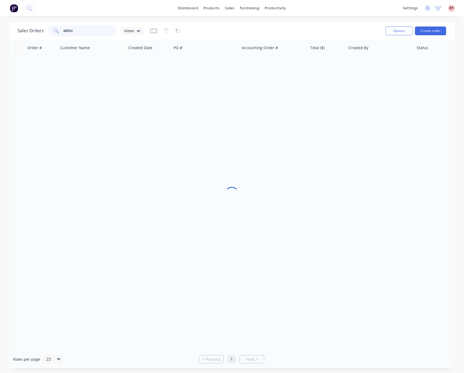
type input "48854"
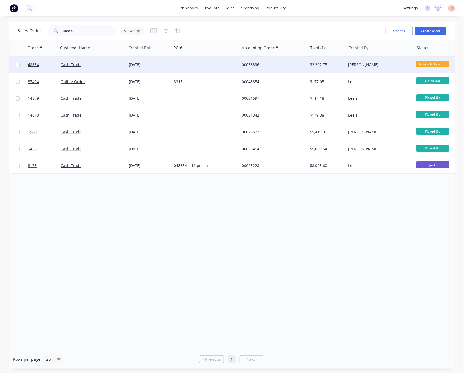
click at [166, 64] on div "24 Sep 2025" at bounding box center [149, 64] width 41 height 5
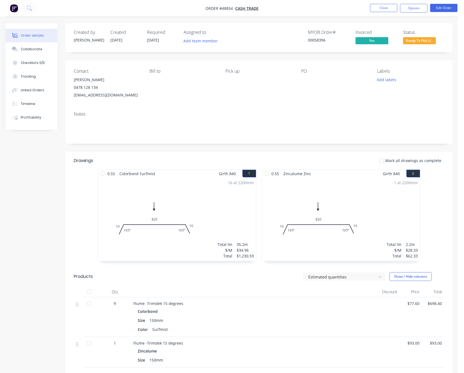
click at [431, 49] on div "Created by Cathy Created 24/09/25 Required 02/10/25 Assigned to Add team member…" at bounding box center [259, 37] width 387 height 29
click at [426, 38] on span "Ready To Pick U..." at bounding box center [419, 40] width 33 height 7
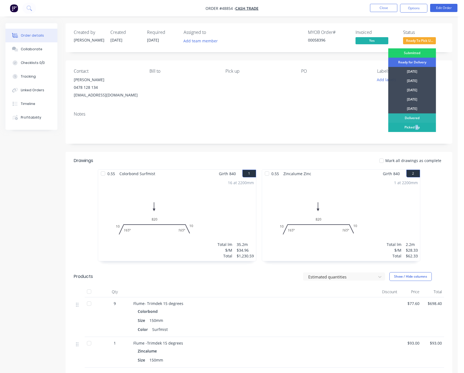
click at [416, 125] on div "Picked Up" at bounding box center [412, 127] width 48 height 9
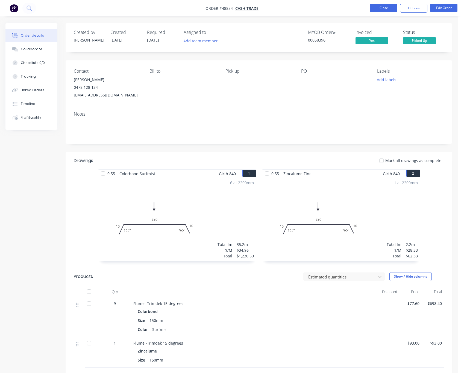
click at [378, 8] on button "Close" at bounding box center [383, 8] width 27 height 8
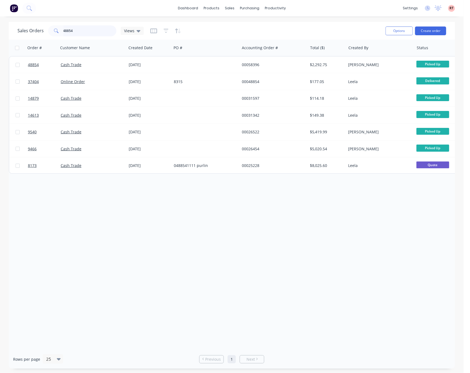
drag, startPoint x: 86, startPoint y: 31, endPoint x: 24, endPoint y: 33, distance: 62.1
click at [24, 33] on div "Sales Orders 48854 Views" at bounding box center [80, 30] width 126 height 11
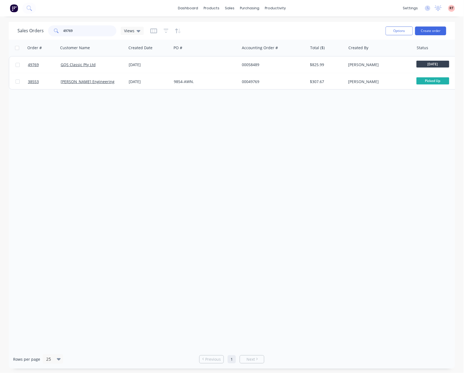
drag, startPoint x: 87, startPoint y: 31, endPoint x: 10, endPoint y: 40, distance: 77.4
click at [46, 35] on div "Sales Orders 49769 Views" at bounding box center [80, 30] width 126 height 11
type input "47972"
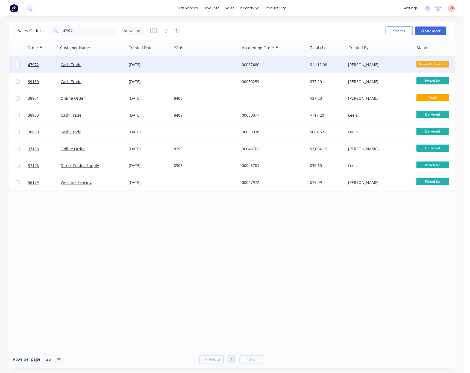
click at [206, 63] on div at bounding box center [206, 65] width 68 height 16
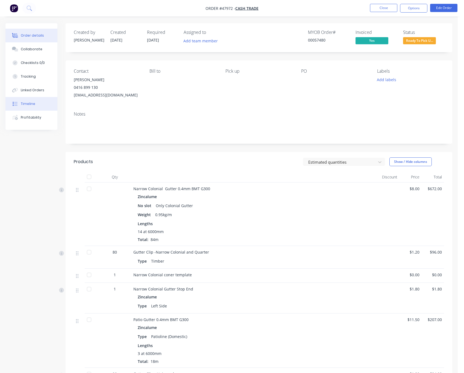
click at [37, 105] on button "Timeline" at bounding box center [31, 104] width 52 height 14
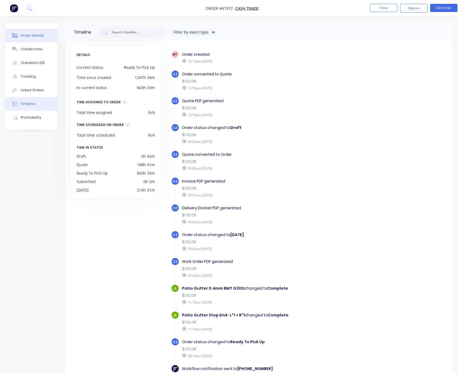
click at [29, 40] on button "Order details" at bounding box center [31, 36] width 52 height 14
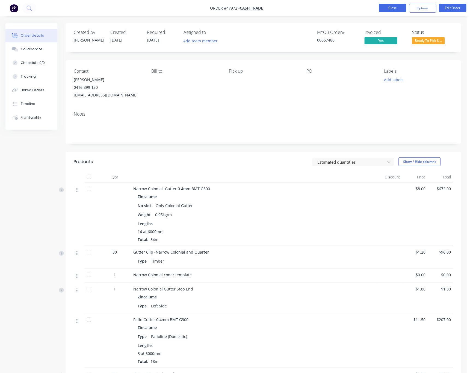
click at [391, 8] on button "Close" at bounding box center [392, 8] width 27 height 8
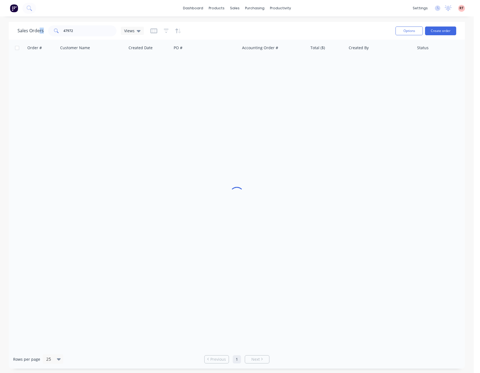
drag, startPoint x: 108, startPoint y: 25, endPoint x: 49, endPoint y: 30, distance: 59.2
click at [39, 31] on div "Sales Orders 47972 Views" at bounding box center [203, 30] width 373 height 13
click at [237, 6] on div "sales" at bounding box center [234, 8] width 15 height 8
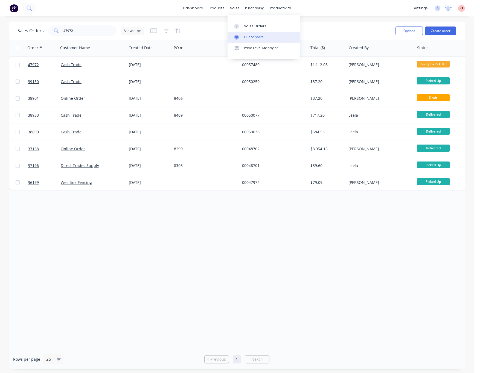
click at [244, 33] on link "Customers" at bounding box center [263, 37] width 72 height 11
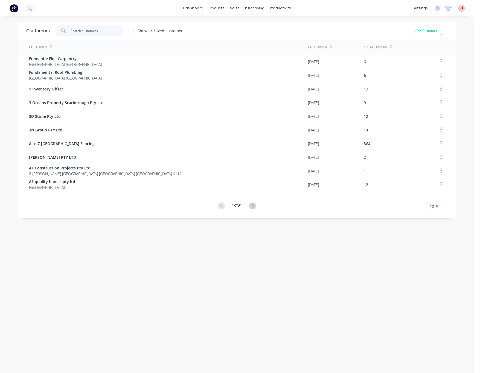
click at [86, 33] on input "text" at bounding box center [97, 30] width 53 height 11
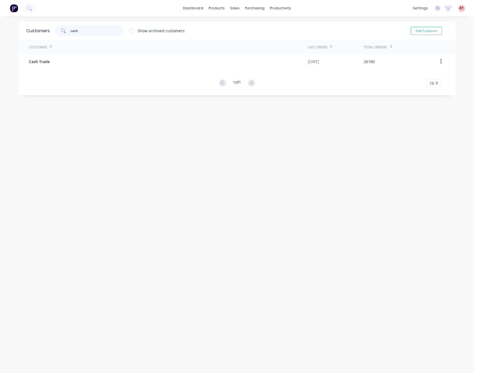
type input "cash"
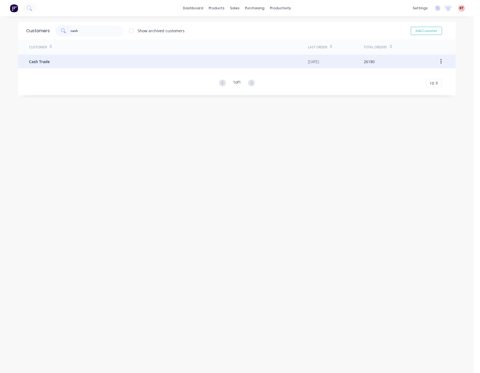
click at [136, 61] on div "Cash Trade" at bounding box center [168, 62] width 279 height 14
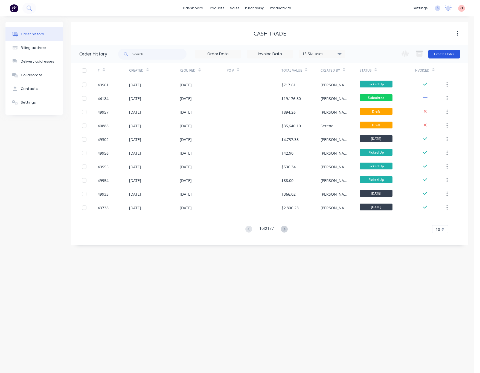
click at [441, 52] on button "Create Order" at bounding box center [444, 54] width 32 height 9
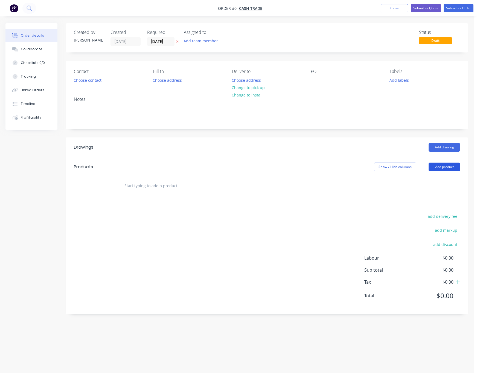
click at [439, 171] on button "Add product" at bounding box center [443, 167] width 31 height 9
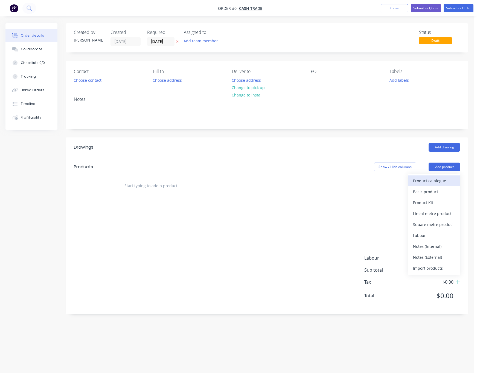
click at [436, 180] on div "Product catalogue" at bounding box center [434, 181] width 42 height 8
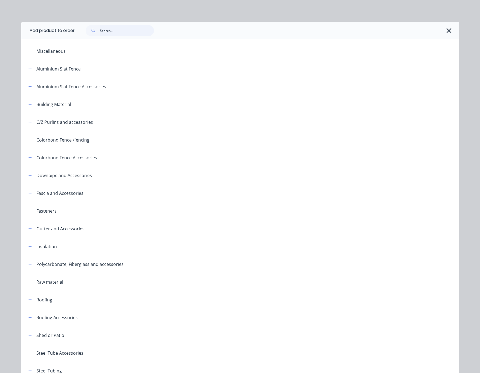
click at [105, 35] on input "text" at bounding box center [127, 30] width 54 height 11
type input "tube"
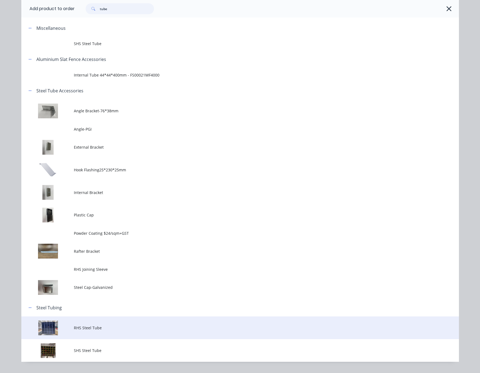
scroll to position [36, 0]
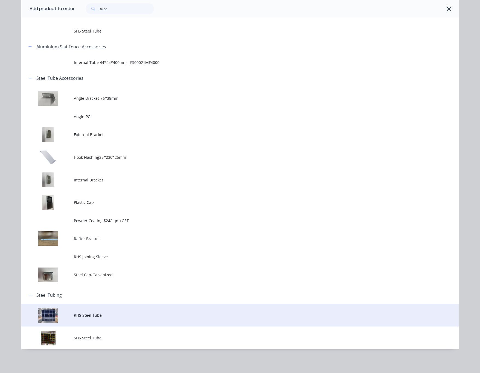
click at [132, 316] on span "RHS Steel Tube" at bounding box center [228, 315] width 308 height 6
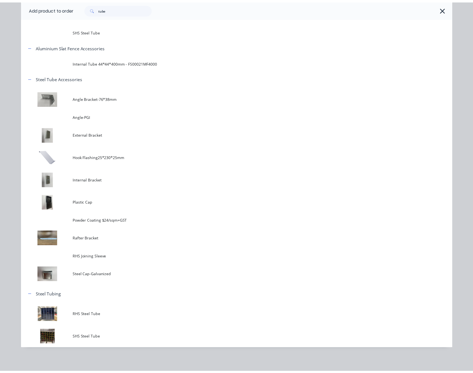
scroll to position [0, 0]
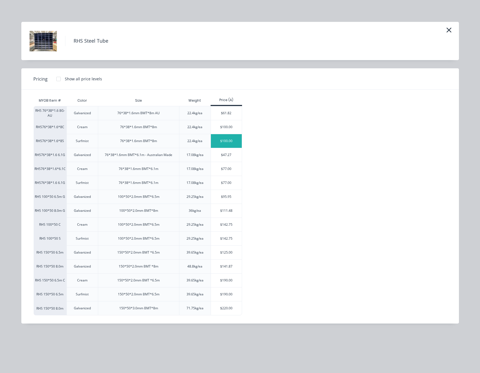
click at [229, 143] on div "$100.00" at bounding box center [226, 141] width 31 height 14
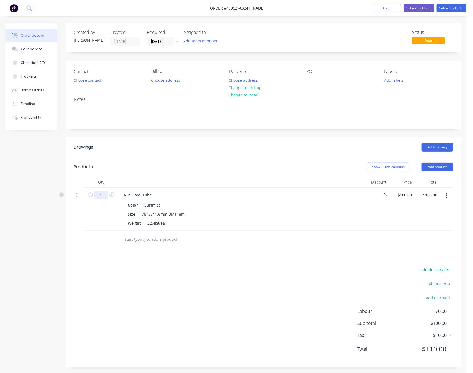
click at [102, 196] on input "1" at bounding box center [101, 195] width 14 height 8
type input "2"
type input "$200.00"
drag, startPoint x: 200, startPoint y: 192, endPoint x: 195, endPoint y: 193, distance: 4.8
click at [200, 192] on div "RHS Steel Tube" at bounding box center [241, 195] width 242 height 8
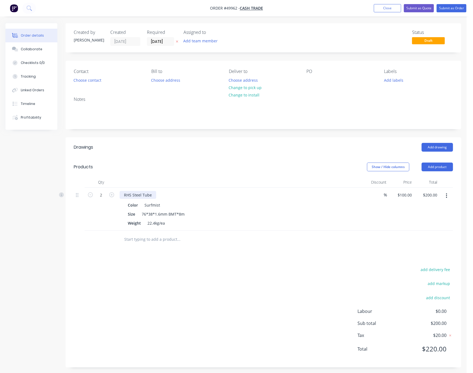
click at [154, 195] on div "RHS Steel Tube" at bounding box center [138, 195] width 37 height 8
click at [163, 193] on div "RHS Steel Tube (All" at bounding box center [241, 195] width 242 height 8
click at [157, 195] on div "RHS Steel Tube (All" at bounding box center [141, 195] width 43 height 8
click at [228, 270] on div "add delivery fee add markup add discount Labour $0.00 Sub total $200.00 Tax $20…" at bounding box center [264, 312] width 380 height 93
click at [433, 171] on button "Add product" at bounding box center [437, 167] width 31 height 9
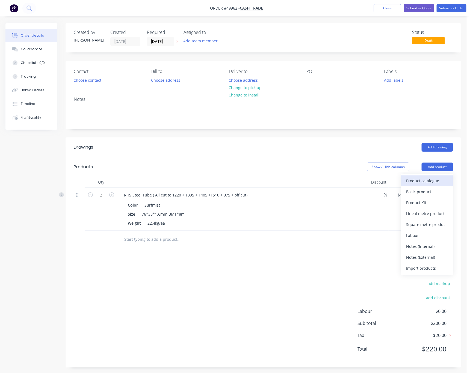
click at [419, 182] on div "Product catalogue" at bounding box center [427, 181] width 42 height 8
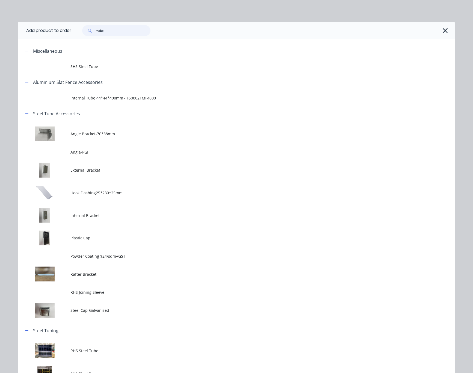
drag, startPoint x: 109, startPoint y: 33, endPoint x: 18, endPoint y: 39, distance: 90.9
click at [82, 35] on div "tube" at bounding box center [116, 30] width 68 height 11
type input "cutting"
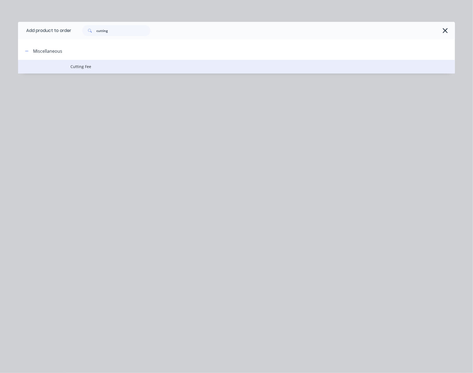
click at [109, 68] on span "Cutting Fee" at bounding box center [225, 67] width 308 height 6
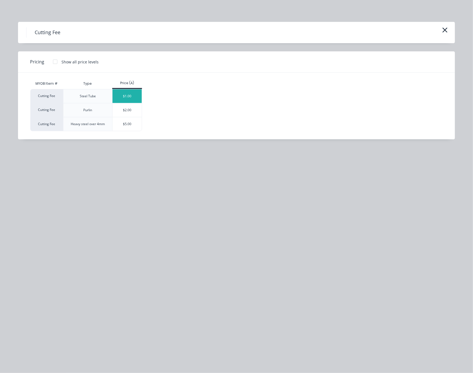
click at [134, 95] on div "$1.00" at bounding box center [127, 96] width 29 height 14
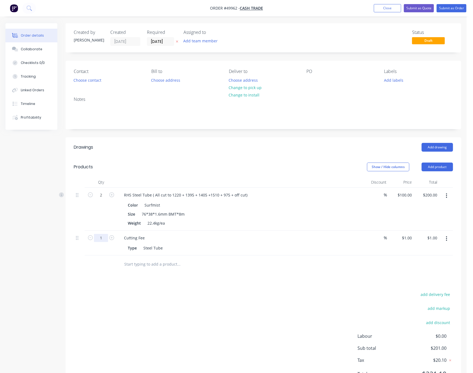
click at [98, 240] on input "1" at bounding box center [101, 238] width 14 height 8
type input "10"
type input "$10.00"
click at [226, 292] on div "add delivery fee add markup add discount Labour $0.00 Sub total $210.00 Tax $21…" at bounding box center [264, 337] width 380 height 93
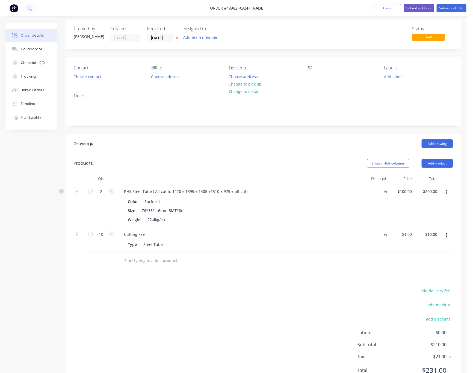
scroll to position [29, 0]
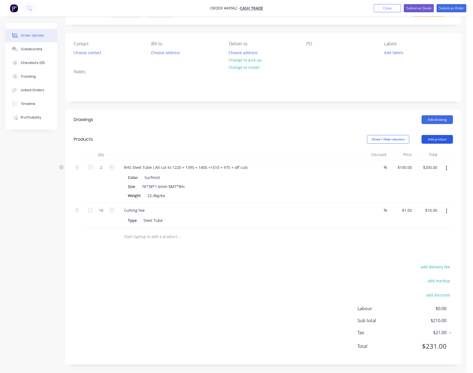
click at [429, 135] on button "Add product" at bounding box center [437, 139] width 31 height 9
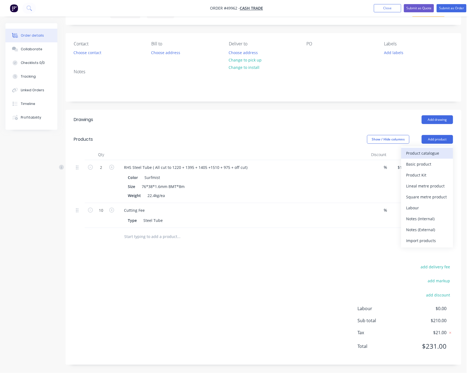
click at [427, 152] on div "Product catalogue" at bounding box center [427, 153] width 42 height 8
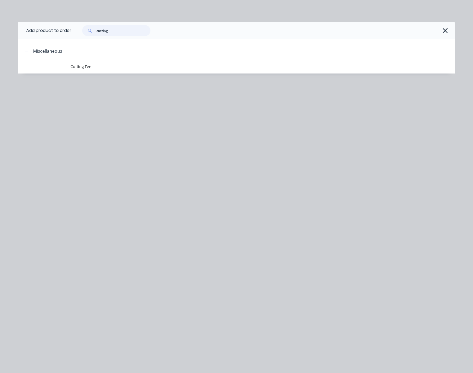
drag, startPoint x: 116, startPoint y: 28, endPoint x: 24, endPoint y: 39, distance: 92.1
click at [31, 39] on header "Add product to order cutting" at bounding box center [236, 30] width 437 height 17
type input "roof"
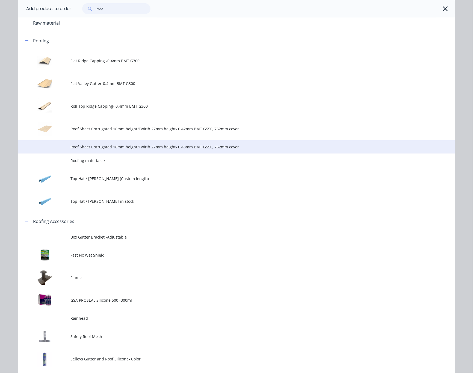
scroll to position [164, 0]
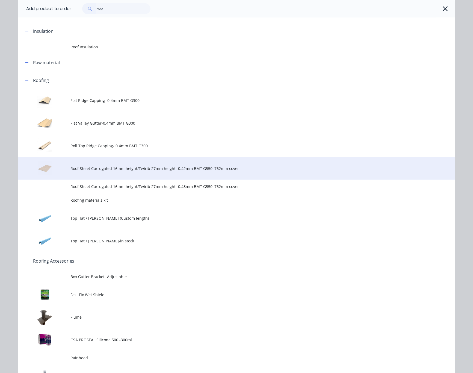
click at [170, 169] on span "Roof Sheet Corrugated 16mm height/Twirib 27mm height- 0.42mm BMT G550, 762mm co…" at bounding box center [225, 169] width 308 height 6
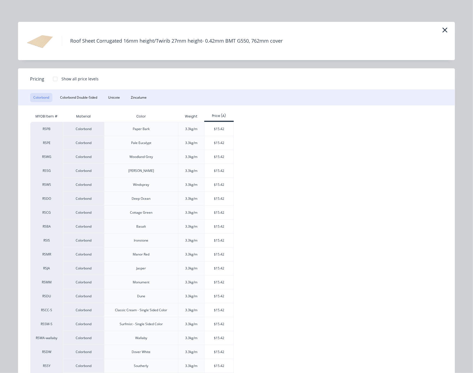
scroll to position [0, 0]
click at [135, 96] on button "Zincalume" at bounding box center [139, 97] width 22 height 9
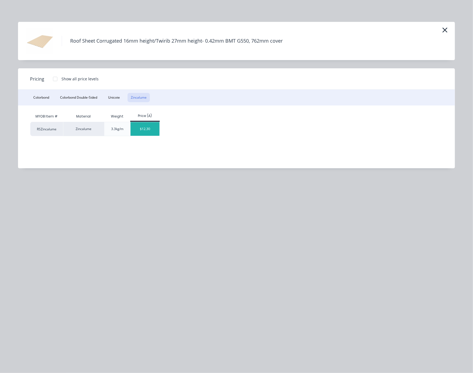
click at [149, 130] on div "$12.30" at bounding box center [145, 129] width 29 height 14
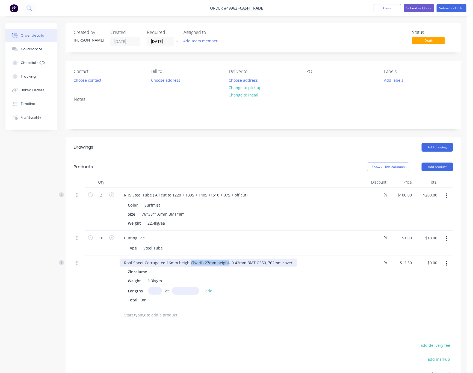
drag, startPoint x: 189, startPoint y: 263, endPoint x: 226, endPoint y: 266, distance: 37.6
click at [226, 266] on div "Roof Sheet Corrugated 16mm height/Twirib 27mm height- 0.42mm BMT G550, 762mm co…" at bounding box center [208, 263] width 177 height 8
click at [158, 293] on input "text" at bounding box center [155, 291] width 14 height 8
type input "4"
click at [187, 292] on input "text" at bounding box center [185, 291] width 27 height 8
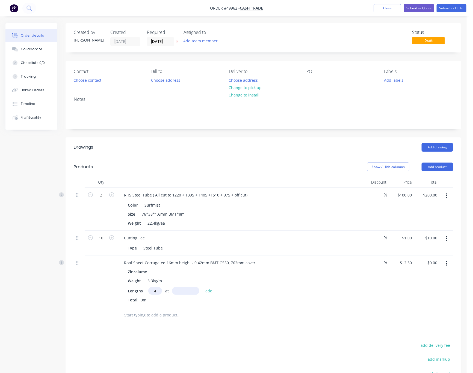
click at [157, 291] on input "4" at bounding box center [155, 291] width 14 height 8
type input "2"
click at [186, 287] on div "Zincalume Weight 3.3kg/m Lengths 2 at add Total: 0m" at bounding box center [241, 285] width 242 height 35
click at [186, 295] on input "text" at bounding box center [185, 291] width 27 height 8
type input "1400"
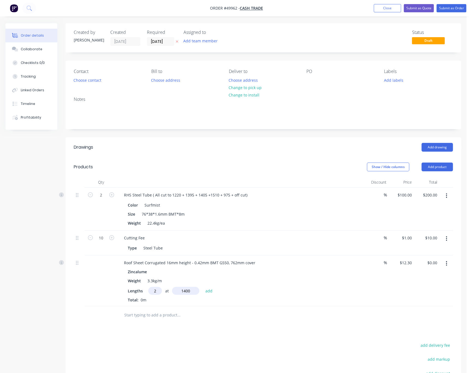
click at [203, 287] on button "add" at bounding box center [209, 290] width 13 height 7
type input "$34.44"
click at [419, 12] on button "Submit as Quote" at bounding box center [419, 8] width 30 height 8
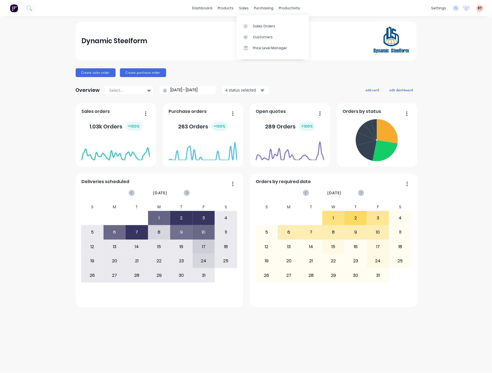
click at [246, 8] on div "sales" at bounding box center [243, 8] width 15 height 8
click at [247, 36] on icon at bounding box center [245, 37] width 5 height 5
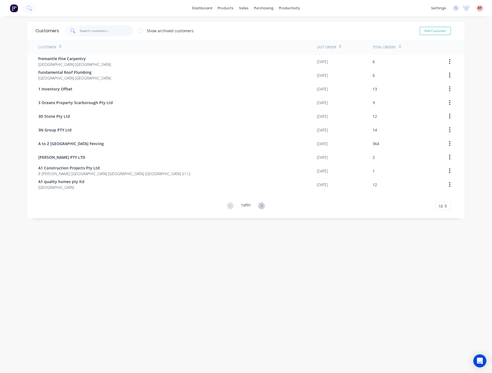
click at [105, 30] on input "text" at bounding box center [106, 30] width 53 height 11
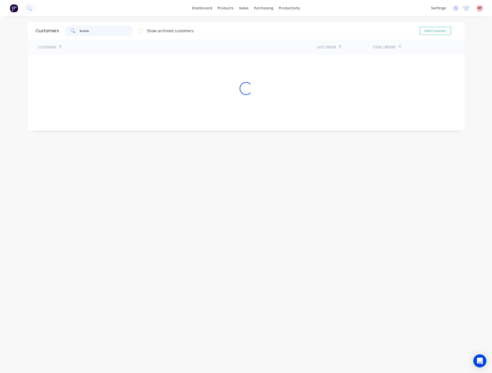
type input "kumo"
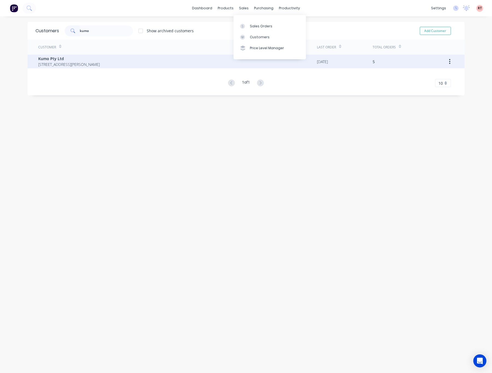
click at [100, 66] on span "Unit7/ 39 Simpson St Applecross Western Australia Australia 6153" at bounding box center [69, 64] width 61 height 6
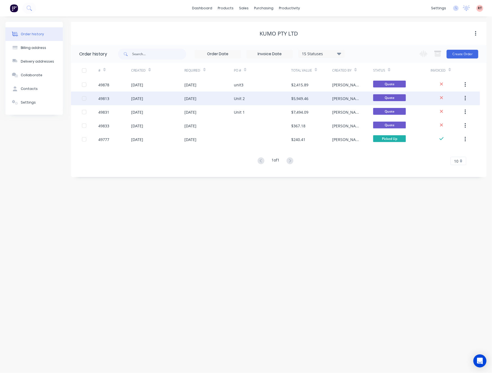
click at [252, 100] on div "Unit 2" at bounding box center [262, 99] width 57 height 14
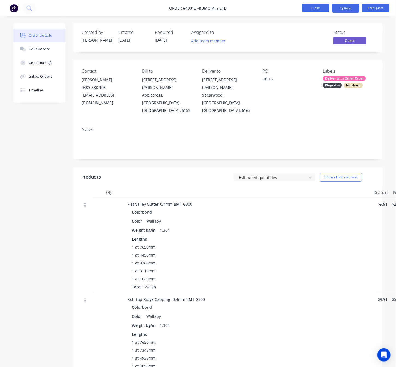
click at [313, 10] on button "Close" at bounding box center [315, 8] width 27 height 8
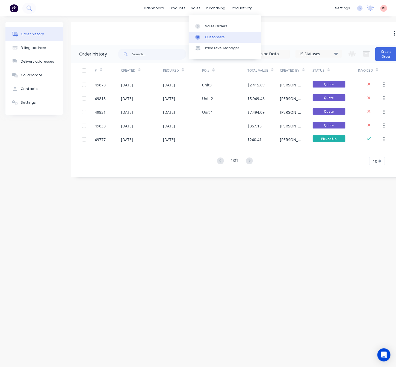
click at [199, 36] on icon at bounding box center [197, 37] width 5 height 5
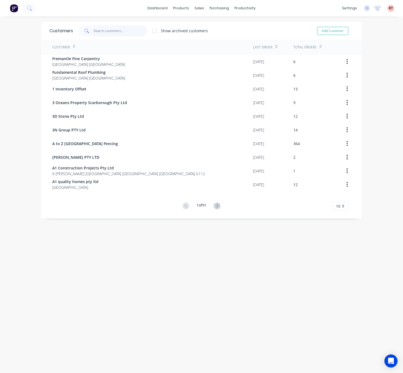
click at [109, 29] on input "text" at bounding box center [119, 30] width 53 height 11
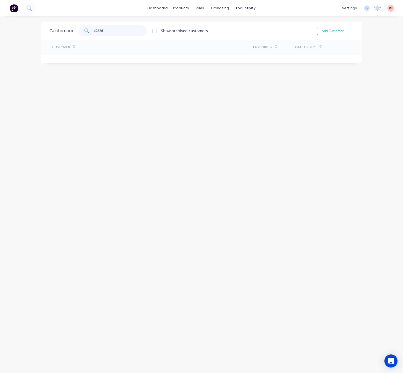
type input "49826"
click at [203, 28] on div at bounding box center [199, 26] width 8 height 5
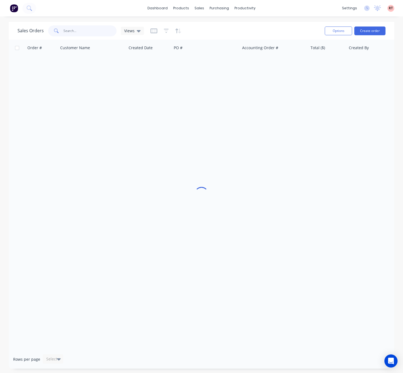
click at [72, 31] on input "text" at bounding box center [89, 30] width 53 height 11
type input "49826"
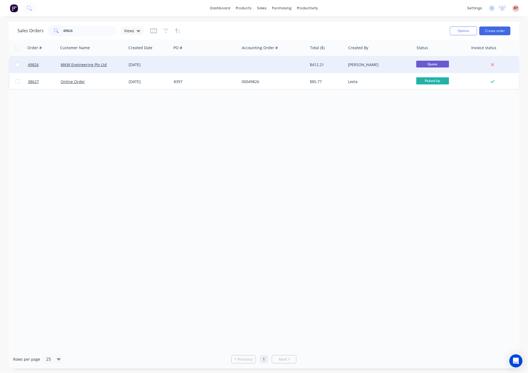
click at [208, 65] on div at bounding box center [206, 65] width 68 height 16
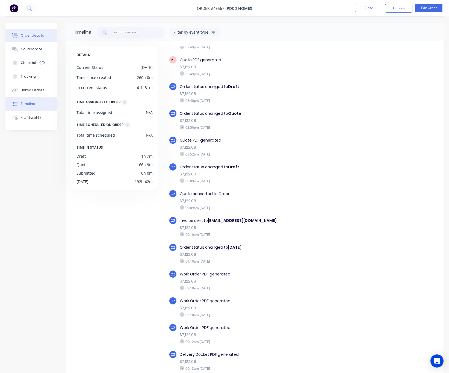
click at [37, 38] on div "Order details" at bounding box center [32, 35] width 23 height 5
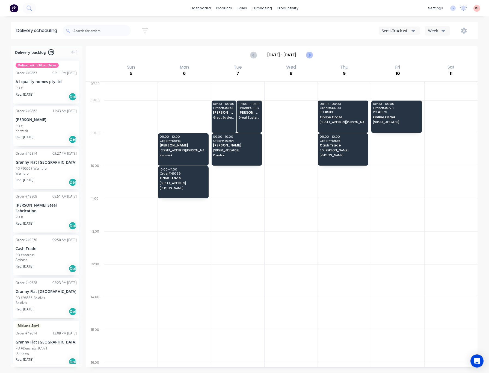
click at [311, 56] on icon "Next page" at bounding box center [309, 55] width 7 height 7
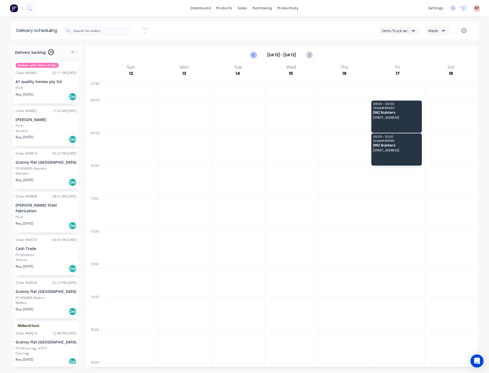
click at [252, 56] on icon "Previous page" at bounding box center [254, 55] width 7 height 7
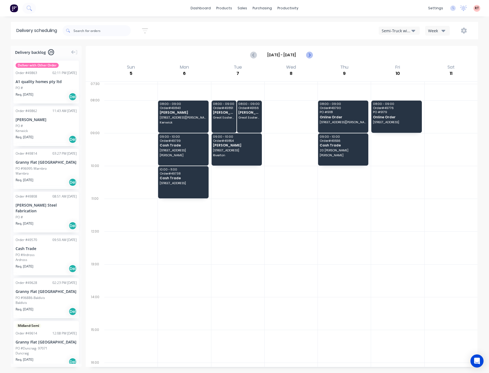
click at [313, 52] on icon "Next page" at bounding box center [309, 55] width 7 height 7
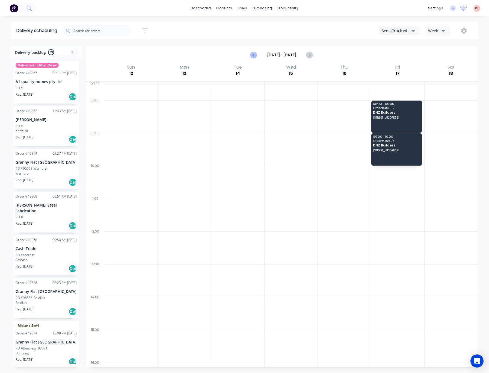
click at [249, 55] on button "Previous page" at bounding box center [254, 54] width 11 height 11
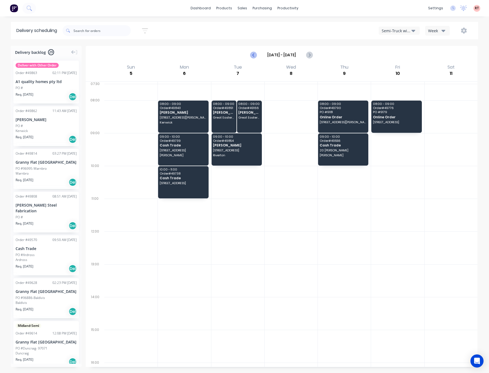
click at [255, 54] on icon "Previous page" at bounding box center [254, 55] width 7 height 7
type input "[DATE] - [DATE]"
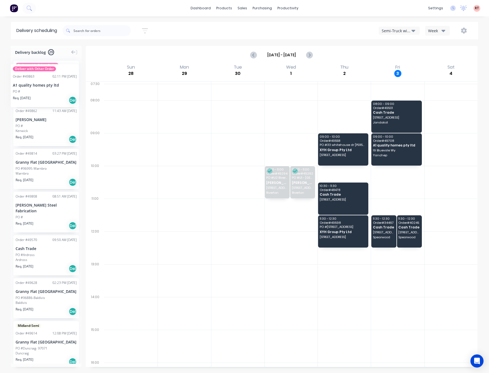
drag, startPoint x: 48, startPoint y: 79, endPoint x: 11, endPoint y: 60, distance: 42.2
click at [43, 71] on div "Order # 49863 02:11 PM [DATE]" at bounding box center [46, 73] width 61 height 5
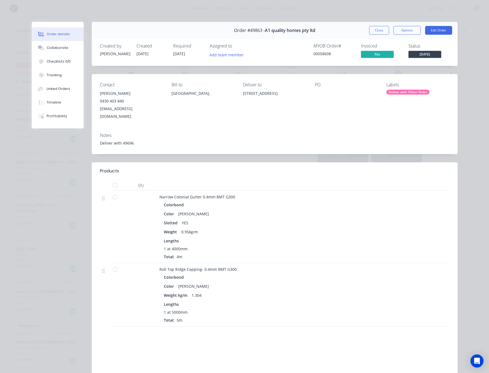
click at [401, 104] on div "Labels Deliver with Other Order" at bounding box center [418, 101] width 63 height 38
click at [147, 139] on div "Notes Deliver with 49696" at bounding box center [275, 141] width 366 height 26
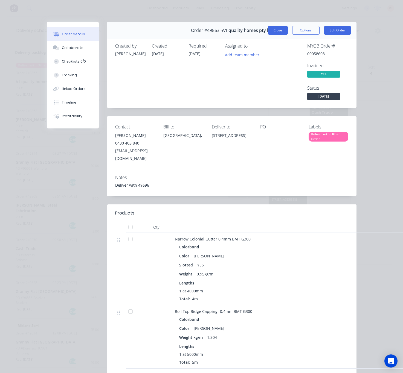
click at [275, 29] on button "Close" at bounding box center [278, 30] width 20 height 9
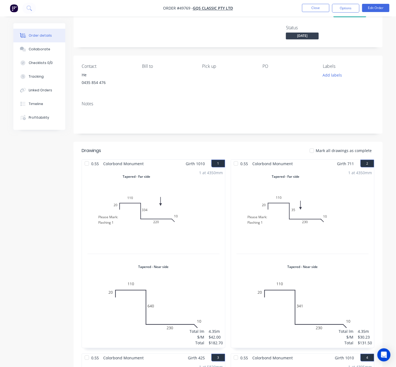
scroll to position [41, 0]
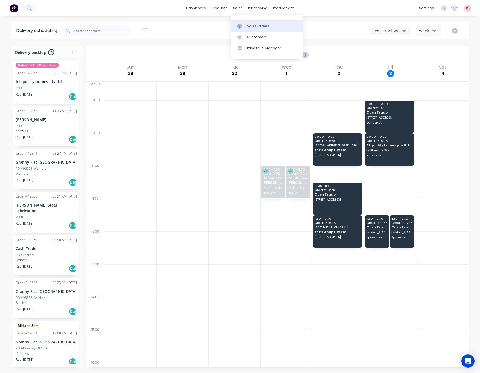
click at [244, 27] on div at bounding box center [241, 26] width 8 height 5
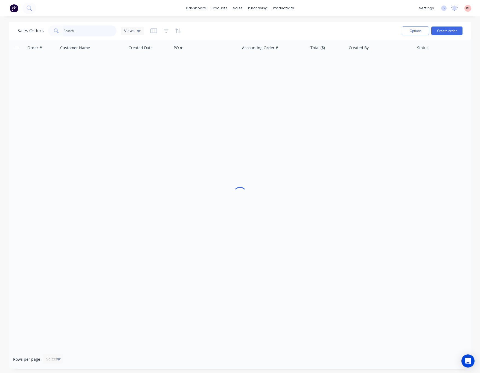
click at [90, 34] on input "text" at bounding box center [89, 30] width 53 height 11
type input "47969"
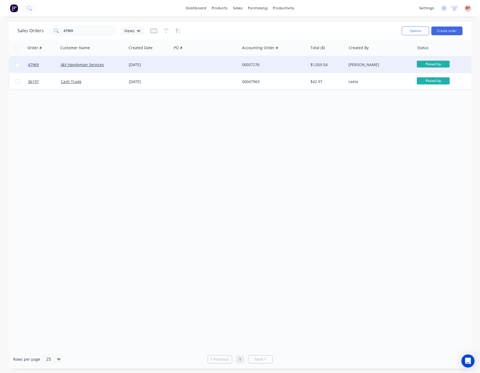
click at [198, 65] on div at bounding box center [206, 65] width 68 height 16
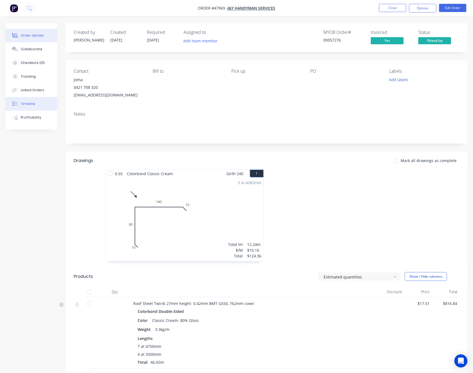
click at [41, 103] on button "Timeline" at bounding box center [31, 104] width 52 height 14
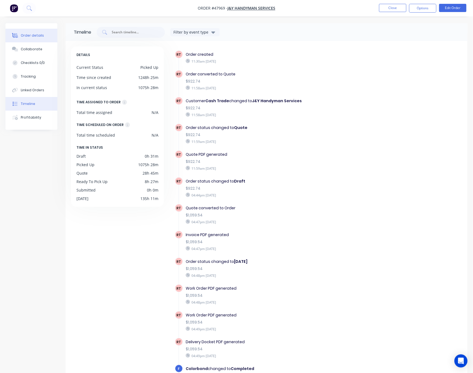
click at [31, 33] on div "Order details" at bounding box center [32, 35] width 23 height 5
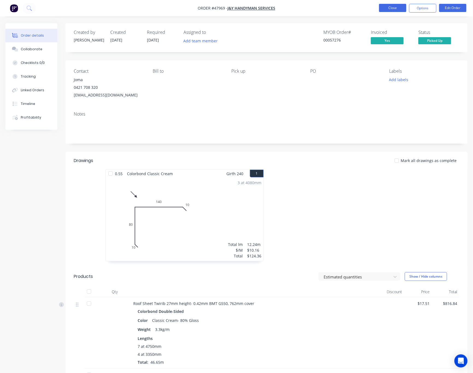
click at [389, 6] on button "Close" at bounding box center [392, 8] width 27 height 8
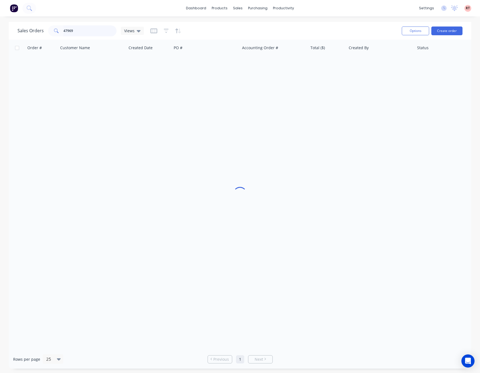
click at [68, 32] on input "47969" at bounding box center [89, 30] width 53 height 11
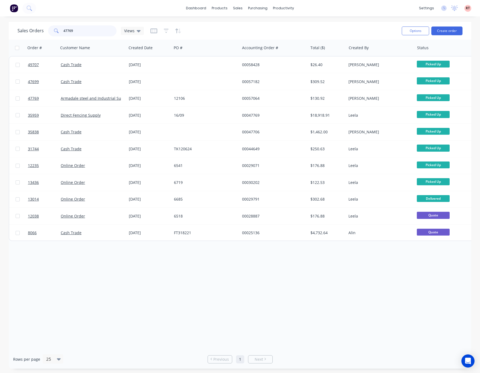
drag, startPoint x: 67, startPoint y: 31, endPoint x: 58, endPoint y: 30, distance: 9.1
click at [58, 30] on div "47769" at bounding box center [82, 30] width 68 height 11
type input "49769"
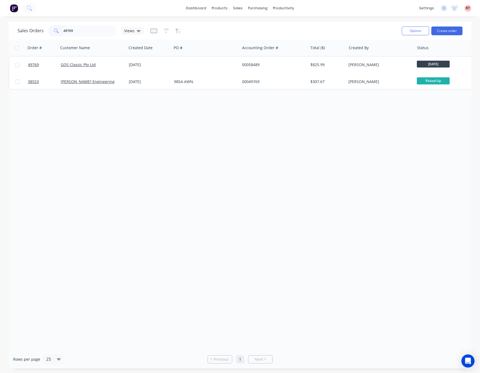
click at [261, 157] on div "Order # Customer Name Created Date PO # Accounting Order # Total ($) Created By…" at bounding box center [240, 195] width 462 height 310
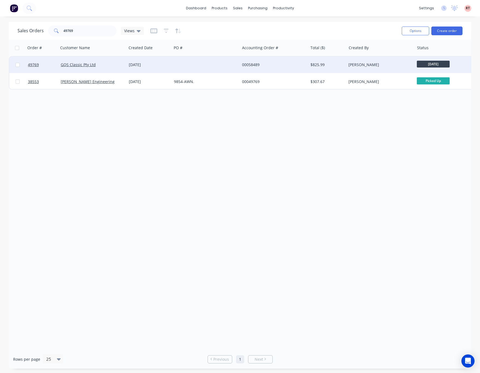
click at [225, 63] on div at bounding box center [206, 65] width 68 height 16
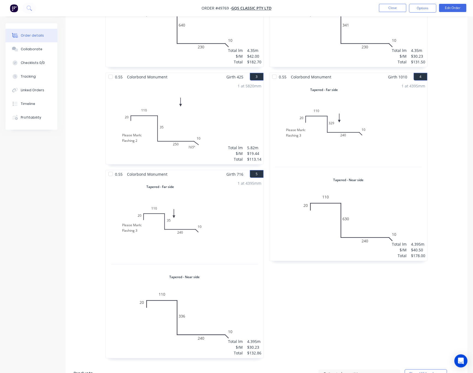
scroll to position [47, 0]
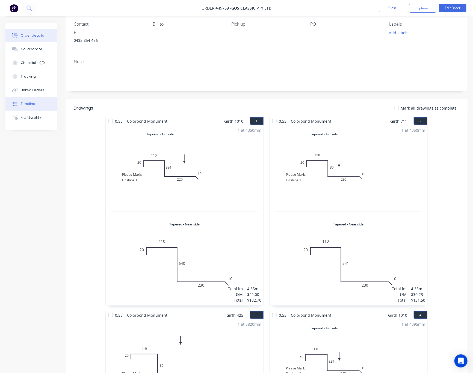
click at [38, 107] on button "Timeline" at bounding box center [31, 104] width 52 height 14
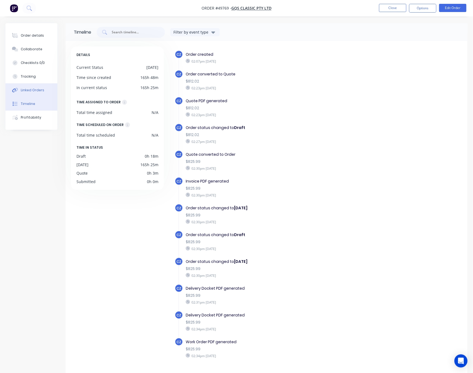
click at [37, 86] on button "Linked Orders" at bounding box center [31, 90] width 52 height 14
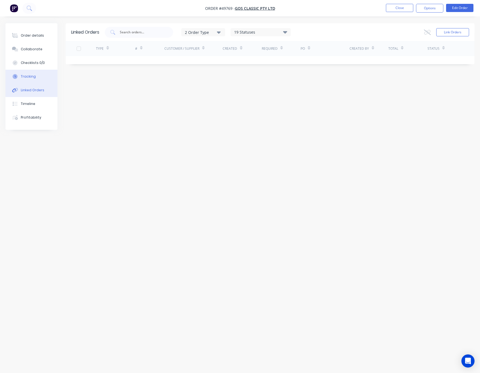
click at [36, 79] on button "Tracking" at bounding box center [31, 77] width 52 height 14
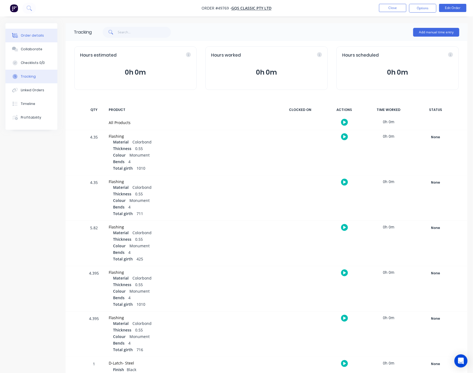
click at [42, 37] on button "Order details" at bounding box center [31, 36] width 52 height 14
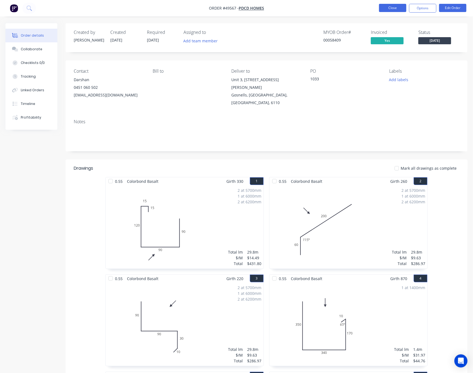
click at [384, 8] on button "Close" at bounding box center [392, 8] width 27 height 8
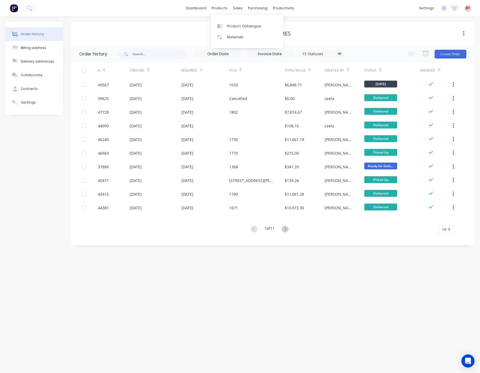
drag, startPoint x: 226, startPoint y: 8, endPoint x: 229, endPoint y: 17, distance: 9.5
click at [226, 8] on div "products" at bounding box center [219, 8] width 21 height 8
click at [232, 26] on div "Product Catalogue" at bounding box center [244, 26] width 34 height 5
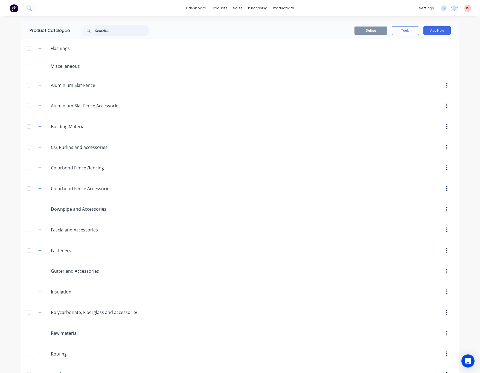
click at [115, 33] on input "text" at bounding box center [122, 30] width 54 height 11
type input "narrow"
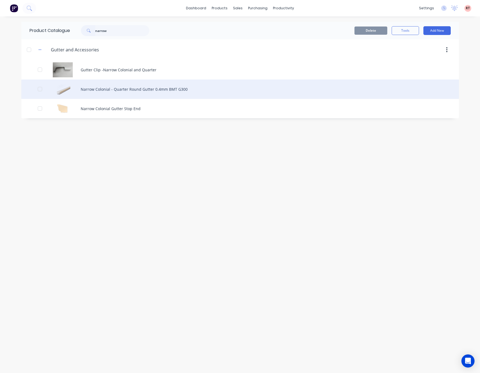
click at [156, 88] on div "Narrow Colonial - Quarter Round Gutter 0.4mm BMT G300" at bounding box center [239, 89] width 437 height 19
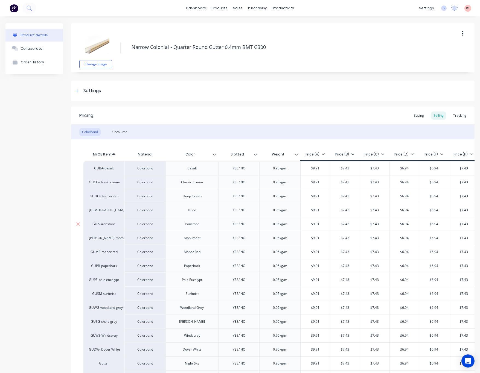
type textarea "x"
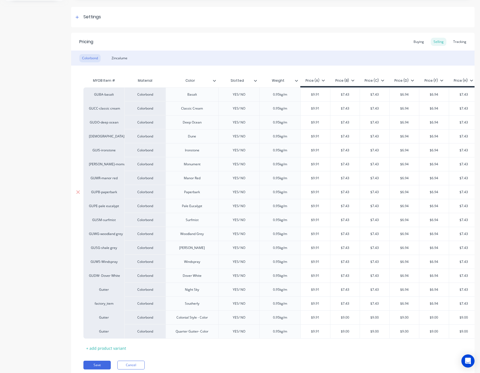
scroll to position [82, 0]
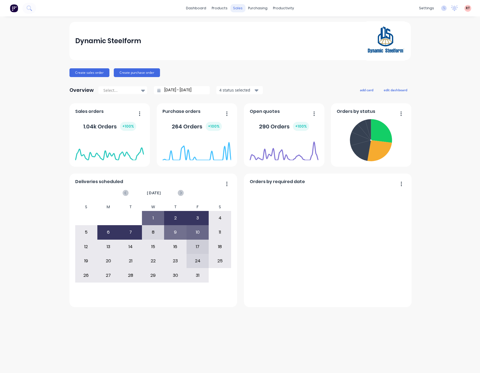
click at [238, 7] on div "sales" at bounding box center [237, 8] width 15 height 8
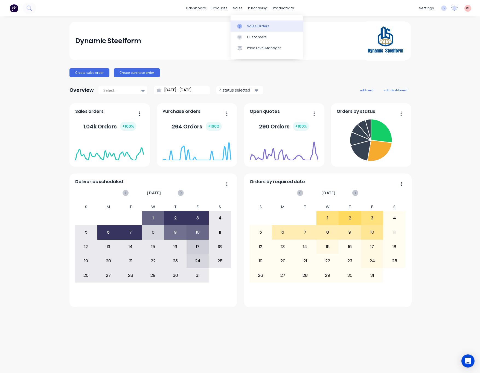
click at [248, 26] on div "Sales Orders" at bounding box center [258, 26] width 22 height 5
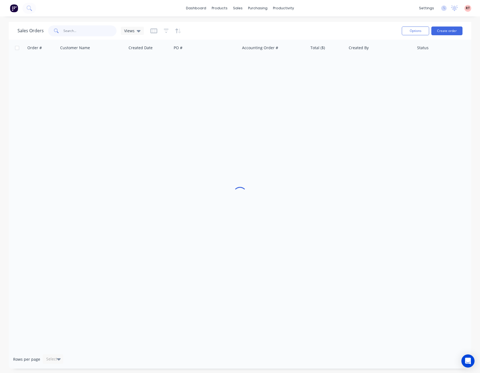
click at [99, 27] on input "text" at bounding box center [89, 30] width 53 height 11
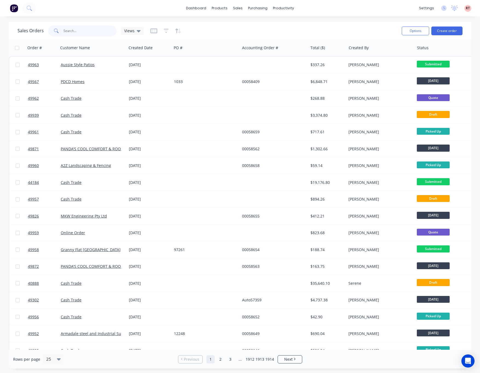
click at [78, 34] on input "text" at bounding box center [89, 30] width 53 height 11
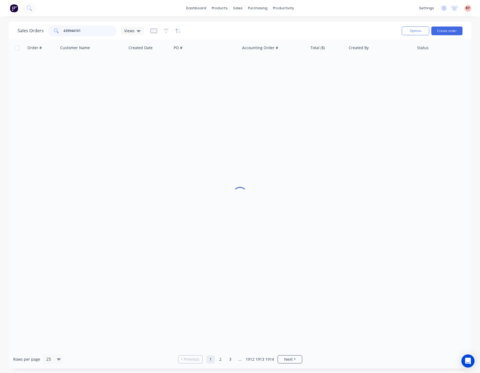
type input "439944101"
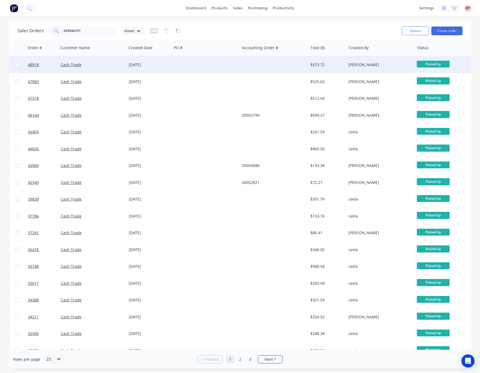
click at [92, 66] on div "Cash Trade" at bounding box center [91, 64] width 61 height 5
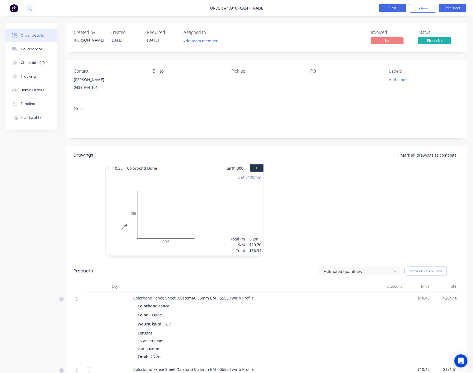
click at [391, 12] on li "Close" at bounding box center [392, 8] width 27 height 9
click at [391, 5] on button "Close" at bounding box center [392, 8] width 27 height 8
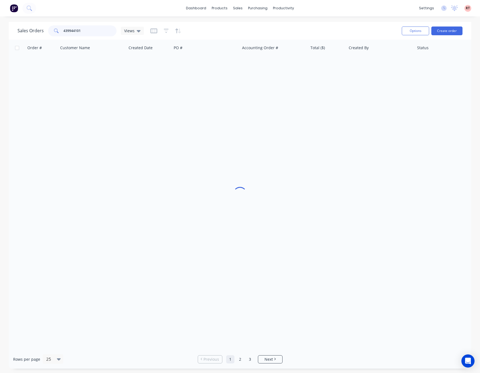
click at [98, 28] on input "439944101" at bounding box center [89, 30] width 53 height 11
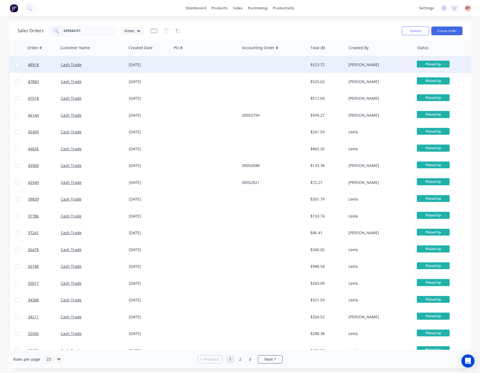
click at [270, 57] on div "Order # Customer Name Created Date PO # Accounting Order # Total ($) Created By…" at bounding box center [264, 258] width 511 height 437
click at [269, 64] on div at bounding box center [274, 65] width 68 height 16
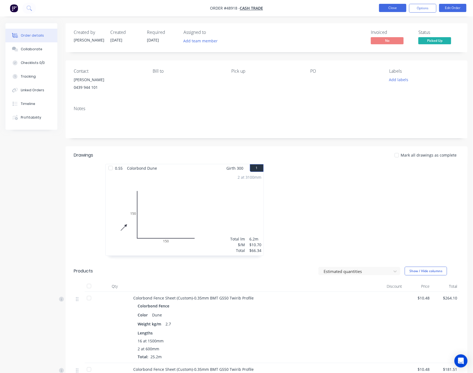
click at [387, 9] on button "Close" at bounding box center [392, 8] width 27 height 8
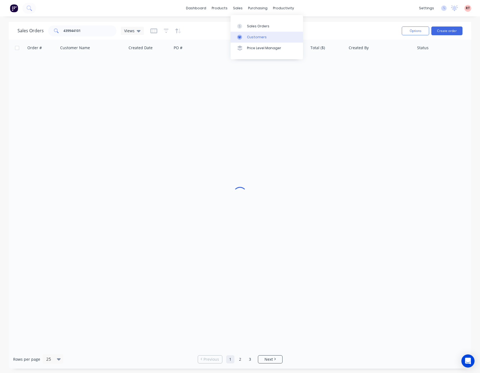
click at [259, 38] on div "Customers" at bounding box center [257, 37] width 20 height 5
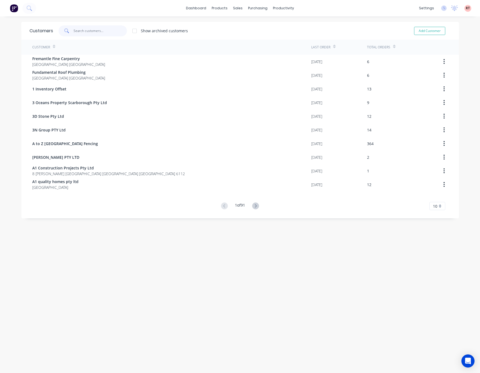
drag, startPoint x: 102, startPoint y: 30, endPoint x: 106, endPoint y: 27, distance: 4.7
click at [102, 33] on input "text" at bounding box center [100, 30] width 53 height 11
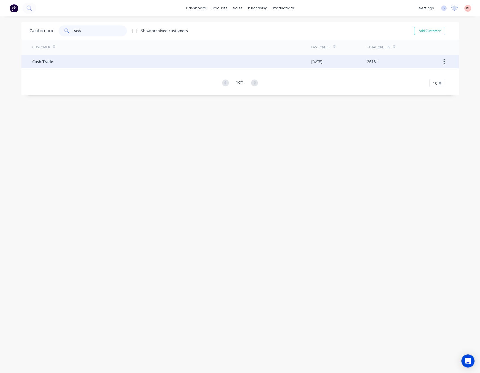
type input "cash"
click at [104, 59] on div "Cash Trade" at bounding box center [171, 62] width 279 height 14
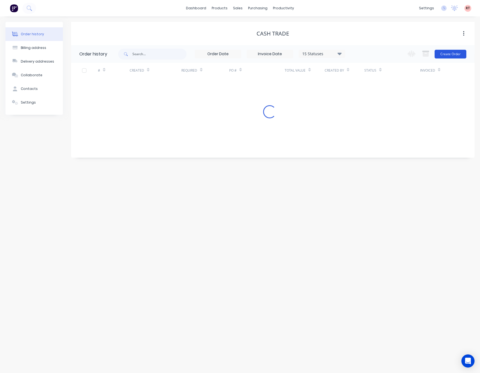
click at [448, 57] on button "Create Order" at bounding box center [450, 54] width 32 height 9
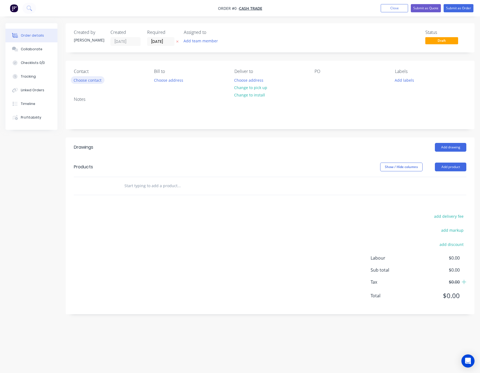
click at [88, 81] on button "Choose contact" at bounding box center [88, 79] width 34 height 7
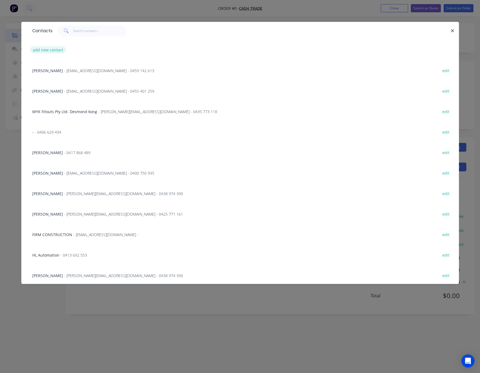
click at [49, 50] on button "add new contact" at bounding box center [48, 49] width 36 height 7
select select "AU"
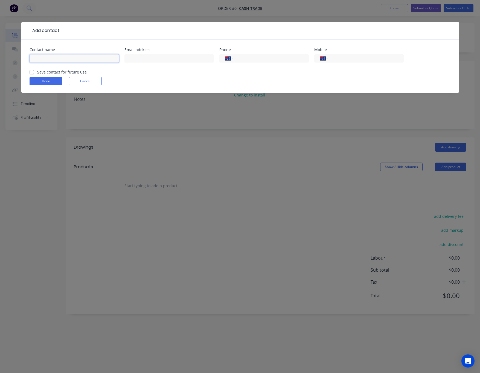
click at [57, 58] on input "text" at bounding box center [74, 58] width 89 height 8
type input "[PERSON_NAME]"
click at [361, 61] on input "tel" at bounding box center [365, 58] width 66 height 6
type input "0439 944 101"
click at [40, 79] on button "Done" at bounding box center [46, 81] width 33 height 8
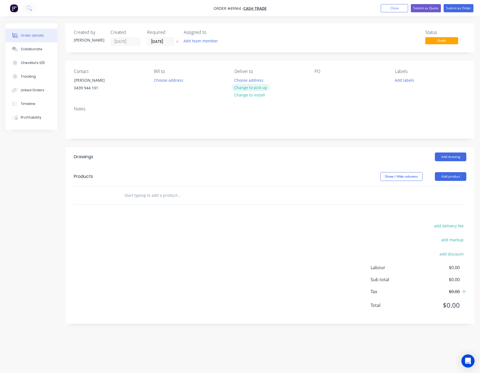
click at [244, 86] on button "Change to pick up" at bounding box center [250, 87] width 39 height 7
click at [466, 182] on header "Products Show / Hide columns Add product" at bounding box center [270, 177] width 409 height 20
click at [462, 180] on button "Add product" at bounding box center [450, 176] width 31 height 9
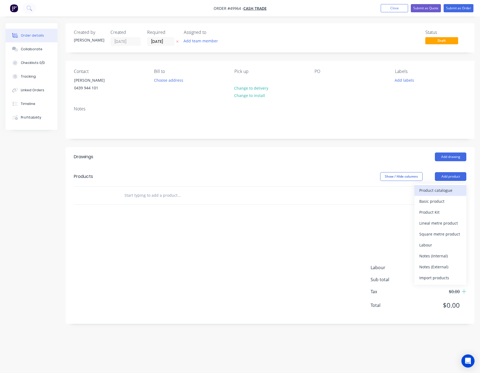
click at [449, 192] on div "Product catalogue" at bounding box center [440, 190] width 42 height 8
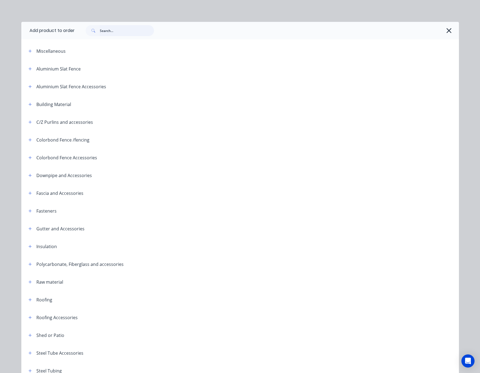
click at [112, 32] on input "text" at bounding box center [127, 30] width 54 height 11
type input "fence"
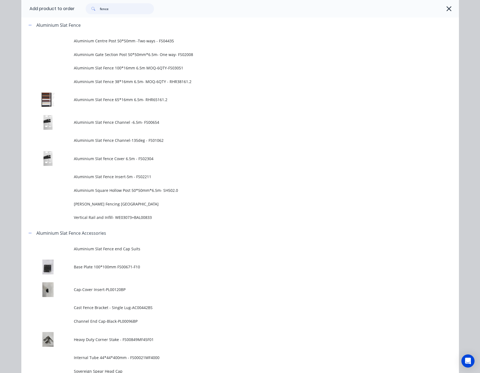
scroll to position [369, 0]
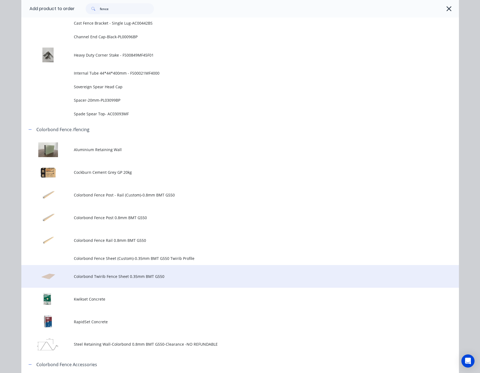
click at [135, 276] on span "Colorbond Twirib Fence Sheet 0.35mm BMT G550" at bounding box center [228, 277] width 308 height 6
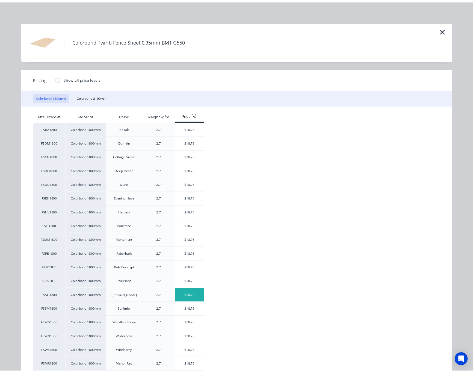
scroll to position [32, 0]
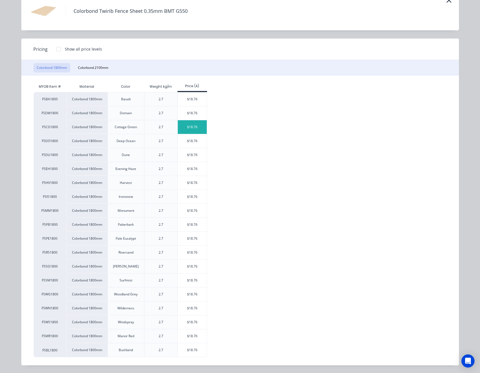
click at [192, 127] on div "$18.76" at bounding box center [192, 127] width 29 height 14
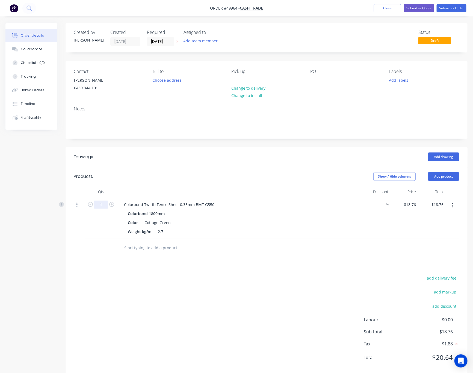
click at [106, 205] on input "1" at bounding box center [101, 205] width 14 height 8
type input "5"
type input "$93.80"
click at [255, 252] on div at bounding box center [202, 247] width 164 height 11
click at [439, 180] on button "Add product" at bounding box center [443, 176] width 31 height 9
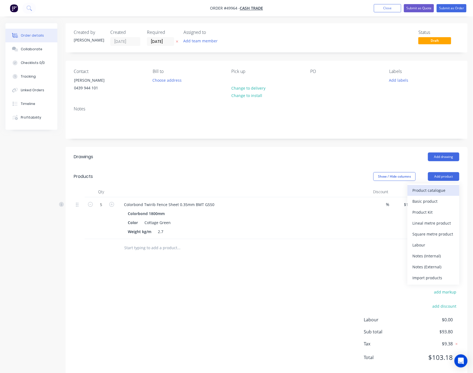
click at [432, 192] on div "Product catalogue" at bounding box center [434, 190] width 42 height 8
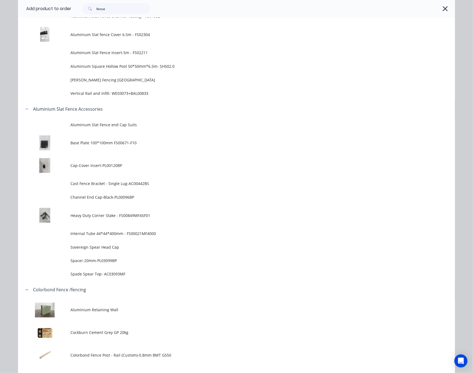
scroll to position [328, 0]
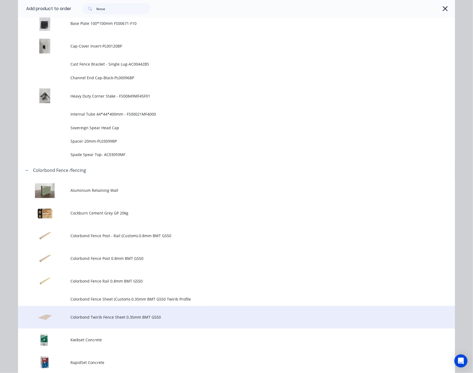
click at [118, 308] on td "Colorbond Twirib Fence Sheet 0.35mm BMT G550" at bounding box center [263, 317] width 385 height 23
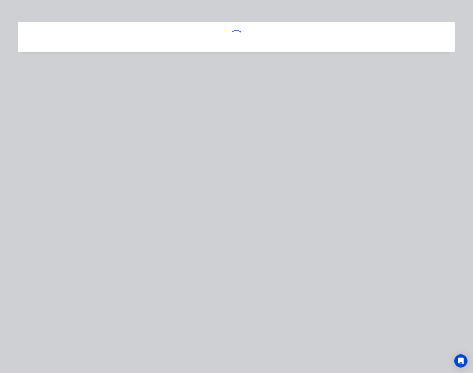
scroll to position [0, 0]
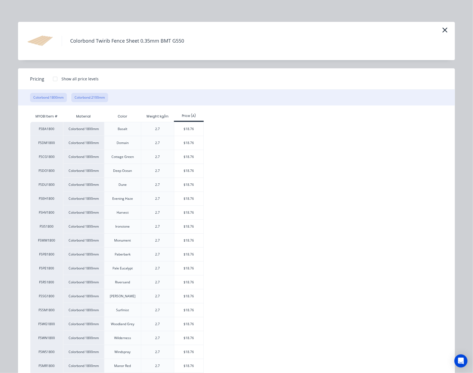
click at [86, 96] on button "Colorbond 2100mm" at bounding box center [89, 97] width 37 height 9
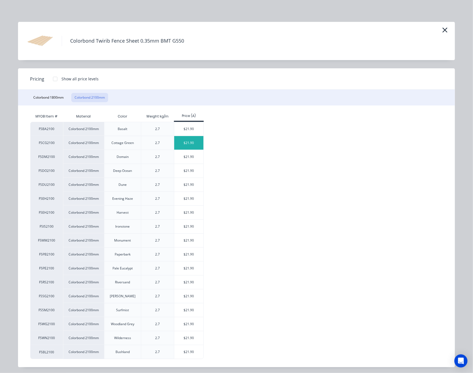
click at [188, 145] on div "$21.90" at bounding box center [188, 143] width 29 height 14
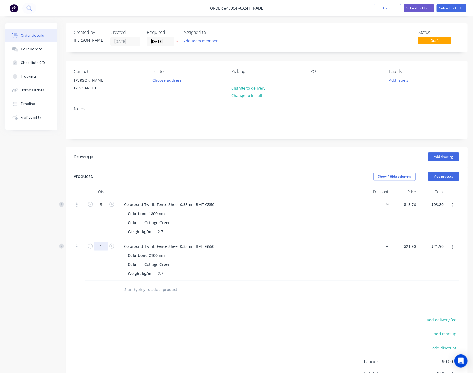
click at [97, 249] on input "1" at bounding box center [101, 246] width 14 height 8
type input "2"
type input "$43.80"
click at [245, 324] on div "add delivery fee add markup add discount Labour $0.00 Sub total $115.70 Tax $11…" at bounding box center [267, 362] width 386 height 93
click at [450, 175] on button "Add product" at bounding box center [443, 176] width 31 height 9
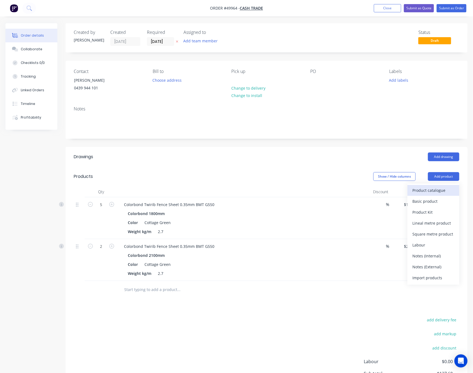
click at [434, 189] on div "Product catalogue" at bounding box center [434, 190] width 42 height 8
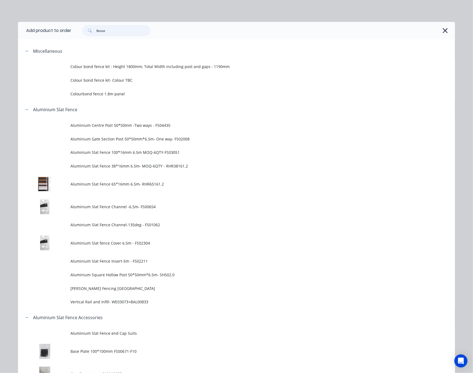
drag, startPoint x: 132, startPoint y: 30, endPoint x: 37, endPoint y: 33, distance: 95.4
click at [49, 33] on header "Add product to order fence" at bounding box center [236, 30] width 437 height 17
type input "spray"
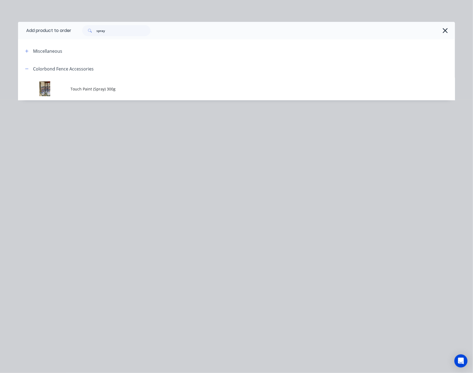
click at [178, 90] on span "Touch Paint (Spray) 300g" at bounding box center [225, 89] width 308 height 6
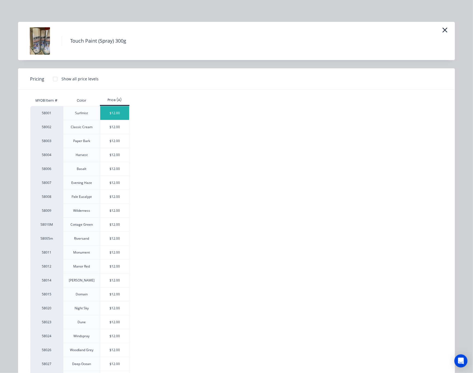
click at [112, 111] on div "$12.00" at bounding box center [114, 113] width 29 height 14
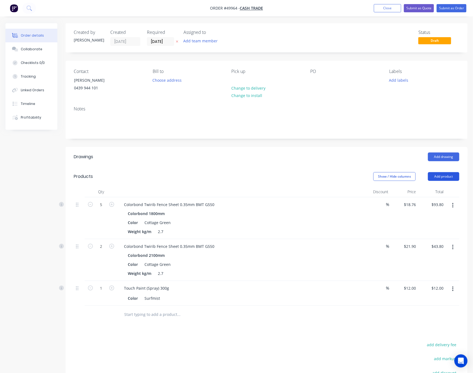
click at [442, 175] on button "Add product" at bounding box center [443, 176] width 31 height 9
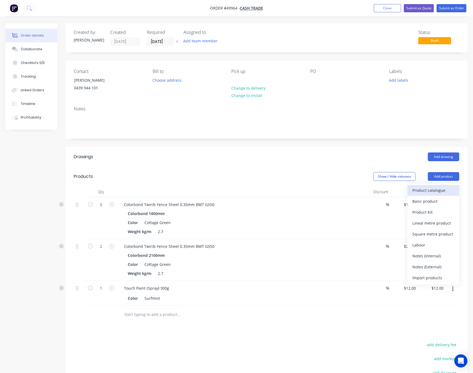
click at [432, 192] on div "Product catalogue" at bounding box center [434, 190] width 42 height 8
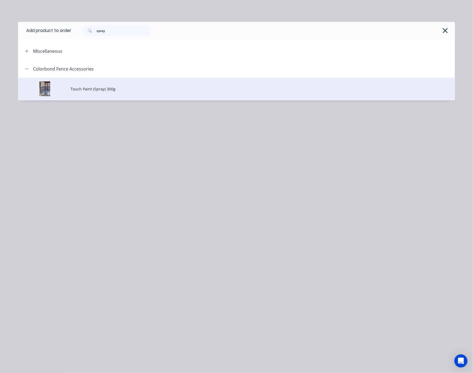
click at [100, 93] on td "Touch Paint (Spray) 300g" at bounding box center [263, 89] width 385 height 23
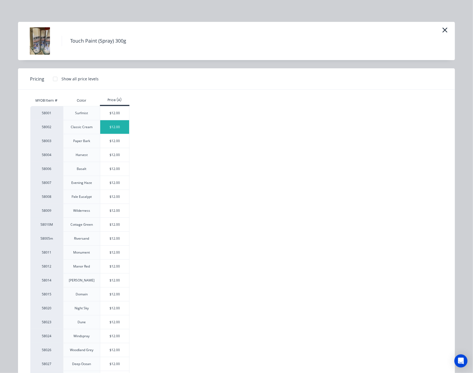
click at [108, 127] on div "$12.00" at bounding box center [114, 127] width 29 height 14
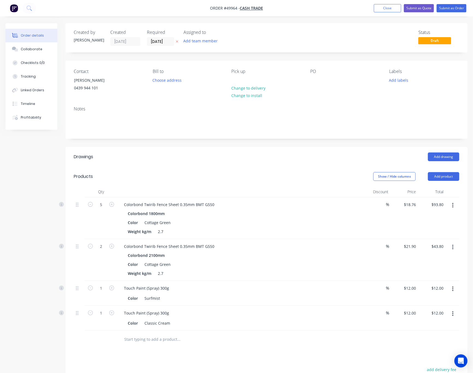
click at [225, 149] on header "Drawings Add drawing" at bounding box center [267, 157] width 402 height 20
click at [446, 8] on button "Submit as Order" at bounding box center [452, 8] width 30 height 8
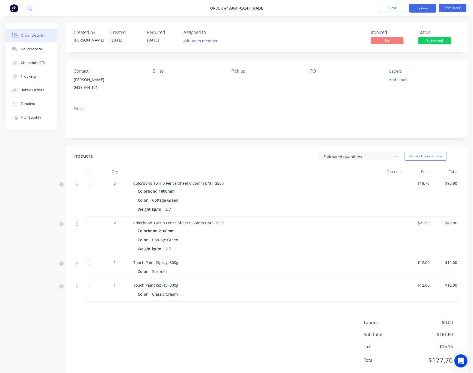
click at [421, 6] on button "Options" at bounding box center [422, 8] width 27 height 9
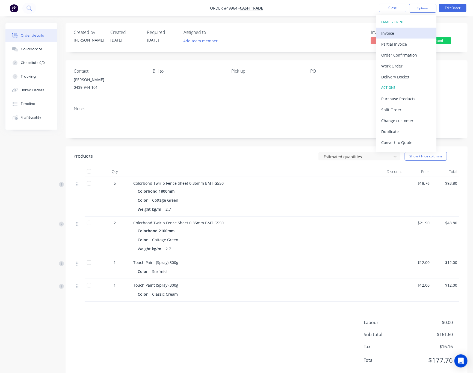
click at [411, 32] on div "Invoice" at bounding box center [407, 33] width 50 height 8
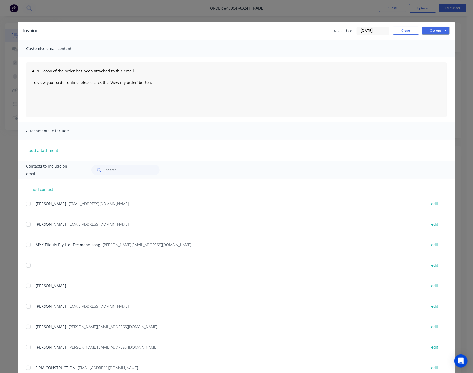
click at [460, 46] on div "Invoice Invoice date [DATE] Close Options Preview Print Email Customise email c…" at bounding box center [236, 186] width 473 height 373
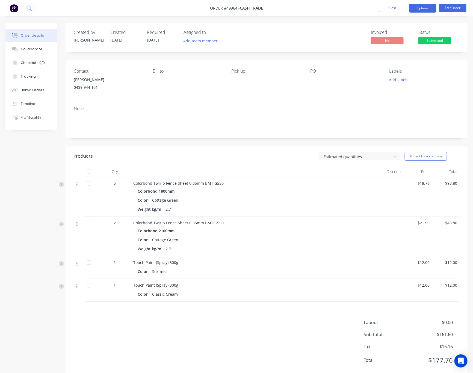
click at [422, 8] on button "Options" at bounding box center [422, 8] width 27 height 9
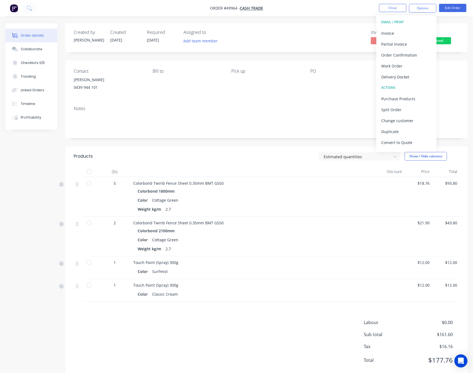
click at [416, 76] on div "Delivery Docket" at bounding box center [407, 77] width 50 height 8
click at [404, 56] on div "Without pricing" at bounding box center [407, 55] width 50 height 8
click at [313, 42] on div "Invoiced No Status Submitted" at bounding box center [348, 38] width 221 height 16
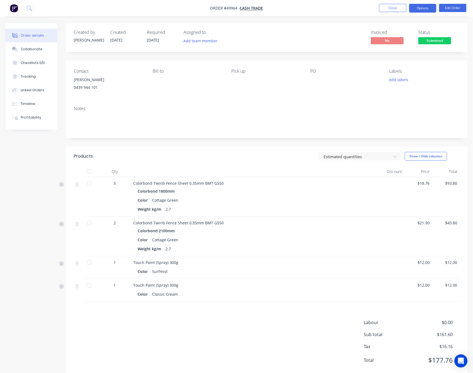
click at [425, 11] on button "Options" at bounding box center [422, 8] width 27 height 9
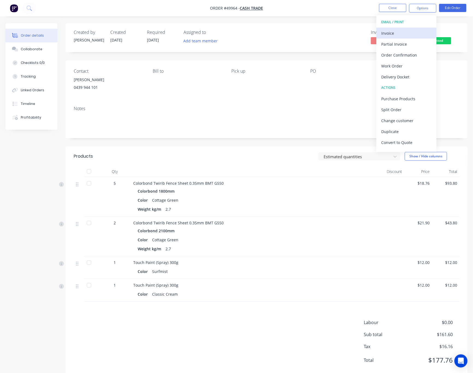
click at [405, 31] on div "Invoice" at bounding box center [407, 33] width 50 height 8
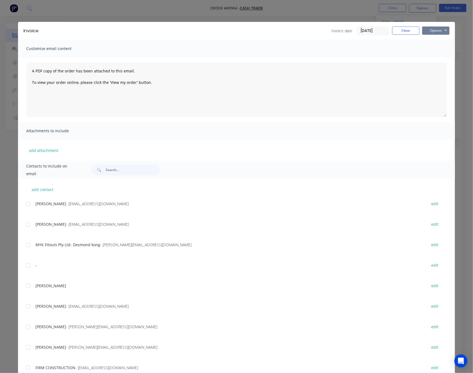
click at [435, 31] on button "Options" at bounding box center [435, 31] width 27 height 8
click at [436, 47] on button "Print" at bounding box center [439, 49] width 35 height 9
click at [369, 11] on div "Invoice Invoice date [DATE] Close Options Preview Print Email Customise email c…" at bounding box center [236, 186] width 473 height 373
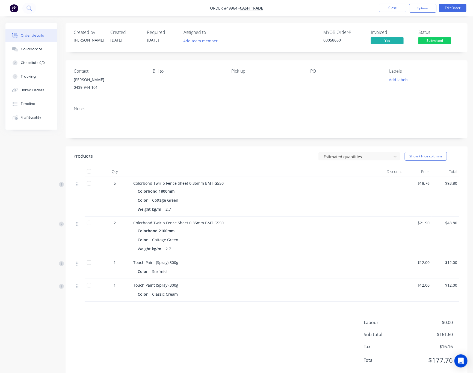
click at [435, 39] on span "Submitted" at bounding box center [435, 40] width 33 height 7
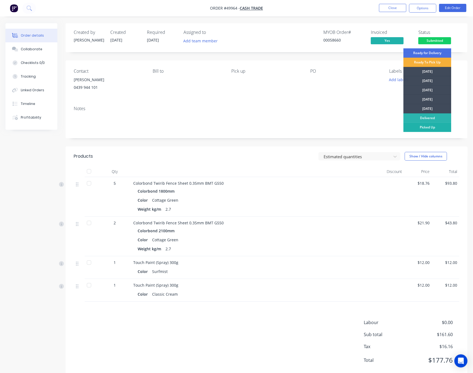
click at [440, 125] on div "Picked Up" at bounding box center [428, 127] width 48 height 9
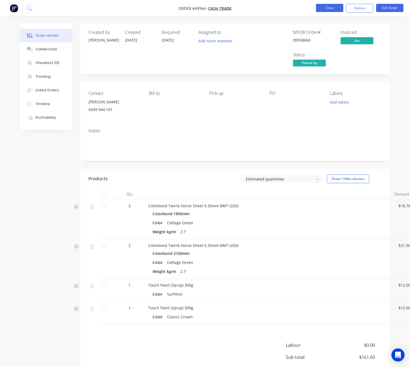
click at [330, 9] on button "Close" at bounding box center [329, 8] width 27 height 8
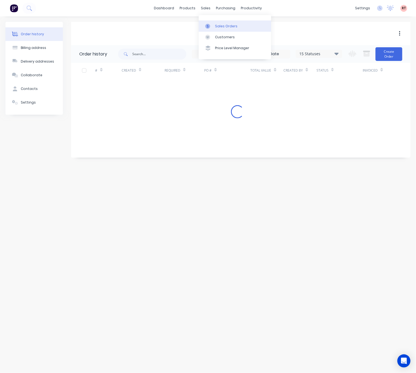
click at [220, 25] on div "Sales Orders" at bounding box center [226, 26] width 22 height 5
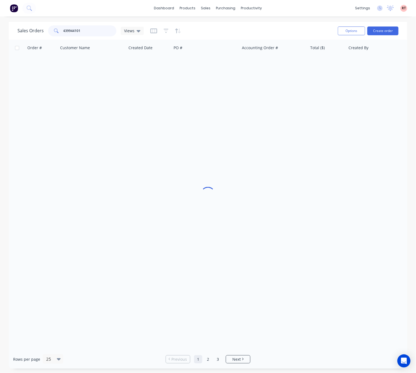
drag, startPoint x: 89, startPoint y: 32, endPoint x: 30, endPoint y: 33, distance: 59.9
click at [38, 33] on div "Sales Orders 439944101 Views" at bounding box center [80, 30] width 126 height 11
type input "1169"
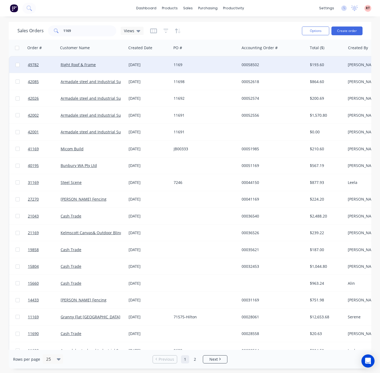
click at [207, 65] on div "1169" at bounding box center [204, 64] width 61 height 5
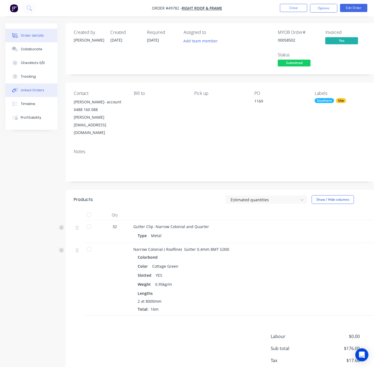
click at [35, 91] on div "Linked Orders" at bounding box center [33, 90] width 24 height 5
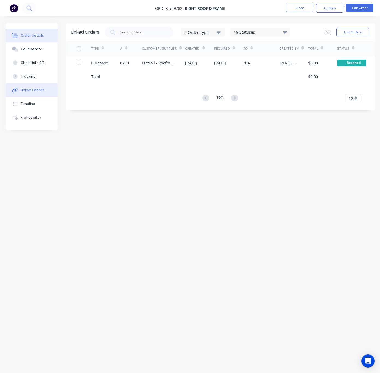
click at [34, 39] on button "Order details" at bounding box center [32, 36] width 52 height 14
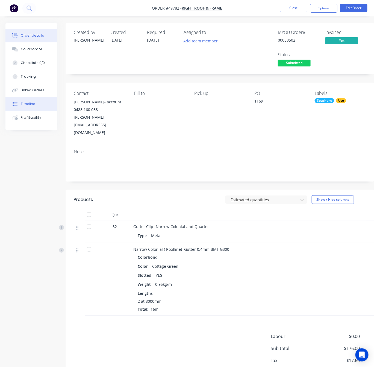
click at [36, 103] on button "Timeline" at bounding box center [31, 104] width 52 height 14
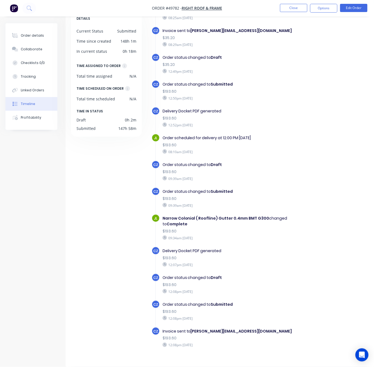
scroll to position [42, 0]
click at [39, 36] on div "Order details" at bounding box center [32, 35] width 23 height 5
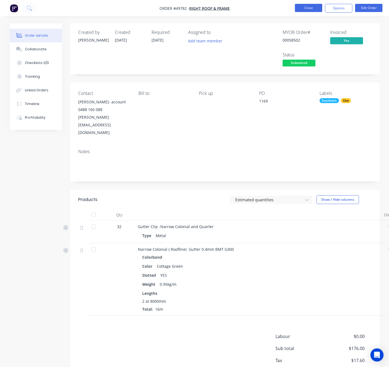
click at [308, 7] on button "Close" at bounding box center [308, 8] width 27 height 8
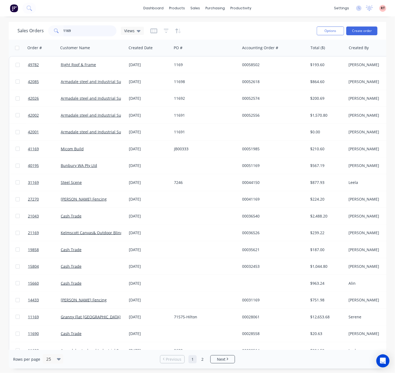
drag, startPoint x: 73, startPoint y: 29, endPoint x: 54, endPoint y: 32, distance: 20.0
click at [66, 30] on input "1169" at bounding box center [89, 30] width 53 height 11
type input "1"
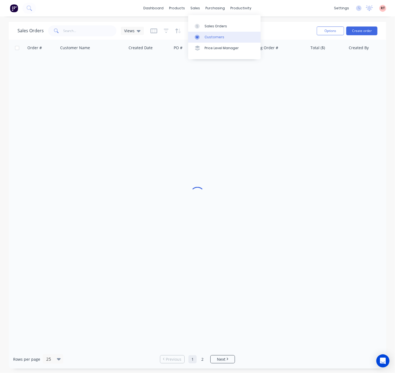
click at [206, 36] on div "Customers" at bounding box center [214, 37] width 20 height 5
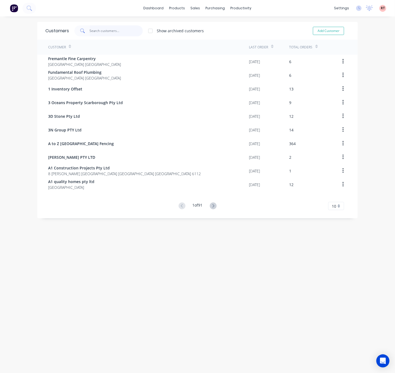
drag, startPoint x: 102, startPoint y: 36, endPoint x: 106, endPoint y: 33, distance: 5.5
click at [102, 36] on input "text" at bounding box center [116, 30] width 53 height 11
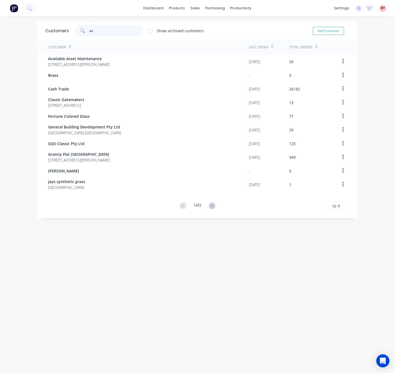
type input "a"
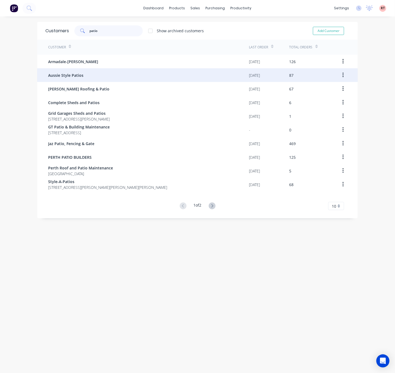
type input "patio"
click at [122, 73] on div "Aussie Style Patios" at bounding box center [148, 75] width 201 height 14
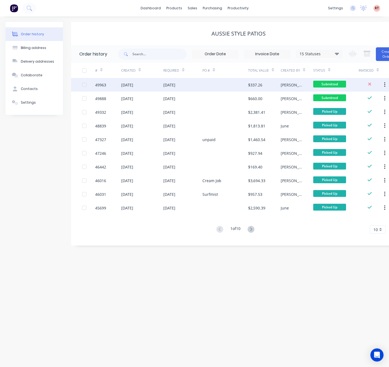
click at [215, 85] on div at bounding box center [225, 85] width 46 height 14
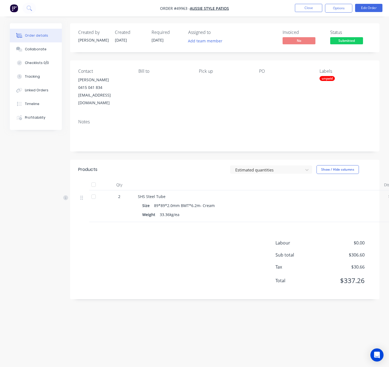
scroll to position [6, 0]
click at [215, 12] on nav "Order #49963 - Aussie Style Patios Close Options Edit Order" at bounding box center [194, 8] width 389 height 16
drag, startPoint x: 212, startPoint y: 13, endPoint x: 212, endPoint y: 10, distance: 3.3
click at [212, 13] on nav "Order #49963 - Aussie Style Patios Close Options Edit Order" at bounding box center [194, 8] width 389 height 16
click at [212, 10] on span "Aussie Style Patios" at bounding box center [209, 8] width 39 height 5
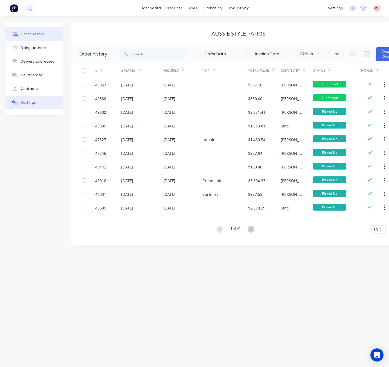
click at [49, 100] on button "Settings" at bounding box center [33, 103] width 57 height 14
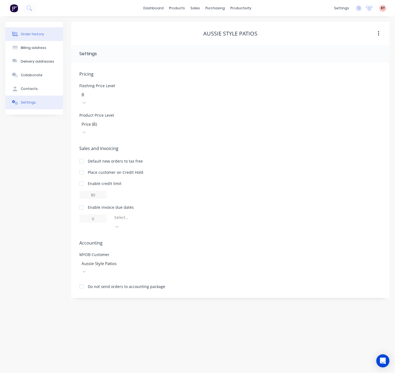
click at [33, 32] on div "Order history" at bounding box center [32, 34] width 23 height 5
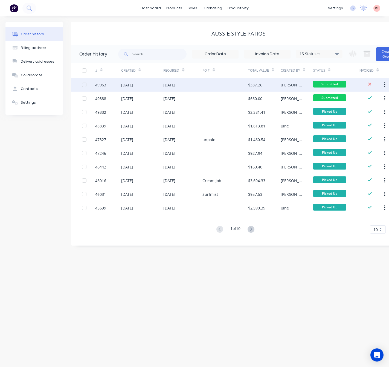
click at [266, 84] on div "$337.26" at bounding box center [264, 85] width 33 height 14
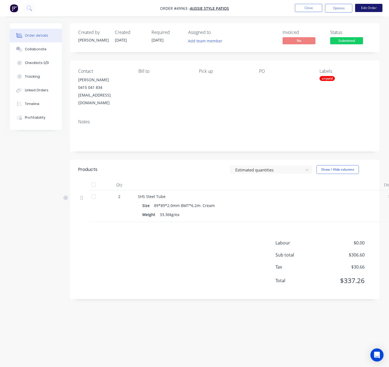
click at [365, 8] on button "Edit Order" at bounding box center [368, 8] width 27 height 8
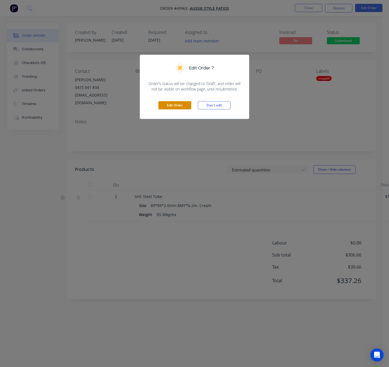
click at [170, 107] on button "Edit Order" at bounding box center [174, 105] width 33 height 8
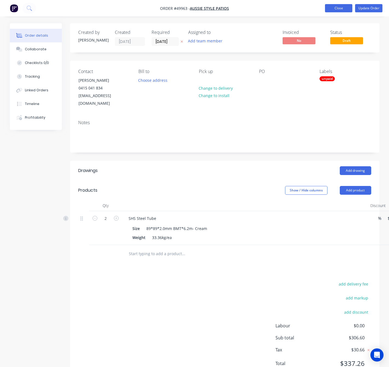
click at [330, 11] on button "Close" at bounding box center [338, 8] width 27 height 8
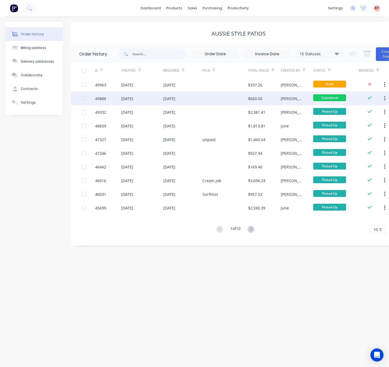
click at [229, 99] on div at bounding box center [225, 99] width 46 height 14
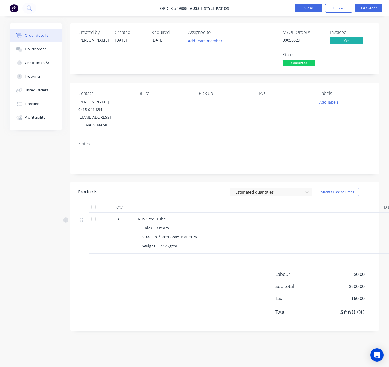
click at [307, 9] on button "Close" at bounding box center [308, 8] width 27 height 8
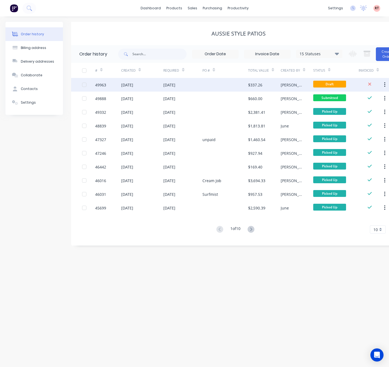
click at [225, 85] on div at bounding box center [225, 85] width 46 height 14
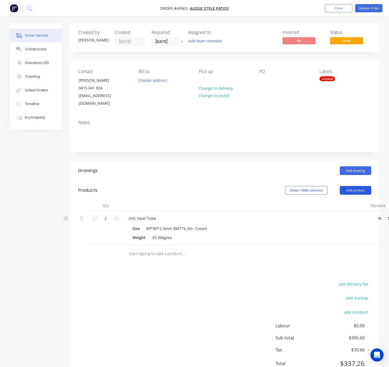
click at [346, 186] on button "Add product" at bounding box center [354, 190] width 31 height 9
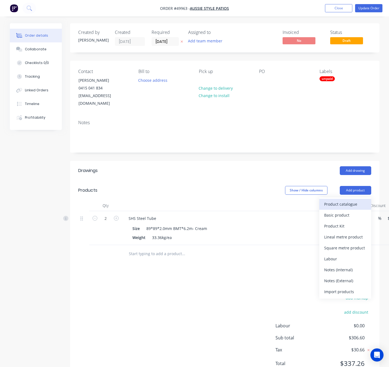
click at [344, 200] on div "Product catalogue" at bounding box center [345, 204] width 42 height 8
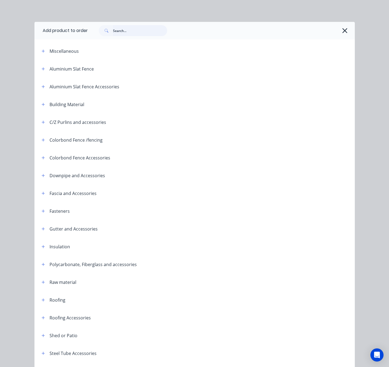
click at [127, 29] on input "text" at bounding box center [140, 30] width 54 height 11
type input "plastic"
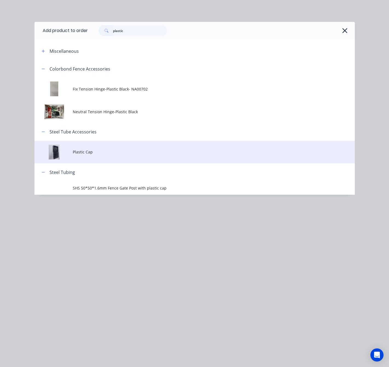
click at [120, 152] on span "Plastic Cap" at bounding box center [185, 152] width 225 height 6
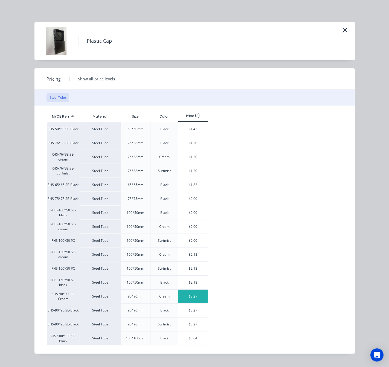
click at [199, 299] on div "$3.27" at bounding box center [192, 296] width 29 height 14
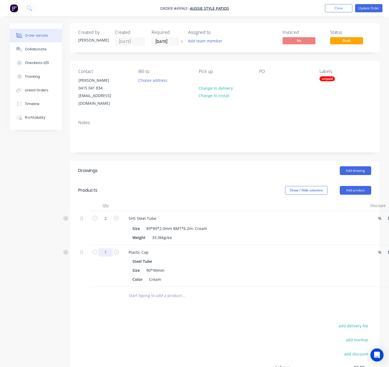
click at [107, 248] on input "1" at bounding box center [105, 252] width 14 height 8
type input "2"
type input "$6.54"
click at [239, 324] on div "add delivery fee add markup add discount Labour $0.00 Sub total $309.87 Tax $30…" at bounding box center [224, 368] width 293 height 93
click at [203, 296] on div at bounding box center [220, 296] width 197 height 18
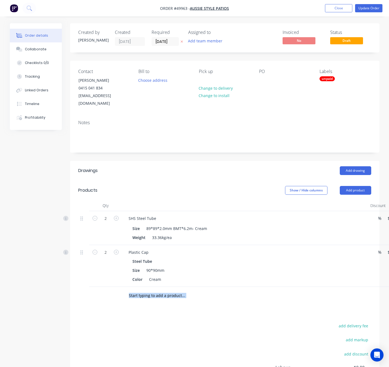
click at [203, 296] on div at bounding box center [220, 296] width 197 height 18
click at [322, 79] on div "unpaid" at bounding box center [326, 78] width 15 height 5
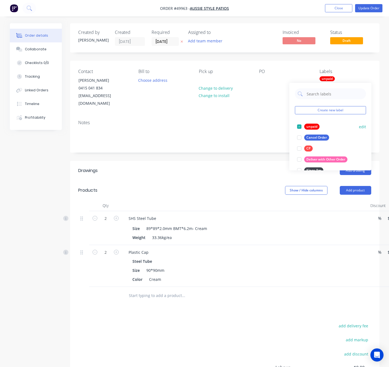
click at [299, 126] on div at bounding box center [299, 126] width 11 height 11
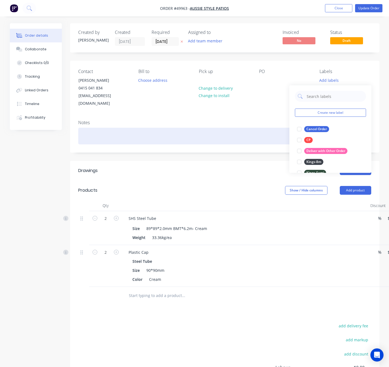
click at [259, 135] on div at bounding box center [224, 136] width 293 height 17
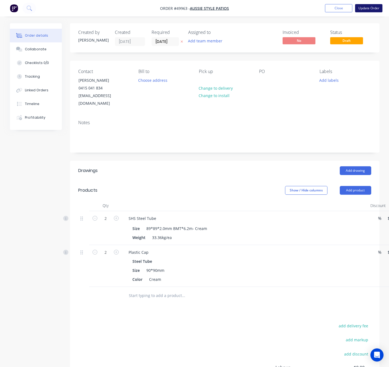
click at [362, 10] on button "Update Order" at bounding box center [368, 8] width 27 height 8
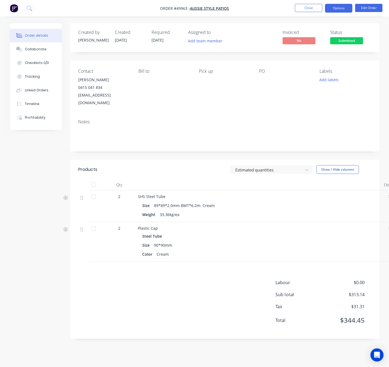
click at [343, 8] on button "Options" at bounding box center [338, 8] width 27 height 9
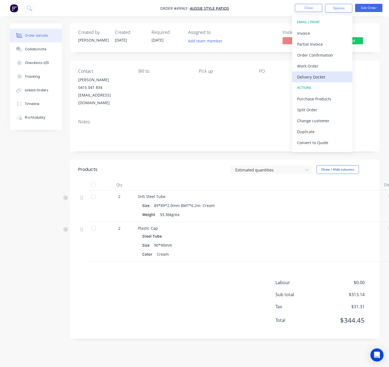
click at [329, 76] on div "Delivery Docket" at bounding box center [322, 77] width 50 height 8
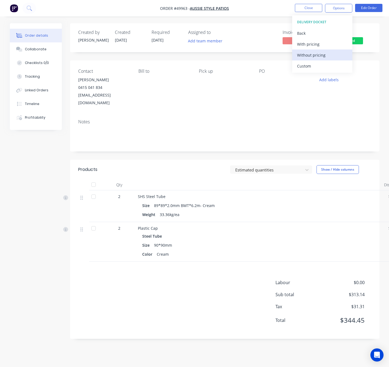
click at [323, 54] on div "Without pricing" at bounding box center [322, 55] width 50 height 8
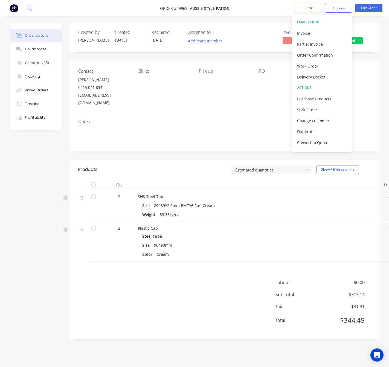
click at [256, 23] on div "Created by [PERSON_NAME] Created [DATE] Required [DATE] Assigned to Add team me…" at bounding box center [224, 37] width 309 height 29
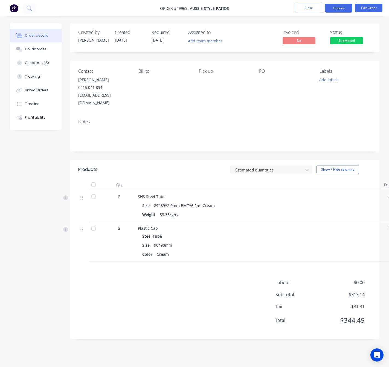
click at [337, 7] on button "Options" at bounding box center [338, 8] width 27 height 9
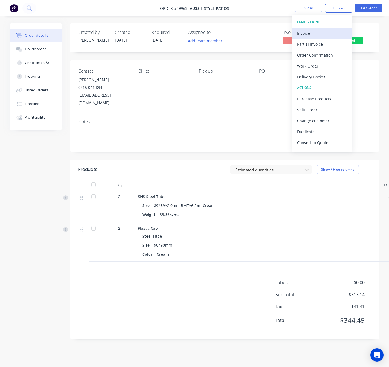
click at [324, 35] on div "Invoice" at bounding box center [322, 33] width 50 height 8
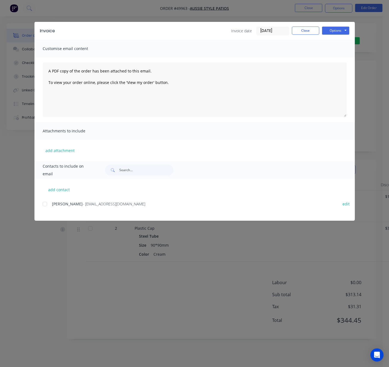
click at [45, 204] on div at bounding box center [44, 203] width 11 height 11
click at [328, 29] on button "Options" at bounding box center [335, 31] width 27 height 8
click at [338, 57] on button "Email" at bounding box center [339, 58] width 35 height 9
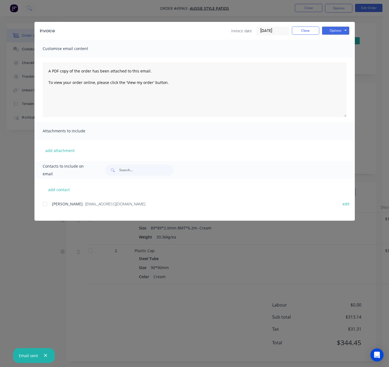
click at [264, 10] on div "Invoice Invoice date [DATE] Close Options Preview Print Email Customise email c…" at bounding box center [194, 183] width 389 height 367
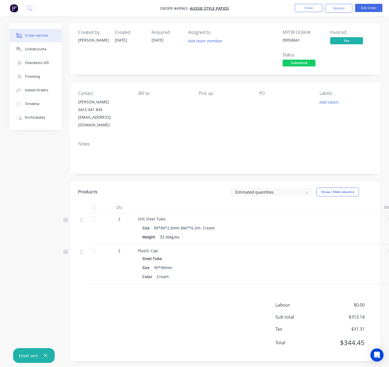
click at [297, 61] on span "Submitted" at bounding box center [298, 63] width 33 height 7
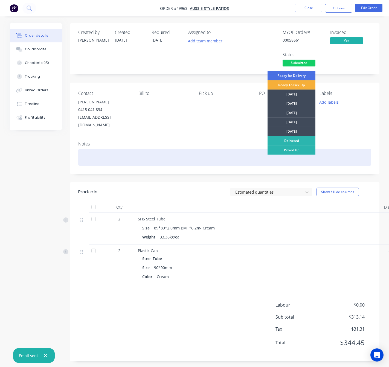
drag, startPoint x: 296, startPoint y: 151, endPoint x: 297, endPoint y: 148, distance: 3.6
click at [296, 151] on div "Picked Up" at bounding box center [291, 149] width 48 height 9
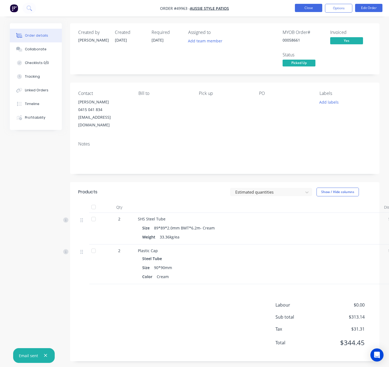
click at [302, 7] on button "Close" at bounding box center [308, 8] width 27 height 8
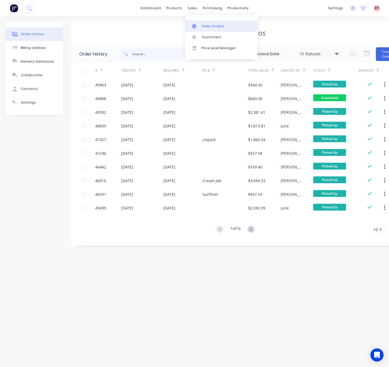
click at [195, 24] on icon at bounding box center [194, 26] width 5 height 5
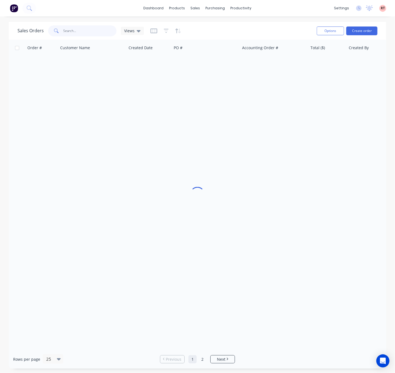
click at [70, 30] on input "text" at bounding box center [89, 30] width 53 height 11
type input "49649"
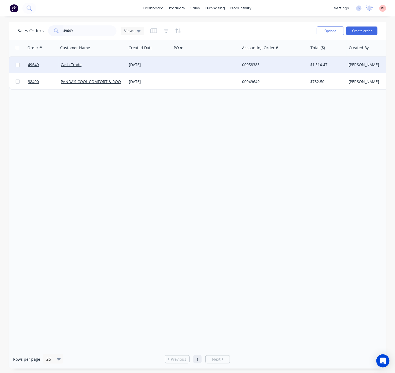
click at [200, 66] on div at bounding box center [206, 65] width 68 height 16
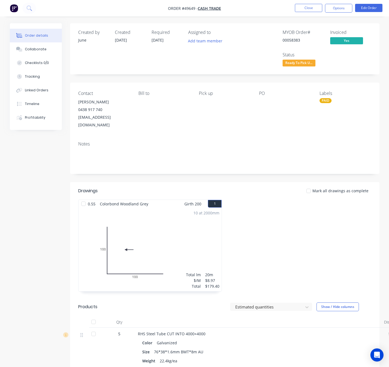
click at [298, 63] on span "Ready To Pick U..." at bounding box center [298, 63] width 33 height 7
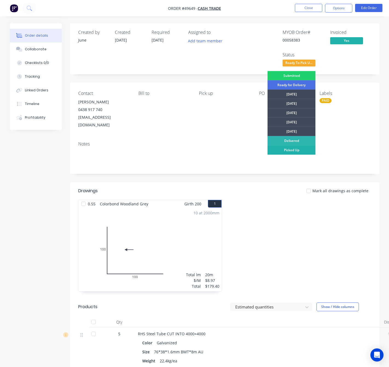
click at [298, 147] on div "Picked Up" at bounding box center [291, 149] width 48 height 9
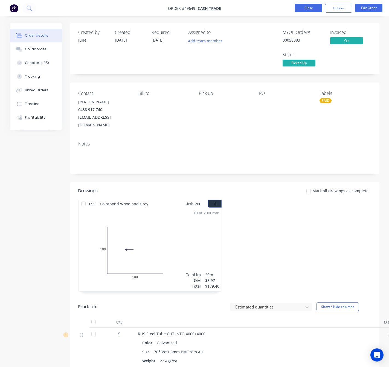
click at [309, 9] on button "Close" at bounding box center [308, 8] width 27 height 8
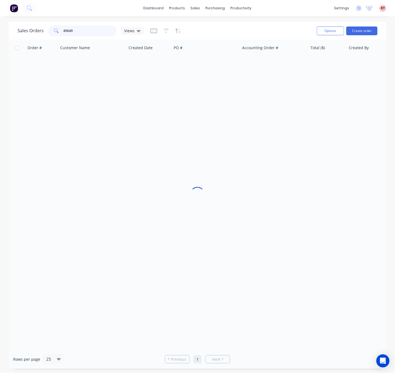
drag, startPoint x: 92, startPoint y: 30, endPoint x: 31, endPoint y: 31, distance: 60.7
click at [37, 31] on div "Sales Orders 49649 Views" at bounding box center [80, 30] width 126 height 11
type input "49556"
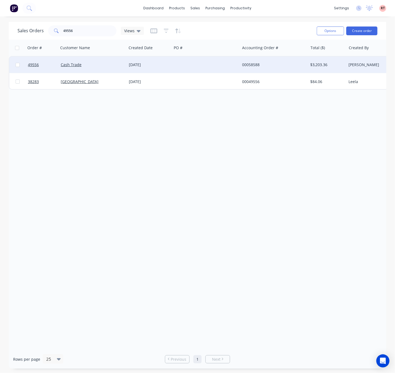
click at [182, 67] on div at bounding box center [206, 65] width 68 height 16
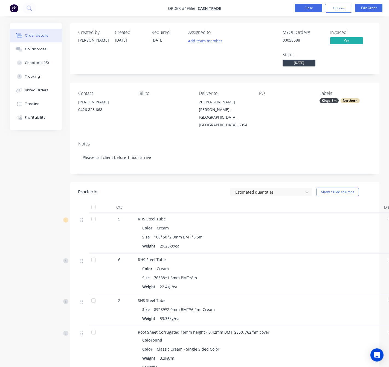
click at [306, 6] on button "Close" at bounding box center [308, 8] width 27 height 8
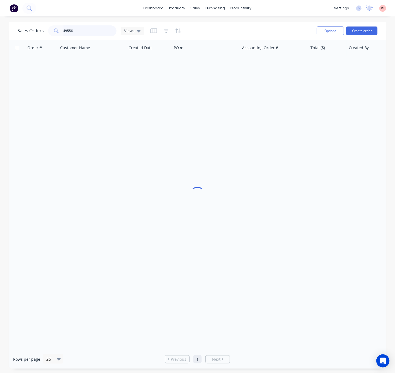
drag, startPoint x: 93, startPoint y: 32, endPoint x: 35, endPoint y: 28, distance: 58.1
click at [37, 29] on div "Sales Orders 49556 Views" at bounding box center [80, 30] width 126 height 11
type input "1"
click at [201, 29] on link "Sales Orders" at bounding box center [224, 25] width 72 height 11
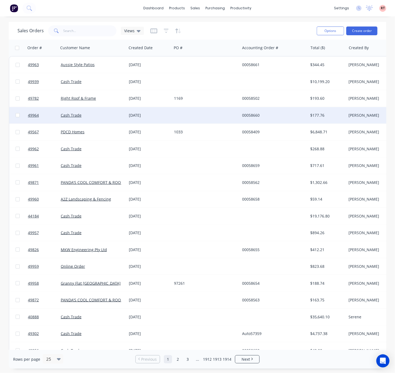
click at [213, 115] on div at bounding box center [206, 115] width 68 height 16
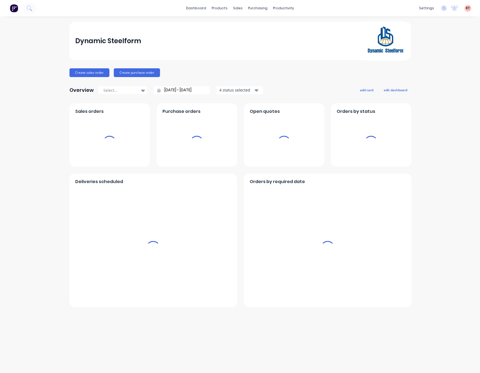
click at [223, 6] on div "products" at bounding box center [219, 8] width 21 height 8
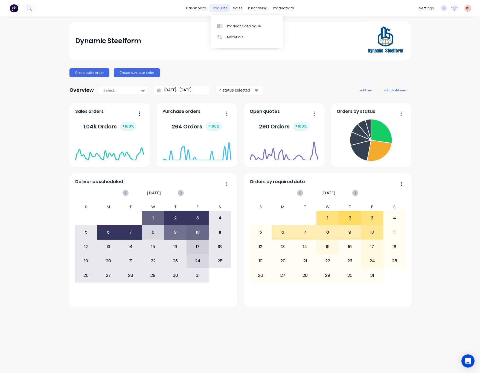
click at [225, 5] on div "products" at bounding box center [219, 8] width 21 height 8
click at [229, 30] on link "Product Catalogue" at bounding box center [246, 25] width 72 height 11
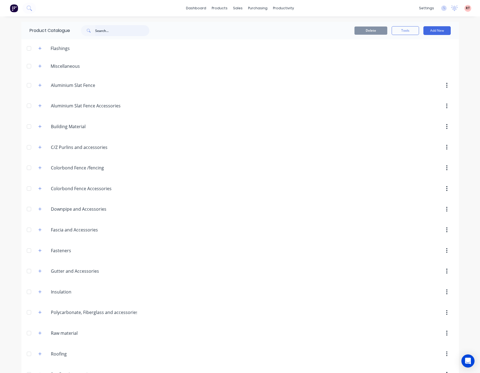
click at [107, 31] on input "text" at bounding box center [122, 30] width 54 height 11
type input "fib"
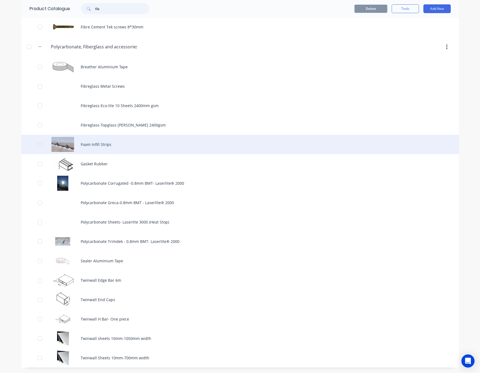
scroll to position [43, 0]
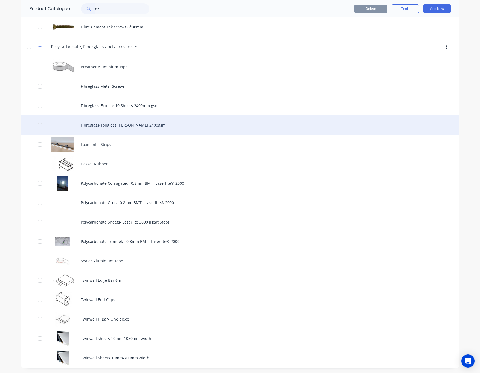
click at [167, 122] on div "Fibreglass-Topglass [PERSON_NAME] 2400gsm" at bounding box center [239, 124] width 437 height 19
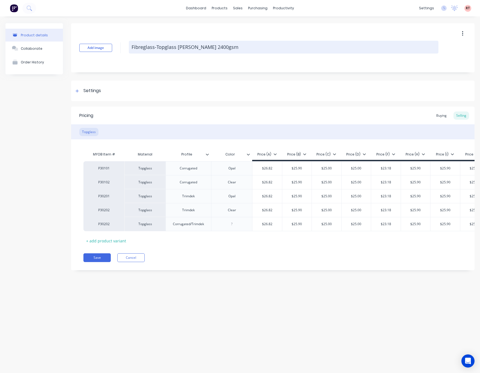
click at [374, 49] on textarea "Fibreglass-Topglass [PERSON_NAME] 2400gsm" at bounding box center [283, 47] width 309 height 13
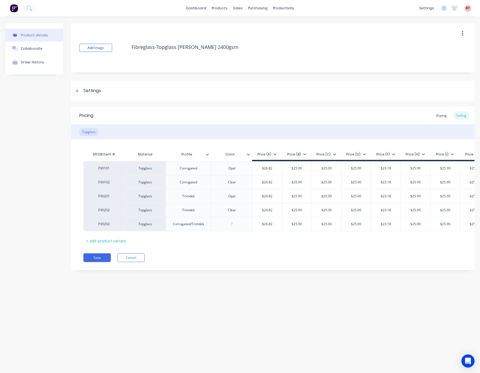
type textarea "x"
click at [371, 31] on div "Add image Fibreglass-Topglass [PERSON_NAME] 2400gsm" at bounding box center [272, 47] width 403 height 49
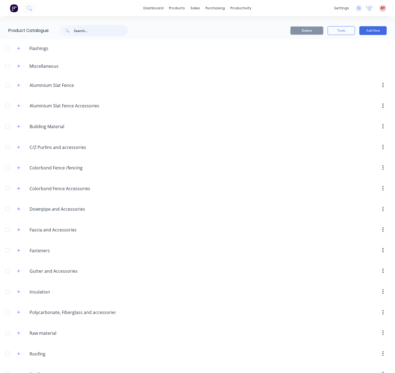
click at [85, 30] on input "text" at bounding box center [101, 30] width 54 height 11
type input "slat"
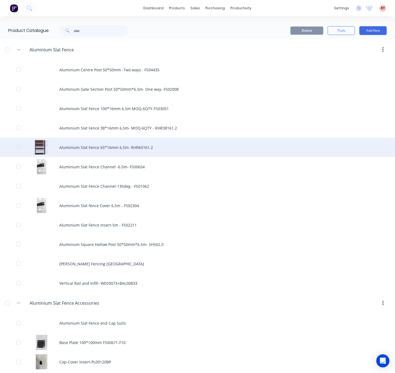
click at [93, 148] on div "Aluminium Slat Fence 65*16mm 6.5m- RHR65161.2" at bounding box center [197, 147] width 395 height 19
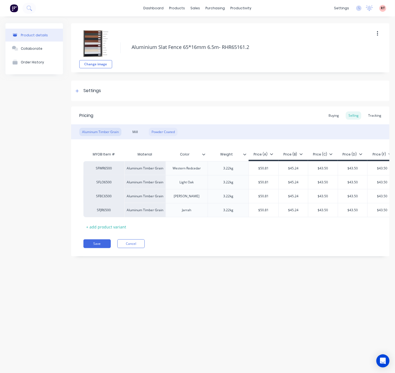
click at [157, 130] on div "Powder Coated" at bounding box center [163, 132] width 29 height 8
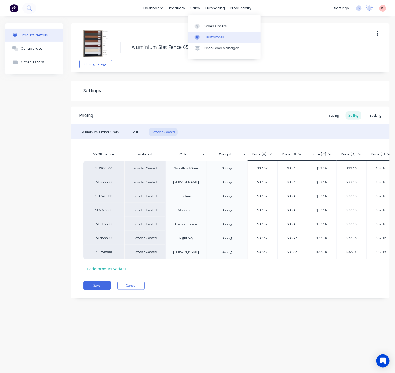
click at [204, 36] on div "Customers" at bounding box center [214, 37] width 20 height 5
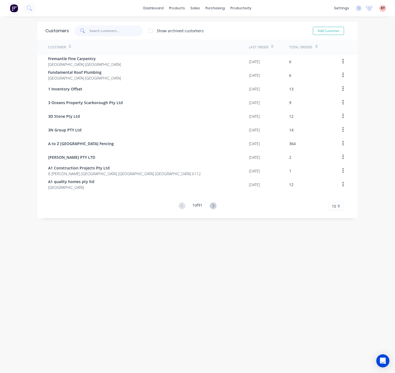
click at [98, 29] on input "text" at bounding box center [116, 30] width 53 height 11
click at [168, 7] on div "products" at bounding box center [176, 8] width 21 height 8
click at [192, 24] on div "Product Catalogue" at bounding box center [198, 26] width 34 height 5
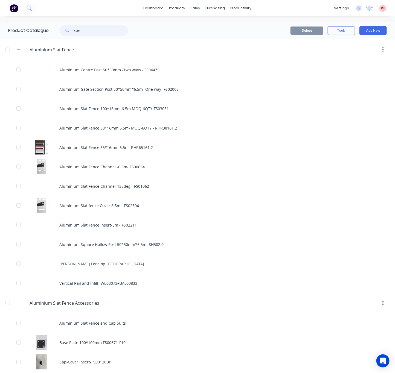
click at [107, 33] on input "slat" at bounding box center [101, 30] width 54 height 11
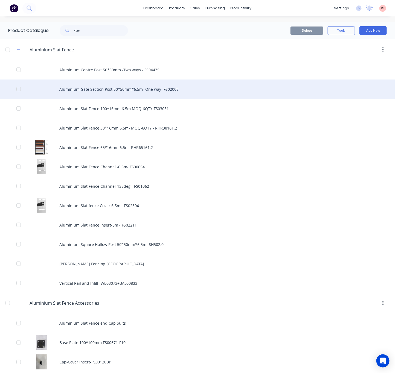
click at [195, 88] on div "Aluminium Gate Section Post 50*50mm*6.5m- One way- FS02008" at bounding box center [197, 89] width 395 height 19
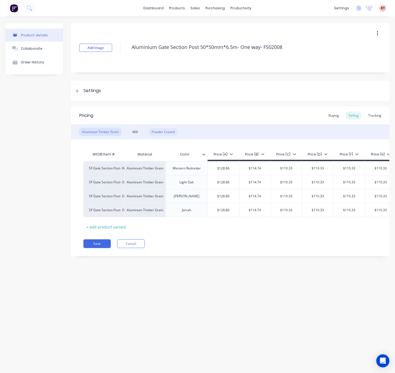
click at [167, 133] on div "Powder Coated" at bounding box center [163, 132] width 29 height 8
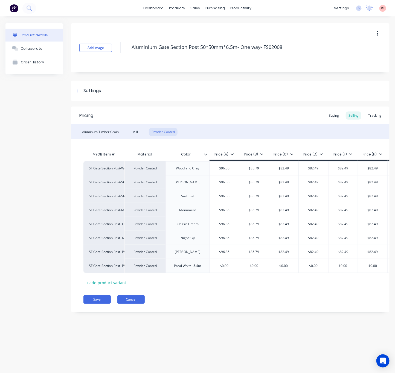
click at [136, 304] on button "Cancel" at bounding box center [130, 299] width 27 height 9
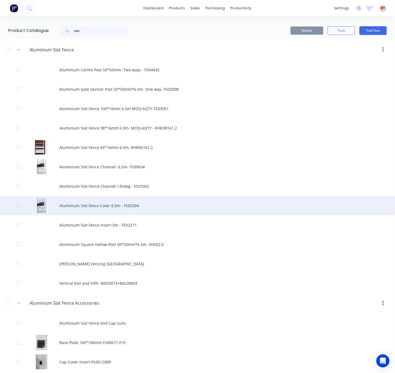
click at [161, 206] on div "Aluminium Slat fence Cover 6.5m - FS02304" at bounding box center [197, 205] width 395 height 19
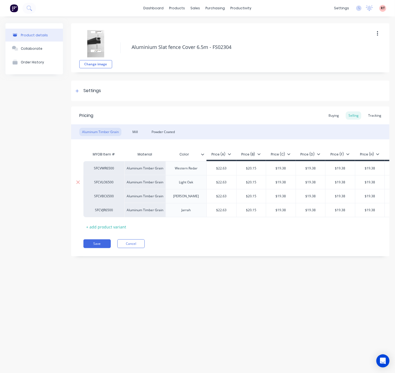
type textarea "x"
click at [166, 131] on div "Powder Coated" at bounding box center [163, 132] width 29 height 8
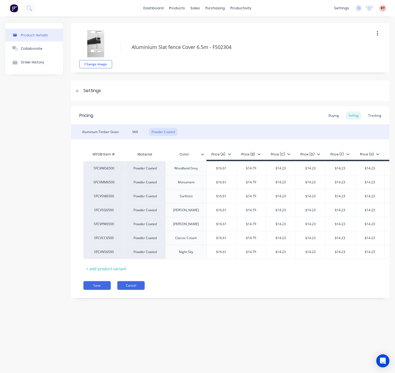
click at [136, 290] on button "Cancel" at bounding box center [130, 285] width 27 height 9
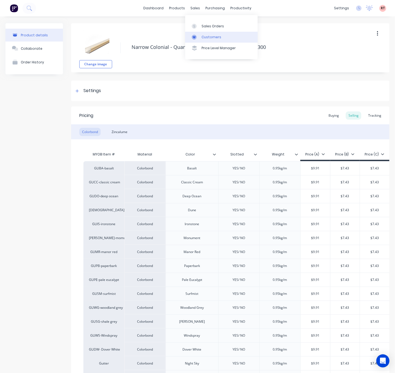
click at [203, 35] on div "Customers" at bounding box center [211, 37] width 20 height 5
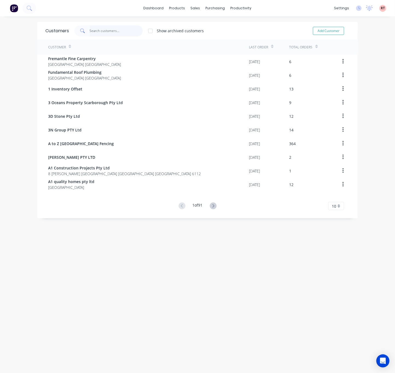
click at [110, 34] on input "text" at bounding box center [116, 30] width 53 height 11
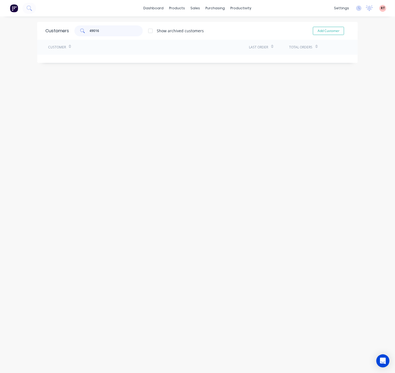
type input "49016"
click at [196, 23] on link "Sales Orders" at bounding box center [221, 25] width 72 height 11
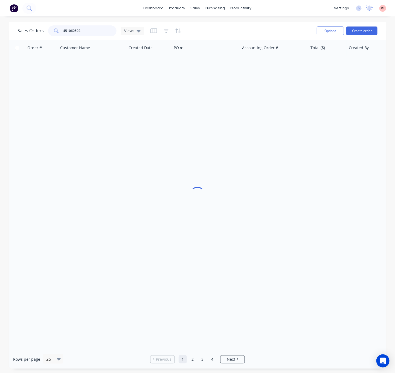
drag, startPoint x: 95, startPoint y: 33, endPoint x: 35, endPoint y: 34, distance: 60.7
click at [35, 34] on div "Sales Orders 451060502 Views" at bounding box center [80, 30] width 126 height 11
click at [75, 28] on input "49" at bounding box center [89, 30] width 53 height 11
type input "49016"
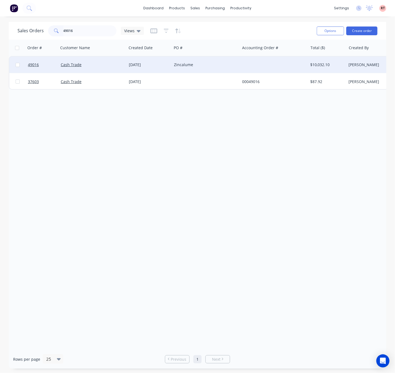
click at [238, 69] on div "Zincalume" at bounding box center [206, 65] width 68 height 16
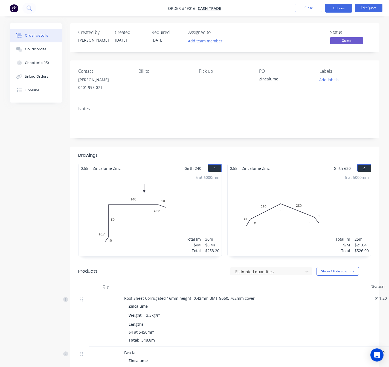
click at [270, 206] on div "5 at 5000mm Total lm $/M Total 25m $21.04 $526.00" at bounding box center [298, 213] width 143 height 83
click at [264, 217] on div "5 at 5000mm Total lm $/M Total 25m $21.04 $526.00" at bounding box center [298, 213] width 143 height 83
click at [361, 4] on button "Edit Quote" at bounding box center [368, 8] width 27 height 8
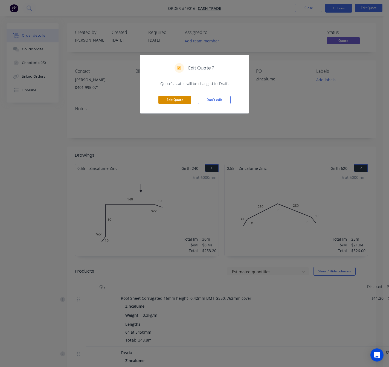
click at [175, 98] on button "Edit Quote" at bounding box center [174, 100] width 33 height 8
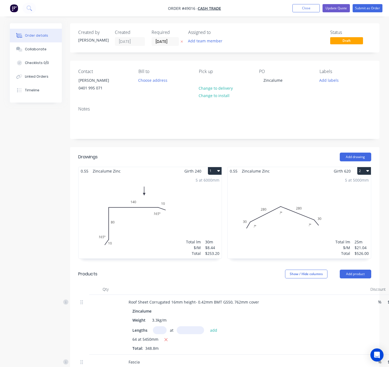
click at [271, 207] on div "5 at 5000mm Total lm $/M Total 25m $21.04 $526.00" at bounding box center [298, 216] width 143 height 83
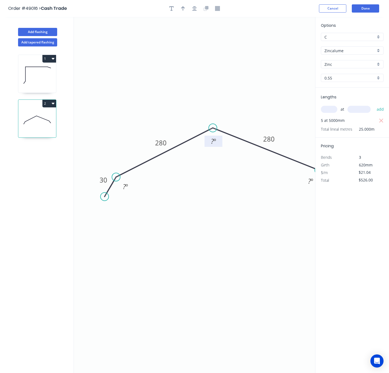
click at [211, 145] on tspan "?" at bounding box center [212, 141] width 3 height 9
click at [125, 189] on tspan "º" at bounding box center [126, 186] width 2 height 9
click at [307, 182] on rect at bounding box center [310, 182] width 11 height 8
click at [365, 10] on button "Done" at bounding box center [364, 8] width 27 height 8
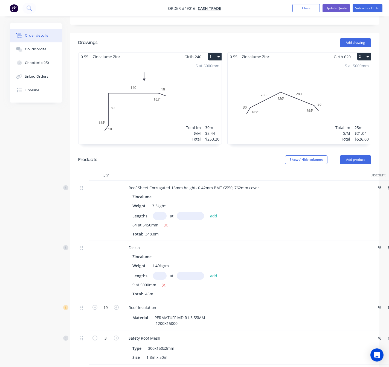
scroll to position [164, 0]
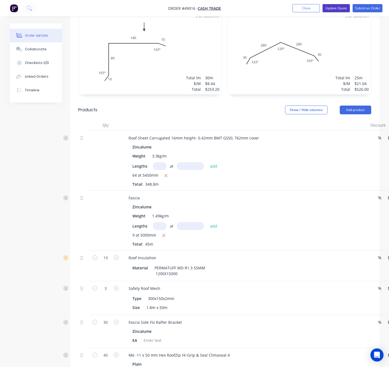
click at [339, 8] on button "Update Quote" at bounding box center [335, 8] width 27 height 8
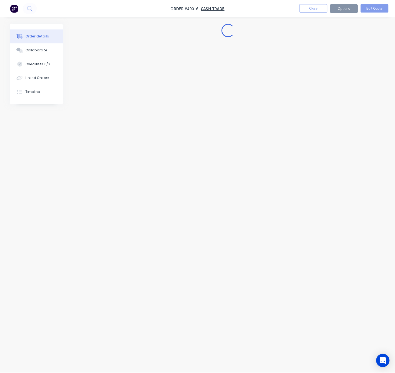
scroll to position [0, 0]
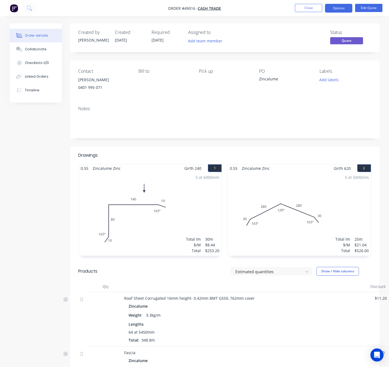
click at [336, 3] on nav "Order #49016 - Cash Trade Close Options Edit Quote" at bounding box center [194, 8] width 389 height 16
click at [335, 8] on button "Options" at bounding box center [338, 8] width 27 height 9
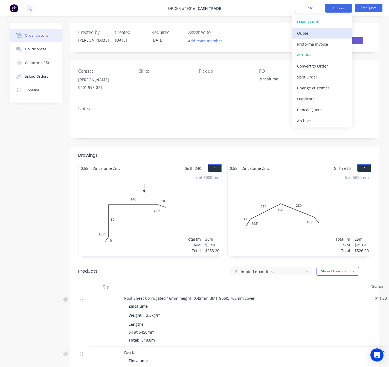
click at [316, 32] on div "Quote" at bounding box center [322, 33] width 50 height 8
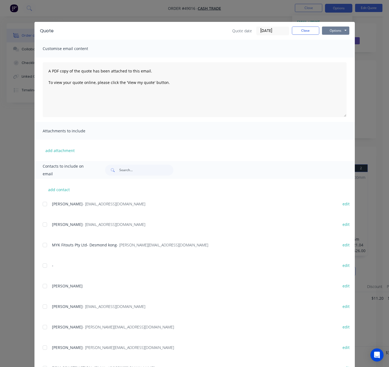
click at [334, 30] on button "Options" at bounding box center [335, 31] width 27 height 8
click at [333, 50] on button "Print" at bounding box center [339, 49] width 35 height 9
click at [237, 15] on div "Quote Quote date [DATE] Close Options Preview Print Email Customise email conte…" at bounding box center [194, 183] width 389 height 367
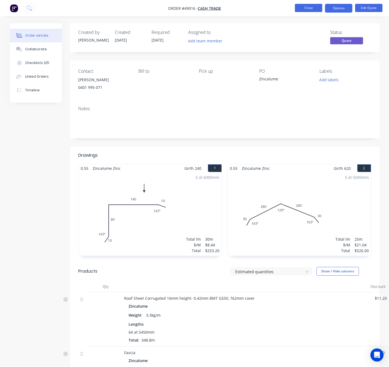
click at [300, 7] on button "Close" at bounding box center [308, 8] width 27 height 8
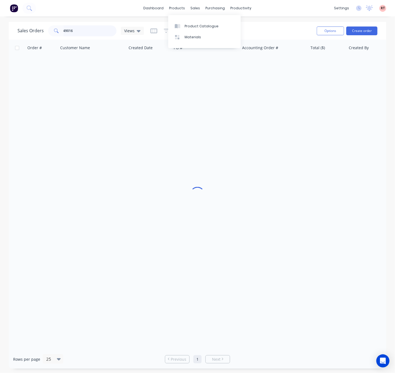
drag, startPoint x: 88, startPoint y: 30, endPoint x: 37, endPoint y: 32, distance: 50.9
click at [63, 31] on input "49016" at bounding box center [89, 30] width 53 height 11
type input "48962"
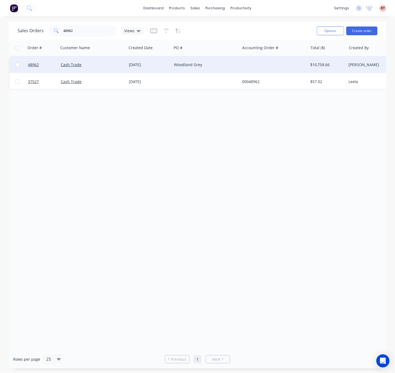
click at [113, 67] on div "Cash Trade" at bounding box center [91, 64] width 61 height 5
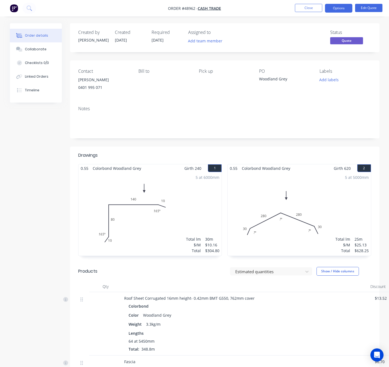
click at [274, 209] on div "5 at 5000mm Total lm $/M Total 25m $25.13 $628.25" at bounding box center [298, 213] width 143 height 83
click at [366, 4] on button "Edit Quote" at bounding box center [368, 8] width 27 height 8
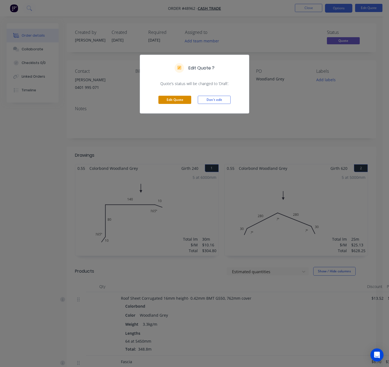
click at [178, 102] on button "Edit Quote" at bounding box center [174, 100] width 33 height 8
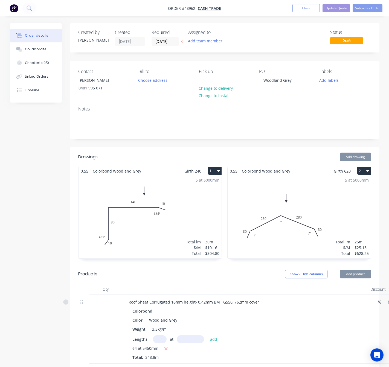
click at [307, 234] on div "5 at 5000mm Total lm $/M Total 25m $25.13 $628.25" at bounding box center [298, 216] width 143 height 83
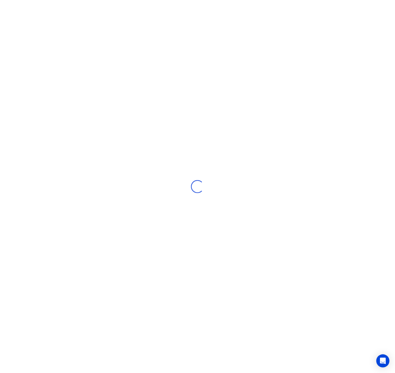
drag, startPoint x: 207, startPoint y: 185, endPoint x: 198, endPoint y: 186, distance: 9.1
click at [207, 185] on div "Loading..." at bounding box center [197, 186] width 395 height 373
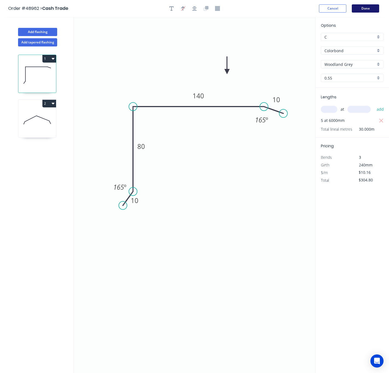
click at [369, 5] on button "Done" at bounding box center [364, 8] width 27 height 8
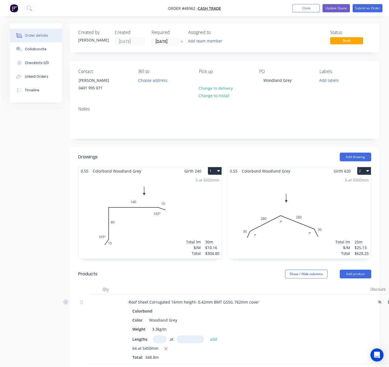
click at [291, 218] on div "5 at 5000mm Total lm $/M Total 25m $25.13 $628.25" at bounding box center [298, 216] width 143 height 83
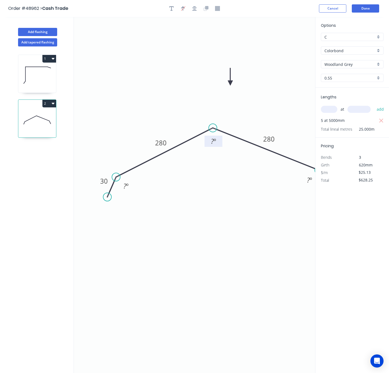
click at [213, 141] on tspan "º" at bounding box center [214, 141] width 2 height 9
click at [121, 187] on rect at bounding box center [125, 187] width 11 height 8
click at [124, 187] on tspan "?" at bounding box center [124, 185] width 3 height 9
click at [124, 187] on text "? º" at bounding box center [125, 185] width 5 height 9
click at [309, 180] on tspan "?" at bounding box center [308, 179] width 3 height 9
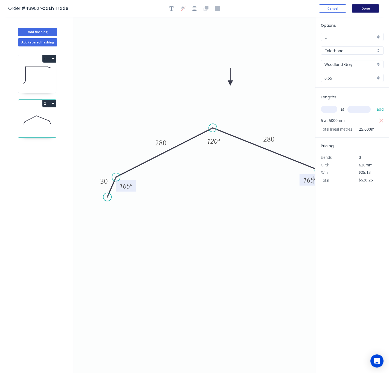
click at [369, 5] on button "Done" at bounding box center [364, 8] width 27 height 8
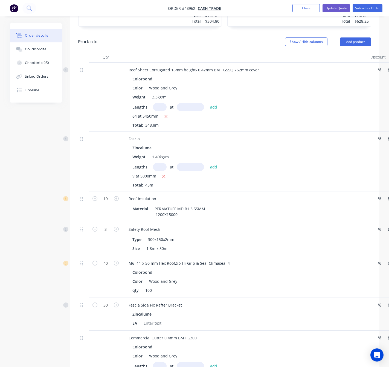
scroll to position [246, 0]
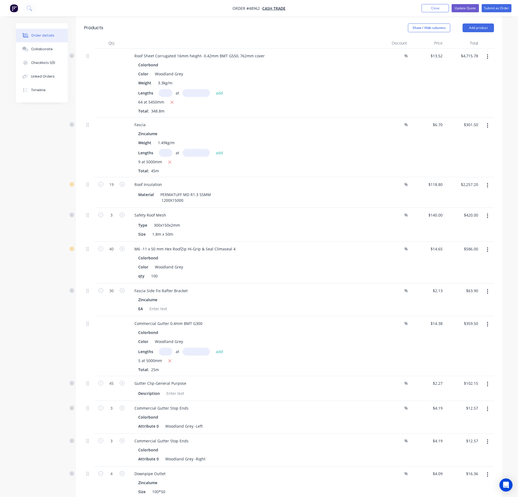
click at [394, 128] on icon "button" at bounding box center [487, 125] width 1 height 5
click at [394, 144] on div "Edit" at bounding box center [468, 140] width 42 height 8
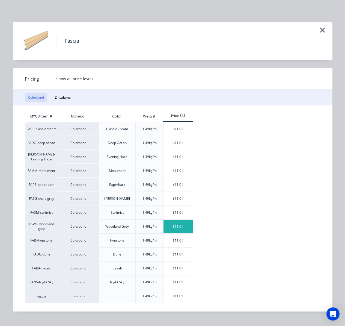
click at [170, 228] on div "$11.01" at bounding box center [178, 227] width 29 height 14
type input "$11.01"
type input "$495.45"
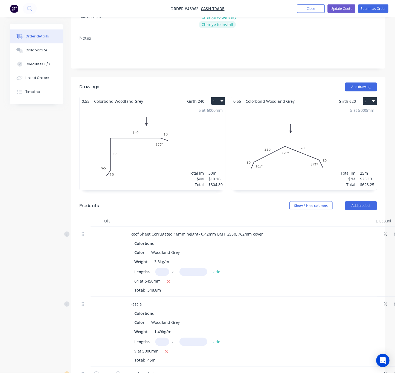
scroll to position [0, 0]
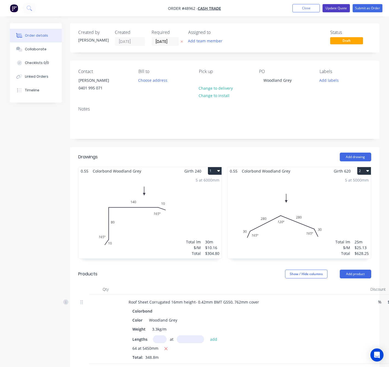
click at [329, 7] on button "Update Quote" at bounding box center [335, 8] width 27 height 8
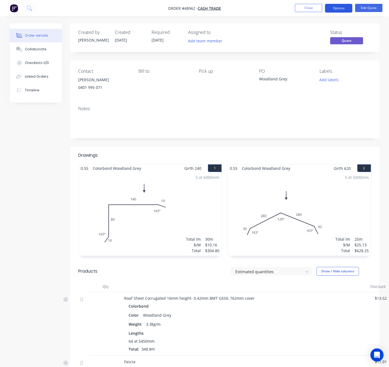
click at [338, 4] on button "Options" at bounding box center [338, 8] width 27 height 9
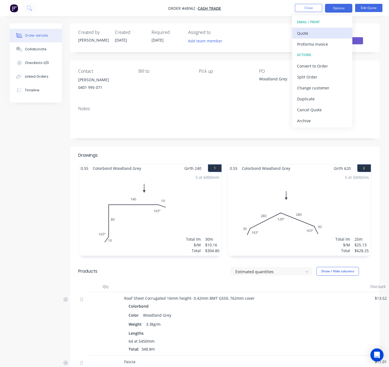
click at [322, 35] on div "Quote" at bounding box center [322, 33] width 50 height 8
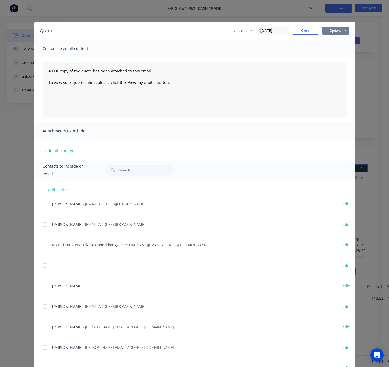
click at [333, 29] on button "Options" at bounding box center [335, 31] width 27 height 8
click at [337, 48] on button "Print" at bounding box center [339, 49] width 35 height 9
click at [15, 139] on div "Quote Quote date [DATE] Close Options Preview Print Email Customise email conte…" at bounding box center [194, 183] width 389 height 367
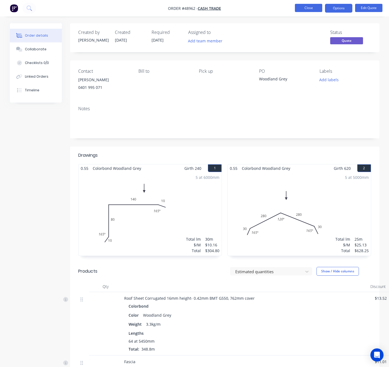
click at [304, 10] on button "Close" at bounding box center [308, 8] width 27 height 8
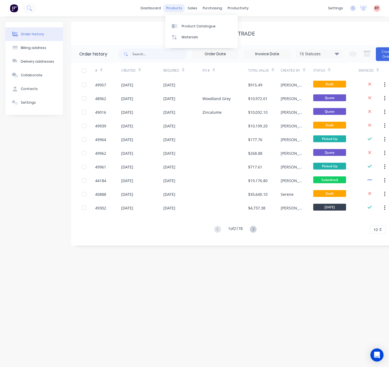
click at [176, 8] on div "products" at bounding box center [173, 8] width 21 height 8
click at [180, 24] on link "Product Catalogue" at bounding box center [201, 25] width 72 height 11
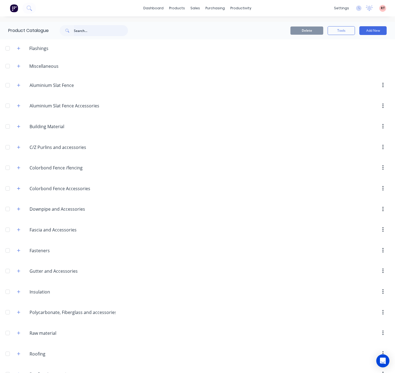
click at [89, 33] on input "text" at bounding box center [101, 30] width 54 height 11
type input "c purlin"
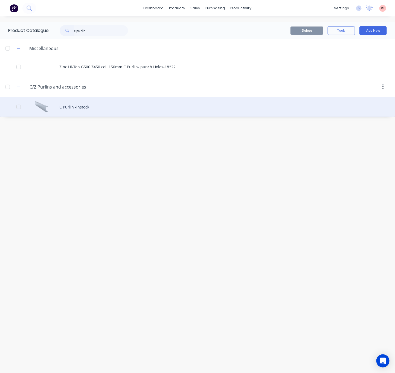
click at [105, 105] on div "C Purlin -instock" at bounding box center [197, 106] width 395 height 19
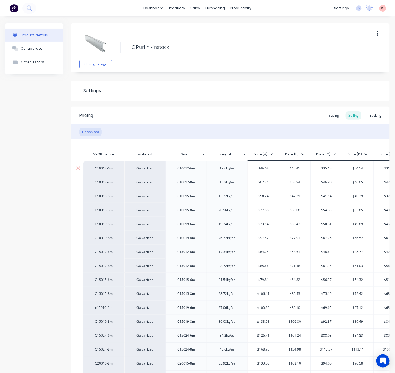
type textarea "x"
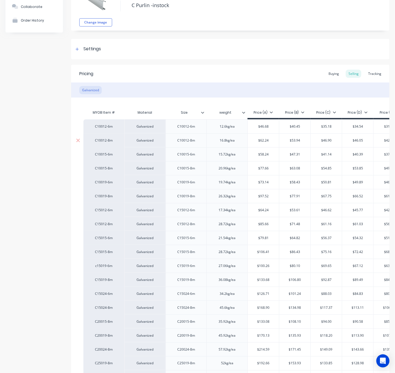
scroll to position [82, 0]
